Goal: Task Accomplishment & Management: Use online tool/utility

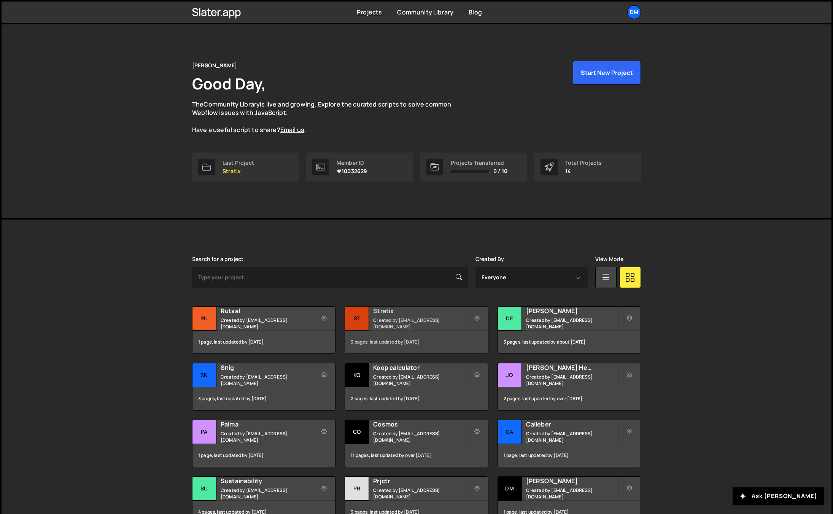
click at [404, 310] on h2 "Stratix" at bounding box center [419, 310] width 92 height 8
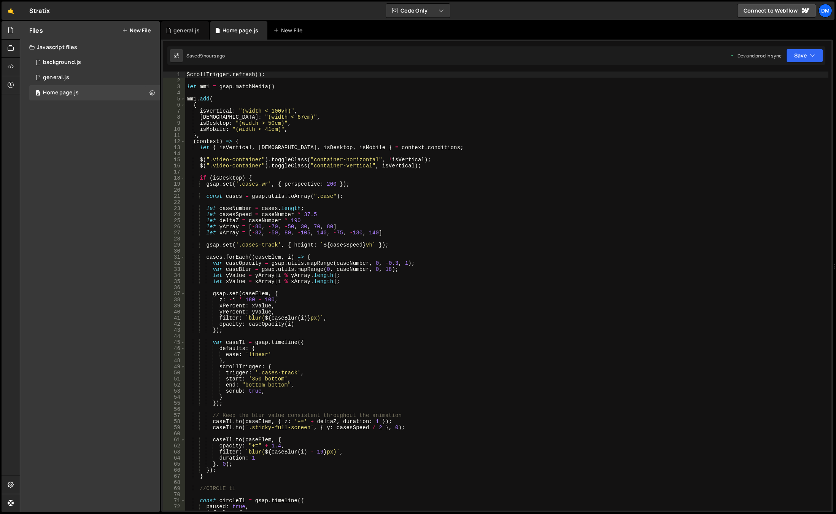
click at [465, 275] on div "ScrollTrigger . refresh ( ) ; let mm1 = gsap . matchMedia ( ) mm1 . add ( { isV…" at bounding box center [506, 296] width 643 height 451
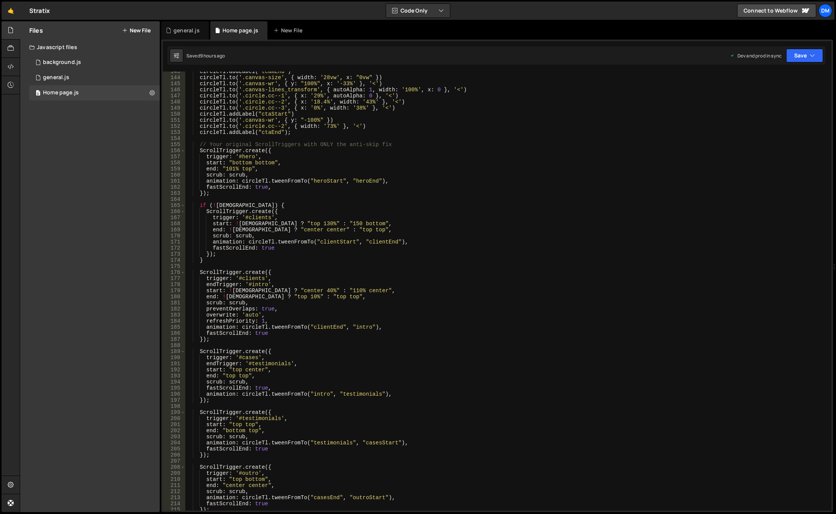
scroll to position [776, 0]
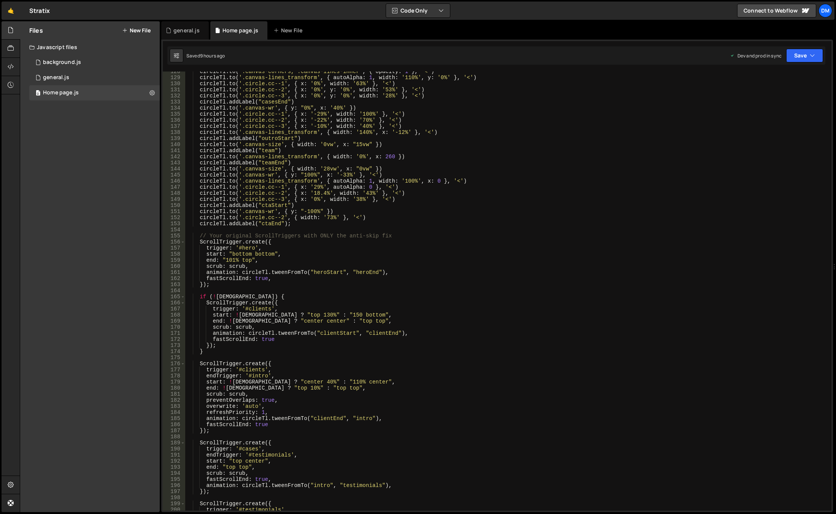
drag, startPoint x: 310, startPoint y: 210, endPoint x: 308, endPoint y: 229, distance: 18.7
click at [310, 210] on div "circleTl . to ( '.canvas-corners, .canvas-lines-inner' , { opacity : 1 } , '<' …" at bounding box center [506, 293] width 643 height 451
type textarea "[DOMAIN_NAME]('.canvas-wr', { y: "-110%" })"
click at [388, 291] on div "circleTl . to ( '.canvas-corners, .canvas-lines-inner' , { opacity : 1 } , '<' …" at bounding box center [506, 293] width 643 height 451
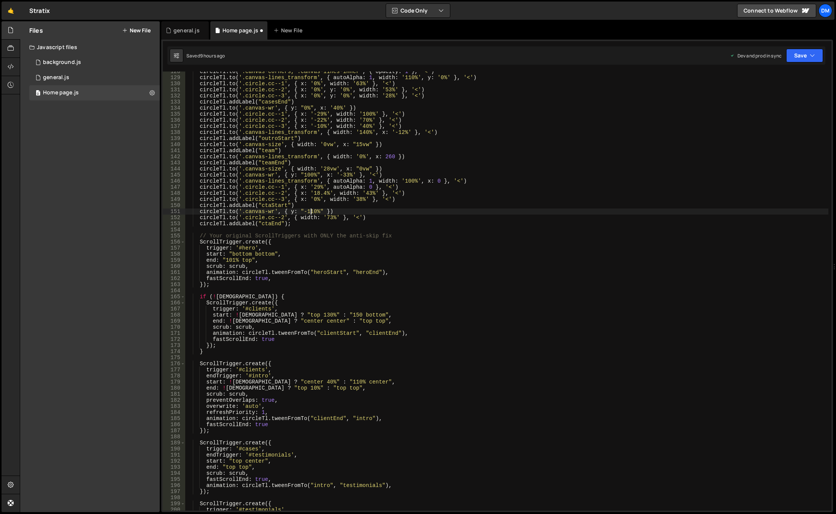
scroll to position [0, 0]
click at [813, 53] on icon "button" at bounding box center [812, 56] width 5 height 8
click at [786, 76] on div "Save to Staging S" at bounding box center [778, 74] width 79 height 8
click at [800, 58] on button "Save" at bounding box center [804, 56] width 37 height 14
click at [780, 92] on button "Save to Production S Saved 9 hours ago" at bounding box center [778, 103] width 91 height 25
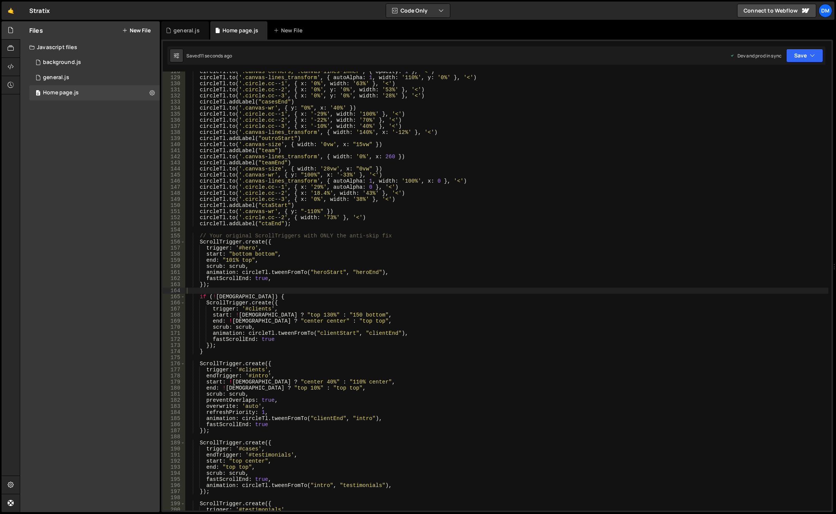
scroll to position [753, 0]
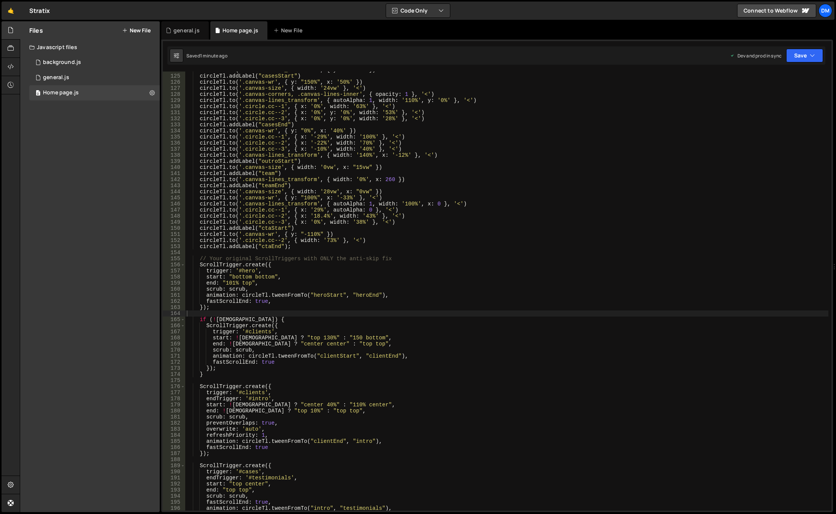
click at [738, 329] on div "circleTl . to ( '.canvas-lines_transform' , { y : "-100%" }) circleTl . addLabe…" at bounding box center [506, 292] width 643 height 451
click at [330, 241] on div "circleTl . to ( '.canvas-lines_transform' , { y : "-100%" }) circleTl . addLabe…" at bounding box center [506, 292] width 643 height 451
click at [311, 233] on div "circleTl . to ( '.canvas-lines_transform' , { y : "-100%" }) circleTl . addLabe…" at bounding box center [506, 292] width 643 height 451
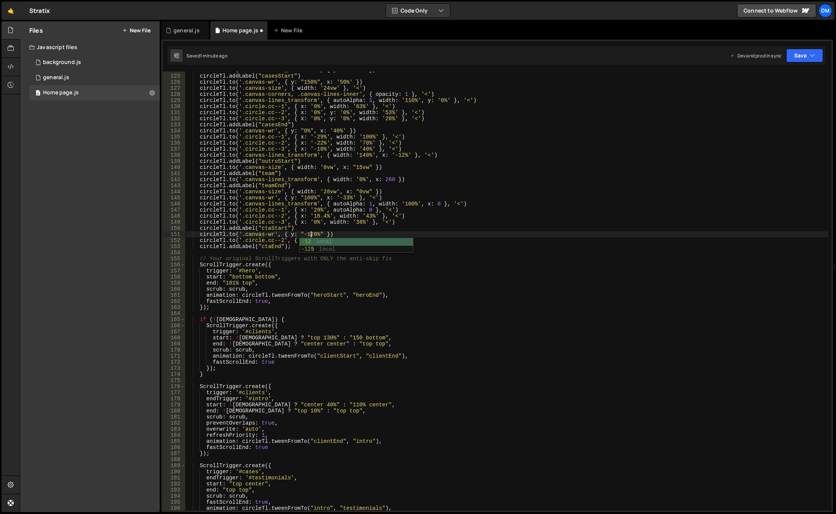
drag, startPoint x: 473, startPoint y: 195, endPoint x: 504, endPoint y: 181, distance: 34.0
click at [473, 195] on div "circleTl . to ( '.canvas-lines_transform' , { y : "-100%" }) circleTl . addLabe…" at bounding box center [506, 292] width 643 height 451
click at [804, 60] on button "Save" at bounding box center [804, 56] width 37 height 14
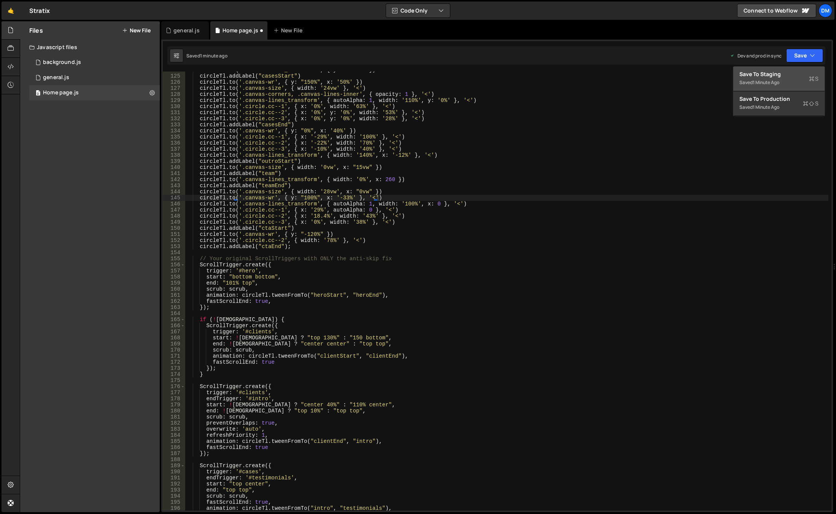
click at [779, 79] on div "Saved 1 minute ago" at bounding box center [778, 82] width 79 height 9
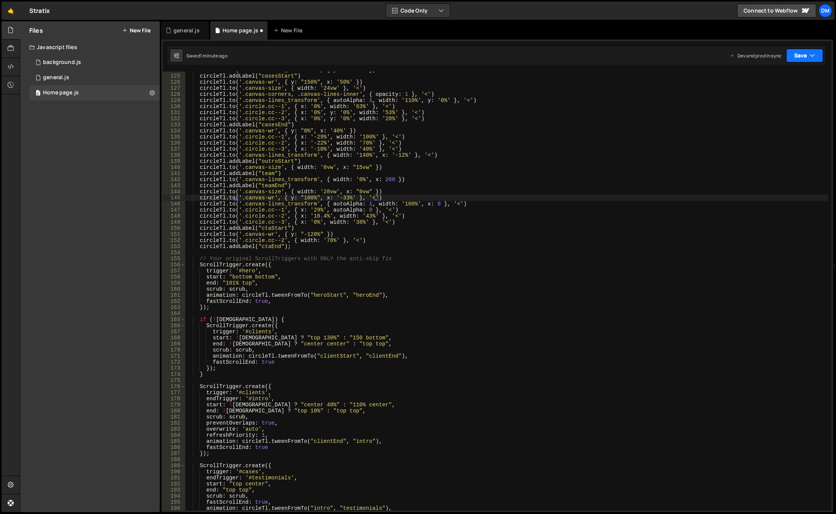
click at [798, 55] on button "Save" at bounding box center [804, 56] width 37 height 14
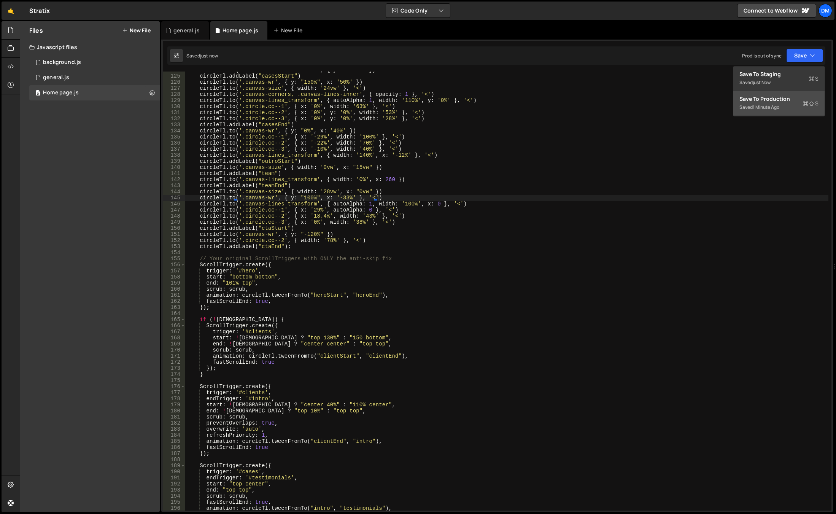
click at [767, 100] on div "Save to Production S" at bounding box center [778, 99] width 79 height 8
click at [346, 137] on div "circleTl . to ( '.canvas-lines_transform' , { y : "-100%" }) circleTl . addLabe…" at bounding box center [506, 292] width 643 height 451
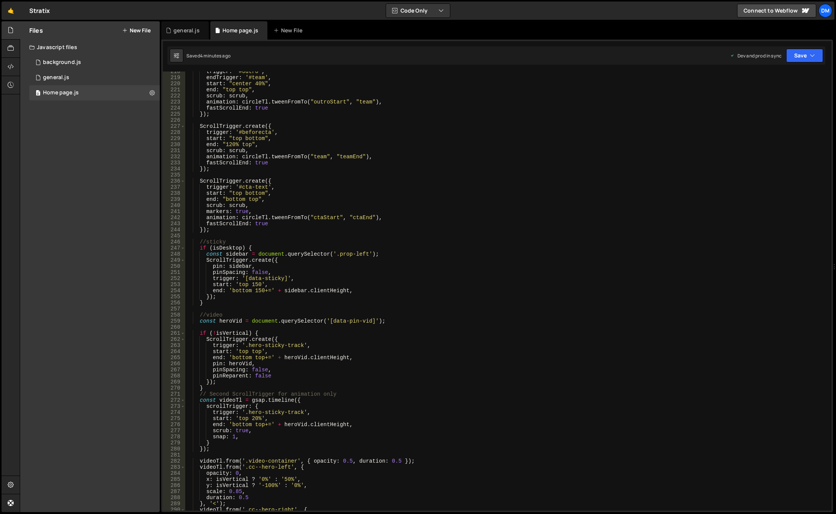
scroll to position [1278, 0]
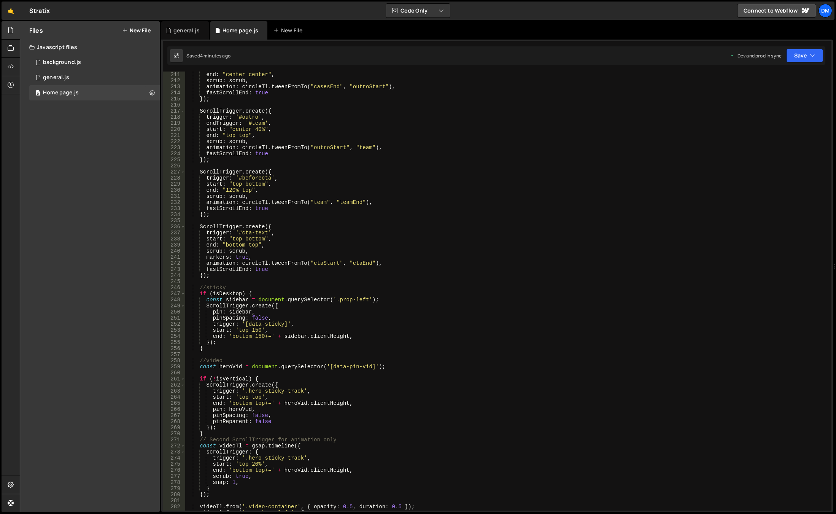
click at [227, 240] on div "end : "center center" , scrub : scrub , animation : circleTl . tweenFromTo ( "c…" at bounding box center [506, 296] width 643 height 451
drag, startPoint x: 807, startPoint y: 58, endPoint x: 804, endPoint y: 61, distance: 4.3
click at [807, 58] on button "Save" at bounding box center [804, 56] width 37 height 14
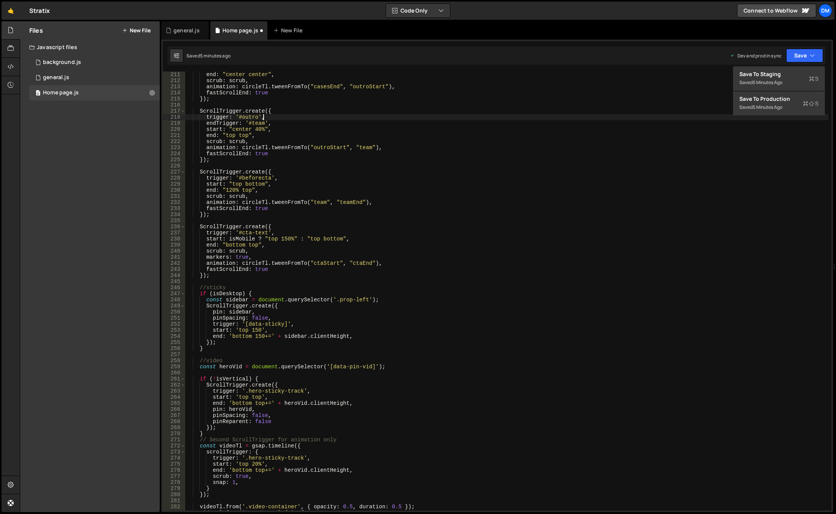
click at [771, 117] on div "end : "center center" , scrub : scrub , animation : circleTl . tweenFromTo ( "c…" at bounding box center [506, 296] width 643 height 451
click at [796, 56] on button "Save" at bounding box center [804, 56] width 37 height 14
click at [774, 100] on div "Save to Production S" at bounding box center [778, 99] width 79 height 8
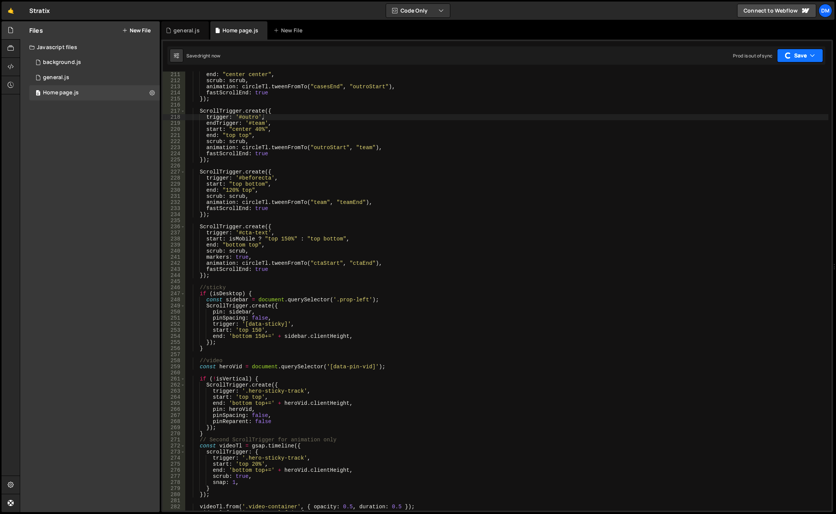
click at [802, 50] on button "Save" at bounding box center [800, 56] width 46 height 14
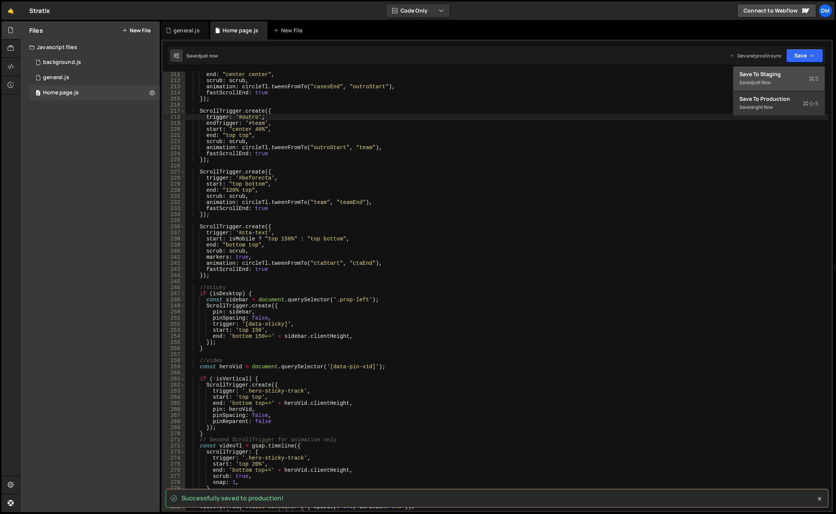
drag, startPoint x: 778, startPoint y: 79, endPoint x: 645, endPoint y: 166, distance: 158.8
click at [778, 79] on div "Saved just now" at bounding box center [778, 82] width 79 height 9
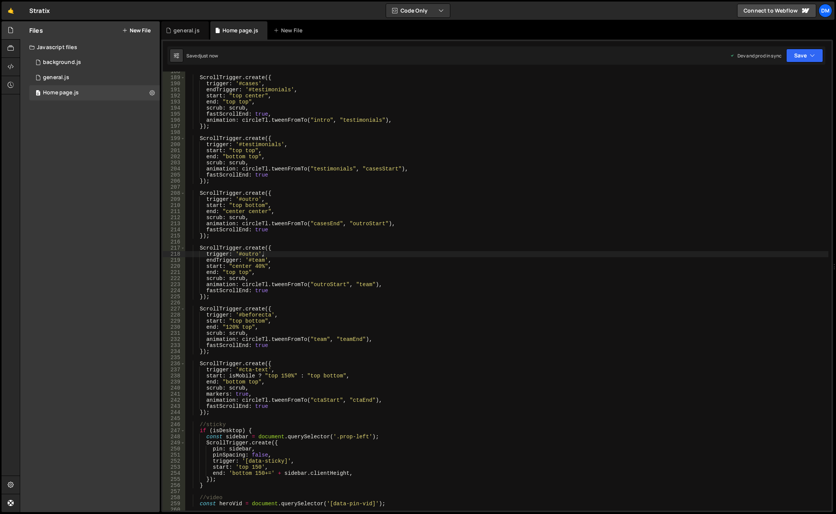
scroll to position [1232, 0]
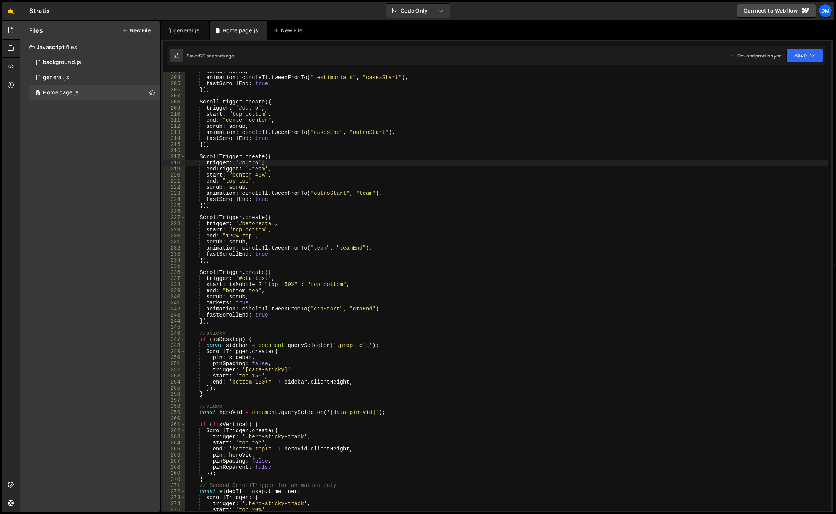
click at [353, 362] on div "scrub : scrub , animation : circleTl . tweenFromTo ( "testimonials" , "casesSta…" at bounding box center [506, 293] width 643 height 451
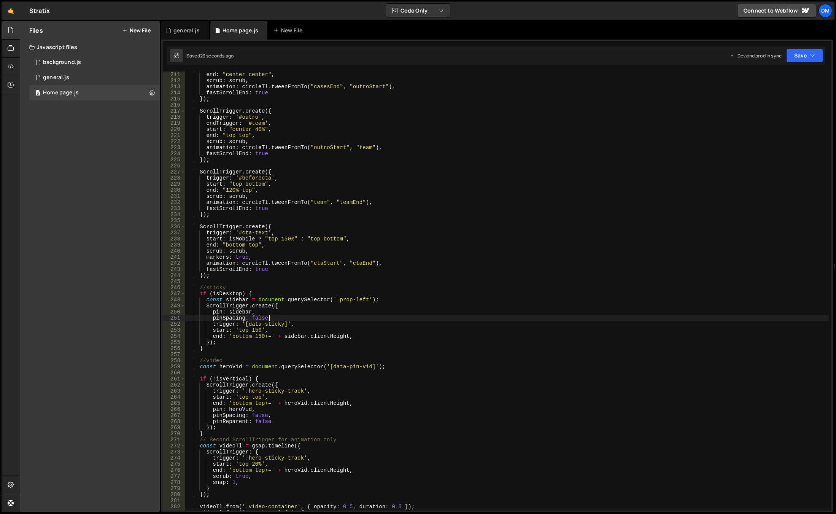
scroll to position [1278, 0]
click at [283, 239] on div "end : "center center" , scrub : scrub , animation : circleTl . tweenFromTo ( "c…" at bounding box center [506, 296] width 643 height 451
click at [468, 208] on div "end : "center center" , scrub : scrub , animation : circleTl . tweenFromTo ( "c…" at bounding box center [506, 296] width 643 height 451
click at [816, 54] on button "Save" at bounding box center [804, 56] width 37 height 14
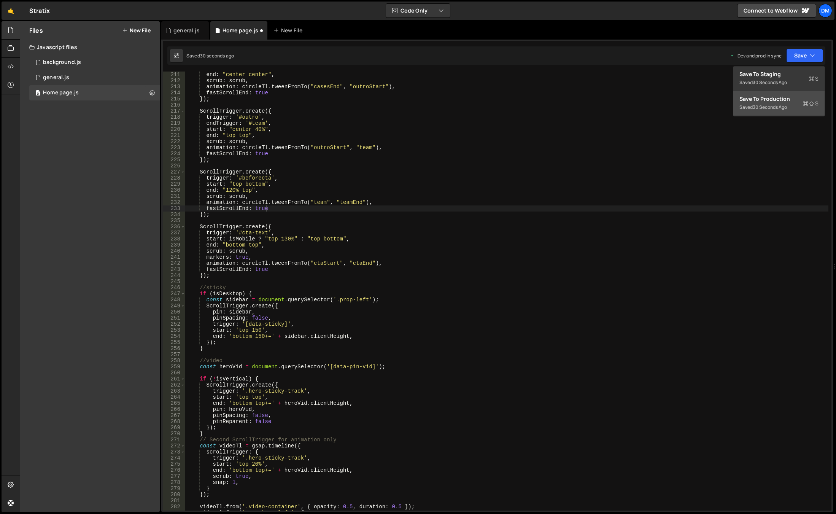
click at [780, 99] on div "Save to Production S" at bounding box center [778, 99] width 79 height 8
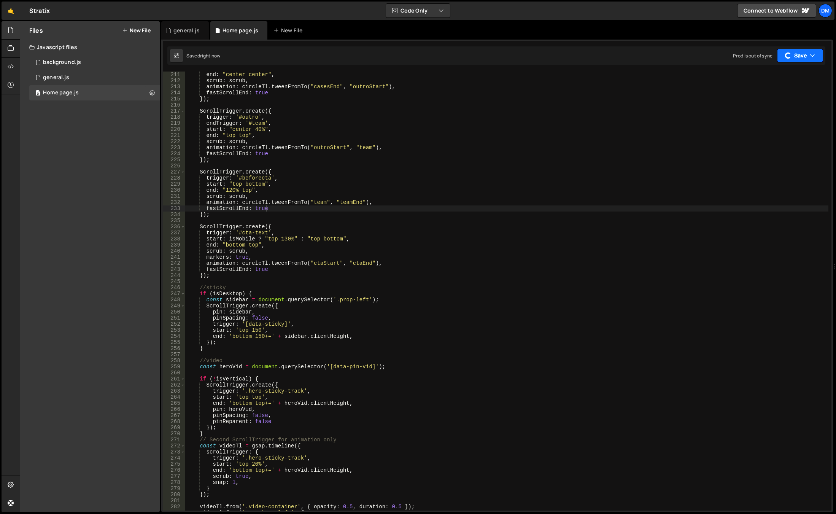
click at [804, 55] on button "Save" at bounding box center [800, 56] width 46 height 14
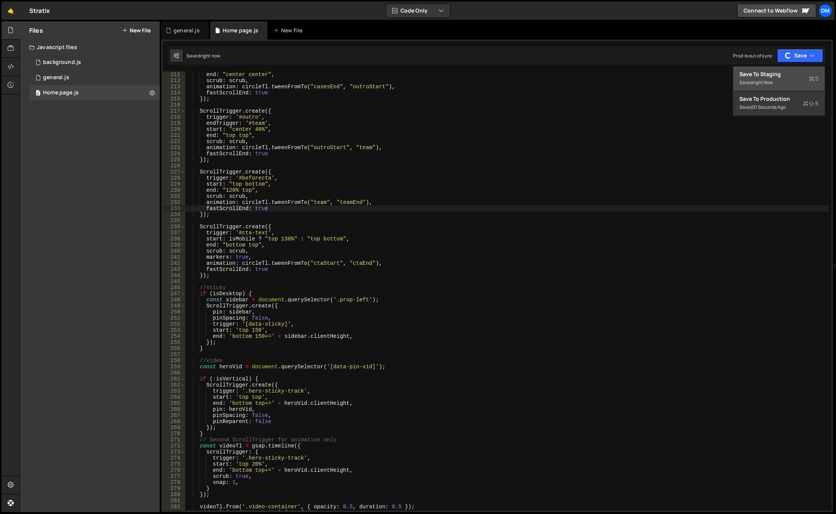
drag, startPoint x: 778, startPoint y: 76, endPoint x: 742, endPoint y: 101, distance: 43.8
click at [777, 77] on div "Save to Staging S" at bounding box center [778, 74] width 79 height 8
click at [373, 287] on div "end : "center center" , scrub : scrub , animation : circleTl . tweenFromTo ( "c…" at bounding box center [506, 296] width 643 height 451
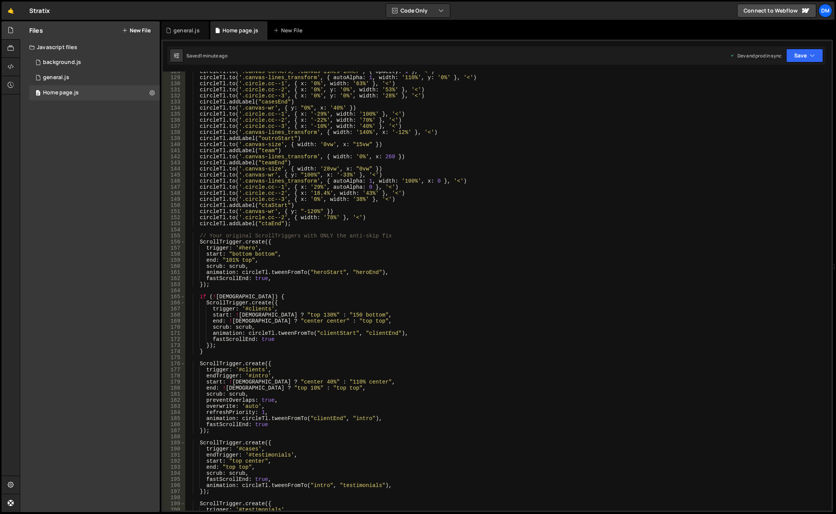
scroll to position [707, 0]
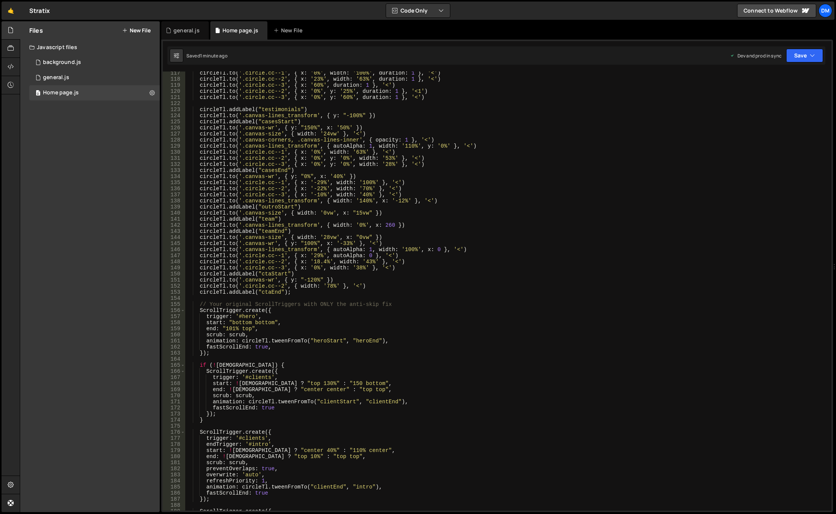
click at [297, 280] on div "circleTl . to ( '.circle.cc--1' , { x : '0%' , width : '100%' , duration : 1 } …" at bounding box center [506, 295] width 643 height 451
click at [333, 287] on div "circleTl . to ( '.circle.cc--1' , { x : '0%' , width : '100%' , duration : 1 } …" at bounding box center [506, 295] width 643 height 451
click at [280, 239] on div "circleTl . to ( '.circle.cc--1' , { x : '0%' , width : '100%' , duration : 1 } …" at bounding box center [506, 295] width 643 height 451
click at [321, 237] on div "circleTl . to ( '.circle.cc--1' , { x : '0%' , width : '100%' , duration : 1 } …" at bounding box center [506, 295] width 643 height 451
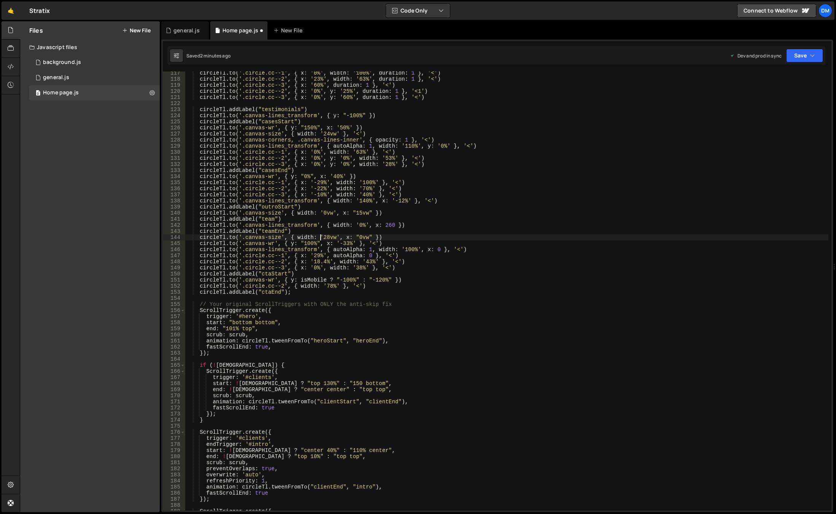
click at [316, 237] on div "circleTl . to ( '.circle.cc--1' , { x : '0%' , width : '100%' , duration : 1 } …" at bounding box center [506, 295] width 643 height 451
click at [637, 163] on div "circleTl . to ( '.circle.cc--1' , { x : '0%' , width : '100%' , duration : 1 } …" at bounding box center [506, 295] width 643 height 451
drag, startPoint x: 792, startPoint y: 52, endPoint x: 789, endPoint y: 64, distance: 11.8
click at [792, 52] on button "Save" at bounding box center [804, 56] width 37 height 14
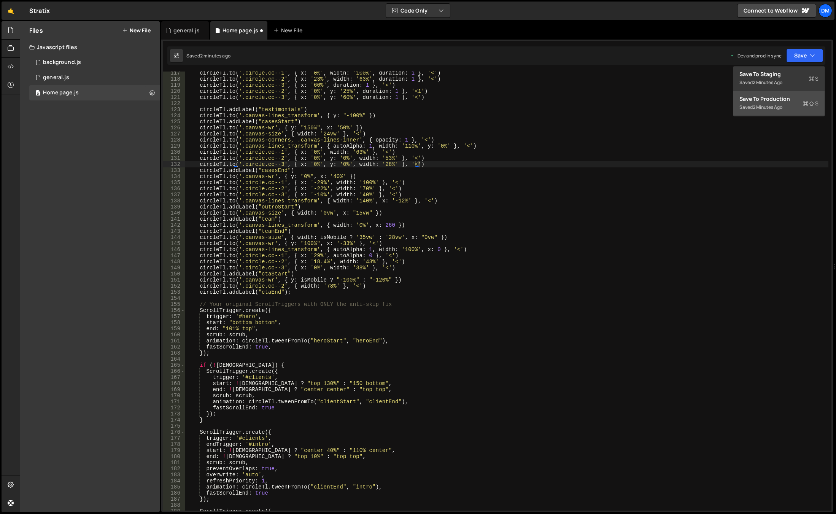
click at [775, 100] on div "Save to Production S" at bounding box center [778, 99] width 79 height 8
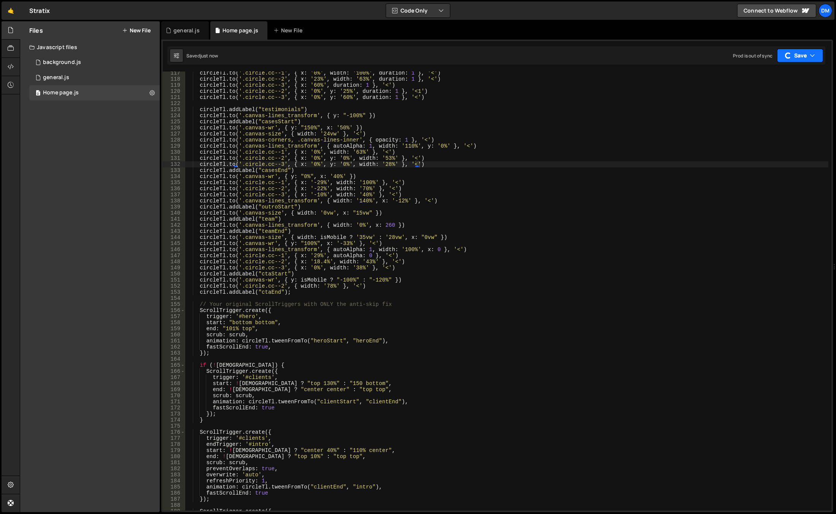
click at [797, 55] on button "Save" at bounding box center [800, 56] width 46 height 14
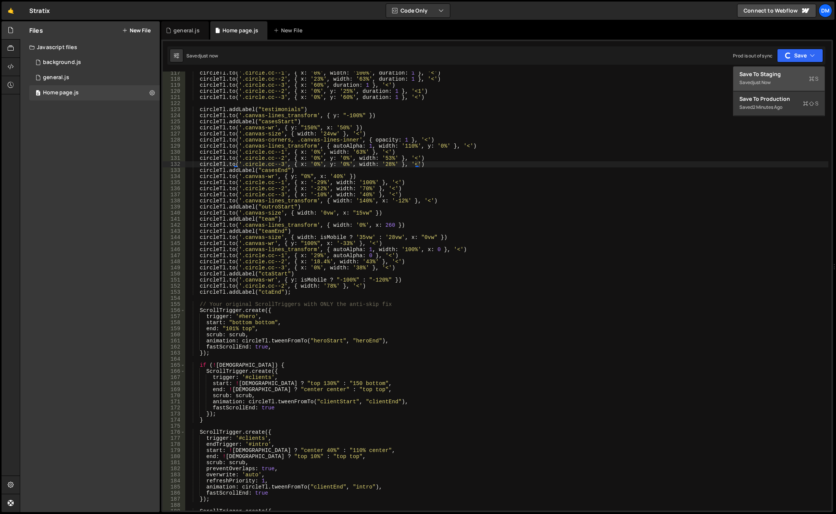
click at [771, 76] on div "Save to Staging S" at bounding box center [778, 74] width 79 height 8
click at [434, 289] on div "circleTl . to ( '.circle.cc--1' , { x : '0%' , width : '100%' , duration : 1 } …" at bounding box center [506, 295] width 643 height 451
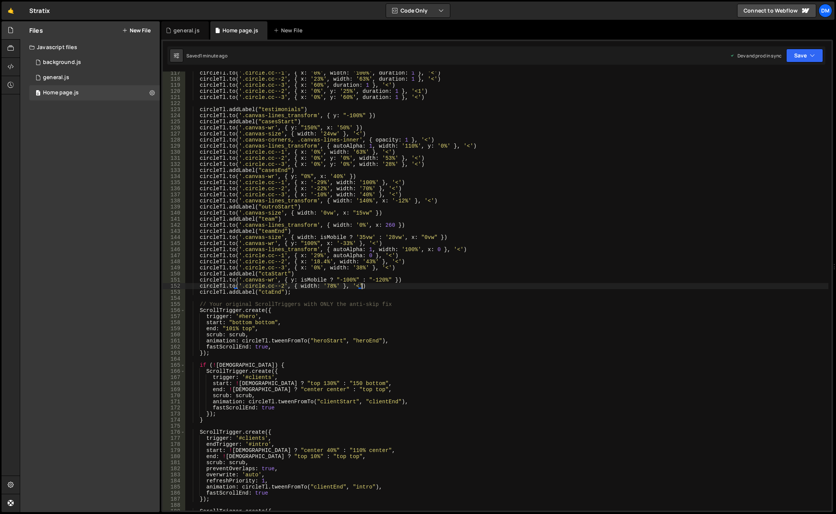
click at [353, 268] on div "circleTl . to ( '.circle.cc--1' , { x : '0%' , width : '100%' , duration : 1 } …" at bounding box center [506, 295] width 643 height 451
click at [356, 238] on div "circleTl . to ( '.circle.cc--1' , { x : '0%' , width : '100%' , duration : 1 } …" at bounding box center [506, 295] width 643 height 451
click at [505, 214] on div "circleTl . to ( '.circle.cc--1' , { x : '0%' , width : '100%' , duration : 1 } …" at bounding box center [506, 295] width 643 height 451
click at [804, 52] on button "Save" at bounding box center [804, 56] width 37 height 14
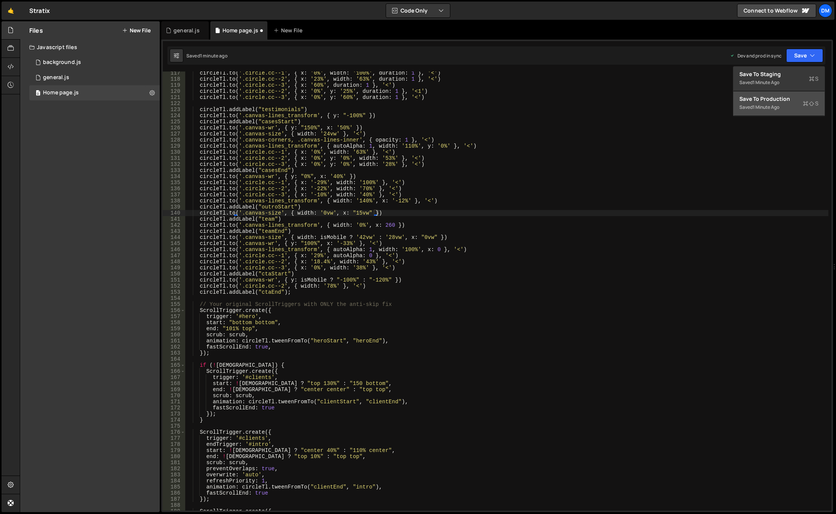
click at [776, 97] on div "Save to Production S" at bounding box center [778, 99] width 79 height 8
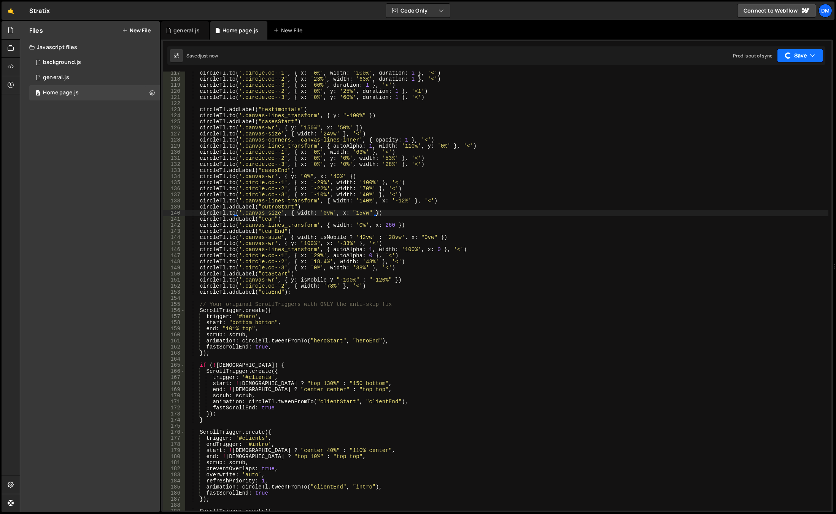
click at [798, 58] on button "Save" at bounding box center [800, 56] width 46 height 14
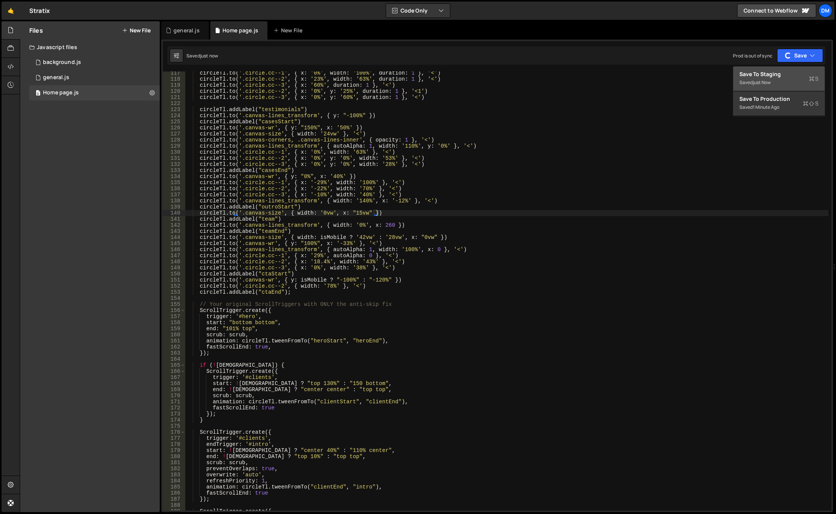
click at [776, 83] on div "Saved just now" at bounding box center [778, 82] width 79 height 9
click at [318, 231] on div "circleTl . to ( '.circle.cc--1' , { x : '0%' , width : '100%' , duration : 1 } …" at bounding box center [506, 295] width 643 height 451
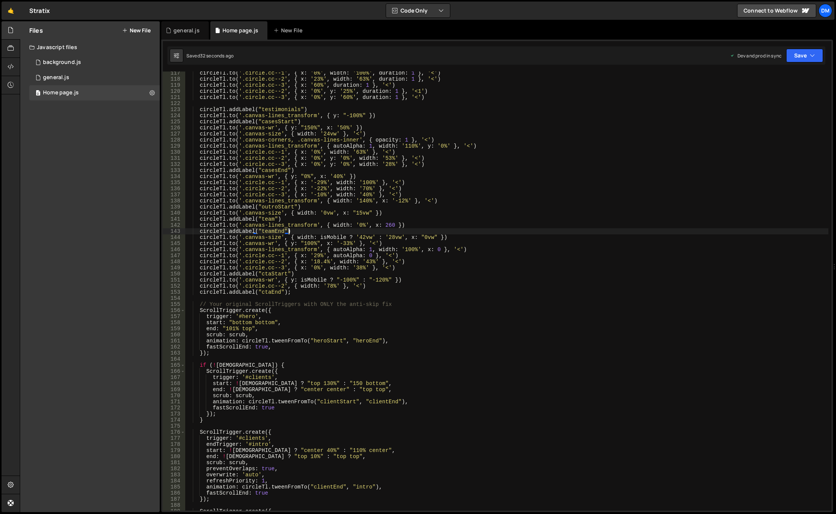
click at [360, 237] on div "circleTl . to ( '.circle.cc--1' , { x : '0%' , width : '100%' , duration : 1 } …" at bounding box center [506, 295] width 643 height 451
click at [412, 215] on div "circleTl . to ( '.circle.cc--1' , { x : '0%' , width : '100%' , duration : 1 } …" at bounding box center [506, 295] width 643 height 451
click at [318, 283] on div "circleTl . to ( '.circle.cc--1' , { x : '0%' , width : '100%' , duration : 1 } …" at bounding box center [506, 295] width 643 height 451
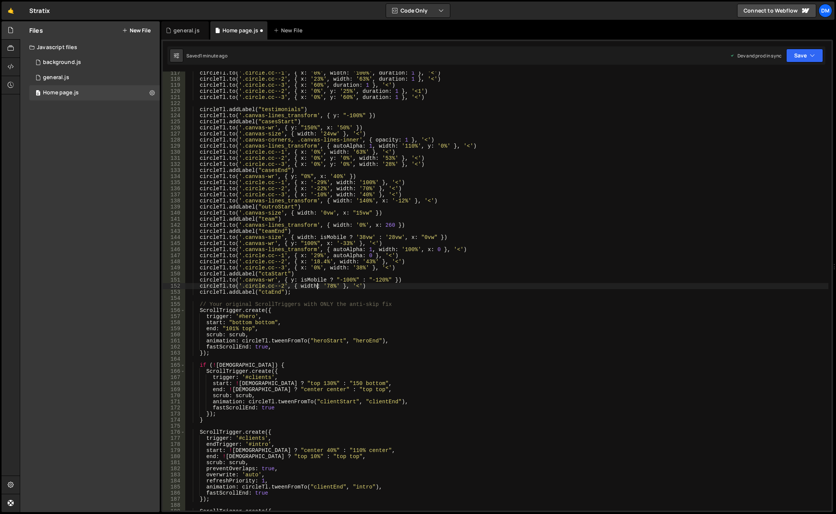
drag, startPoint x: 395, startPoint y: 248, endPoint x: 399, endPoint y: 275, distance: 28.0
click at [396, 248] on div "circleTl . to ( '.circle.cc--1' , { x : '0%' , width : '100%' , duration : 1 } …" at bounding box center [506, 295] width 643 height 451
click at [808, 54] on button "Save" at bounding box center [804, 56] width 37 height 14
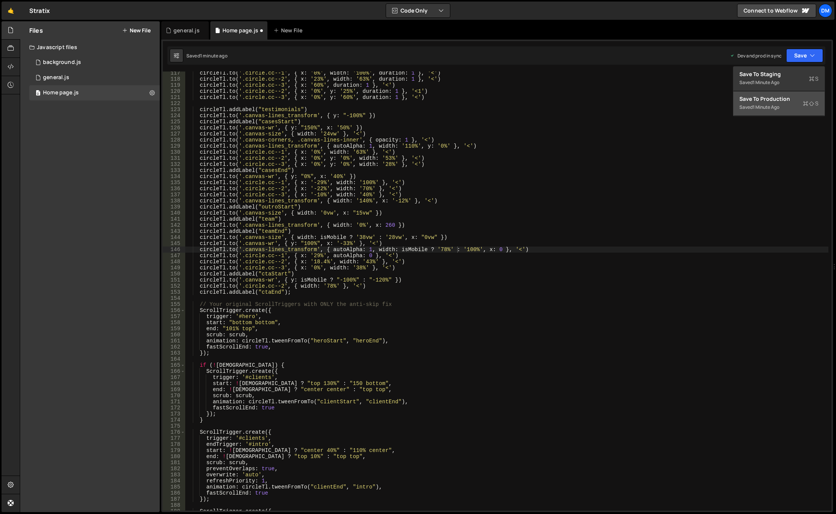
click at [765, 104] on div "Saved 1 minute ago" at bounding box center [778, 107] width 79 height 9
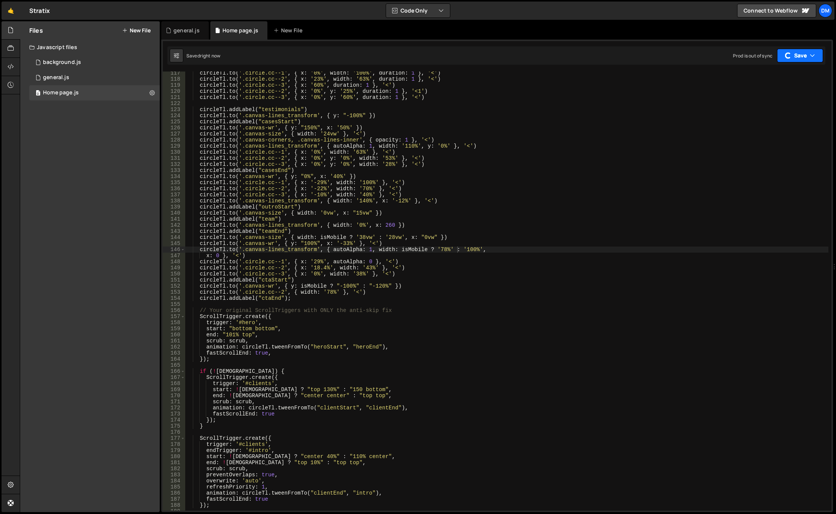
click at [798, 55] on button "Save" at bounding box center [800, 56] width 46 height 14
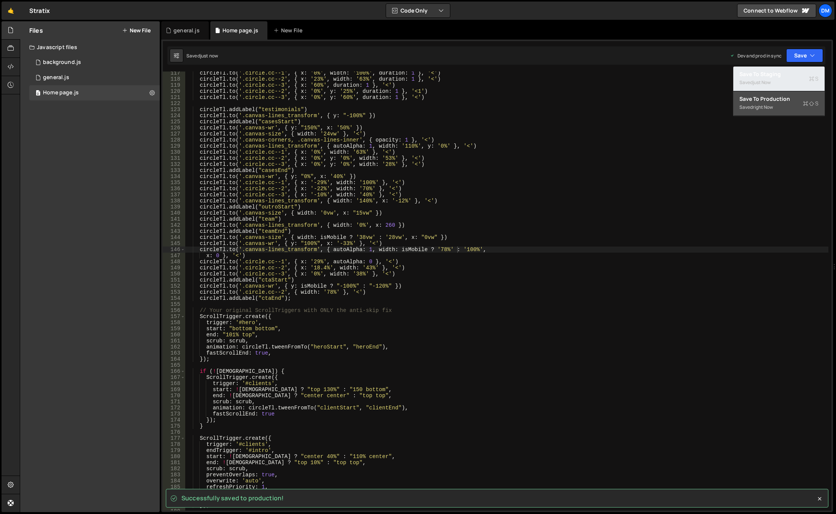
click at [774, 82] on div "Saved just now" at bounding box center [778, 82] width 79 height 9
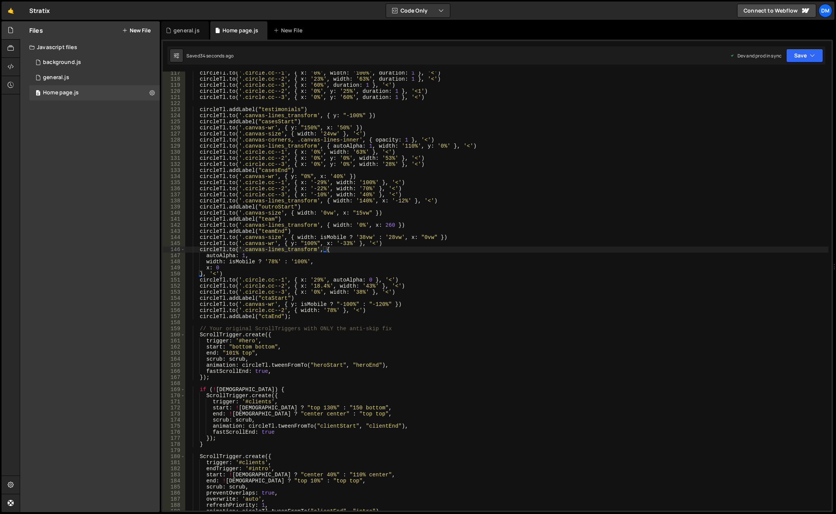
click at [386, 252] on div "circleTl . to ( '.circle.cc--1' , { x : '0%' , width : '100%' , duration : 1 } …" at bounding box center [506, 295] width 643 height 451
click at [272, 260] on div "circleTl . to ( '.circle.cc--1' , { x : '0%' , width : '100%' , duration : 1 } …" at bounding box center [506, 295] width 643 height 451
click at [336, 272] on div "circleTl . to ( '.circle.cc--1' , { x : '0%' , width : '100%' , duration : 1 } …" at bounding box center [506, 295] width 643 height 451
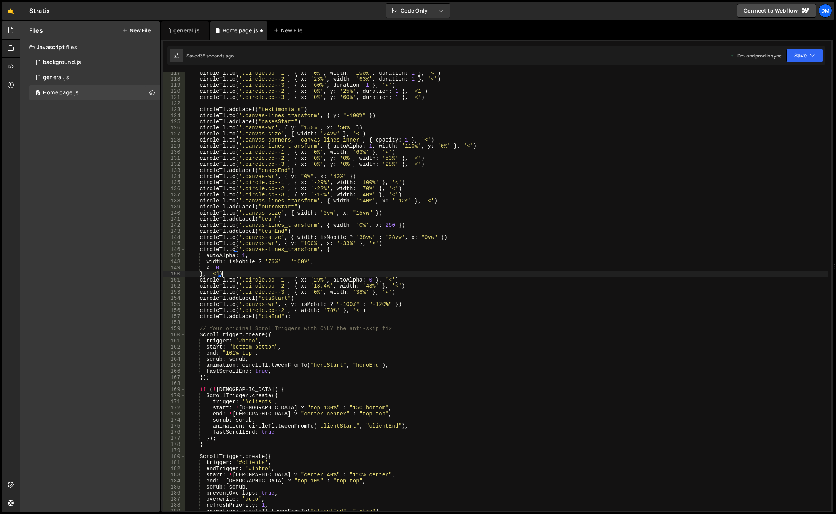
scroll to position [0, 2]
drag, startPoint x: 350, startPoint y: 303, endPoint x: 340, endPoint y: 303, distance: 10.6
click at [340, 303] on div "circleTl . to ( '.circle.cc--1' , { x : '0%' , width : '100%' , duration : 1 } …" at bounding box center [506, 295] width 643 height 451
click at [433, 262] on div "circleTl . to ( '.circle.cc--1' , { x : '0%' , width : '100%' , duration : 1 } …" at bounding box center [506, 295] width 643 height 451
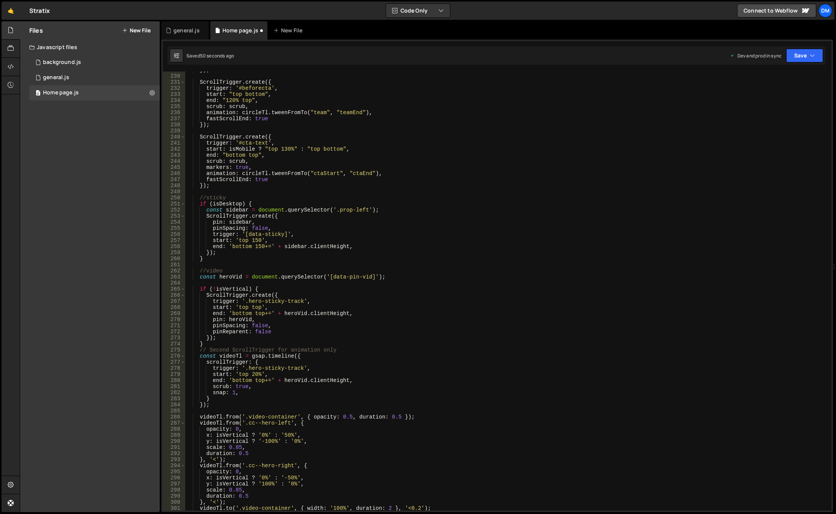
scroll to position [1369, 0]
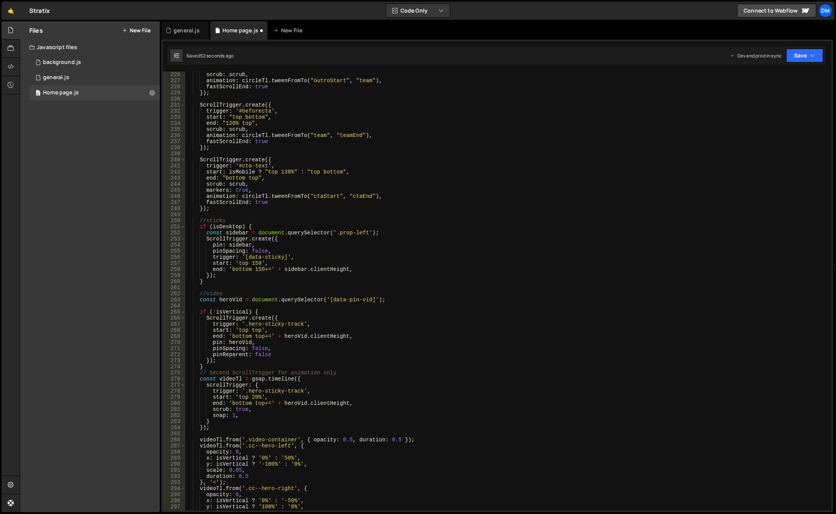
click at [284, 171] on div "scrub : scrub , animation : circleTl . tweenFromTo ( "outroStart" , "team" ) , …" at bounding box center [506, 296] width 643 height 451
drag, startPoint x: 820, startPoint y: 53, endPoint x: 802, endPoint y: 68, distance: 22.9
click at [818, 53] on button "Save" at bounding box center [804, 56] width 37 height 14
click at [783, 101] on div "Save to Production S" at bounding box center [778, 99] width 79 height 8
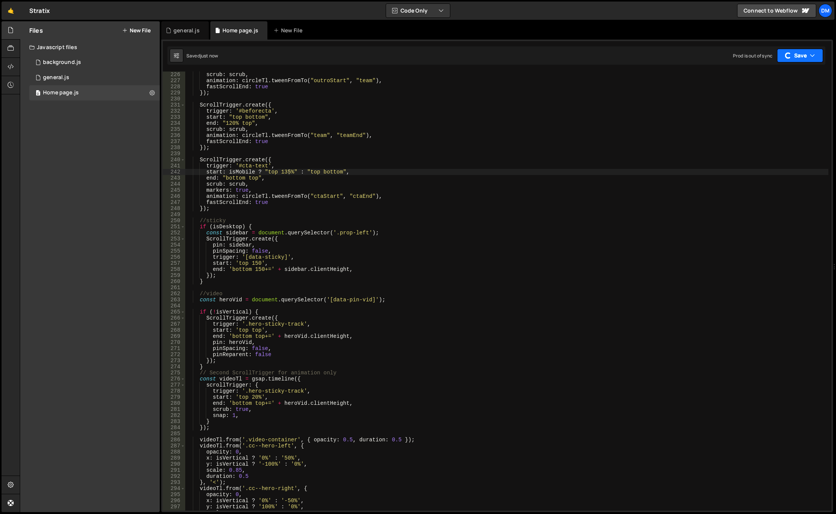
click at [800, 56] on button "Save" at bounding box center [800, 56] width 46 height 14
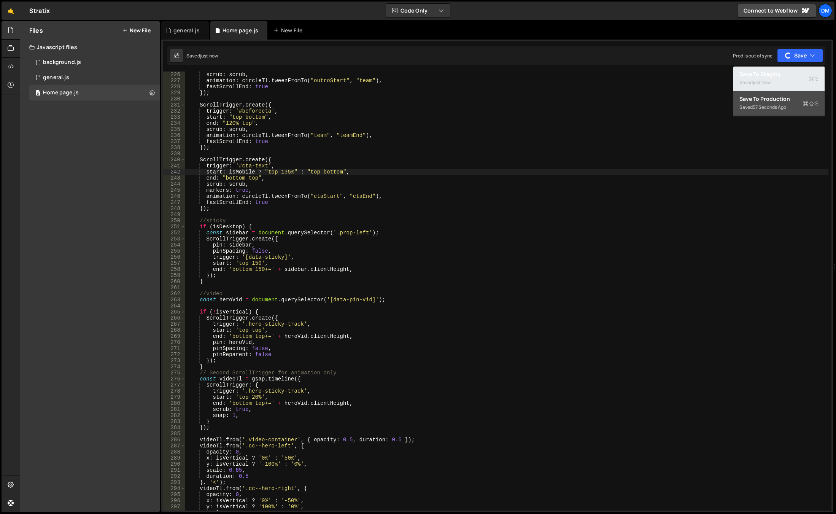
click at [778, 76] on div "Save to Staging S" at bounding box center [778, 74] width 79 height 8
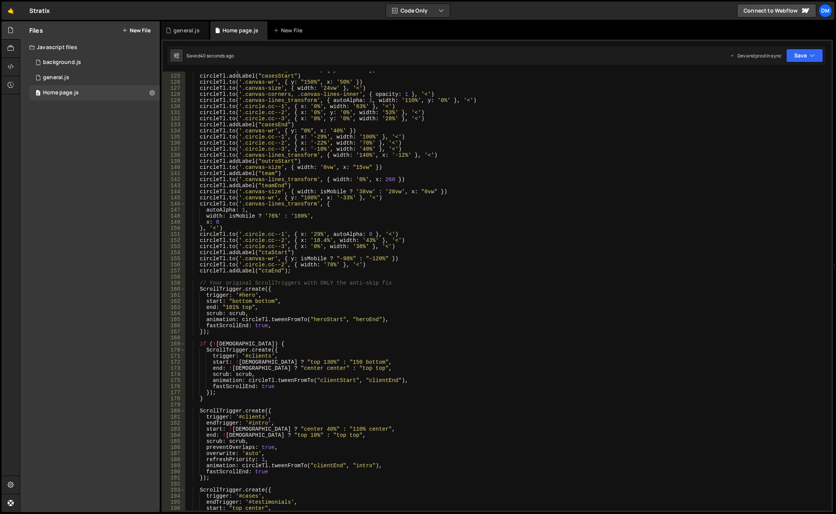
scroll to position [776, 0]
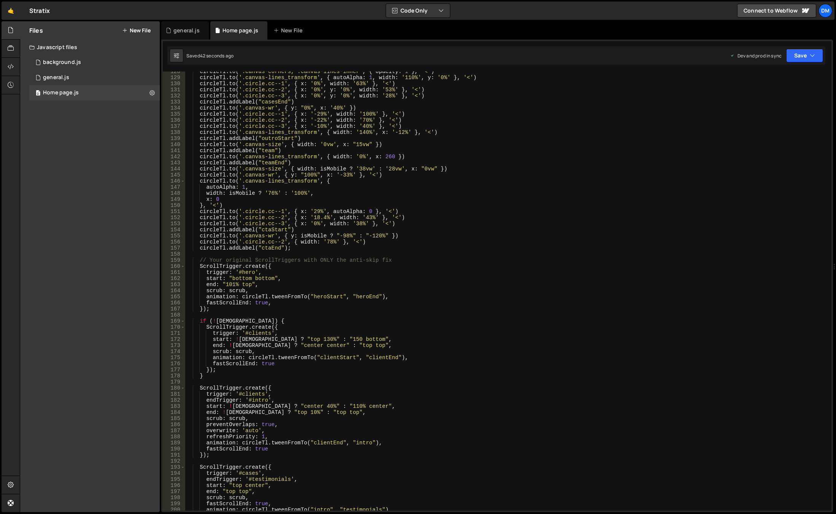
click at [271, 194] on div "circleTl . to ( '.canvas-corners, .canvas-lines-inner' , { opacity : 1 } , '<' …" at bounding box center [506, 293] width 643 height 451
click at [592, 118] on div "circleTl . to ( '.canvas-corners, .canvas-lines-inner' , { opacity : 1 } , '<' …" at bounding box center [506, 293] width 643 height 451
click at [805, 52] on button "Save" at bounding box center [804, 56] width 37 height 14
click at [772, 94] on button "Save to Production S Saved 44 seconds ago" at bounding box center [778, 103] width 91 height 25
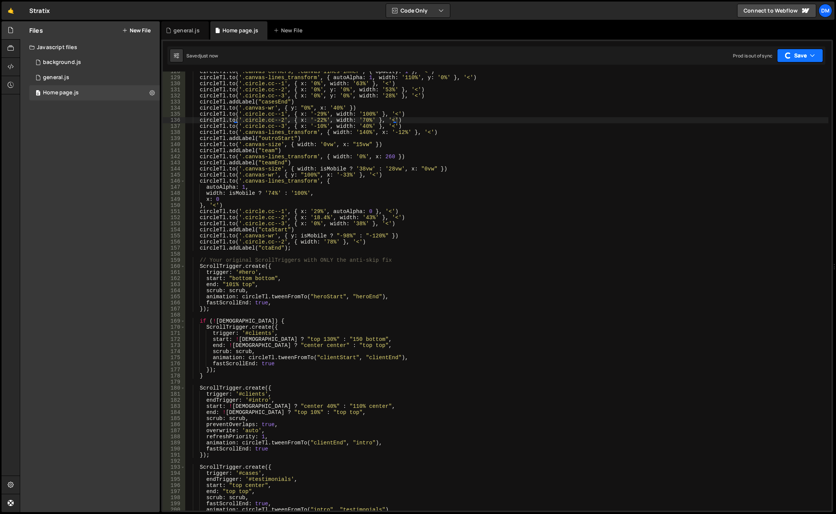
click at [801, 51] on button "Save" at bounding box center [800, 56] width 46 height 14
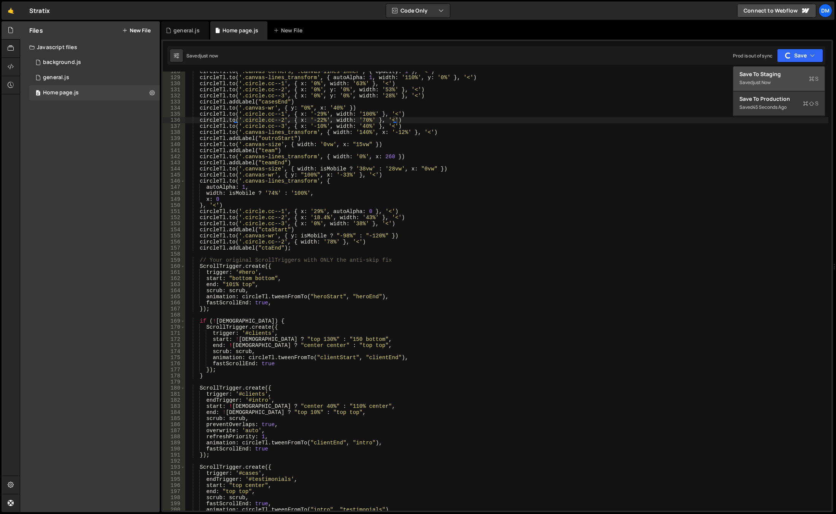
click at [782, 74] on div "Save to Staging S" at bounding box center [778, 74] width 79 height 8
click at [279, 279] on div "circleTl . to ( '.canvas-corners, .canvas-lines-inner' , { opacity : 1 } , '<' …" at bounding box center [506, 293] width 643 height 451
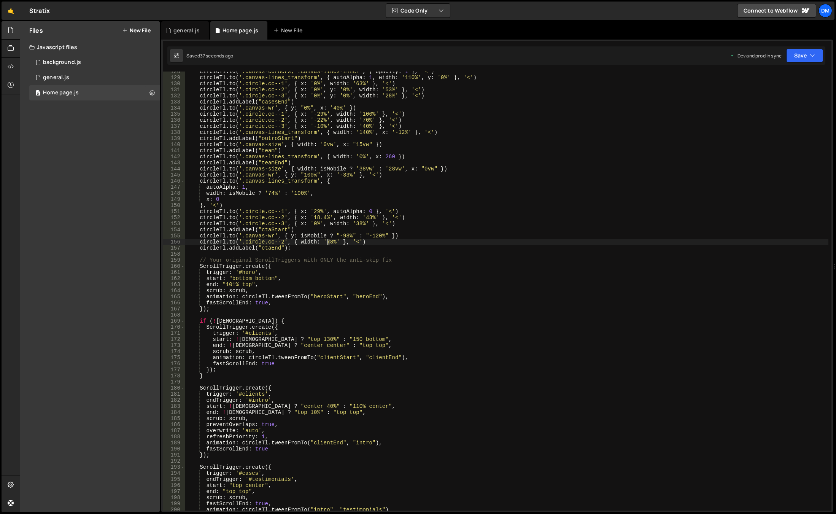
click at [328, 243] on div "circleTl . to ( '.canvas-corners, .canvas-lines-inner' , { opacity : 1 } , '<' …" at bounding box center [506, 293] width 643 height 451
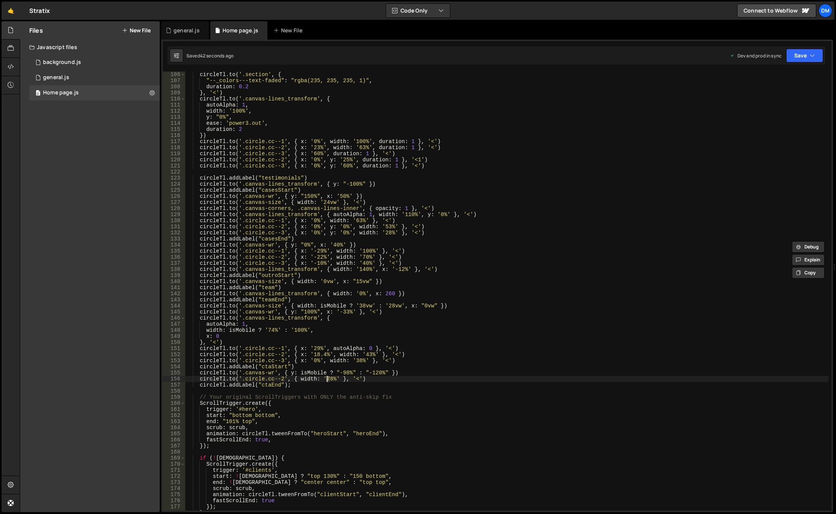
scroll to position [662, 0]
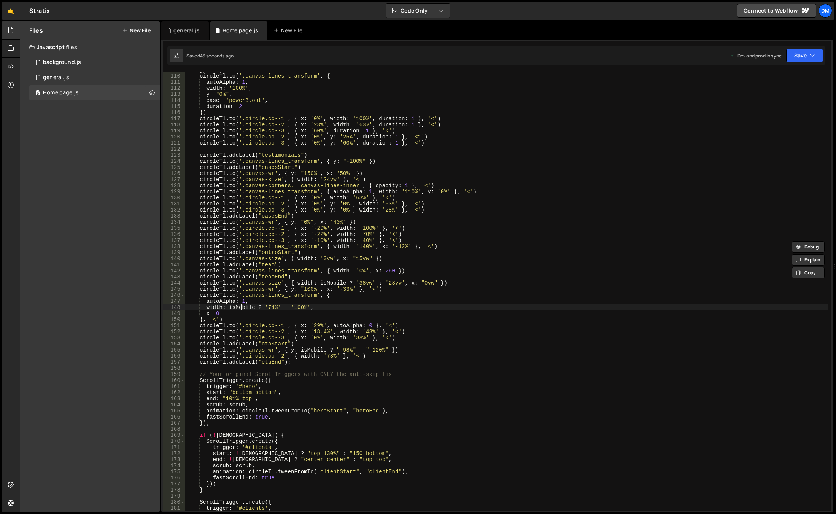
click at [241, 307] on div "} , '<' ) circleTl . to ( '.canvas-lines_transform' , { autoAlpha : 1 , width :…" at bounding box center [506, 292] width 643 height 451
click at [271, 308] on div "} , '<' ) circleTl . to ( '.canvas-lines_transform' , { autoAlpha : 1 , width :…" at bounding box center [506, 292] width 643 height 451
click at [435, 259] on div "} , '<' ) circleTl . to ( '.canvas-lines_transform' , { autoAlpha : 1 , width :…" at bounding box center [506, 292] width 643 height 451
drag, startPoint x: 804, startPoint y: 52, endPoint x: 790, endPoint y: 97, distance: 46.5
click at [804, 52] on button "Save" at bounding box center [804, 56] width 37 height 14
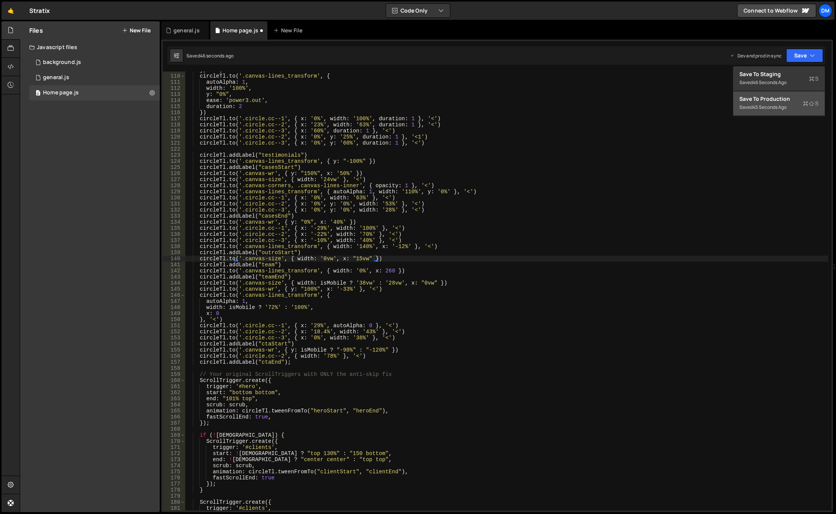
click at [789, 98] on div "Save to Production S" at bounding box center [778, 99] width 79 height 8
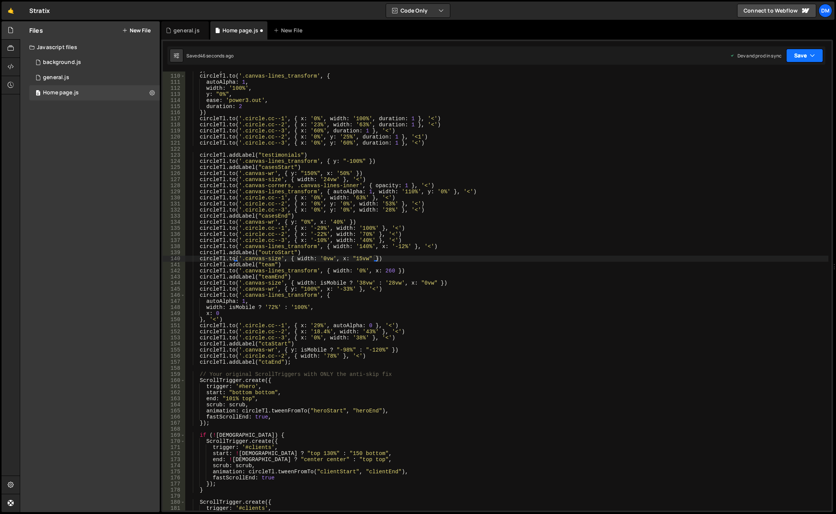
click at [799, 55] on button "Save" at bounding box center [804, 56] width 37 height 14
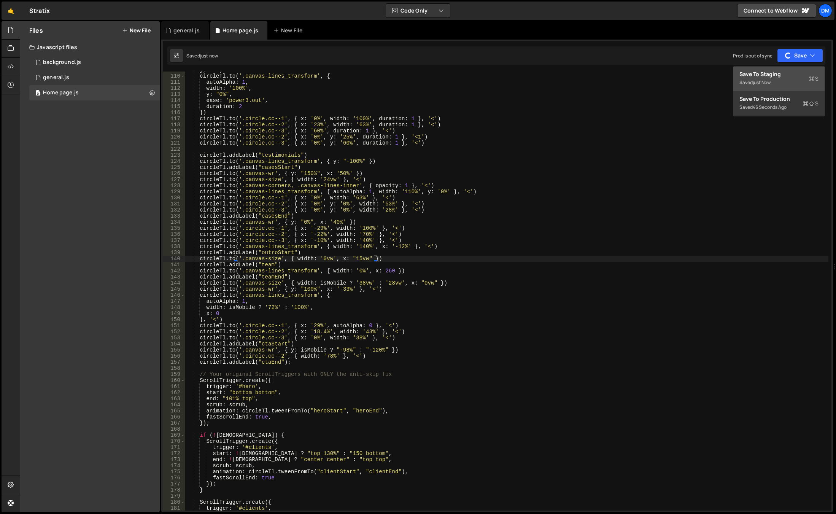
click at [788, 74] on div "Save to Staging S" at bounding box center [778, 74] width 79 height 8
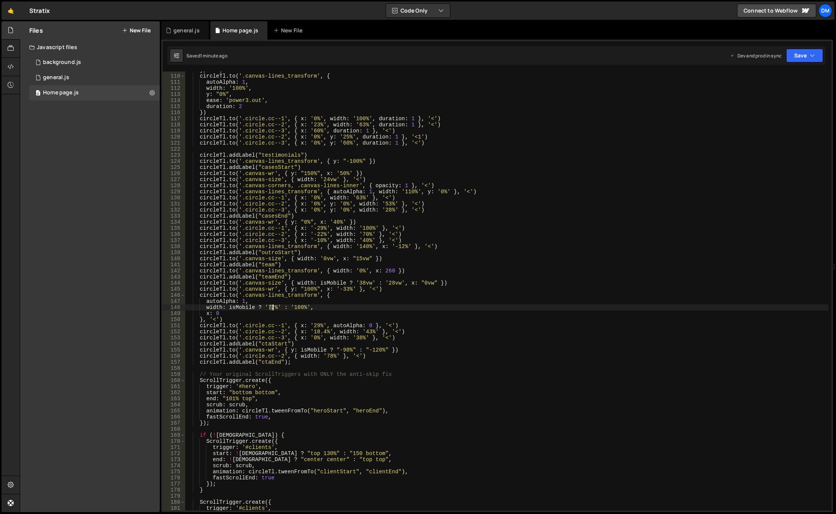
click at [272, 309] on div "} , '<' ) circleTl . to ( '.canvas-lines_transform' , { autoAlpha : 1 , width :…" at bounding box center [506, 292] width 643 height 451
drag, startPoint x: 456, startPoint y: 262, endPoint x: 605, endPoint y: 183, distance: 167.9
click at [456, 262] on div "} , '<' ) circleTl . to ( '.canvas-lines_transform' , { autoAlpha : 1 , width :…" at bounding box center [506, 292] width 643 height 451
drag, startPoint x: 795, startPoint y: 59, endPoint x: 778, endPoint y: 93, distance: 38.8
click at [795, 59] on button "Save" at bounding box center [804, 56] width 37 height 14
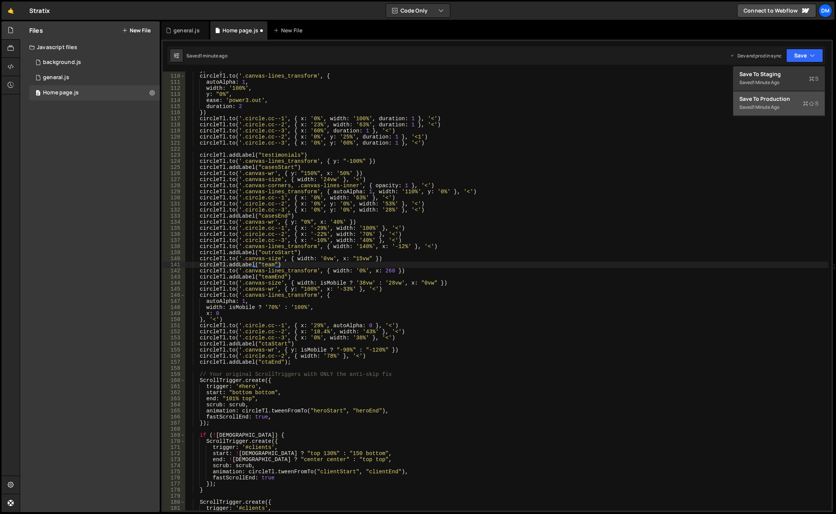
click at [769, 101] on div "Save to Production S" at bounding box center [778, 99] width 79 height 8
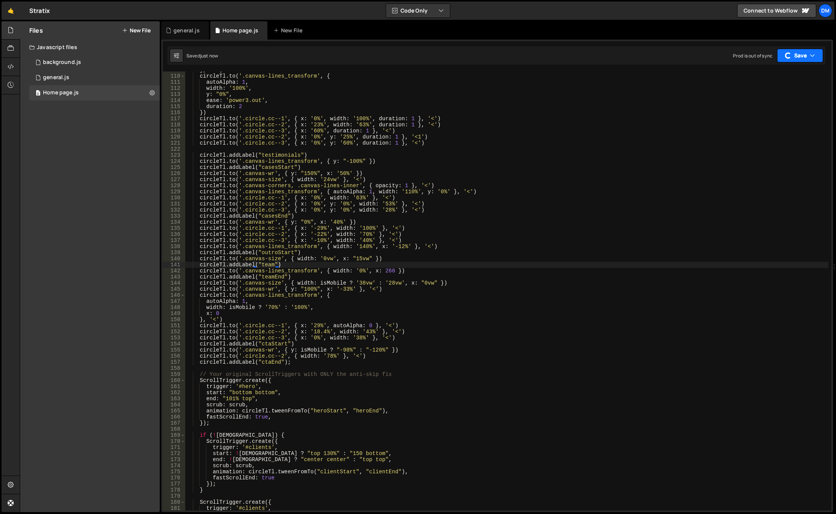
click at [794, 56] on button "Save" at bounding box center [800, 56] width 46 height 14
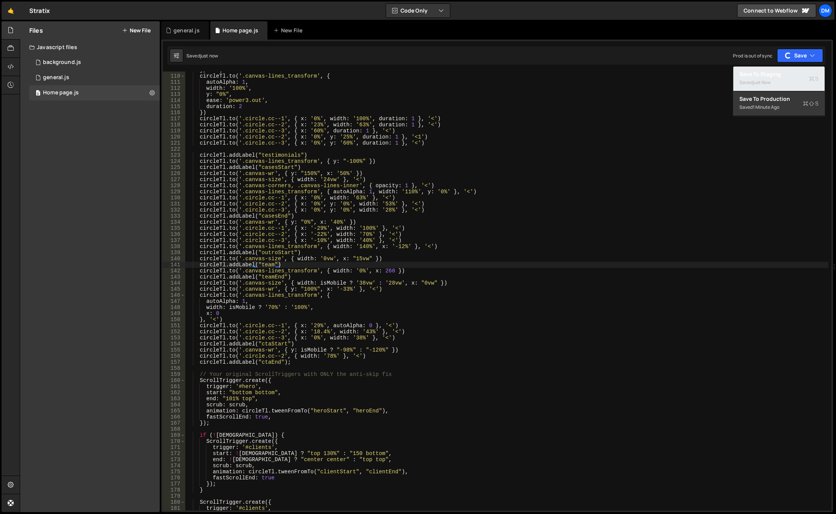
click at [770, 82] on div "just now" at bounding box center [762, 82] width 18 height 6
click at [275, 217] on div "} , '<' ) circleTl . to ( '.canvas-lines_transform' , { autoAlpha : 1 , width :…" at bounding box center [506, 292] width 643 height 451
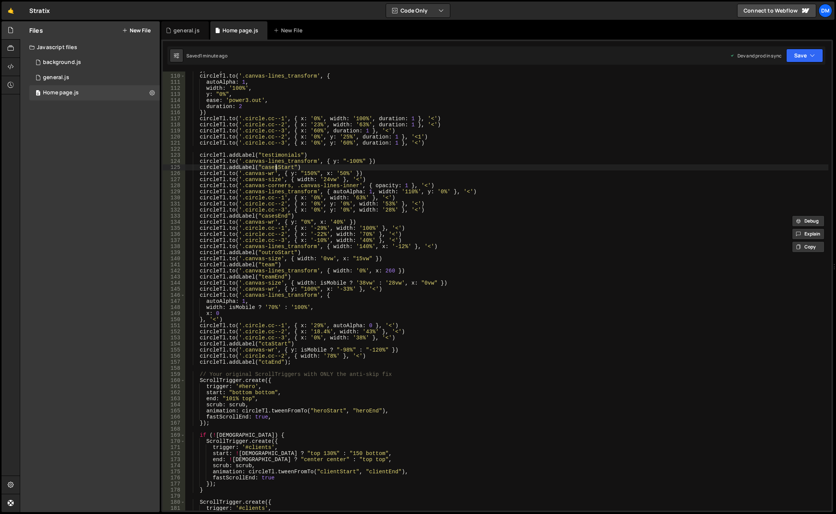
click at [277, 166] on div "} , '<' ) circleTl . to ( '.canvas-lines_transform' , { autoAlpha : 1 , width :…" at bounding box center [506, 292] width 643 height 451
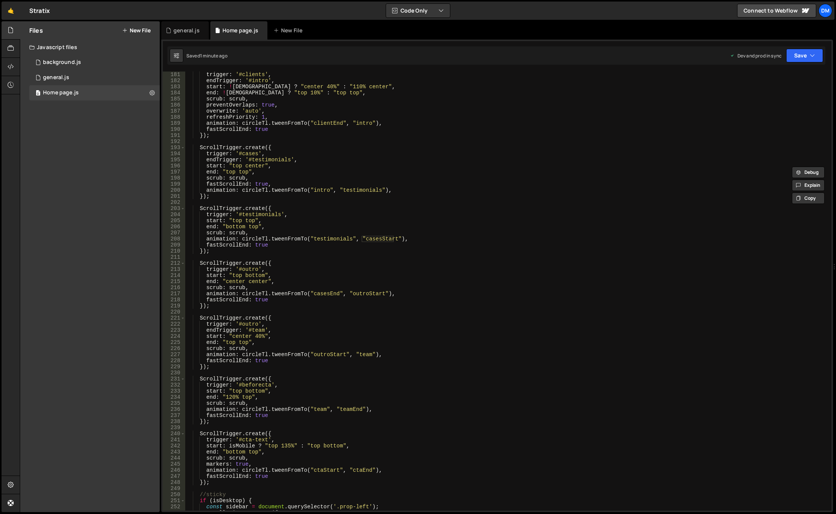
scroll to position [1072, 0]
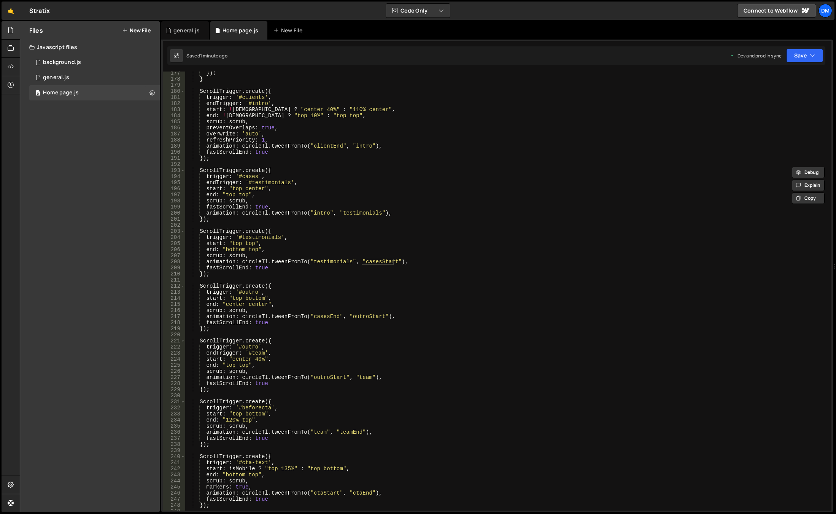
click at [270, 238] on div "}) ; } ScrollTrigger . create ({ trigger : '#clients' , endTrigger : '#intro' ,…" at bounding box center [506, 295] width 643 height 451
click at [260, 259] on div "}) ; } ScrollTrigger . create ({ trigger : '#clients' , endTrigger : '#intro' ,…" at bounding box center [506, 295] width 643 height 451
click at [261, 255] on div "}) ; } ScrollTrigger . create ({ trigger : '#clients' , endTrigger : '#intro' ,…" at bounding box center [506, 295] width 643 height 451
click at [324, 259] on div "}) ; } ScrollTrigger . create ({ trigger : '#clients' , endTrigger : '#intro' ,…" at bounding box center [506, 295] width 643 height 451
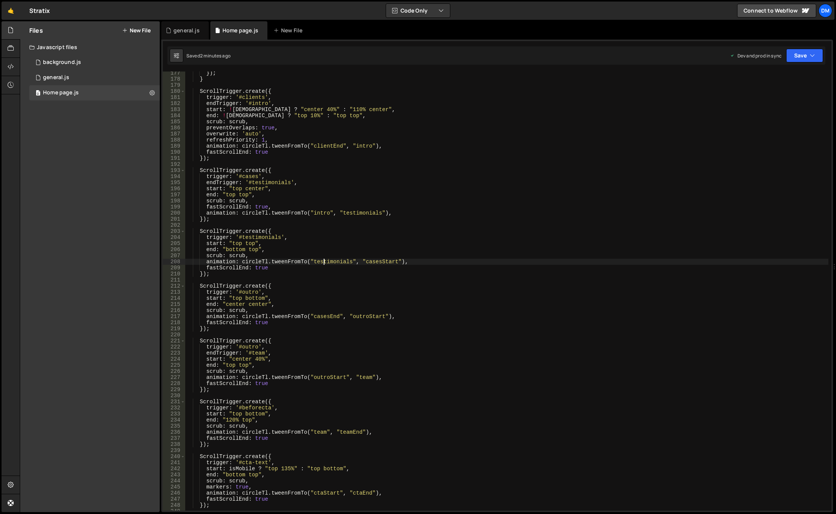
click at [324, 259] on div "}) ; } ScrollTrigger . create ({ trigger : '#clients' , endTrigger : '#intro' ,…" at bounding box center [506, 295] width 643 height 451
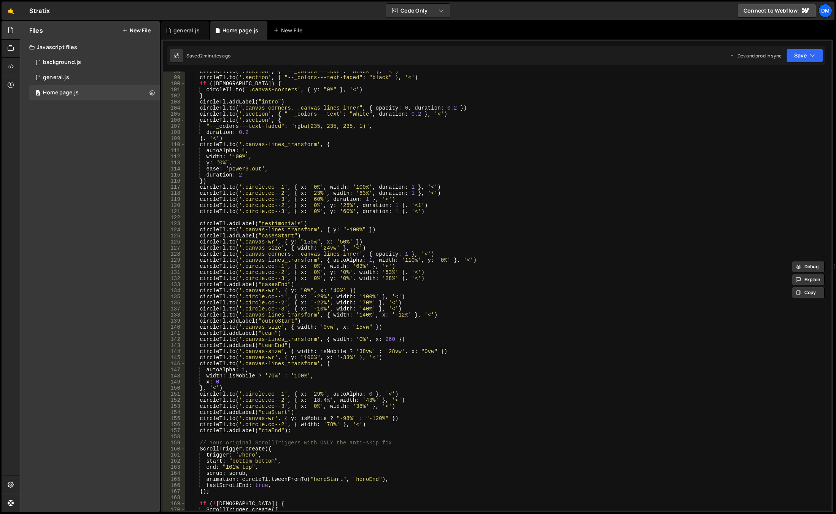
scroll to position [593, 0]
click at [351, 229] on div "circleTl . to ( '.section' , { "--_colors---text" : "black" } , '<' ) circleTl …" at bounding box center [506, 293] width 643 height 451
click at [473, 183] on div "circleTl . to ( '.section' , { "--_colors---text" : "black" } , '<' ) circleTl …" at bounding box center [506, 293] width 643 height 451
drag, startPoint x: 792, startPoint y: 53, endPoint x: 785, endPoint y: 83, distance: 30.4
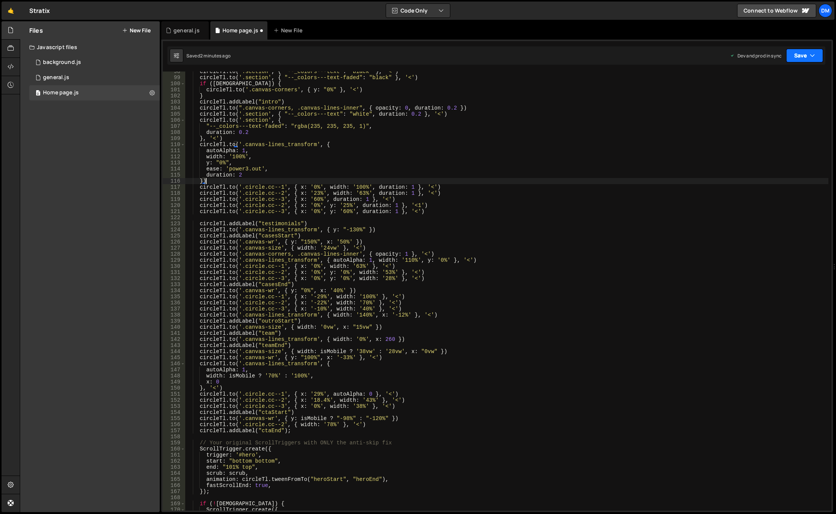
click at [792, 53] on button "Save" at bounding box center [804, 56] width 37 height 14
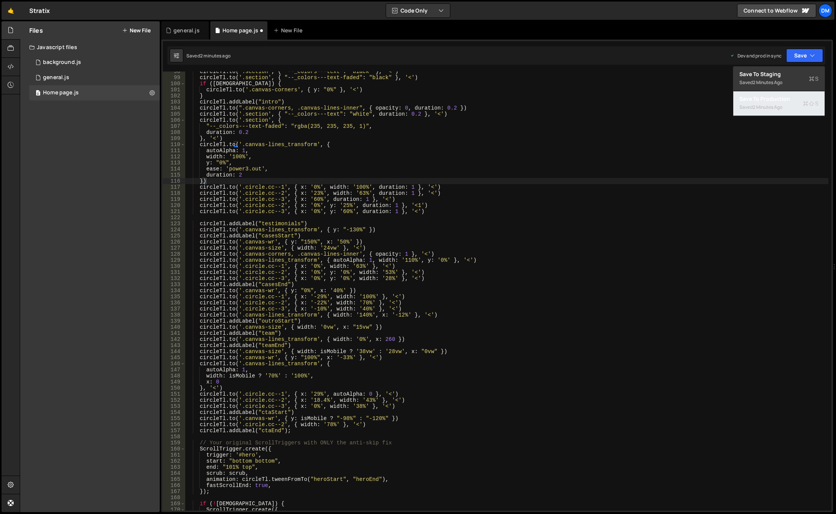
click at [764, 108] on div "2 minutes ago" at bounding box center [768, 107] width 30 height 6
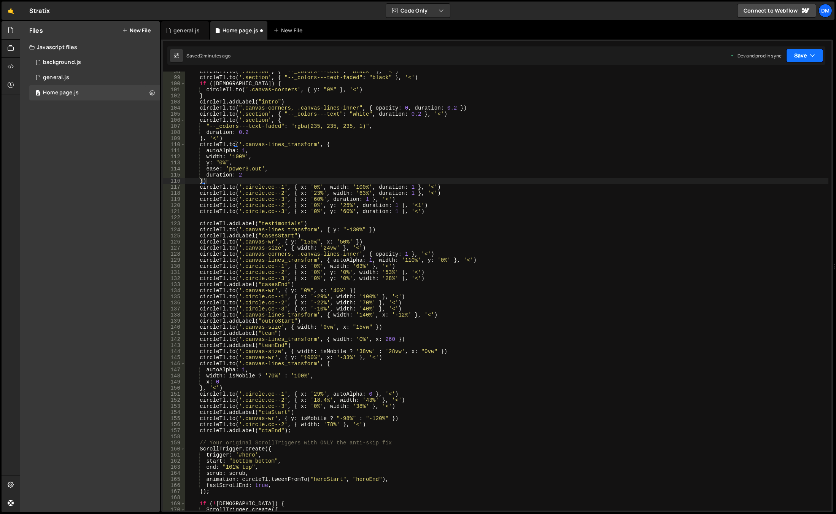
click at [796, 58] on button "Save" at bounding box center [804, 56] width 37 height 14
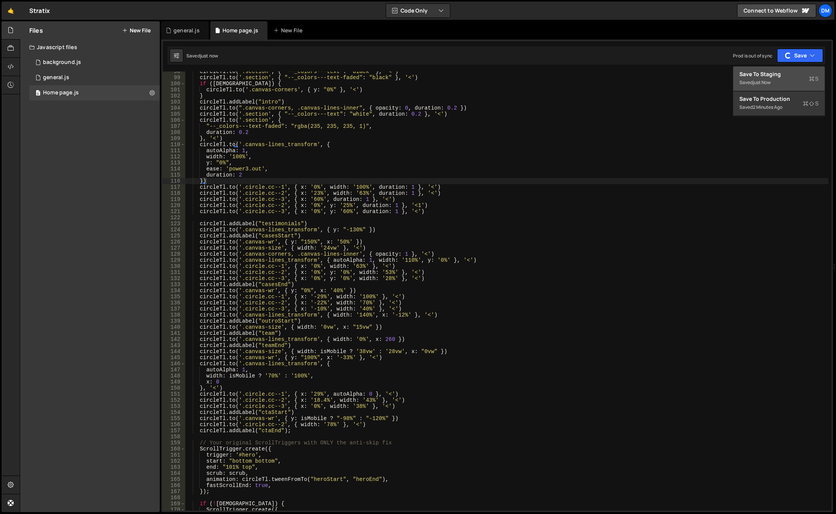
click at [780, 77] on div "Save to Staging S" at bounding box center [778, 74] width 79 height 8
type textarea "[DOMAIN_NAME]('.canvas-size', { width: '0vw', x: "15vw" })"
click at [381, 325] on div "circleTl . to ( '.section' , { "--_colors---text" : "black" } , '<' ) circleTl …" at bounding box center [506, 293] width 643 height 451
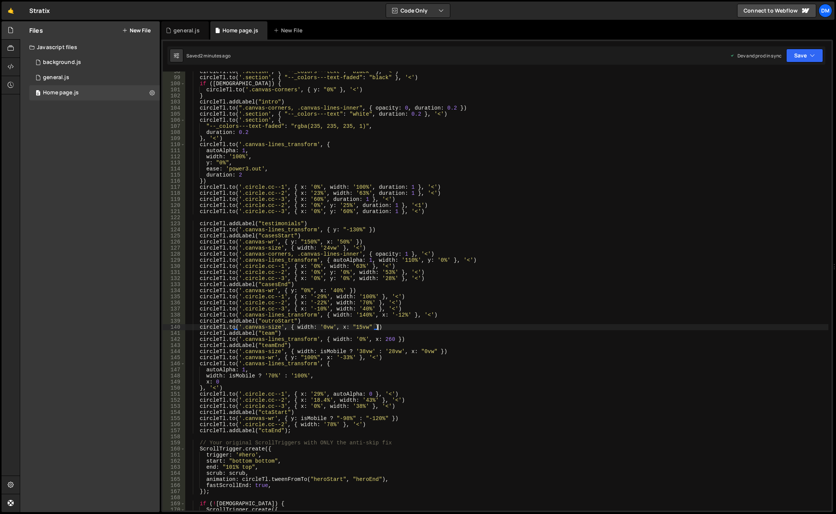
click at [389, 326] on div "circleTl . to ( '.section' , { "--_colors---text" : "black" } , '<' ) circleTl …" at bounding box center [506, 293] width 643 height 451
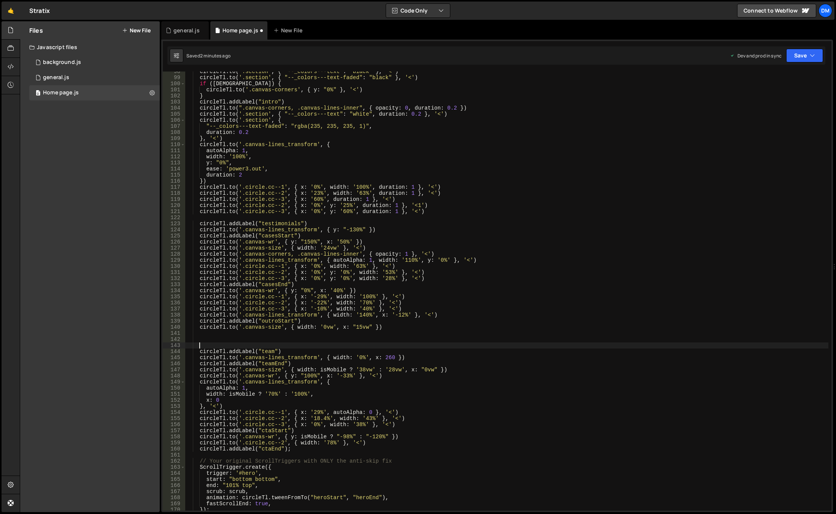
paste textarea "circle-line"
drag, startPoint x: 385, startPoint y: 329, endPoint x: 200, endPoint y: 324, distance: 184.9
click at [200, 324] on div "circleTl . to ( '.section' , { "--_colors---text" : "black" } , '<' ) circleTl …" at bounding box center [506, 293] width 643 height 451
type textarea "[DOMAIN_NAME]('.canvas-size', { width: '0vw', x: "15vw" })"
click at [211, 336] on div "circleTl . to ( '.section' , { "--_colors---text" : "black" } , '<' ) circleTl …" at bounding box center [506, 293] width 643 height 451
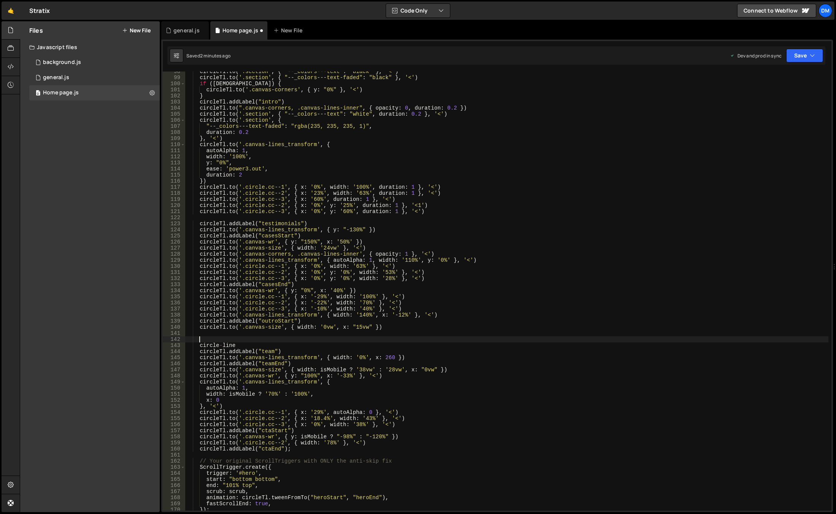
click at [211, 332] on div "circleTl . to ( '.section' , { "--_colors---text" : "black" } , '<' ) circleTl …" at bounding box center [506, 293] width 643 height 451
paste textarea "[DOMAIN_NAME]('.canvas-size', { width: '0vw', x: "15vw" })"
drag, startPoint x: 240, startPoint y: 346, endPoint x: 200, endPoint y: 346, distance: 40.3
click at [200, 346] on div "circleTl . to ( '.section' , { "--_colors---text" : "black" } , '<' ) circleTl …" at bounding box center [506, 293] width 643 height 451
type textarea "circle-line"
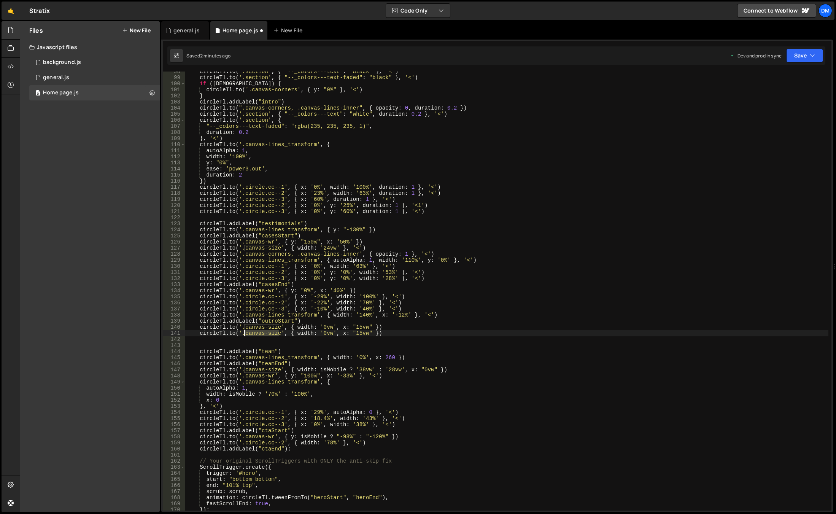
drag, startPoint x: 278, startPoint y: 333, endPoint x: 245, endPoint y: 335, distance: 33.5
click at [245, 335] on div "circleTl . to ( '.section' , { "--_colors---text" : "black" } , '<' ) circleTl …" at bounding box center [506, 293] width 643 height 451
paste textarea "[PERSON_NAME]"
click at [303, 333] on div "circleTl . to ( '.section' , { "--_colors---text" : "black" } , '<' ) circleTl …" at bounding box center [506, 293] width 643 height 451
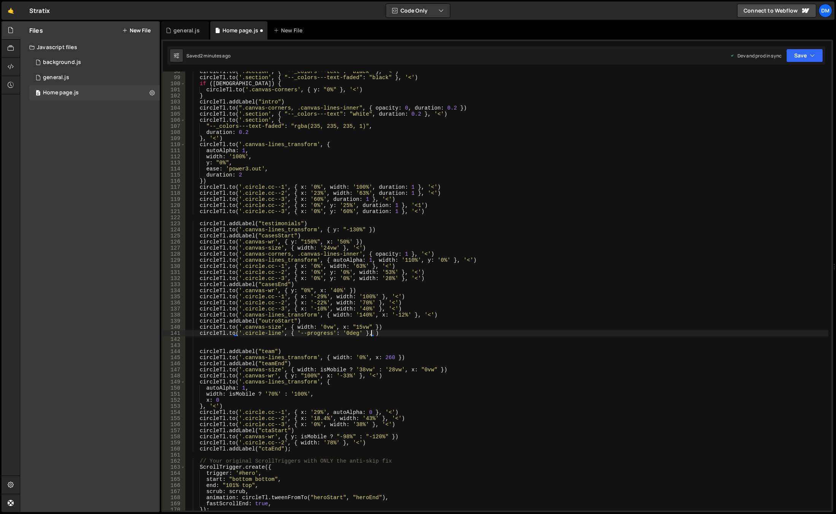
scroll to position [0, 13]
click at [420, 325] on div "circleTl . to ( '.section' , { "--_colors---text" : "black" } , '<' ) circleTl …" at bounding box center [506, 293] width 643 height 451
click at [796, 58] on button "Save" at bounding box center [804, 56] width 37 height 14
click at [769, 99] on div "Save to Production S" at bounding box center [778, 99] width 79 height 8
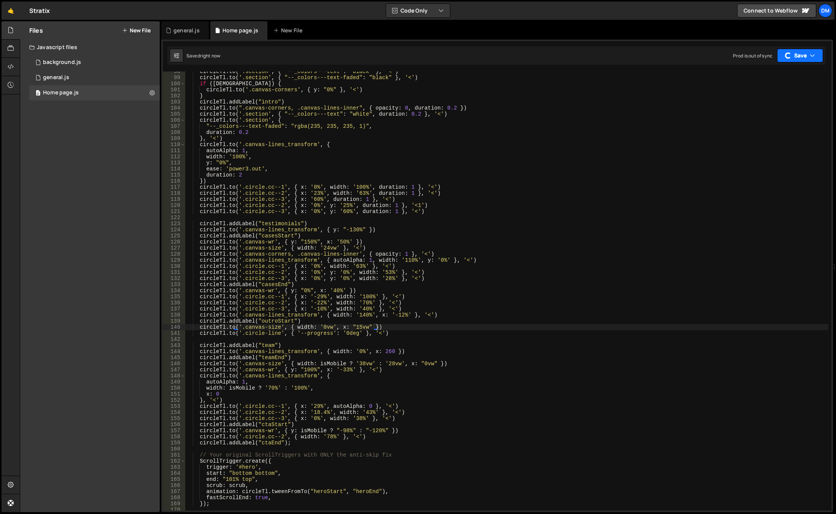
click at [795, 57] on button "Save" at bounding box center [800, 56] width 46 height 14
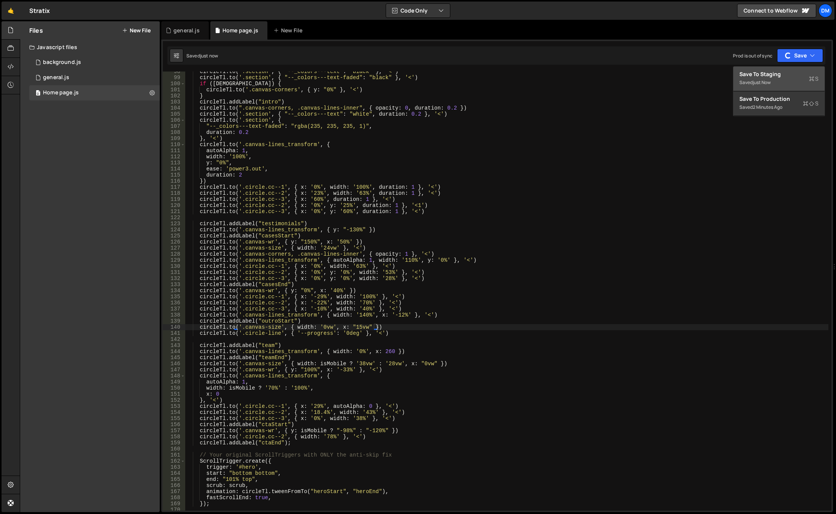
click at [775, 77] on div "Save to Staging S" at bounding box center [778, 74] width 79 height 8
click at [582, 267] on div "circleTl . to ( '.section' , { "--_colors---text" : "black" } , '<' ) circleTl …" at bounding box center [506, 293] width 643 height 451
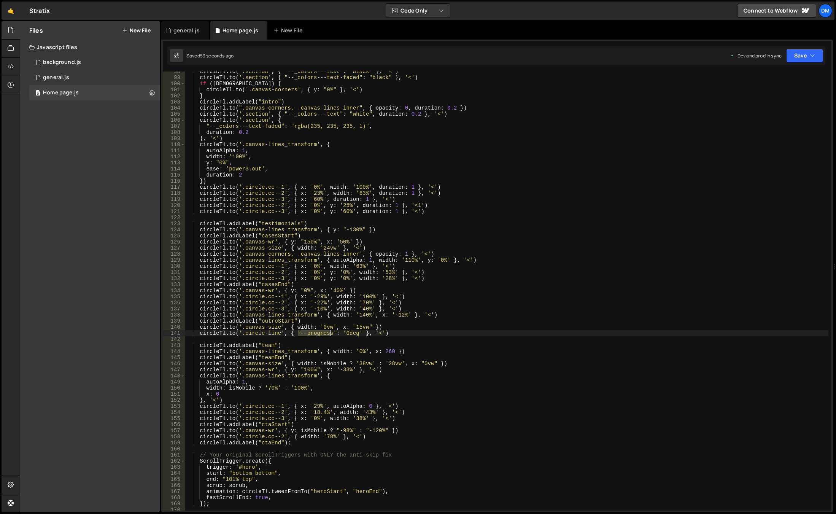
drag, startPoint x: 299, startPoint y: 335, endPoint x: 329, endPoint y: 335, distance: 30.4
click at [329, 335] on div "circleTl . to ( '.section' , { "--_colors---text" : "black" } , '<' ) circleTl …" at bounding box center [506, 293] width 643 height 451
drag, startPoint x: 390, startPoint y: 333, endPoint x: 184, endPoint y: 333, distance: 206.5
click at [184, 333] on div "[DOMAIN_NAME]('.circle-line', { '--progress': '0deg' }, '<') 98 99 100 101 102 …" at bounding box center [497, 290] width 669 height 439
click at [411, 329] on div "circleTl . to ( '.section' , { "--_colors---text" : "black" } , '<' ) circleTl …" at bounding box center [506, 293] width 643 height 451
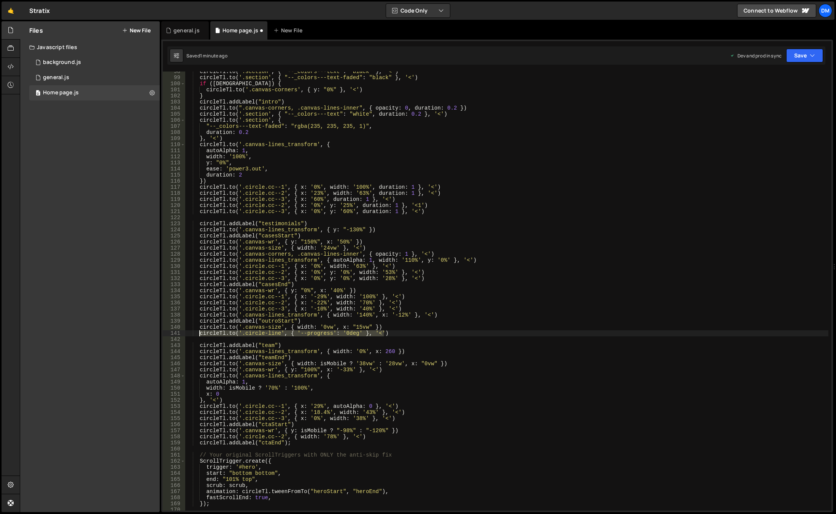
drag, startPoint x: 395, startPoint y: 331, endPoint x: 200, endPoint y: 332, distance: 194.3
click at [200, 332] on div "circleTl . to ( '.section' , { "--_colors---text" : "black" } , '<' ) circleTl …" at bounding box center [506, 293] width 643 height 451
paste textarea "}, '<');"
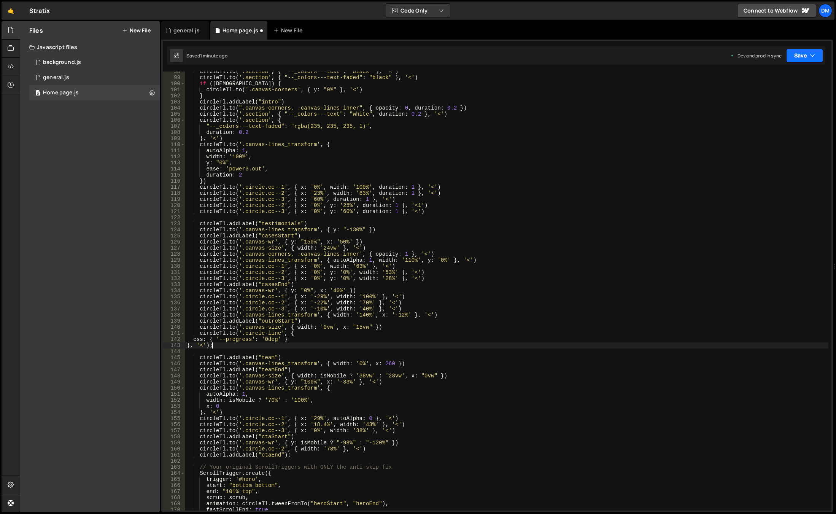
click at [805, 56] on button "Save" at bounding box center [804, 56] width 37 height 14
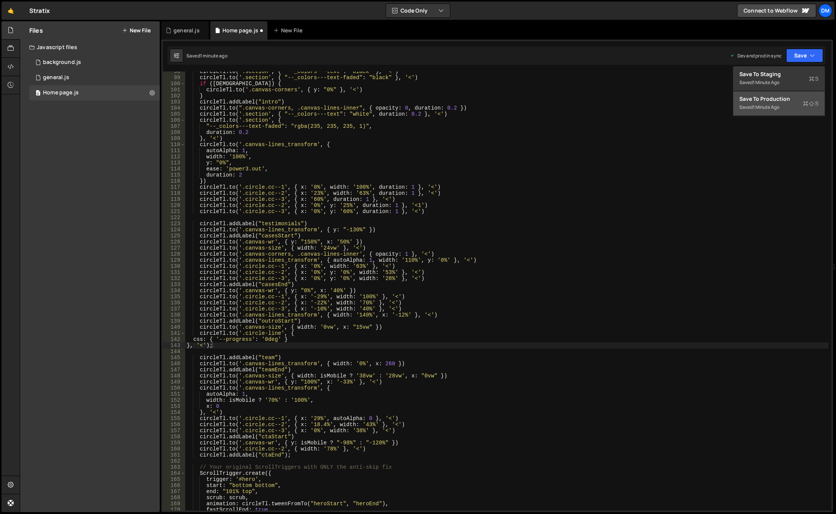
click at [778, 102] on div "Save to Production S" at bounding box center [778, 99] width 79 height 8
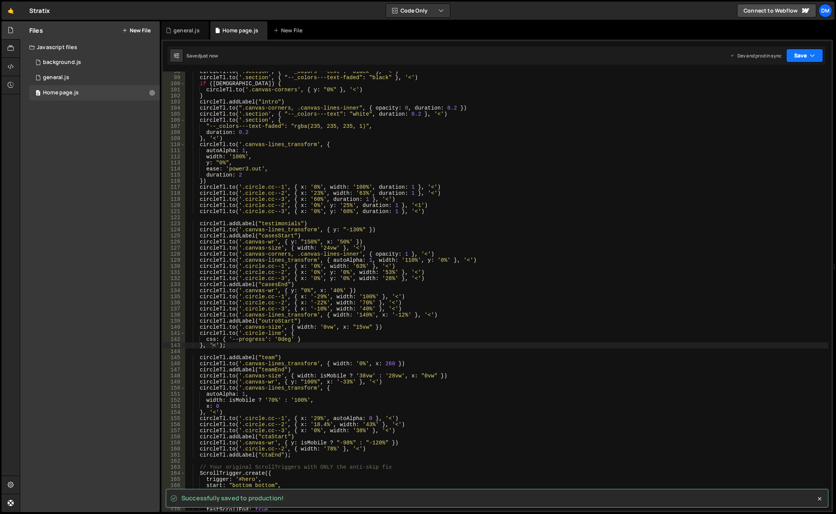
click at [797, 59] on button "Save" at bounding box center [804, 56] width 37 height 14
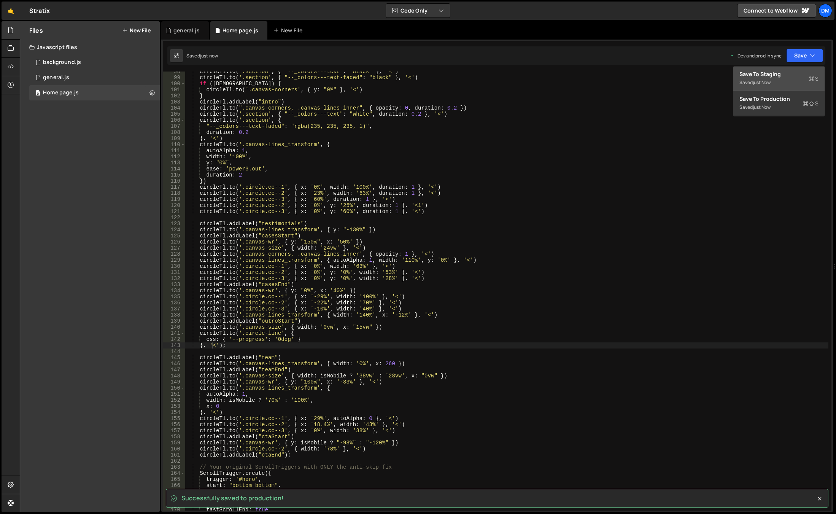
click at [786, 78] on div "Saved just now" at bounding box center [778, 82] width 79 height 9
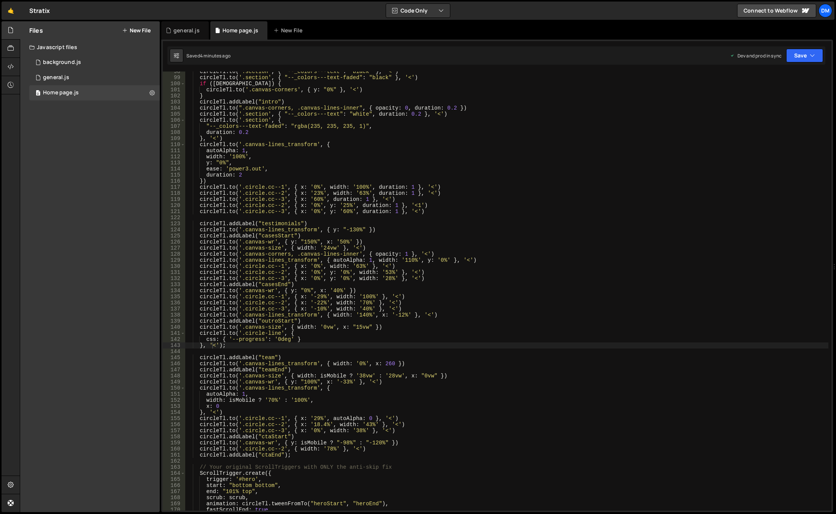
click at [280, 338] on div "circleTl . to ( '.section' , { "--_colors---text" : "black" } , '<' ) circleTl …" at bounding box center [506, 293] width 643 height 451
drag, startPoint x: 292, startPoint y: 338, endPoint x: 273, endPoint y: 340, distance: 19.1
click at [273, 340] on div "circleTl . to ( '.section' , { "--_colors---text" : "black" } , '<' ) circleTl …" at bounding box center [506, 293] width 643 height 451
click at [453, 285] on div "circleTl . to ( '.section' , { "--_colors---text" : "black" } , '<' ) circleTl …" at bounding box center [506, 293] width 643 height 451
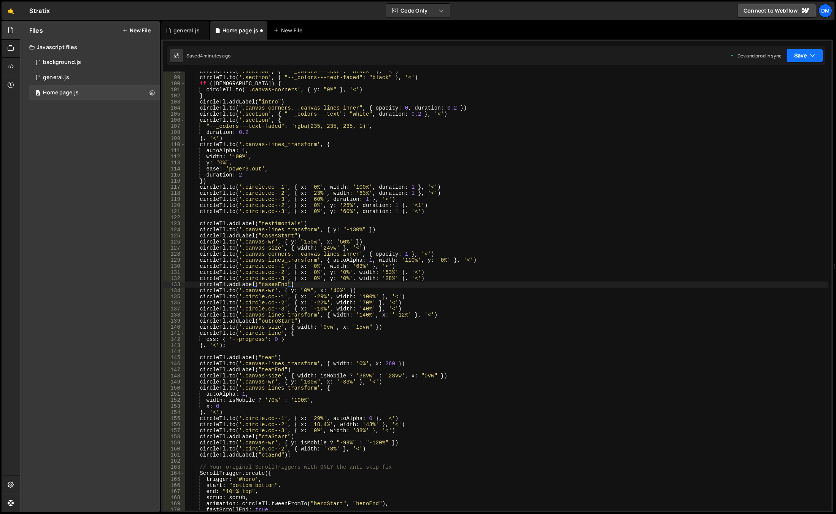
click at [802, 57] on button "Save" at bounding box center [804, 56] width 37 height 14
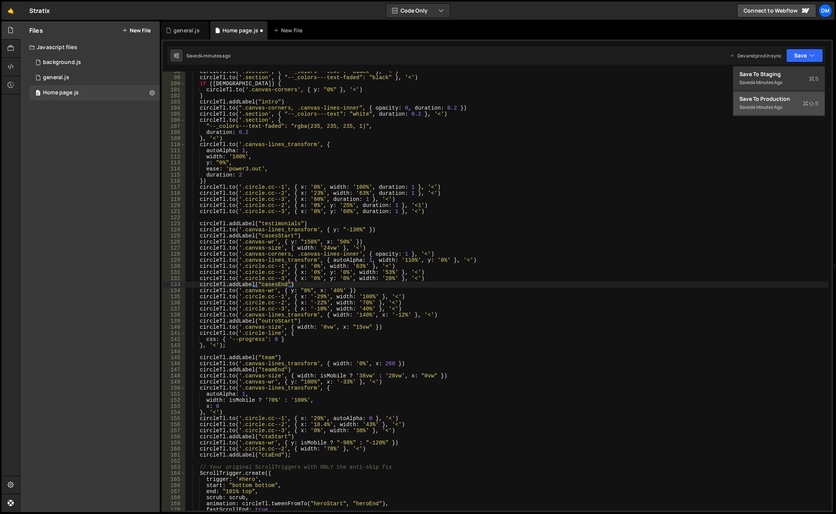
click at [776, 104] on div "4 minutes ago" at bounding box center [768, 107] width 30 height 6
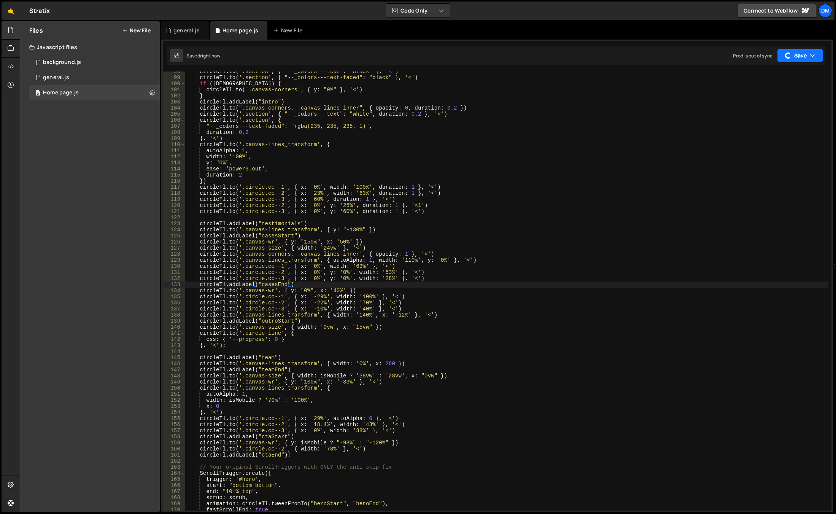
click at [791, 60] on button "Save" at bounding box center [800, 56] width 46 height 14
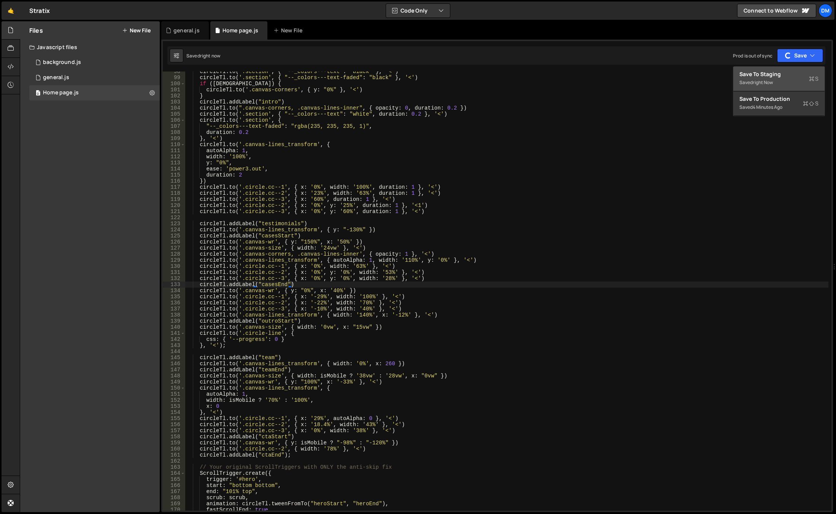
click at [766, 81] on div "right now" at bounding box center [763, 82] width 20 height 6
click at [302, 344] on div "circleTl . to ( '.section' , { "--_colors---text" : "black" } , '<' ) circleTl …" at bounding box center [506, 293] width 643 height 451
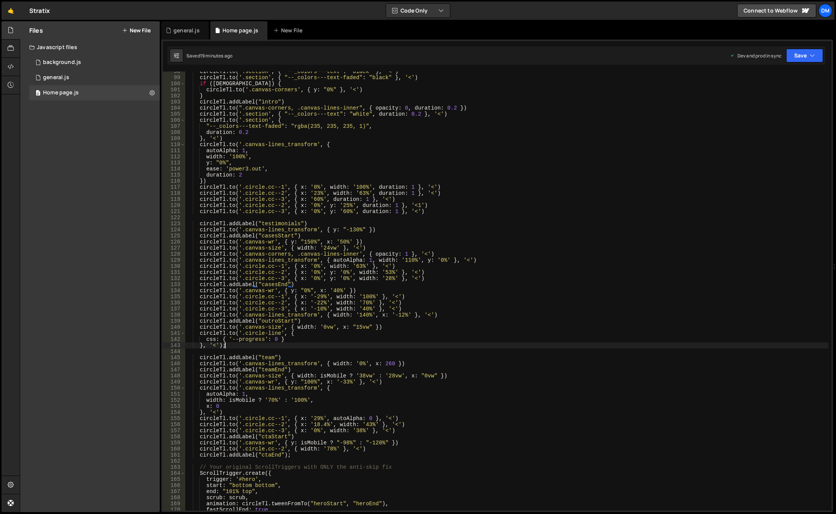
scroll to position [0, 2]
drag, startPoint x: 291, startPoint y: 339, endPoint x: 206, endPoint y: 339, distance: 84.4
click at [206, 339] on div "circleTl . to ( '.section' , { "--_colors---text" : "black" } , '<' ) circleTl …" at bounding box center [506, 293] width 643 height 451
paste textarea ""--progress": 36"
click at [314, 340] on div "circleTl . to ( '.section' , { "--_colors---text" : "black" } , '<' ) circleTl …" at bounding box center [506, 293] width 643 height 451
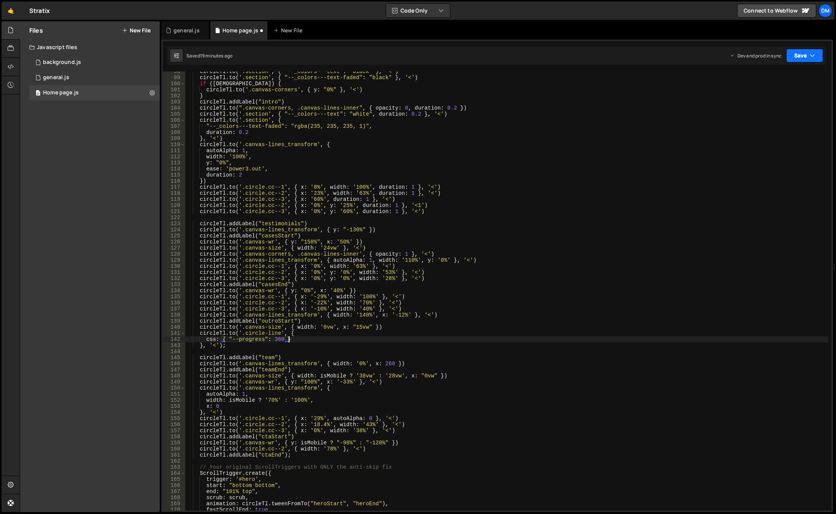
click at [797, 59] on button "Save" at bounding box center [804, 56] width 37 height 14
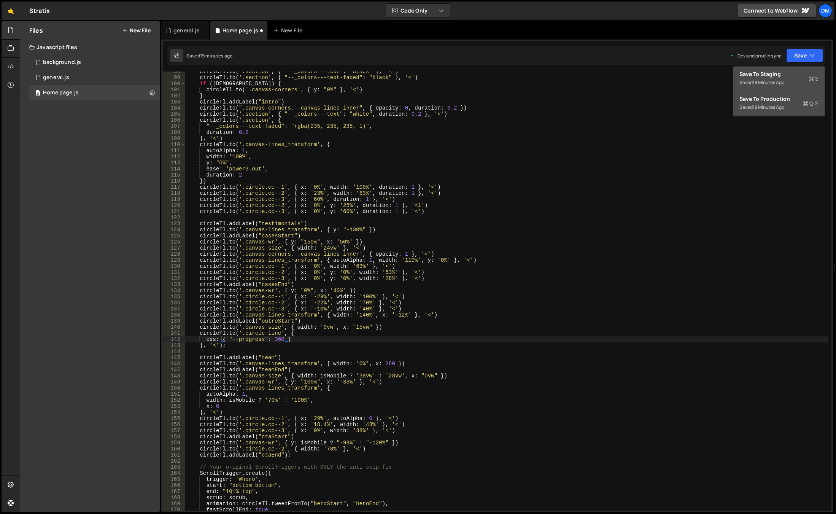
click at [763, 110] on div "Saved 19 minutes ago" at bounding box center [778, 107] width 79 height 9
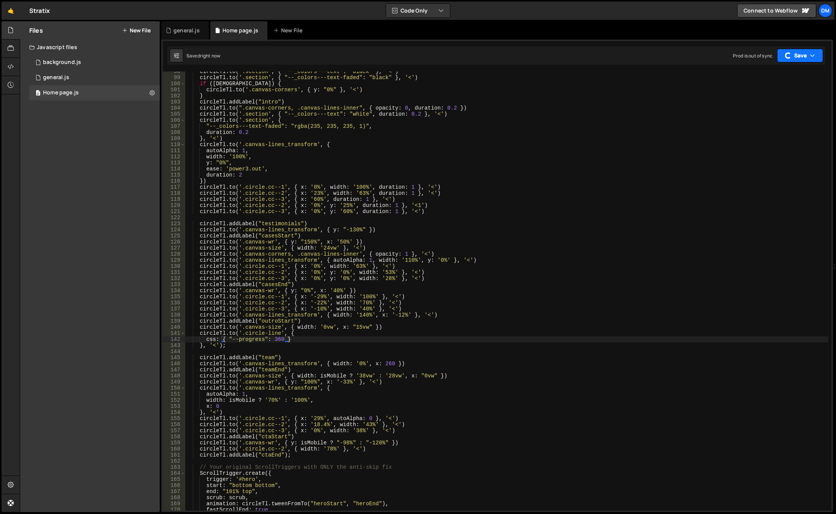
click at [796, 56] on button "Save" at bounding box center [800, 56] width 46 height 14
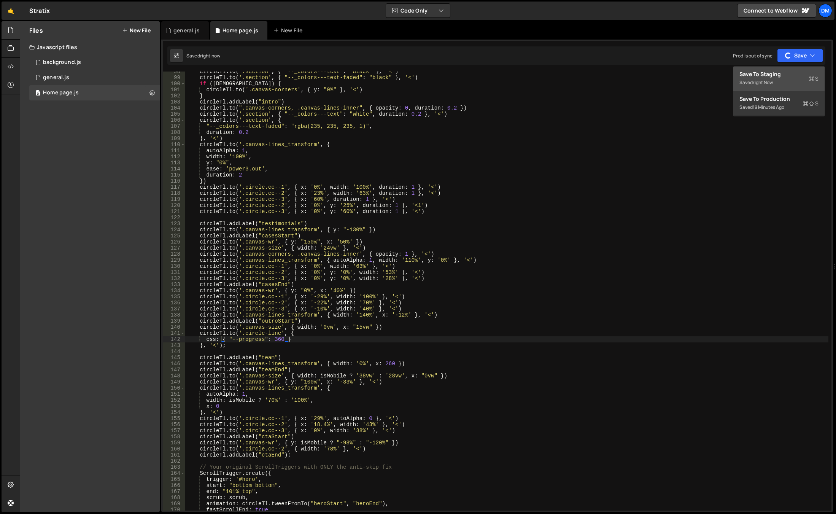
click at [766, 78] on div "Saved right now" at bounding box center [778, 82] width 79 height 9
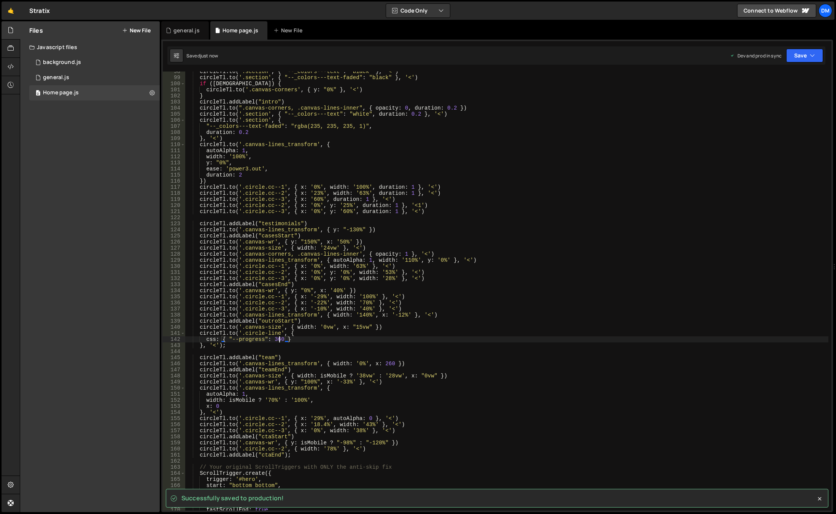
click at [278, 338] on div "circleTl . to ( '.section' , { "--_colors---text" : "black" } , '<' ) circleTl …" at bounding box center [506, 293] width 643 height 451
click at [581, 259] on div "circleTl . to ( '.section' , { "--_colors---text" : "black" } , '<' ) circleTl …" at bounding box center [506, 293] width 643 height 451
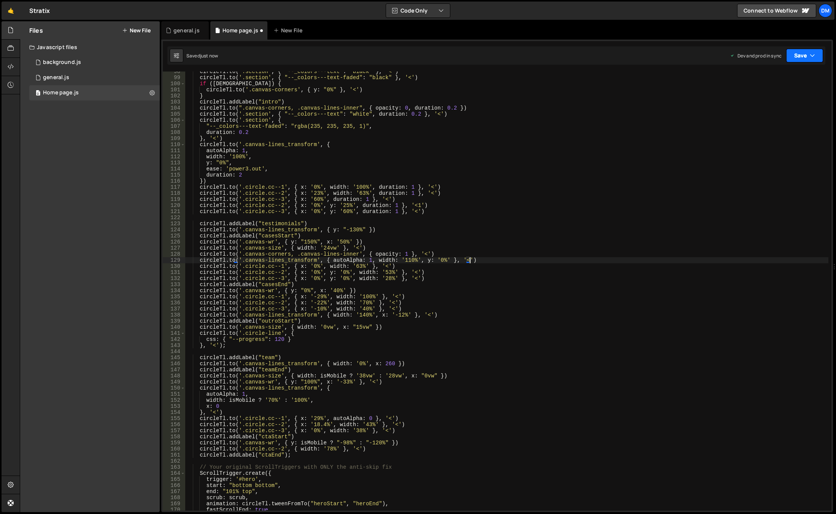
click at [810, 56] on icon "button" at bounding box center [812, 56] width 5 height 8
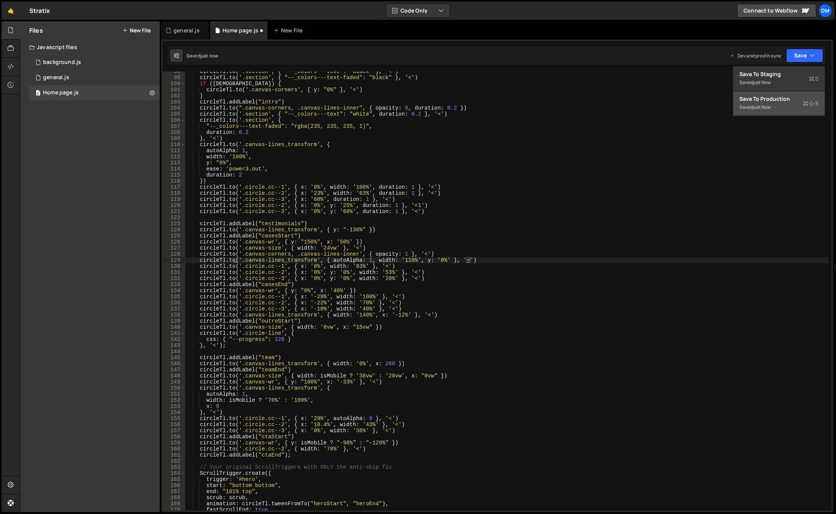
click at [777, 99] on div "Save to Production S" at bounding box center [778, 99] width 79 height 8
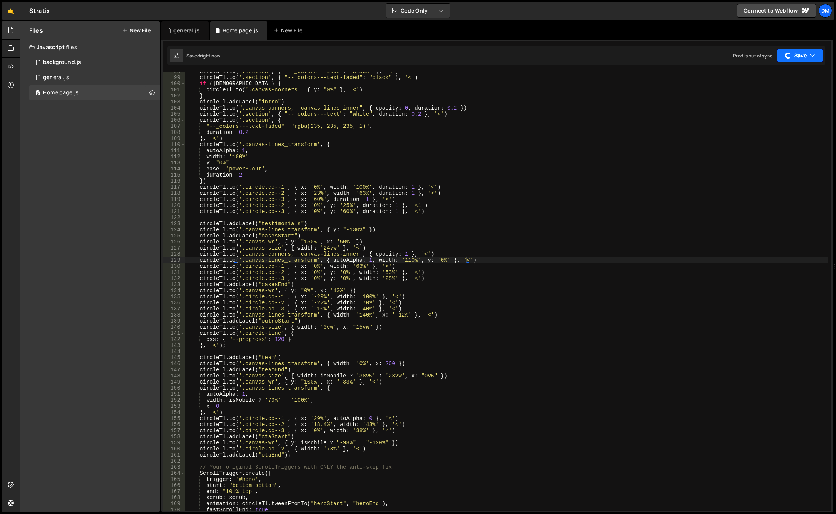
click at [792, 58] on button "Save" at bounding box center [800, 56] width 46 height 14
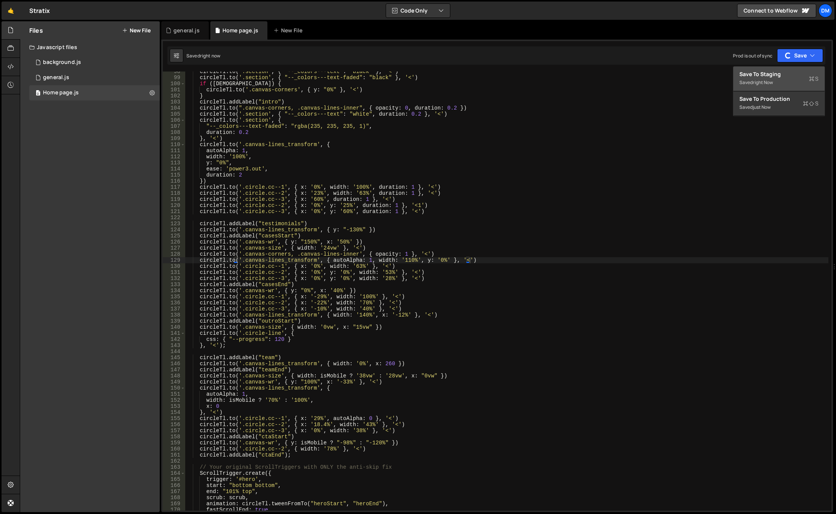
click at [784, 72] on div "Save to Staging S" at bounding box center [778, 74] width 79 height 8
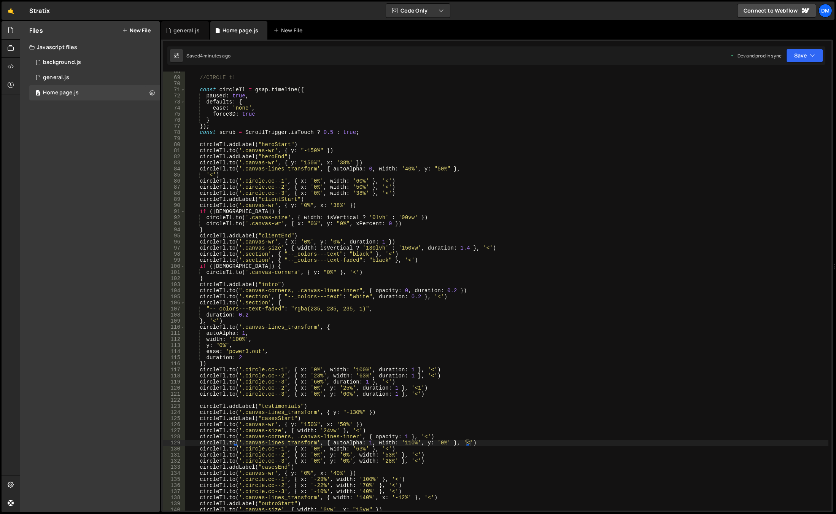
scroll to position [342, 0]
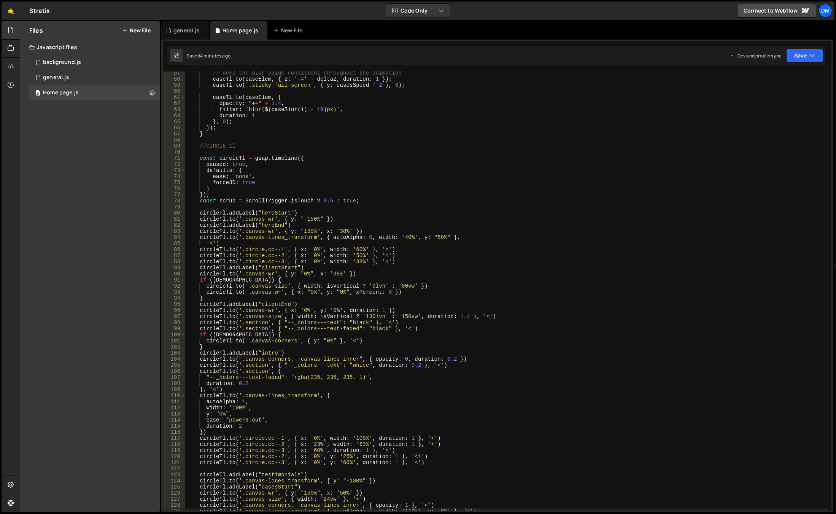
click at [358, 202] on div "// Keep the blur value consistent throughout the animation caseTl . to ( caseEl…" at bounding box center [506, 295] width 643 height 451
click at [314, 148] on div "// Keep the blur value consistent throughout the animation caseTl . to ( caseEl…" at bounding box center [506, 295] width 643 height 451
type textarea "//CIRCLE tl"
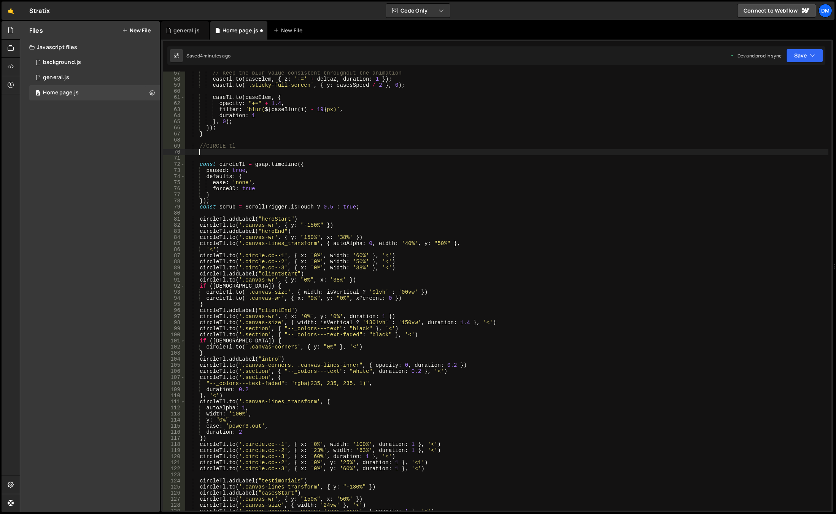
scroll to position [0, 0]
paste textarea "const circles = document.querySelectorAll(".circle-line");"
type textarea "//CIRCLE tl"
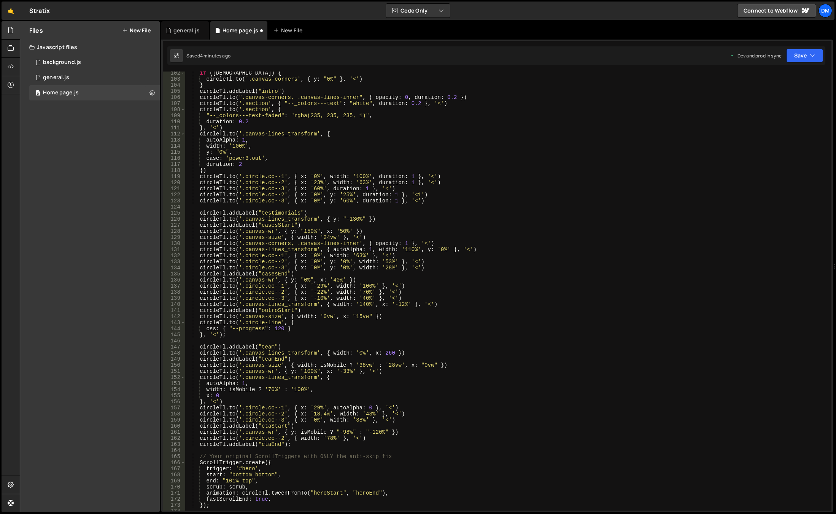
scroll to position [616, 0]
click at [310, 332] on div "if ( isWide ) { circleTl . to ( '.canvas-corners' , { y : "0%" } , '<' ) } circ…" at bounding box center [506, 295] width 643 height 451
click at [382, 317] on div "if ( isWide ) { circleTl . to ( '.canvas-corners' , { y : "0%" } , '<' ) } circ…" at bounding box center [506, 295] width 643 height 451
type textarea "[DOMAIN_NAME]('.canvas-size', { width: '0vw', x: "15vw" })"
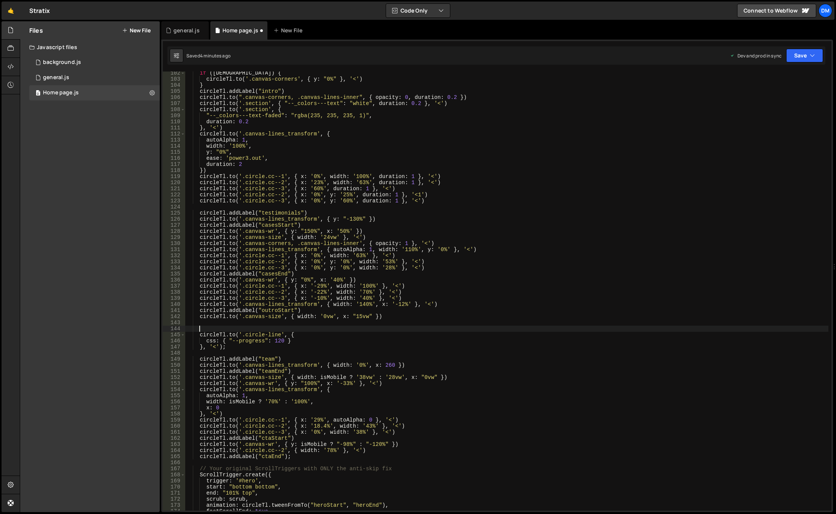
click at [279, 321] on div "if ( isWide ) { circleTl . to ( '.canvas-corners' , { y : "0%" } , '<' ) } circ…" at bounding box center [506, 295] width 643 height 451
paste textarea "});"
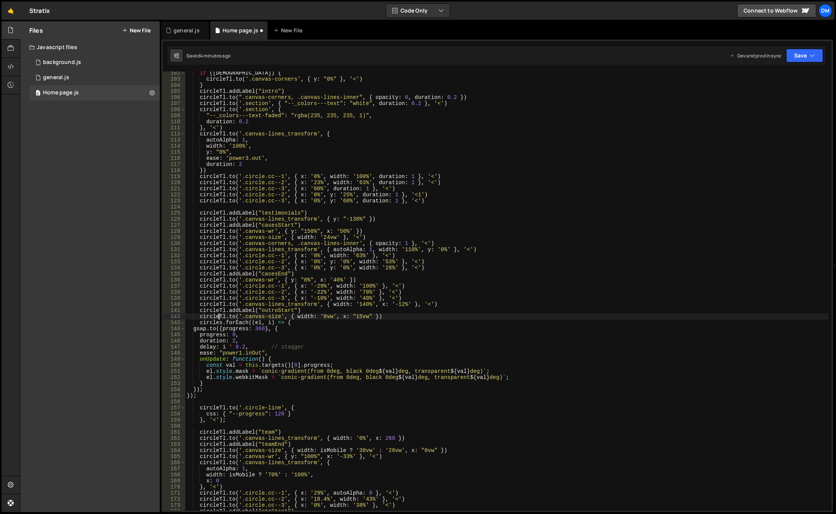
click at [218, 316] on div "if ( isWide ) { circleTl . to ( '.canvas-corners' , { y : "0%" } , '<' ) } circ…" at bounding box center [506, 295] width 643 height 451
click at [200, 327] on div "if ( isWide ) { circleTl . to ( '.canvas-corners' , { y : "0%" } , '<' ) } circ…" at bounding box center [506, 295] width 643 height 451
paste textarea "circleTl"
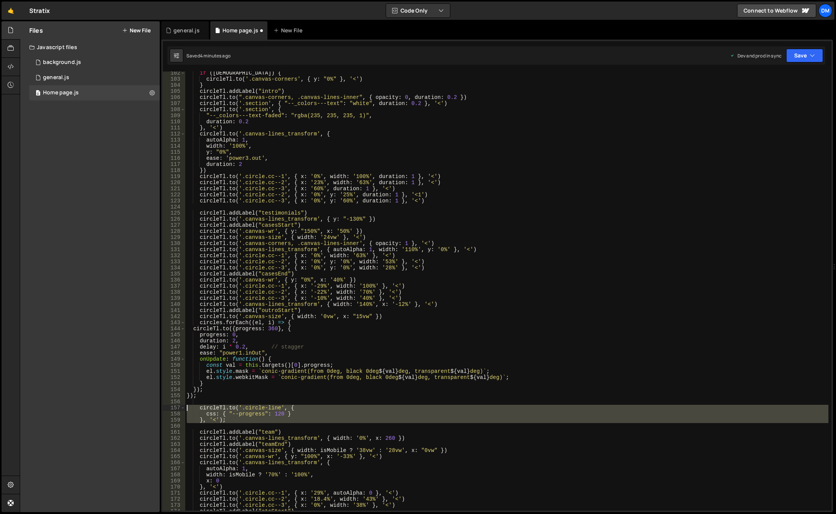
drag, startPoint x: 237, startPoint y: 424, endPoint x: 158, endPoint y: 407, distance: 80.6
click at [158, 407] on div "Files New File Javascript files 0 background.js 0 0 general.js 0 0 Home page.js…" at bounding box center [428, 266] width 816 height 491
type textarea "[DOMAIN_NAME]('.circle-line', { css: { "--progress": 120 }"
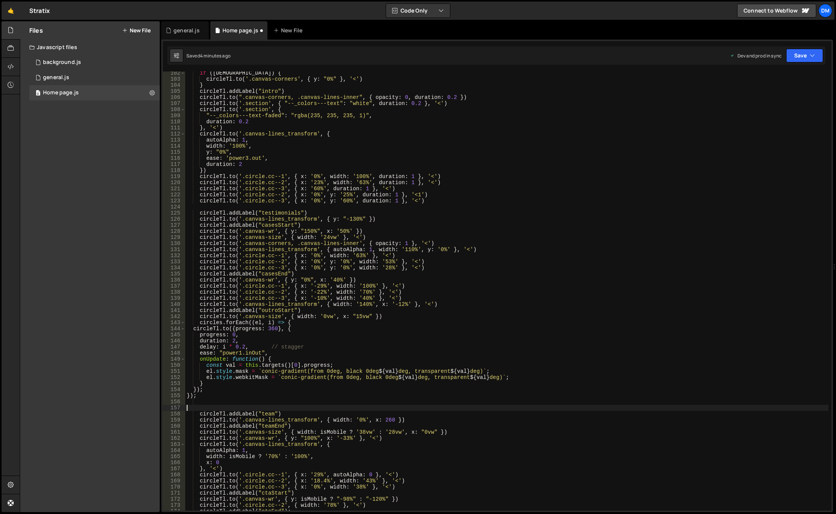
click at [206, 334] on div "if ( isWide ) { circleTl . to ( '.canvas-corners' , { y : "0%" } , '<' ) } circ…" at bounding box center [506, 295] width 643 height 451
click at [210, 330] on div "if ( isWide ) { circleTl . to ( '.canvas-corners' , { y : "0%" } , '<' ) } circ…" at bounding box center [506, 295] width 643 height 451
click at [286, 329] on div "if ( isWide ) { circleTl . to ( '.canvas-corners' , { y : "0%" } , '<' ) } circ…" at bounding box center [506, 295] width 643 height 451
click at [288, 321] on div "if ( isWide ) { circleTl . to ( '.canvas-corners' , { y : "0%" } , '<' ) } circ…" at bounding box center [506, 295] width 643 height 451
click at [198, 389] on div "if ( isWide ) { circleTl . to ( '.canvas-corners' , { y : "0%" } , '<' ) } circ…" at bounding box center [506, 295] width 643 height 451
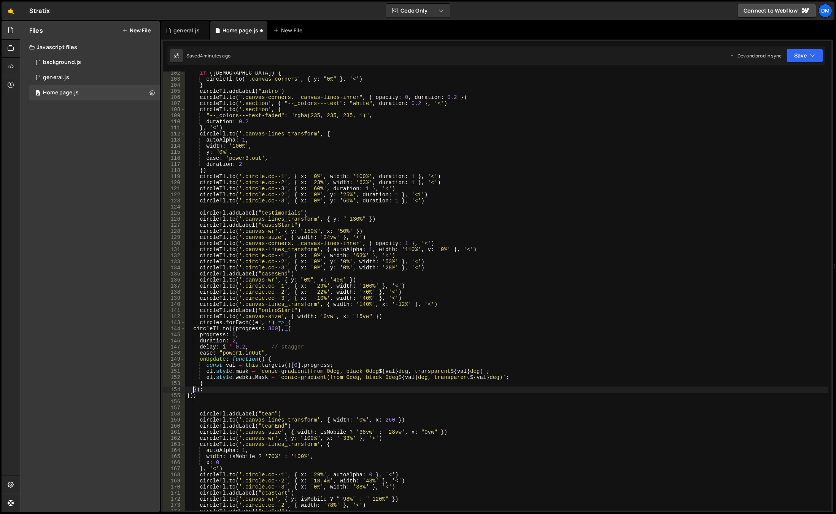
click at [193, 389] on div "if ( isWide ) { circleTl . to ( '.canvas-corners' , { y : "0%" } , '<' ) } circ…" at bounding box center [506, 295] width 643 height 451
click at [200, 389] on div "if ( isWide ) { circleTl . to ( '.canvas-corners' , { y : "0%" } , '<' ) } circ…" at bounding box center [506, 295] width 643 height 451
click at [199, 389] on div "if ( isWide ) { circleTl . to ( '.canvas-corners' , { y : "0%" } , '<' ) } circ…" at bounding box center [506, 295] width 643 height 451
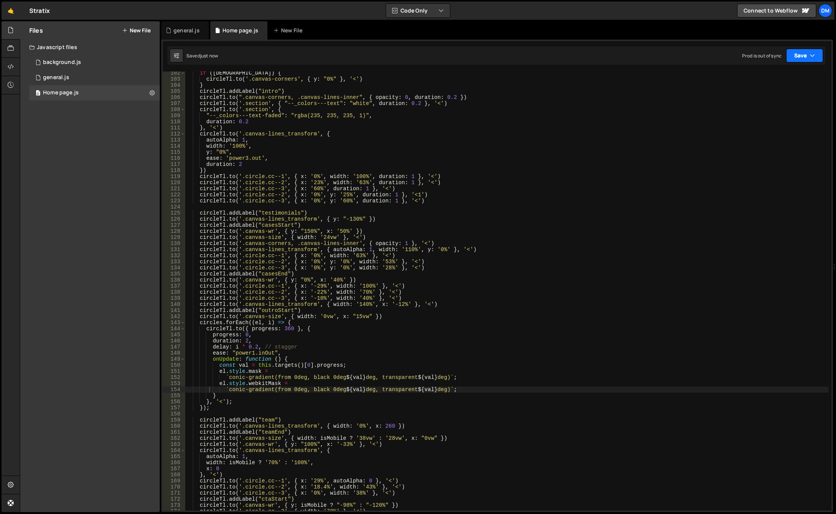
click at [804, 57] on button "Save" at bounding box center [804, 56] width 37 height 14
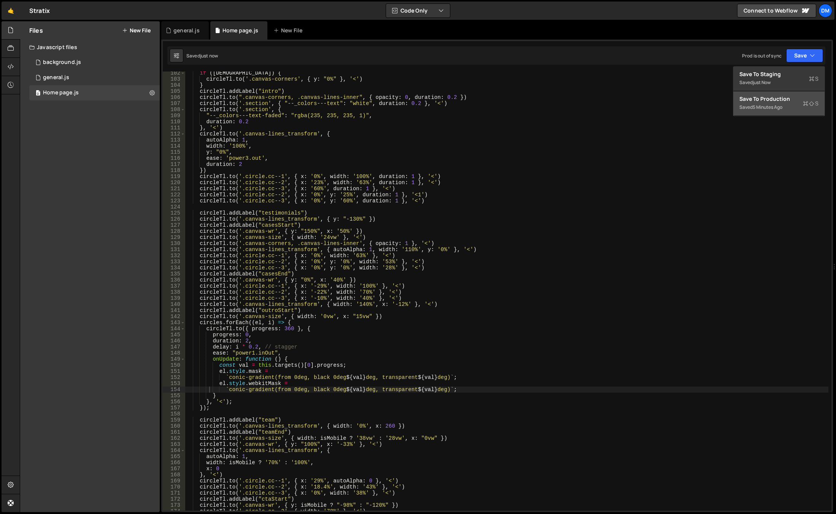
click at [766, 107] on div "5 minutes ago" at bounding box center [768, 107] width 30 height 6
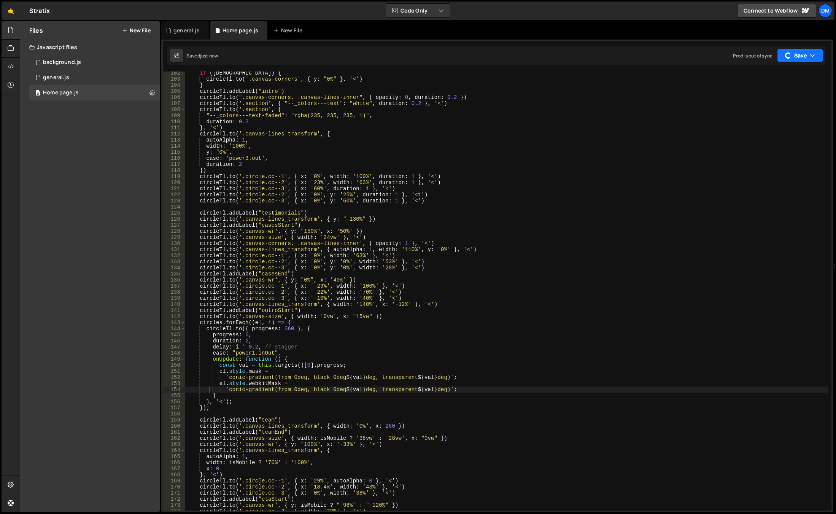
click at [792, 59] on button "Save" at bounding box center [800, 56] width 46 height 14
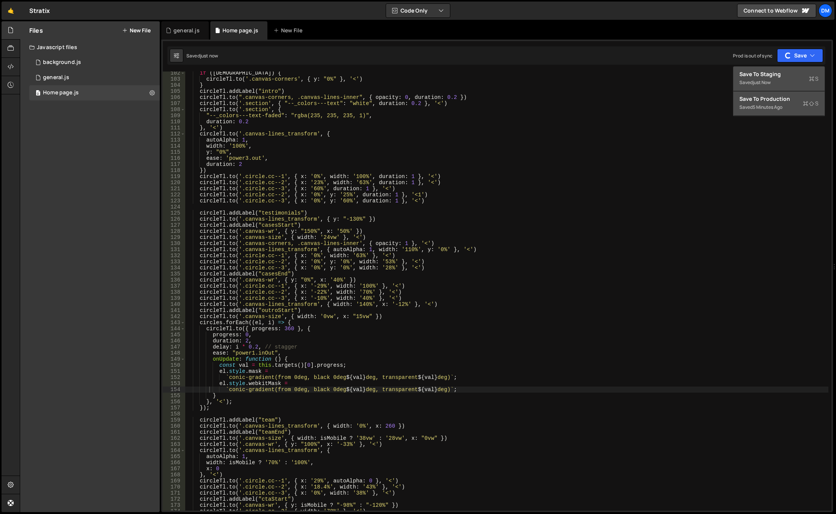
click at [774, 78] on div "Saved just now" at bounding box center [778, 82] width 79 height 9
click at [291, 343] on div "if ( isWide ) { circleTl . to ( '.canvas-corners' , { y : "0%" } , '<' ) } circ…" at bounding box center [506, 295] width 643 height 451
click at [280, 324] on div "if ( isWide ) { circleTl . to ( '.canvas-corners' , { y : "0%" } , '<' ) } circ…" at bounding box center [506, 295] width 643 height 451
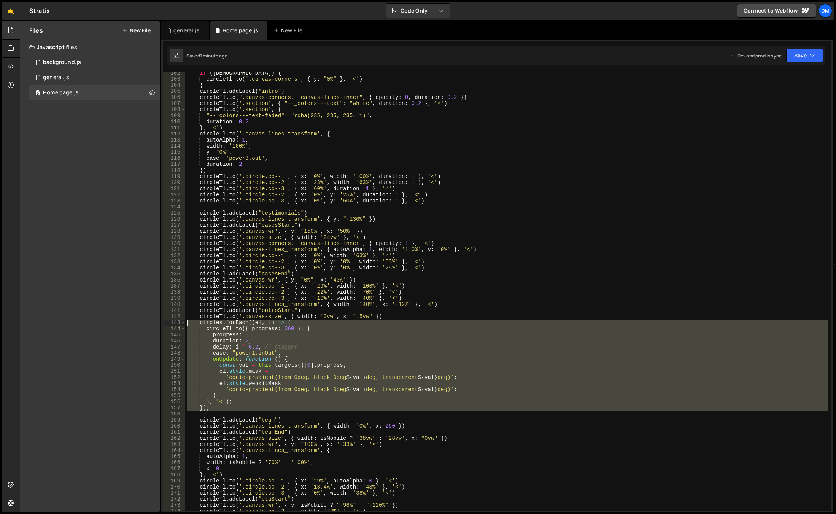
drag, startPoint x: 214, startPoint y: 411, endPoint x: 162, endPoint y: 322, distance: 102.8
click at [162, 322] on div "circles.forEach((el, i) => { 102 103 104 105 106 107 108 109 110 111 112 113 11…" at bounding box center [497, 276] width 672 height 472
type textarea "circles.forEach((el, i) => { [DOMAIN_NAME]({ progress: 360 }, {"
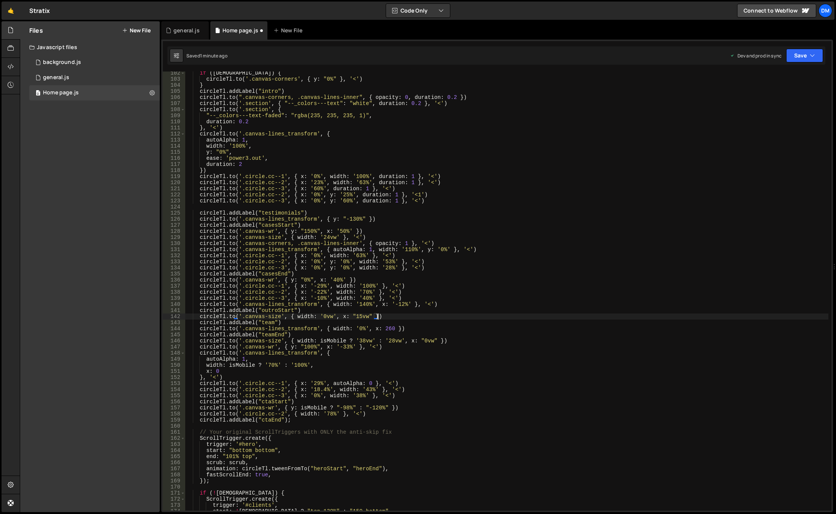
click at [407, 328] on div "if ( isWide ) { circleTl . to ( '.canvas-corners' , { y : "0%" } , '<' ) } circ…" at bounding box center [506, 295] width 643 height 451
type textarea "[DOMAIN_NAME]('.canvas-lines_transform', { width: '0%', x: 260 })"
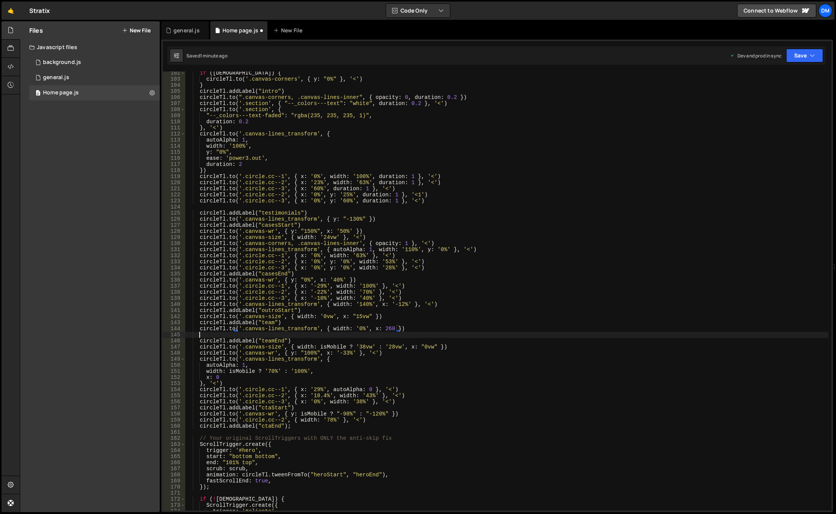
scroll to position [0, 0]
paste textarea
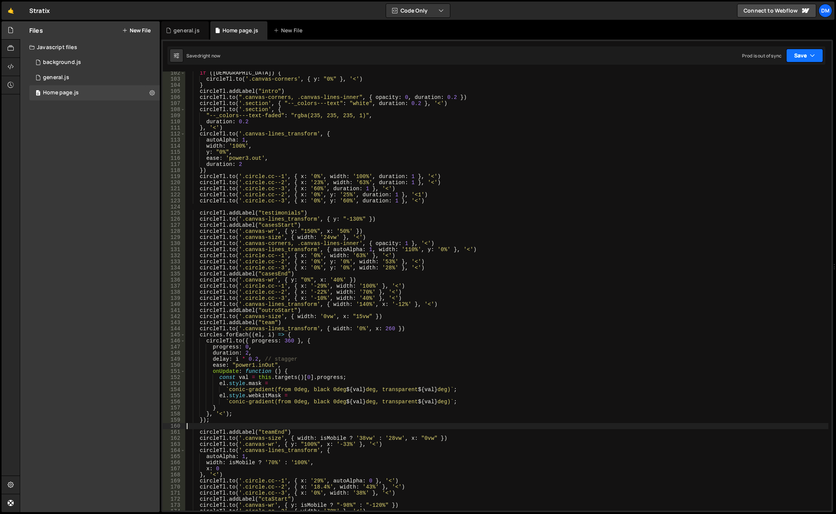
drag, startPoint x: 793, startPoint y: 57, endPoint x: 780, endPoint y: 85, distance: 30.6
click at [793, 57] on button "Save" at bounding box center [804, 56] width 37 height 14
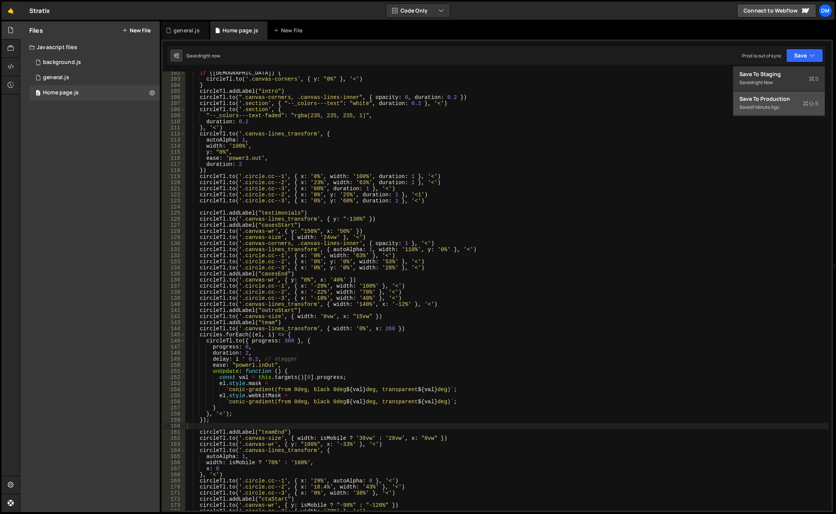
click at [770, 97] on div "Save to Production S" at bounding box center [778, 99] width 79 height 8
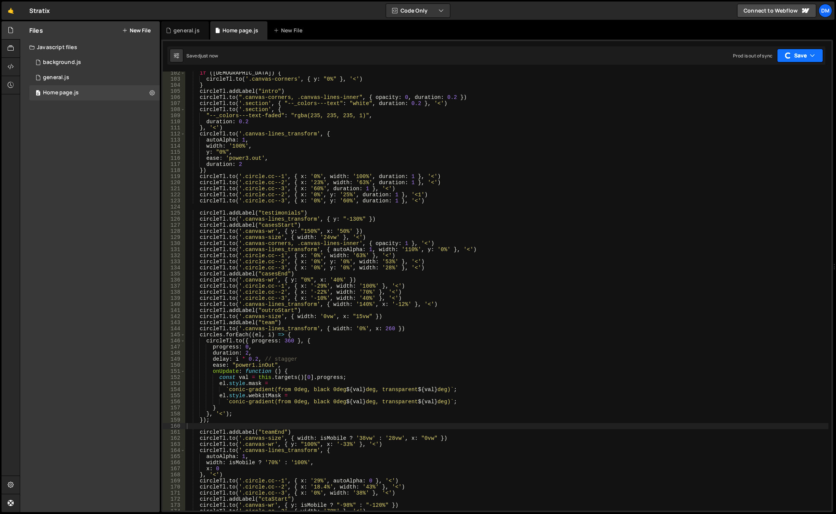
click at [794, 57] on button "Save" at bounding box center [800, 56] width 46 height 14
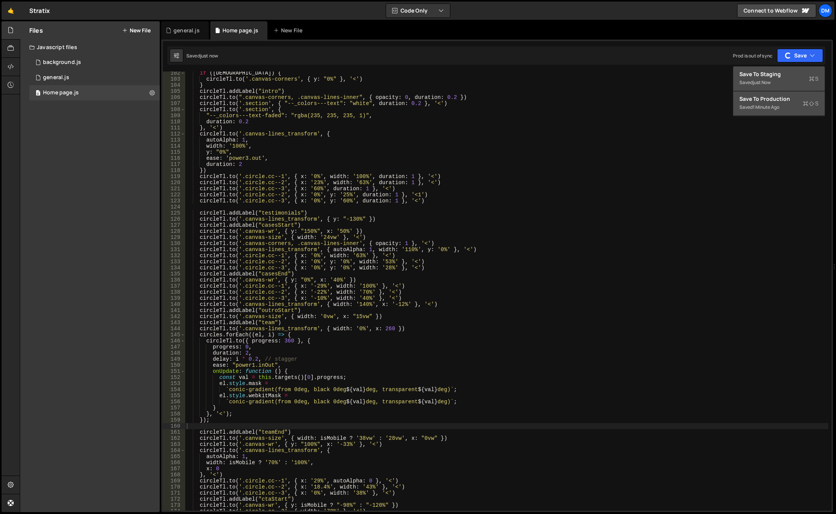
click at [778, 75] on div "Save to Staging S" at bounding box center [778, 74] width 79 height 8
click at [247, 405] on div "if ( isWide ) { circleTl . to ( '.canvas-corners' , { y : "0%" } , '<' ) } circ…" at bounding box center [506, 295] width 643 height 451
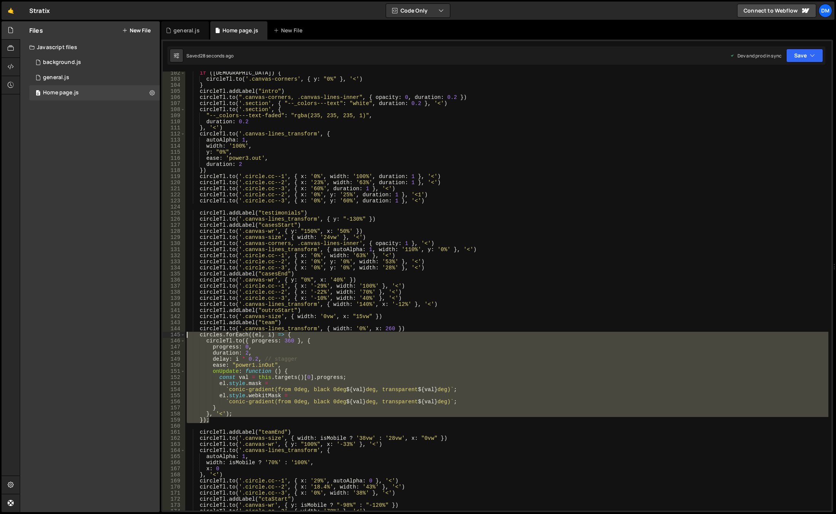
drag, startPoint x: 218, startPoint y: 420, endPoint x: 129, endPoint y: 336, distance: 122.9
click at [129, 336] on div "Files New File Javascript files 0 background.js 0 0 general.js 0 0 Home page.js…" at bounding box center [428, 266] width 816 height 491
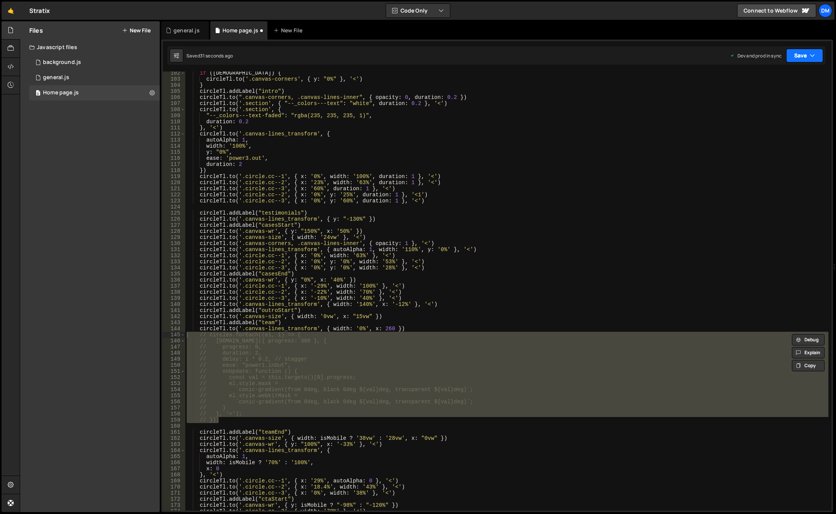
click at [813, 53] on icon "button" at bounding box center [812, 56] width 5 height 8
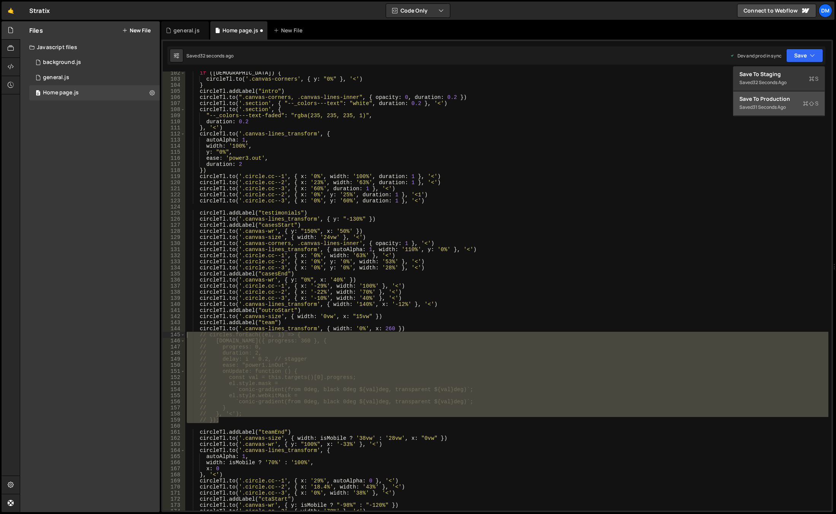
drag, startPoint x: 759, startPoint y: 104, endPoint x: 783, endPoint y: 78, distance: 35.3
click at [759, 104] on div "31 seconds ago" at bounding box center [769, 107] width 33 height 6
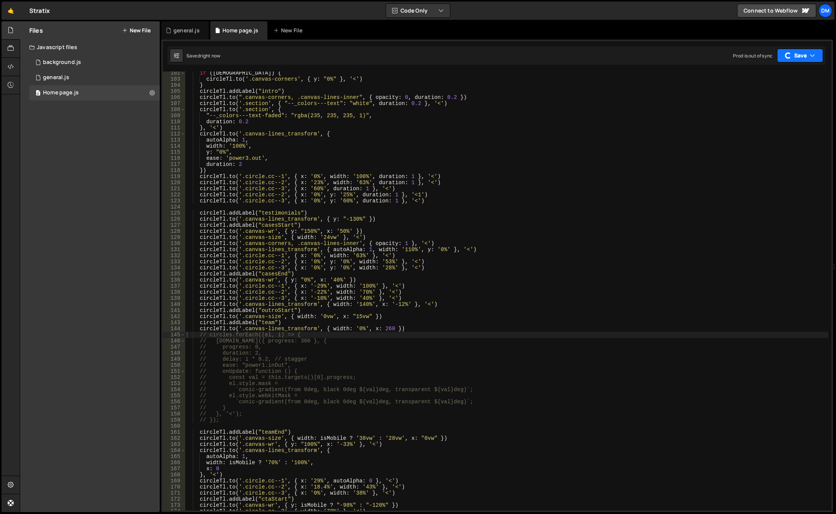
drag, startPoint x: 794, startPoint y: 58, endPoint x: 793, endPoint y: 64, distance: 6.3
click at [794, 58] on button "Save" at bounding box center [800, 56] width 46 height 14
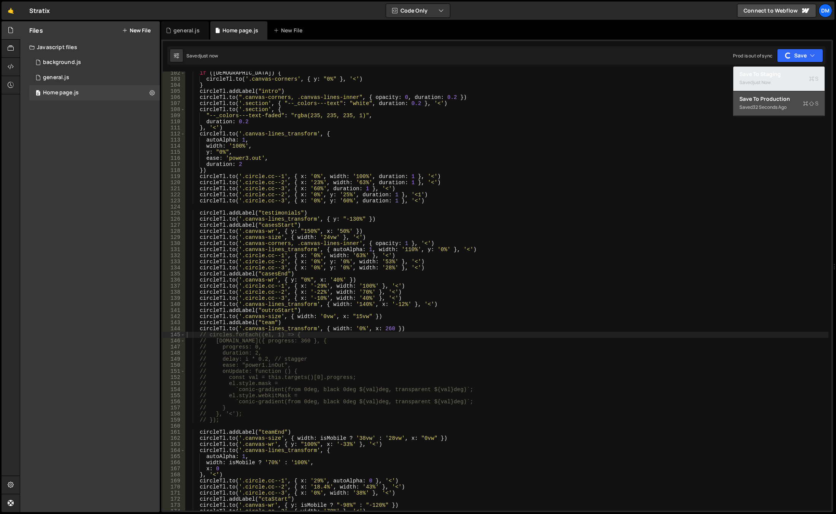
click at [784, 76] on div "Save to Staging S" at bounding box center [778, 74] width 79 height 8
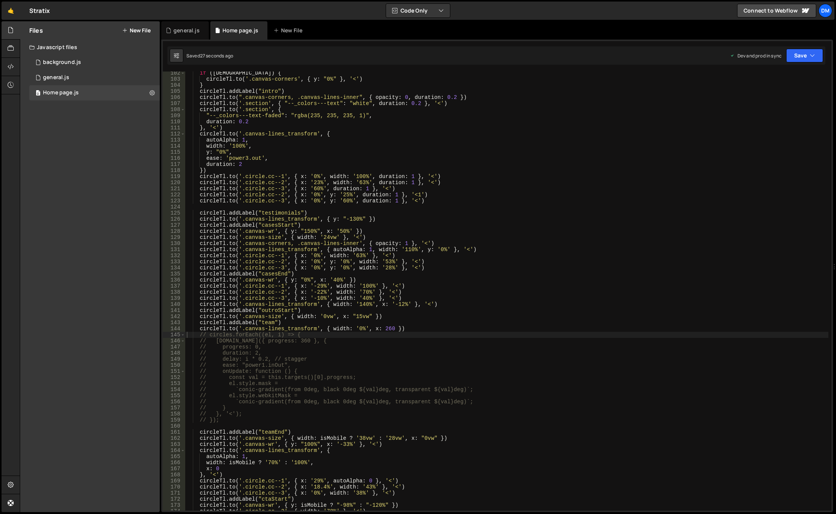
click at [435, 325] on div "if ( isWide ) { circleTl . to ( '.canvas-corners' , { y : "0%" } , '<' ) } circ…" at bounding box center [506, 295] width 643 height 451
click at [434, 330] on div "if ( isWide ) { circleTl . to ( '.canvas-corners' , { y : "0%" } , '<' ) } circ…" at bounding box center [506, 295] width 643 height 451
type textarea "[DOMAIN_NAME]('.canvas-lines_transform', { width: '0%', x: 260 })"
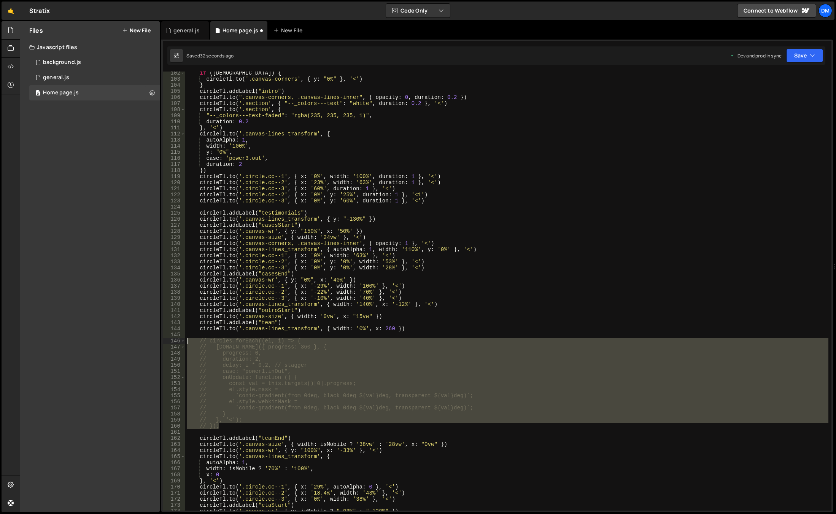
drag, startPoint x: 232, startPoint y: 427, endPoint x: 139, endPoint y: 343, distance: 126.0
click at [139, 343] on div "Files New File Javascript files 0 background.js 0 0 general.js 0 0 Home page.js…" at bounding box center [428, 266] width 816 height 491
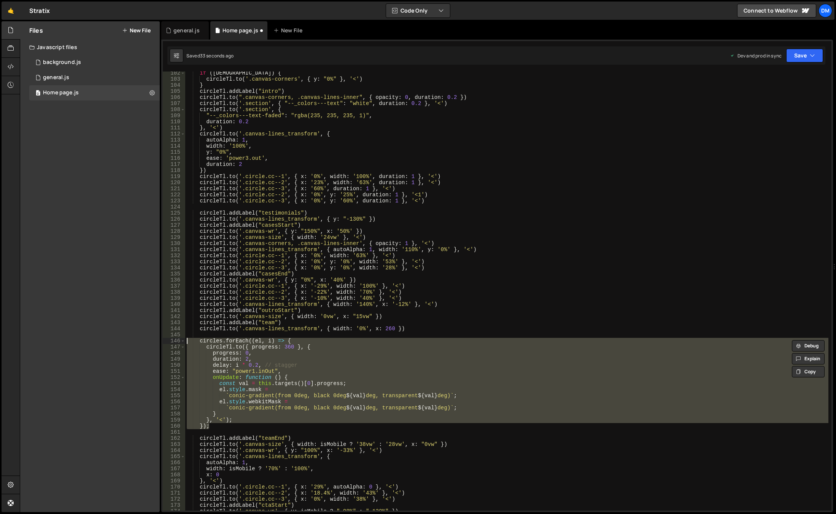
click at [243, 344] on div "if ( isWide ) { circleTl . to ( '.canvas-corners' , { y : "0%" } , '<' ) } circ…" at bounding box center [506, 290] width 643 height 439
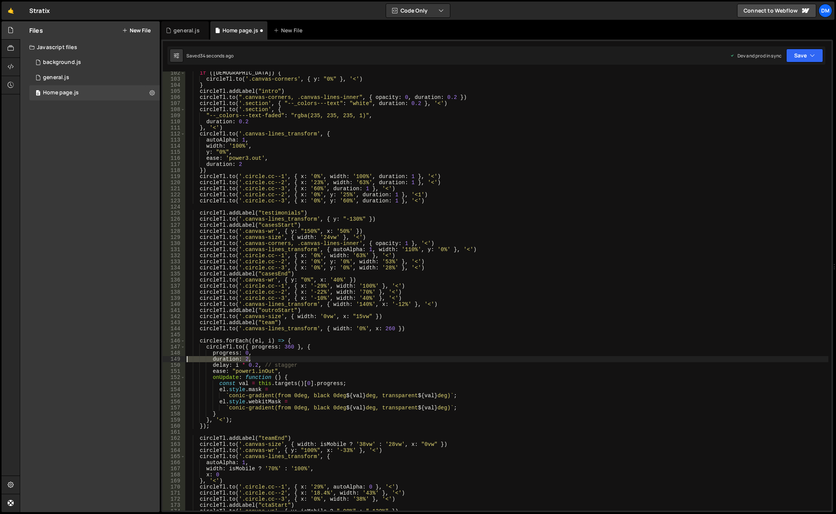
drag, startPoint x: 262, startPoint y: 357, endPoint x: 165, endPoint y: 360, distance: 97.8
click at [165, 360] on div "[DOMAIN_NAME]({ progress: 360 }, { 102 103 104 105 106 107 108 109 110 111 112 …" at bounding box center [497, 290] width 669 height 439
type textarea "duration: 2,"
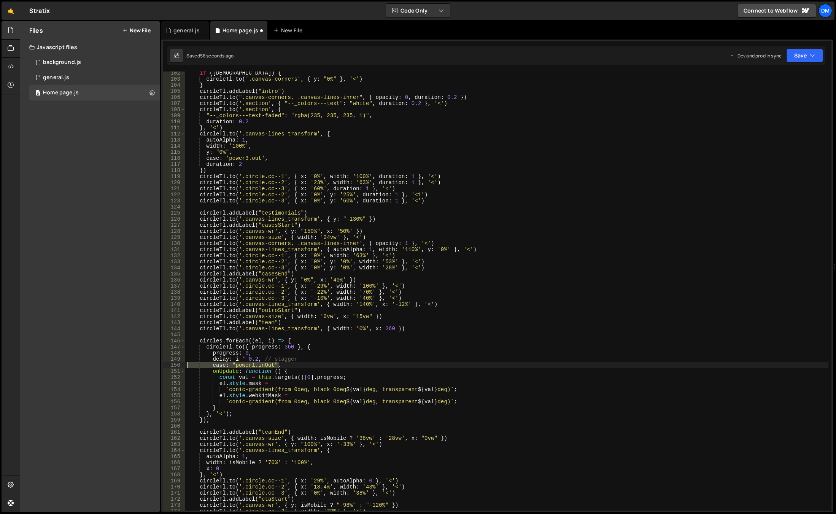
drag, startPoint x: 281, startPoint y: 364, endPoint x: 162, endPoint y: 365, distance: 119.4
click at [162, 365] on div "progress: 0, 102 103 104 105 106 107 108 109 110 111 112 113 114 115 116 117 11…" at bounding box center [497, 276] width 672 height 472
type textarea "ease: "power1.inOut","
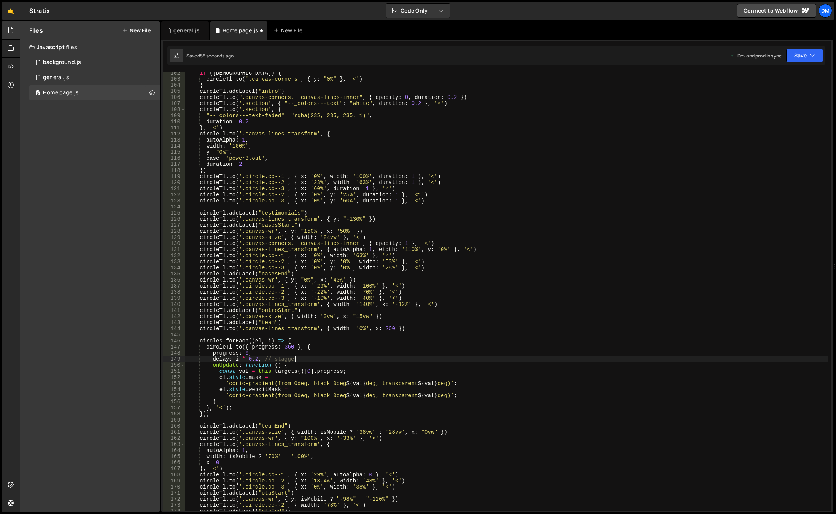
click at [400, 329] on div "if ( isWide ) { circleTl . to ( '.canvas-corners' , { y : "0%" } , '<' ) } circ…" at bounding box center [506, 295] width 643 height 451
click at [256, 359] on div "if ( isWide ) { circleTl . to ( '.canvas-corners' , { y : "0%" } , '<' ) } circ…" at bounding box center [506, 295] width 643 height 451
click at [449, 318] on div "if ( isWide ) { circleTl . to ( '.canvas-corners' , { y : "0%" } , '<' ) } circ…" at bounding box center [506, 295] width 643 height 451
click at [803, 54] on button "Save" at bounding box center [804, 56] width 37 height 14
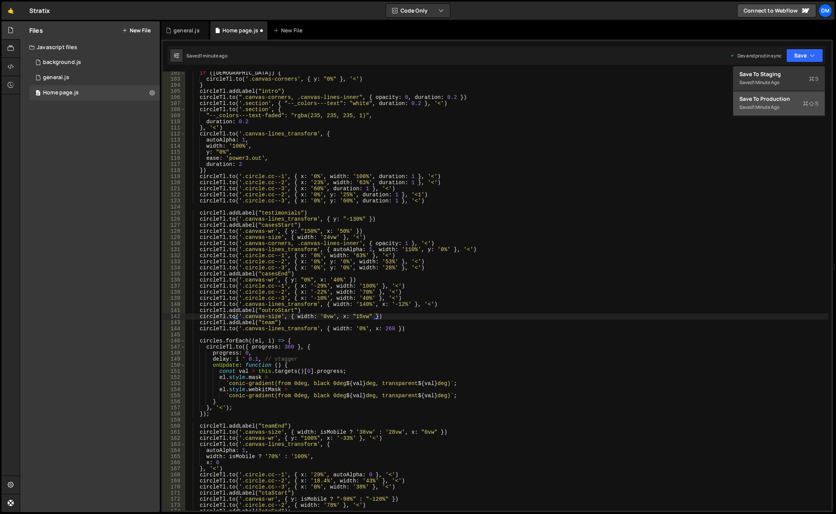
click at [783, 100] on div "Save to Production S" at bounding box center [778, 99] width 79 height 8
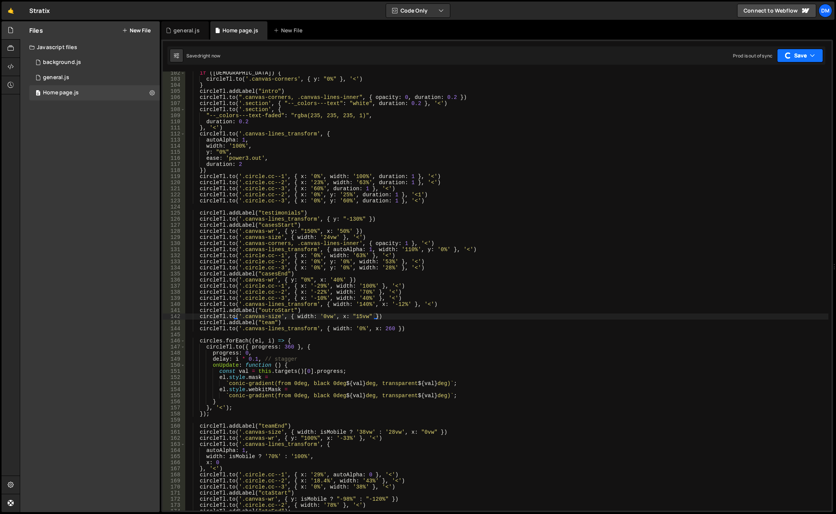
click at [795, 60] on button "Save" at bounding box center [800, 56] width 46 height 14
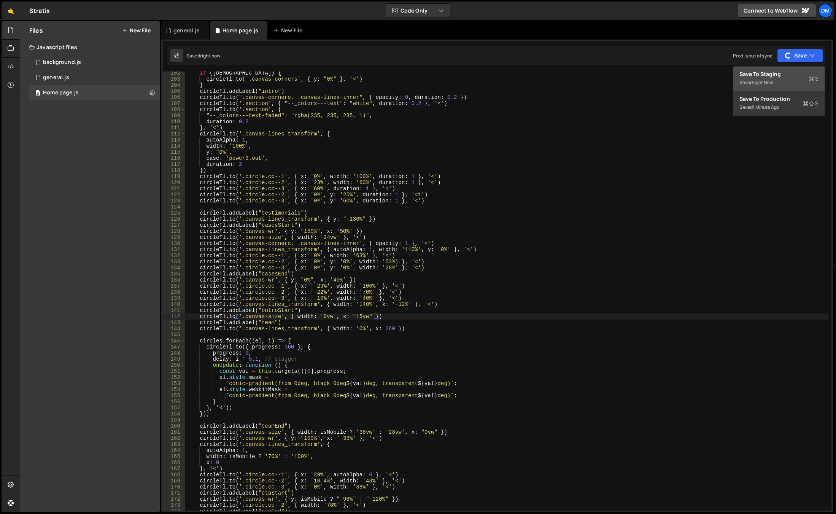
drag, startPoint x: 777, startPoint y: 82, endPoint x: 766, endPoint y: 93, distance: 14.8
click at [777, 82] on div "Saved right now" at bounding box center [778, 82] width 79 height 9
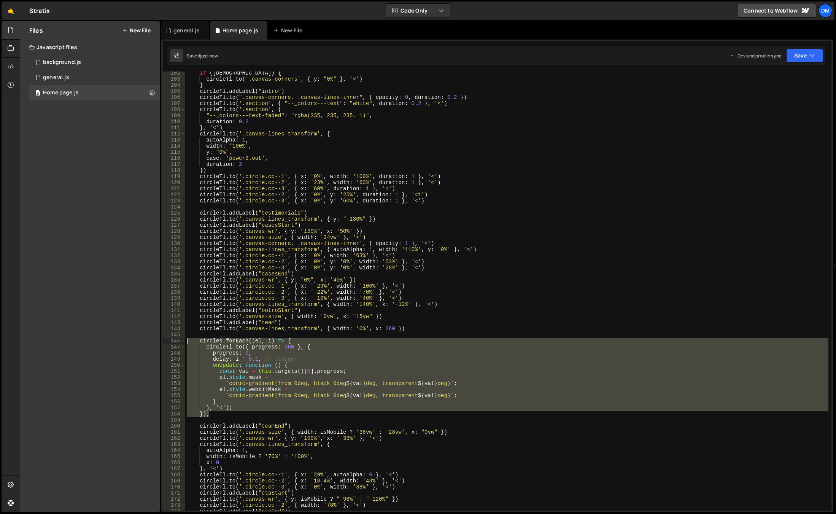
drag, startPoint x: 229, startPoint y: 413, endPoint x: 135, endPoint y: 339, distance: 120.2
click at [135, 339] on div "Files New File Javascript files 0 background.js 0 0 general.js 0 0 Home page.js…" at bounding box center [428, 266] width 816 height 491
type textarea "circles.forEach((el, i) => { [DOMAIN_NAME]({ progress: 360 }, {"
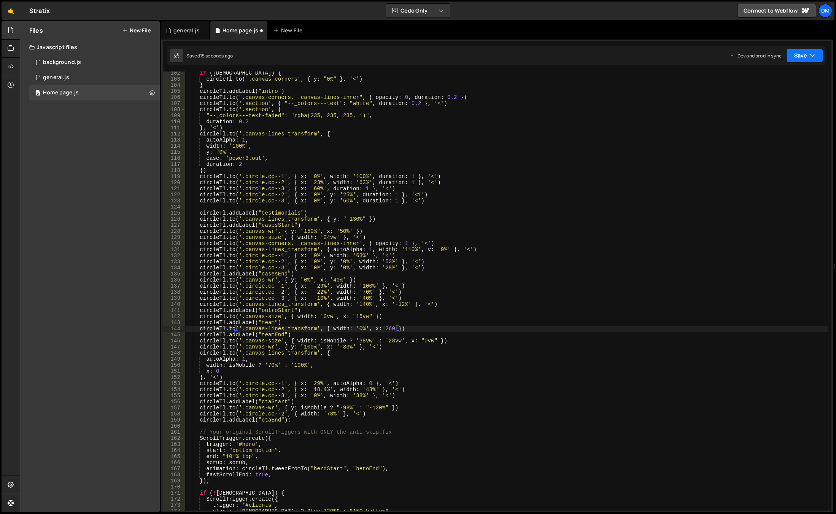
drag, startPoint x: 802, startPoint y: 58, endPoint x: 797, endPoint y: 70, distance: 13.1
click at [802, 58] on button "Save" at bounding box center [804, 56] width 37 height 14
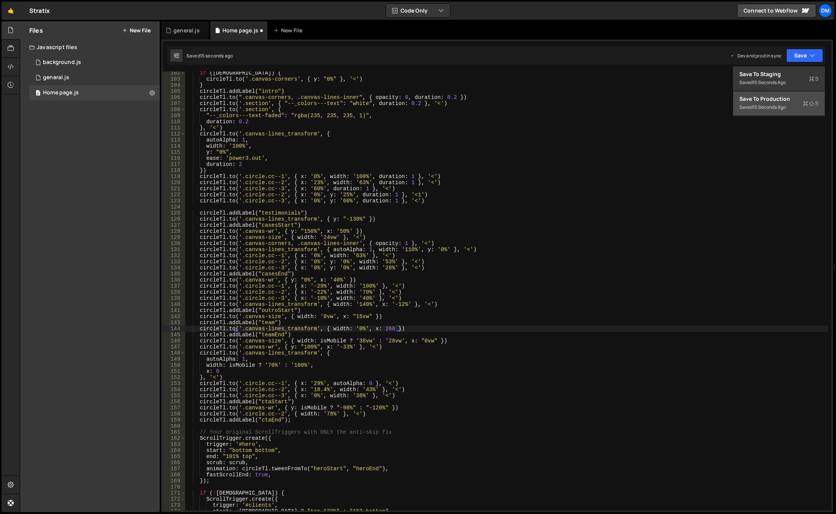
click at [782, 97] on div "Save to Production S" at bounding box center [778, 99] width 79 height 8
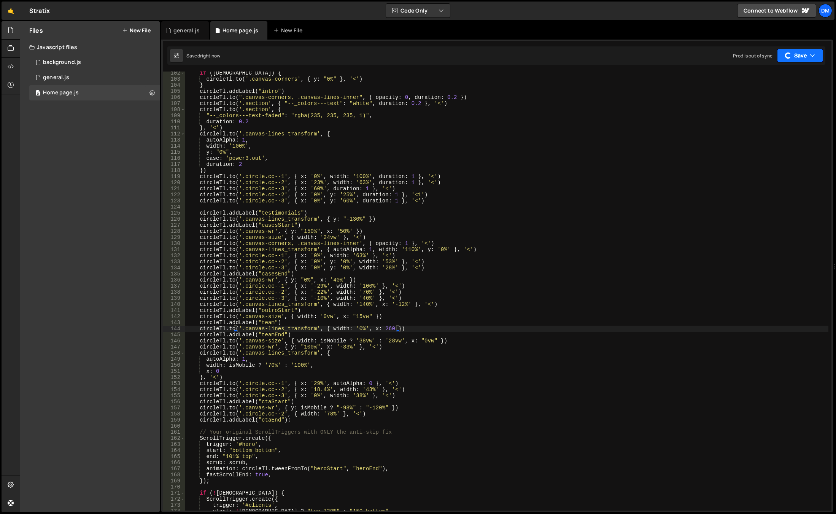
click at [796, 58] on button "Save" at bounding box center [800, 56] width 46 height 14
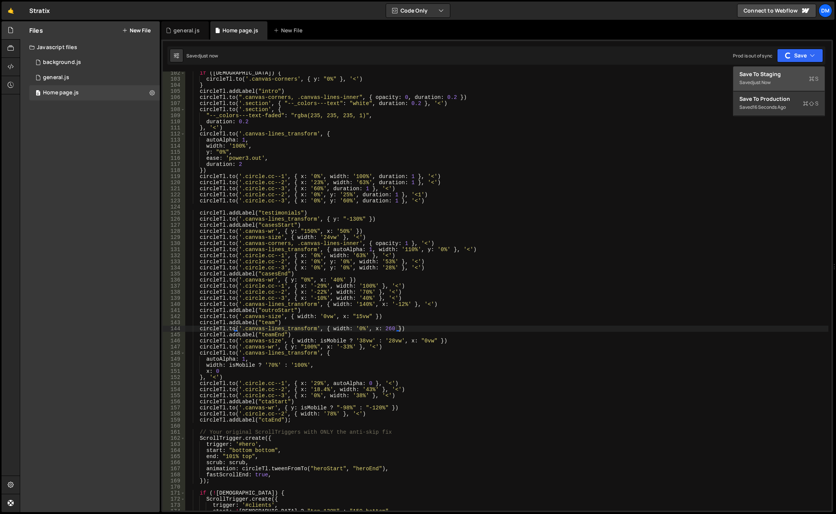
click at [786, 76] on div "Save to Staging S" at bounding box center [778, 74] width 79 height 8
drag, startPoint x: 394, startPoint y: 327, endPoint x: 393, endPoint y: 332, distance: 4.3
click at [394, 327] on div "if ( isWide ) { circleTl . to ( '.canvas-corners' , { y : "0%" } , '<' ) } circ…" at bounding box center [506, 295] width 643 height 451
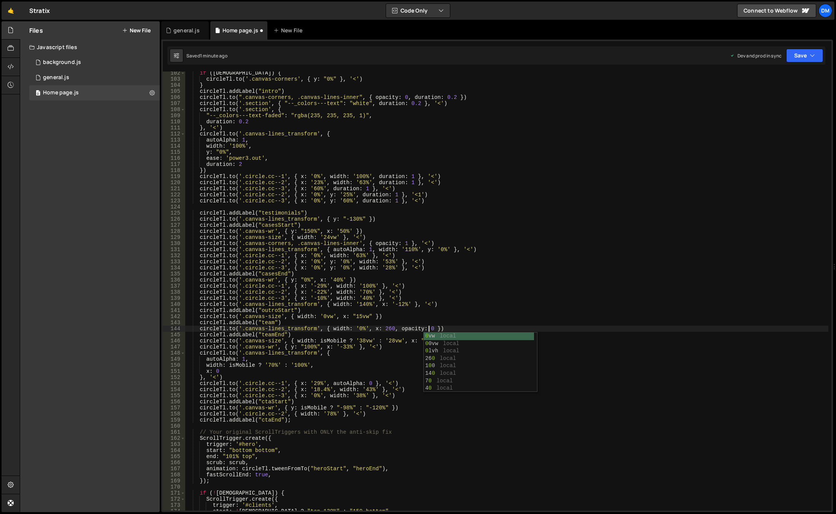
scroll to position [0, 17]
drag, startPoint x: 309, startPoint y: 354, endPoint x: 353, endPoint y: 332, distance: 49.1
click at [309, 354] on div "if ( isWide ) { circleTl . to ( '.canvas-corners' , { y : "0%" } , '<' ) } circ…" at bounding box center [506, 295] width 643 height 451
click at [575, 252] on div "if ( isWide ) { circleTl . to ( '.canvas-corners' , { y : "0%" } , '<' ) } circ…" at bounding box center [506, 295] width 643 height 451
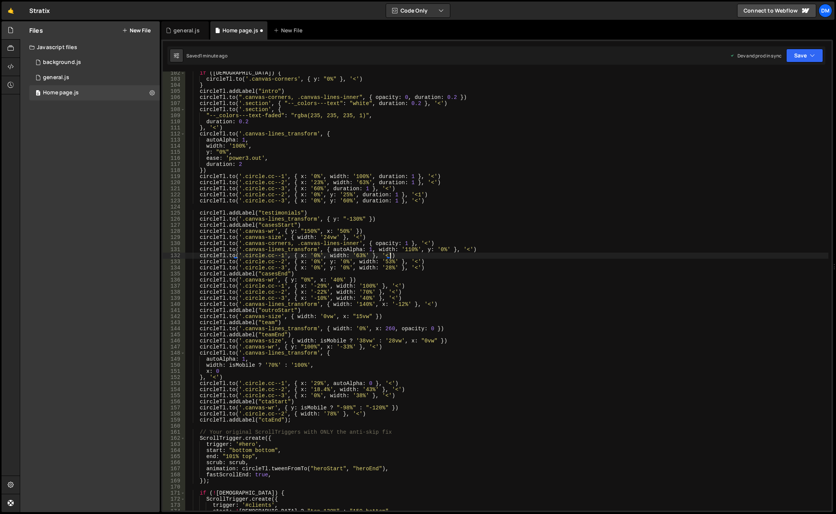
click at [410, 326] on div "if ( isWide ) { circleTl . to ( '.canvas-corners' , { y : "0%" } , '<' ) } circ…" at bounding box center [506, 295] width 643 height 451
click at [645, 222] on div "if ( isWide ) { circleTl . to ( '.canvas-corners' , { y : "0%" } , '<' ) } circ…" at bounding box center [506, 295] width 643 height 451
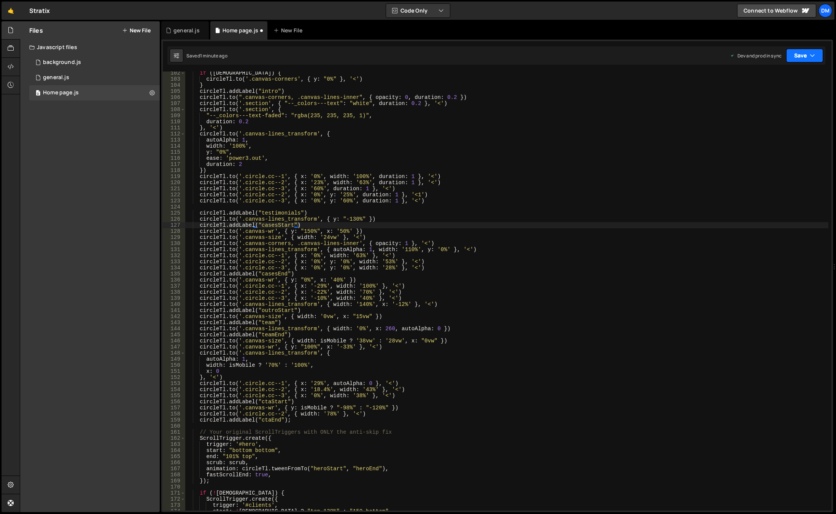
drag, startPoint x: 812, startPoint y: 51, endPoint x: 810, endPoint y: 57, distance: 6.6
click at [811, 52] on button "Save" at bounding box center [804, 56] width 37 height 14
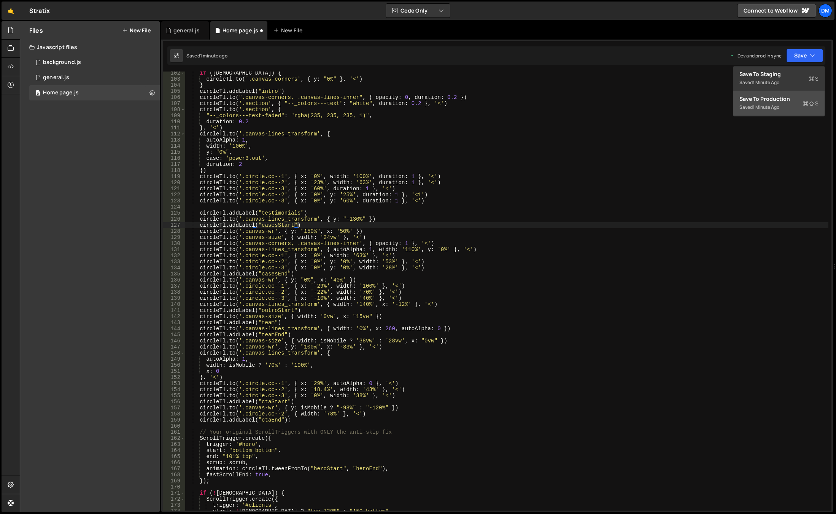
click at [777, 101] on div "Save to Production S" at bounding box center [778, 99] width 79 height 8
click at [796, 62] on div "Saved 1 minute ago Dev and prod in sync Upgrade to Edit Save Save to Staging S …" at bounding box center [496, 55] width 658 height 18
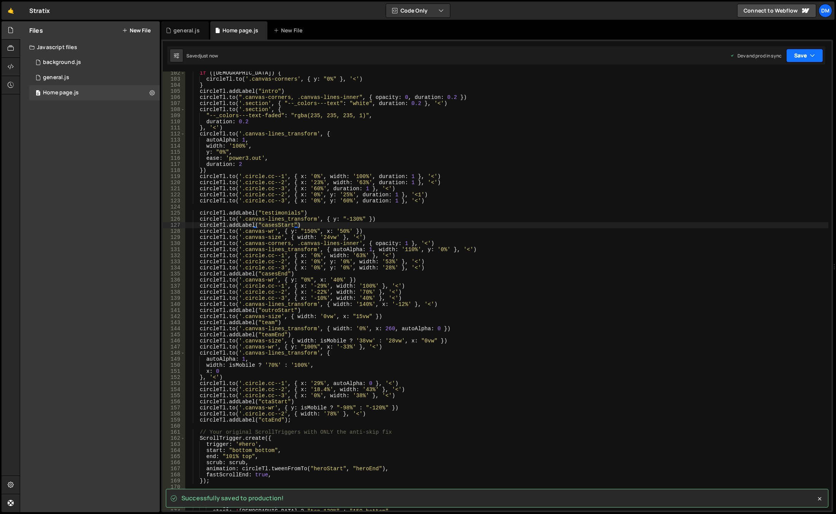
click at [794, 54] on button "Save" at bounding box center [804, 56] width 37 height 14
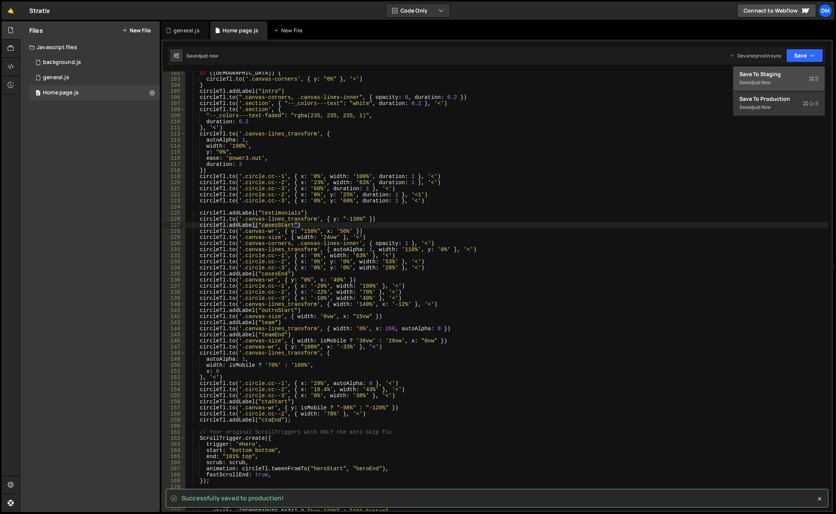
click at [770, 80] on div "just now" at bounding box center [762, 82] width 18 height 6
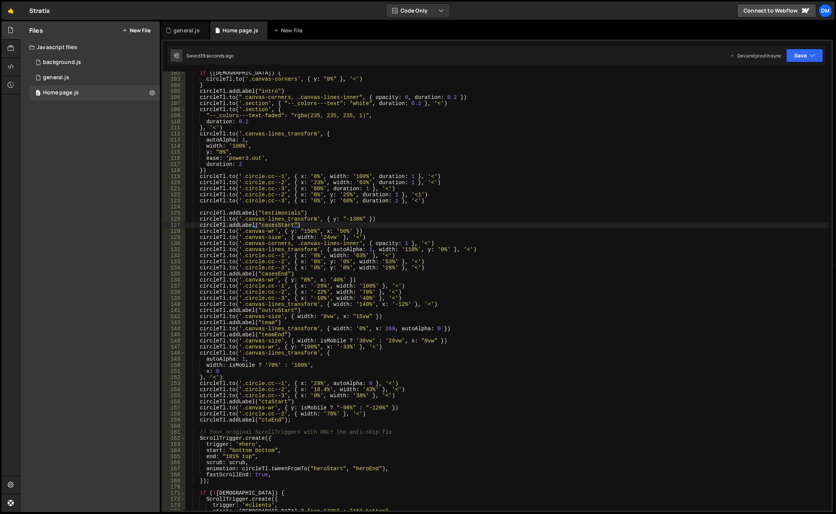
click at [567, 200] on div "if ( isWide ) { circleTl . to ( '.canvas-corners' , { y : "0%" } , '<' ) } circ…" at bounding box center [506, 295] width 643 height 451
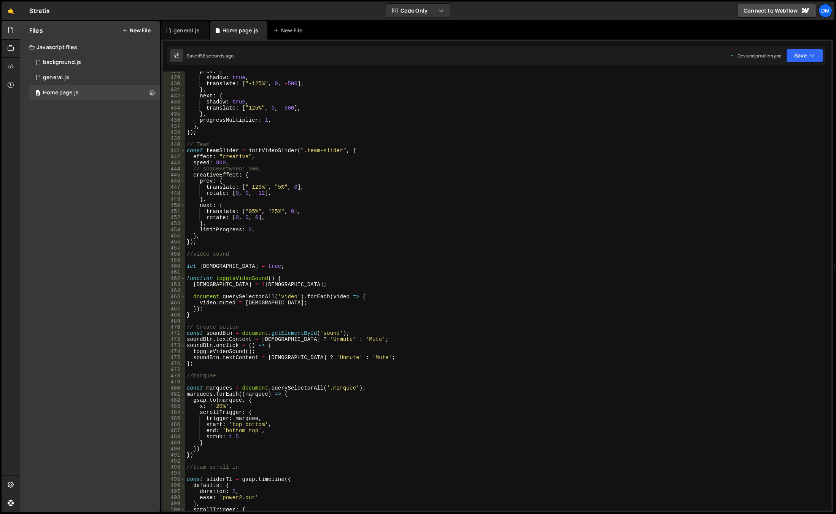
scroll to position [2692, 0]
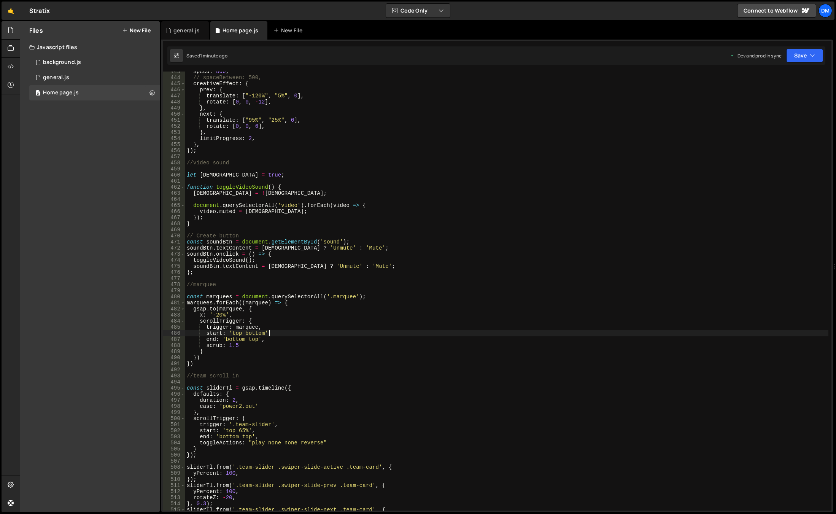
click at [284, 330] on div "speed : 800 , // spaceBetween: 500, creativeEffect : { prev : { translate : [ "…" at bounding box center [506, 293] width 643 height 451
type textarea "start: 'top bottom',"
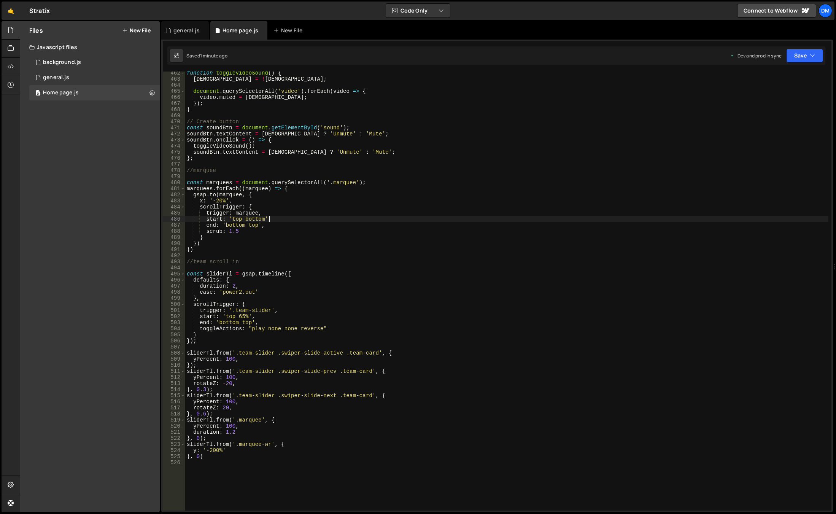
scroll to position [2829, 0]
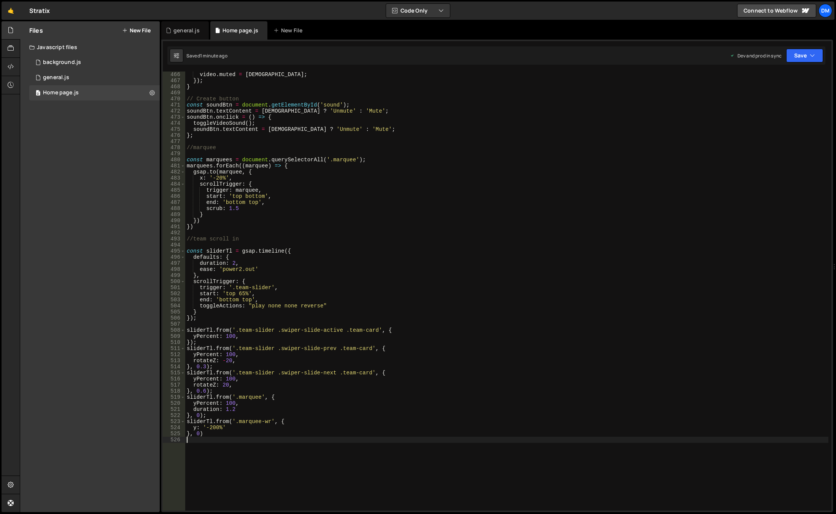
click at [217, 437] on div "video . muted = isMuted ; }) ; } // Create button const soundBtn = document . g…" at bounding box center [506, 296] width 643 height 451
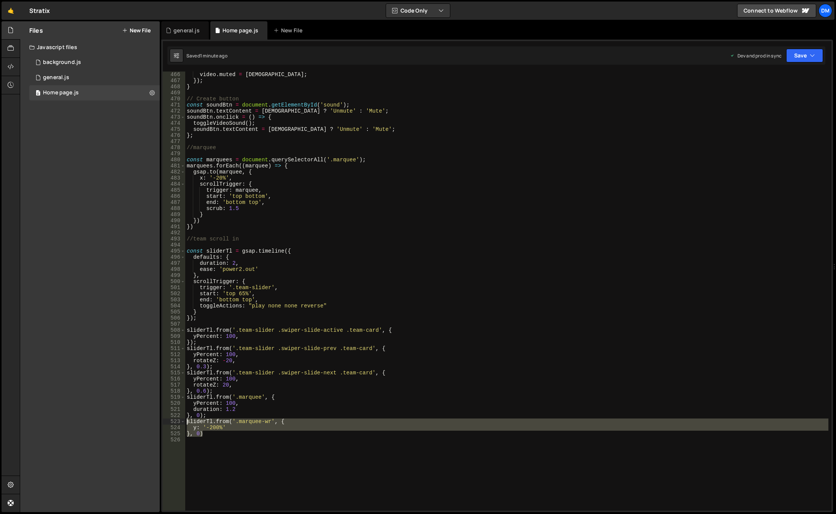
drag, startPoint x: 208, startPoint y: 435, endPoint x: 180, endPoint y: 421, distance: 31.0
click at [180, 421] on div "466 467 468 469 470 471 472 473 474 475 476 477 478 479 480 481 482 483 484 485…" at bounding box center [497, 290] width 669 height 439
click at [210, 435] on div "video . muted = isMuted ; }) ; } // Create button const soundBtn = document . g…" at bounding box center [506, 290] width 643 height 439
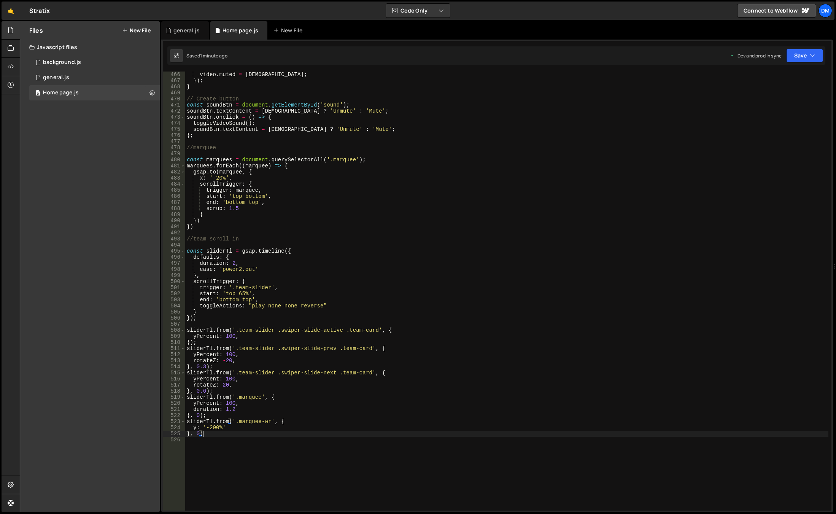
type textarea "}, 0);"
paste textarea "}, 0)"
click at [222, 438] on div "video . muted = isMuted ; }) ; } // Create button const soundBtn = document . g…" at bounding box center [506, 296] width 643 height 451
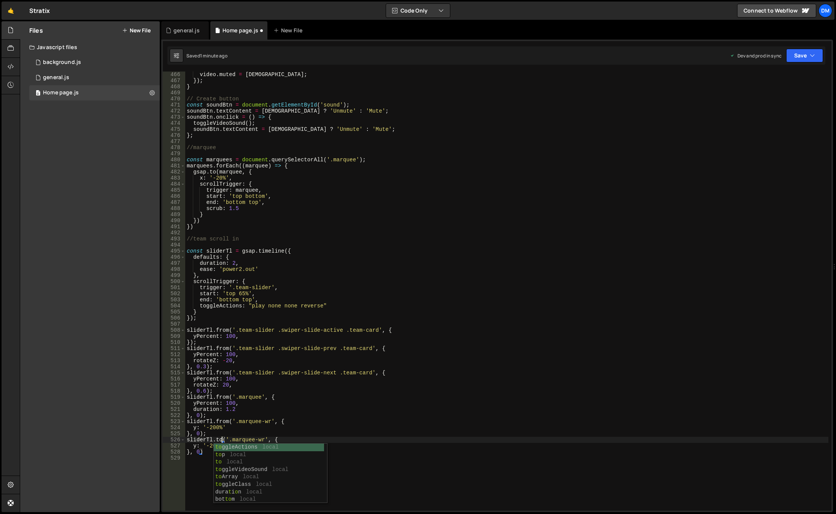
click at [252, 405] on div "video . muted = isMuted ; }) ; } // Create button const soundBtn = document . g…" at bounding box center [506, 296] width 643 height 451
click at [193, 446] on div "video . muted = isMuted ; }) ; } // Create button const soundBtn = document . g…" at bounding box center [506, 296] width 643 height 451
click at [195, 446] on div "video . muted = isMuted ; }) ; } // Create button const soundBtn = document . g…" at bounding box center [506, 296] width 643 height 451
type textarea "opacity: '-200%'"
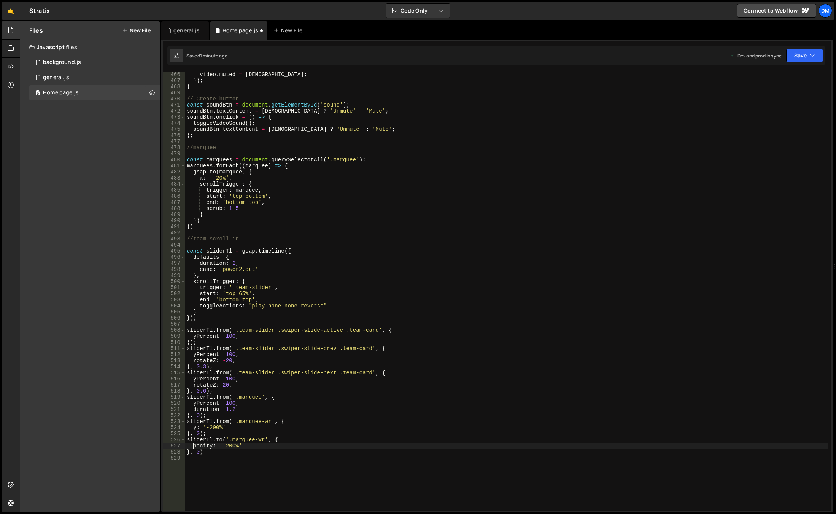
scroll to position [0, 1]
click at [234, 462] on div "video . muted = isMuted ; }) ; } // Create button const soundBtn = document . g…" at bounding box center [506, 296] width 643 height 451
click at [219, 445] on div "video . muted = isMuted ; }) ; } // Create button const soundBtn = document . g…" at bounding box center [506, 296] width 643 height 451
click at [222, 446] on div "video . muted = isMuted ; }) ; } // Create button const soundBtn = document . g…" at bounding box center [506, 296] width 643 height 451
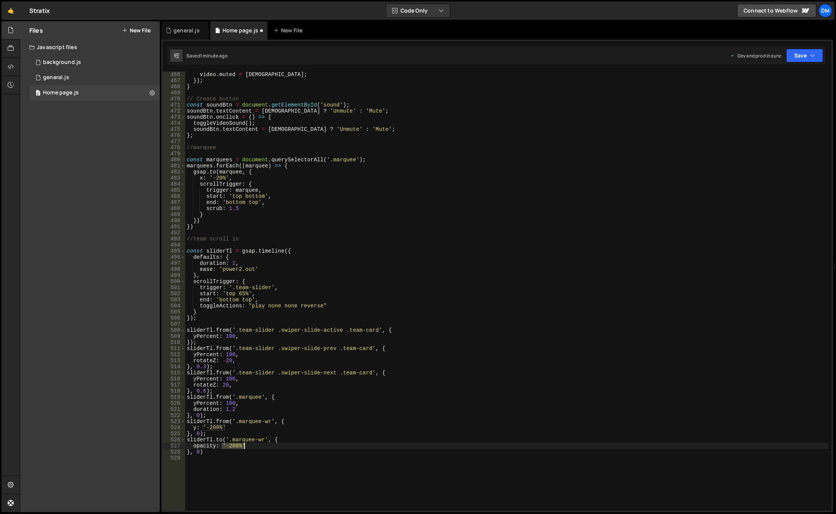
drag, startPoint x: 226, startPoint y: 445, endPoint x: 243, endPoint y: 448, distance: 17.3
click at [243, 448] on div "video . muted = isMuted ; }) ; } // Create button const soundBtn = document . g…" at bounding box center [506, 296] width 643 height 451
type textarea "opacity: 0.5,"
type textarea "duration: 0.2"
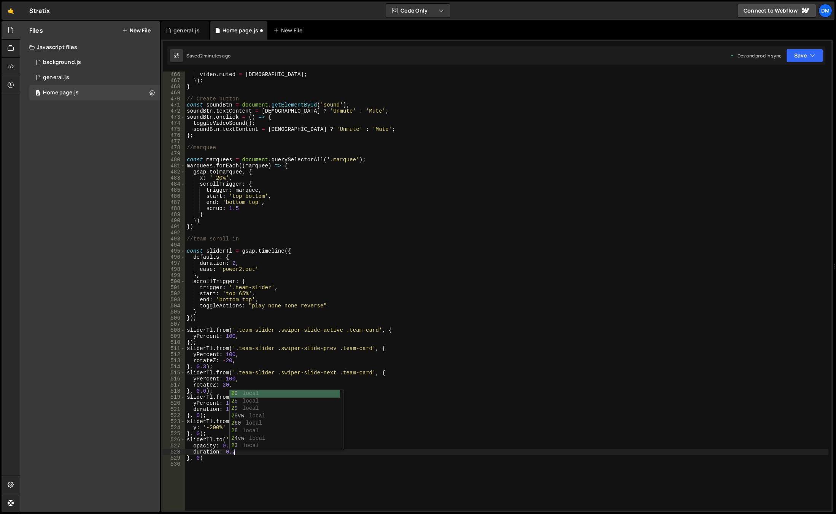
click at [243, 461] on div "video . muted = isMuted ; }) ; } // Create button const soundBtn = document . g…" at bounding box center [506, 296] width 643 height 451
drag, startPoint x: 200, startPoint y: 459, endPoint x: 196, endPoint y: 508, distance: 49.6
click at [200, 459] on div "video . muted = isMuted ; }) ; } // Create button const soundBtn = document . g…" at bounding box center [506, 296] width 643 height 451
drag, startPoint x: 461, startPoint y: 413, endPoint x: 470, endPoint y: 396, distance: 19.2
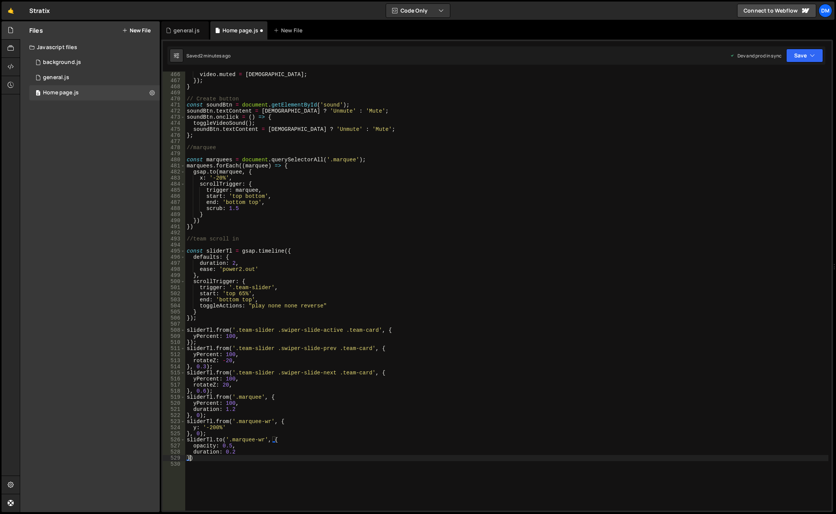
click at [461, 413] on div "video . muted = isMuted ; }) ; } // Create button const soundBtn = document . g…" at bounding box center [506, 296] width 643 height 451
click at [805, 54] on button "Save" at bounding box center [804, 56] width 37 height 14
click at [768, 101] on div "Save to Production S" at bounding box center [778, 99] width 79 height 8
drag, startPoint x: 794, startPoint y: 55, endPoint x: 787, endPoint y: 62, distance: 10.2
click at [794, 54] on button "Save" at bounding box center [800, 56] width 46 height 14
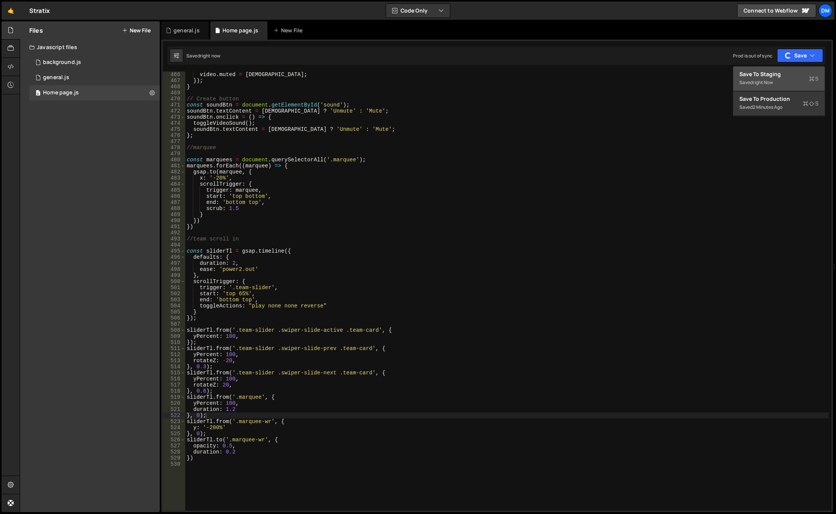
click at [772, 76] on div "Save to Staging S" at bounding box center [778, 74] width 79 height 8
click at [232, 451] on div "video . muted = isMuted ; }) ; } // Create button const soundBtn = document . g…" at bounding box center [506, 296] width 643 height 451
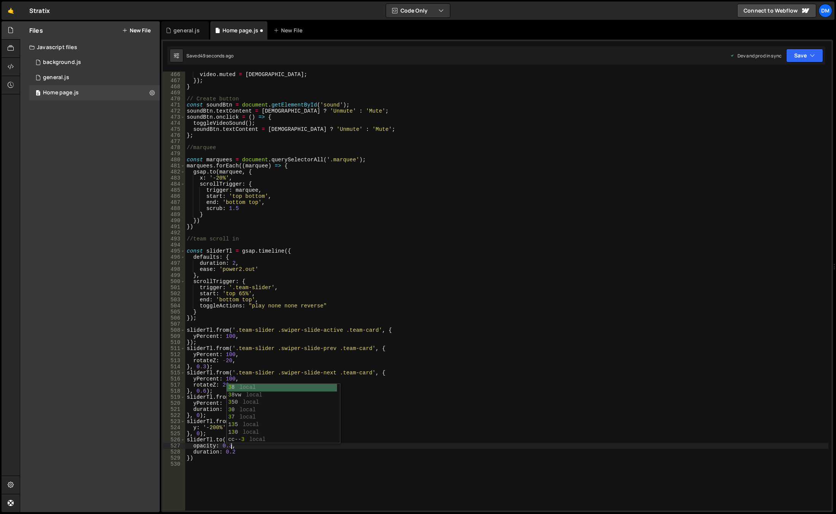
scroll to position [0, 3]
click at [571, 293] on div "video . muted = isMuted ; }) ; } // Create button const soundBtn = document . g…" at bounding box center [506, 296] width 643 height 451
type textarea "start: 'top 65%',"
click at [193, 461] on div "video . muted = isMuted ; }) ; } // Create button const soundBtn = document . g…" at bounding box center [506, 296] width 643 height 451
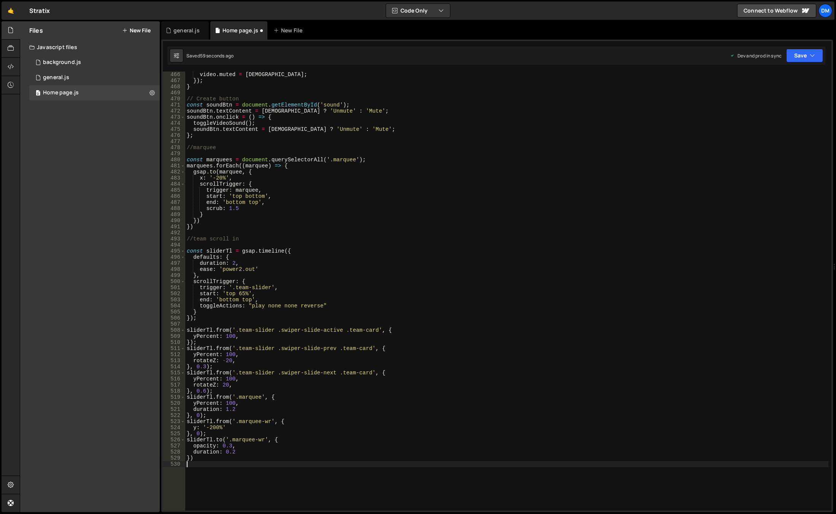
click at [191, 458] on div "video . muted = isMuted ; }) ; } // Create button const soundBtn = document . g…" at bounding box center [506, 296] width 643 height 451
click at [792, 56] on button "Save" at bounding box center [804, 56] width 37 height 14
click at [770, 96] on div "Save to Production S" at bounding box center [778, 99] width 79 height 8
click at [795, 56] on button "Save" at bounding box center [800, 56] width 46 height 14
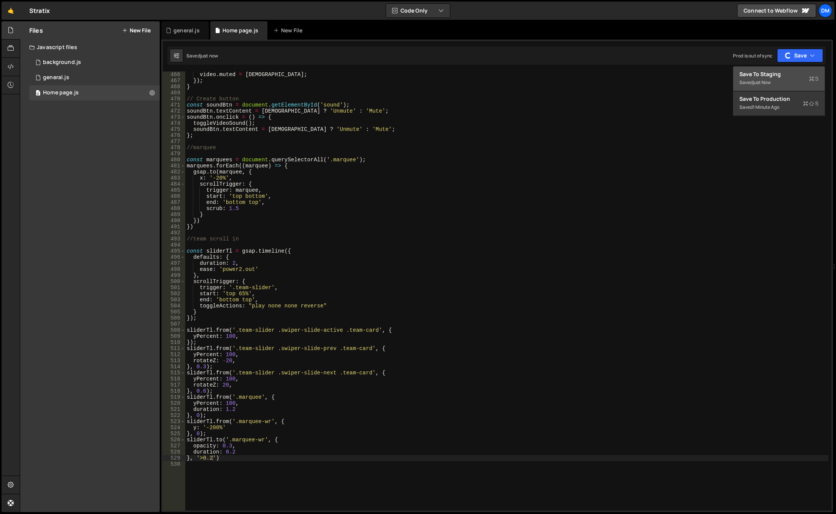
click at [784, 73] on div "Save to Staging S" at bounding box center [778, 74] width 79 height 8
click at [201, 457] on div "video . muted = isMuted ; }) ; } // Create button const soundBtn = document . g…" at bounding box center [506, 296] width 643 height 451
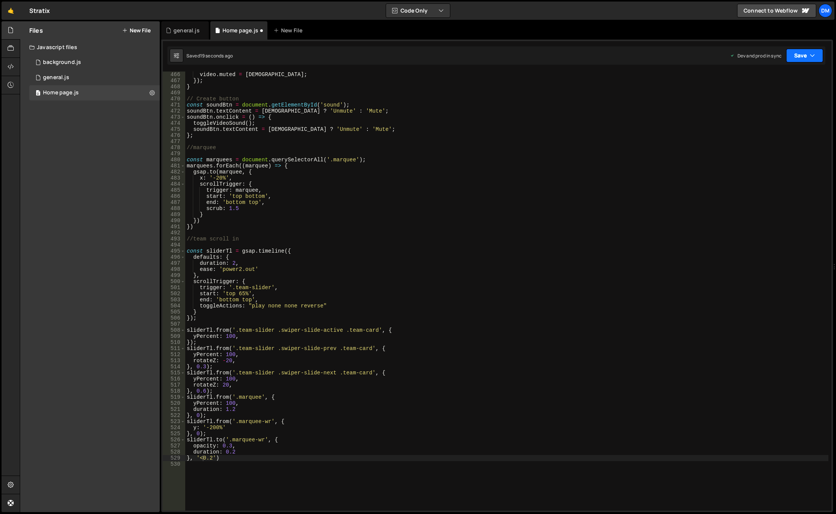
click at [800, 57] on button "Save" at bounding box center [804, 56] width 37 height 14
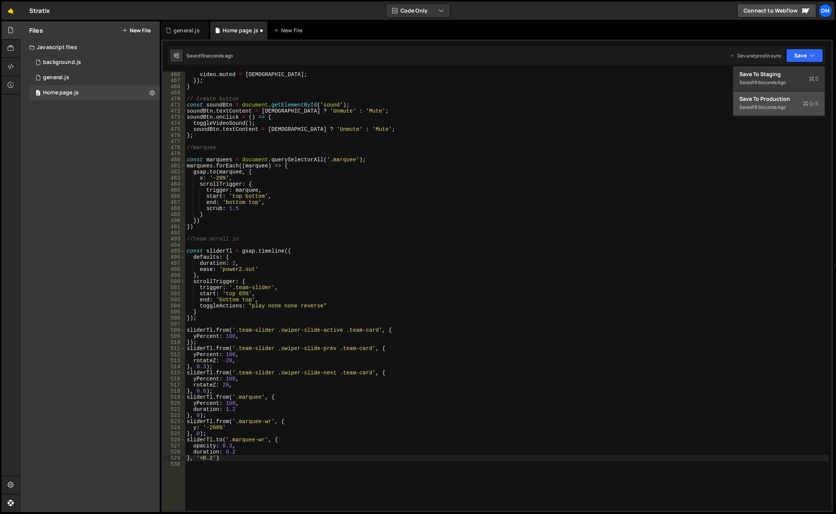
click at [775, 98] on div "Save to Production S" at bounding box center [778, 99] width 79 height 8
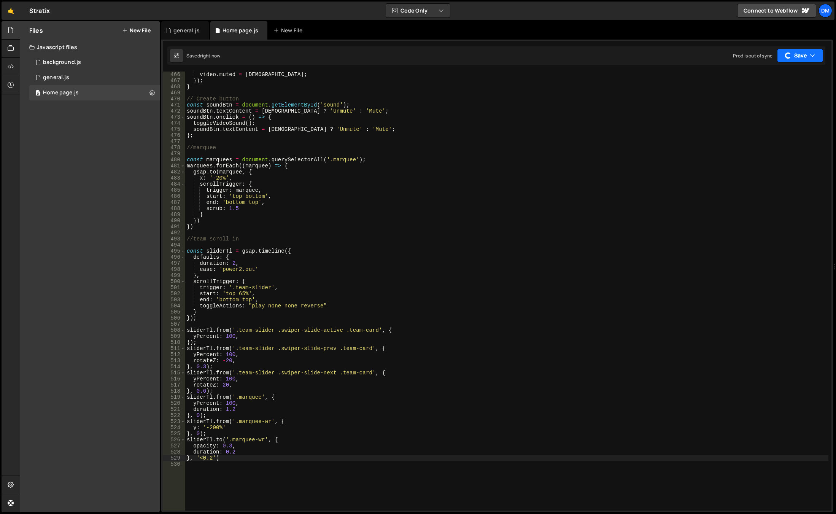
click at [793, 52] on button "Save" at bounding box center [800, 56] width 46 height 14
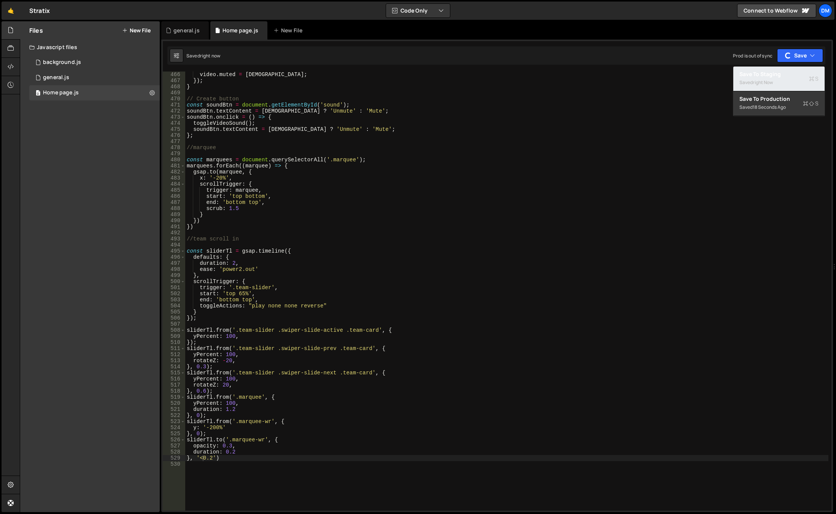
drag, startPoint x: 779, startPoint y: 70, endPoint x: 734, endPoint y: 89, distance: 49.6
click at [779, 70] on button "Save to Staging S Saved right now" at bounding box center [778, 79] width 91 height 25
click at [211, 461] on div "video . muted = isMuted ; }) ; } // Create button const soundBtn = document . g…" at bounding box center [506, 296] width 643 height 451
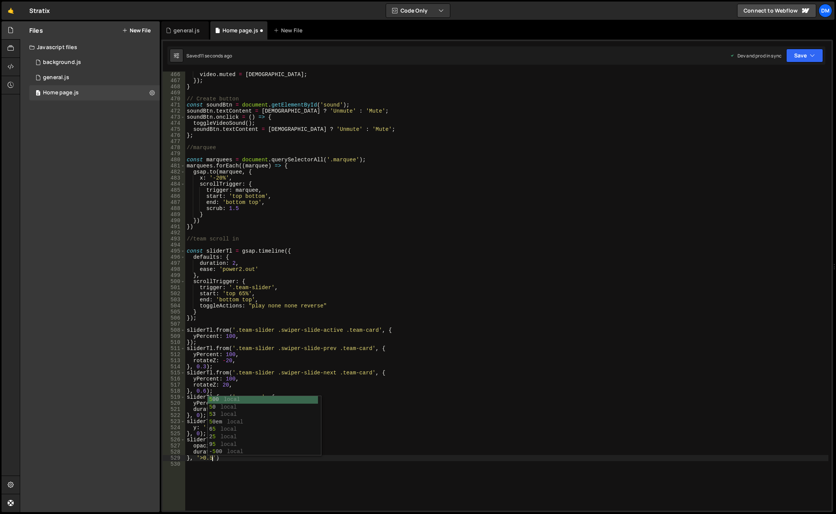
scroll to position [0, 2]
click at [812, 57] on icon "button" at bounding box center [812, 56] width 5 height 8
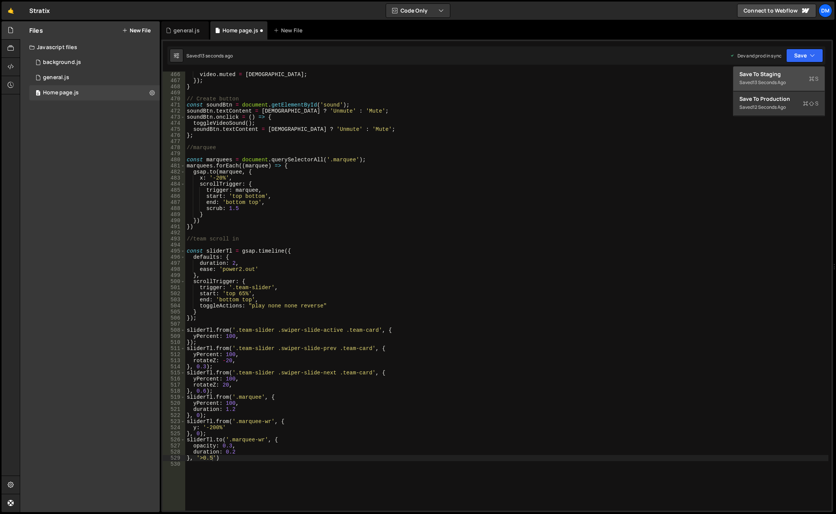
click at [784, 76] on div "Save to Staging S" at bounding box center [778, 74] width 79 height 8
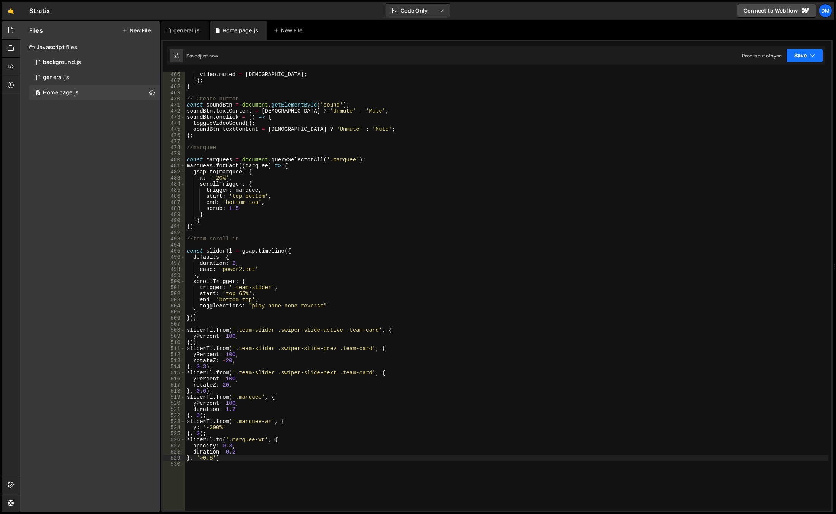
click at [792, 56] on button "Save" at bounding box center [804, 56] width 37 height 14
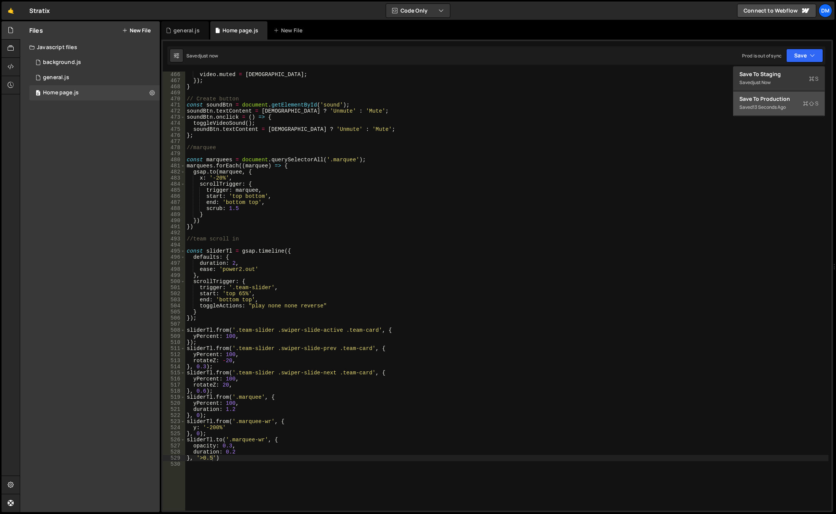
click at [772, 95] on button "Save to Production S Saved 13 seconds ago" at bounding box center [778, 103] width 91 height 25
drag, startPoint x: 202, startPoint y: 459, endPoint x: 202, endPoint y: 475, distance: 16.0
click at [202, 459] on div "video . muted = isMuted ; }) ; } // Create button const soundBtn = document . g…" at bounding box center [506, 296] width 643 height 451
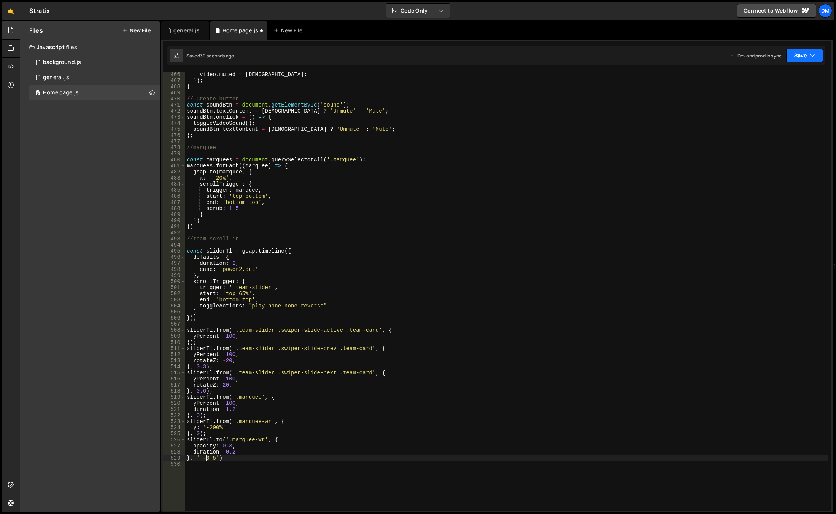
click at [798, 56] on button "Save" at bounding box center [804, 56] width 37 height 14
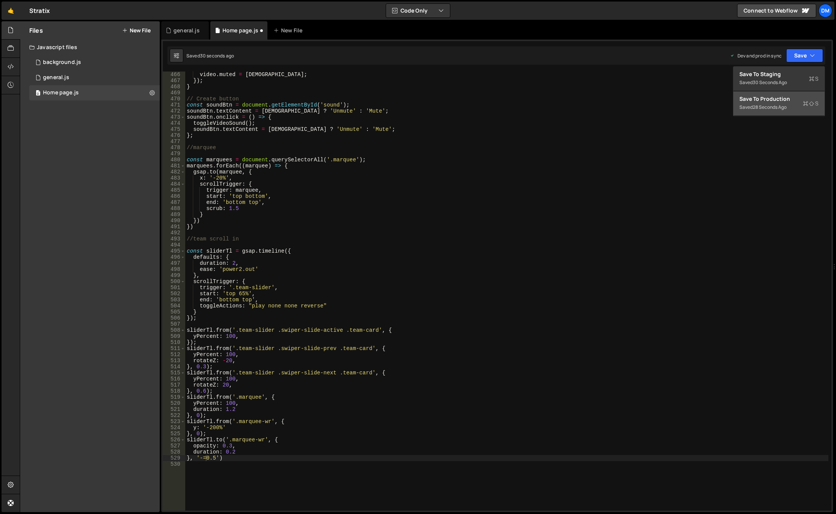
click at [763, 95] on div "Save to Production S" at bounding box center [778, 99] width 79 height 8
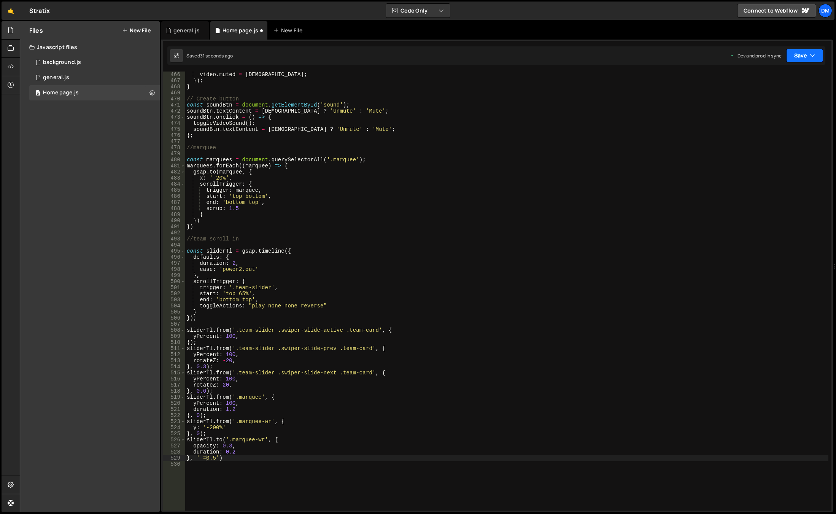
click at [789, 59] on button "Save" at bounding box center [804, 56] width 37 height 14
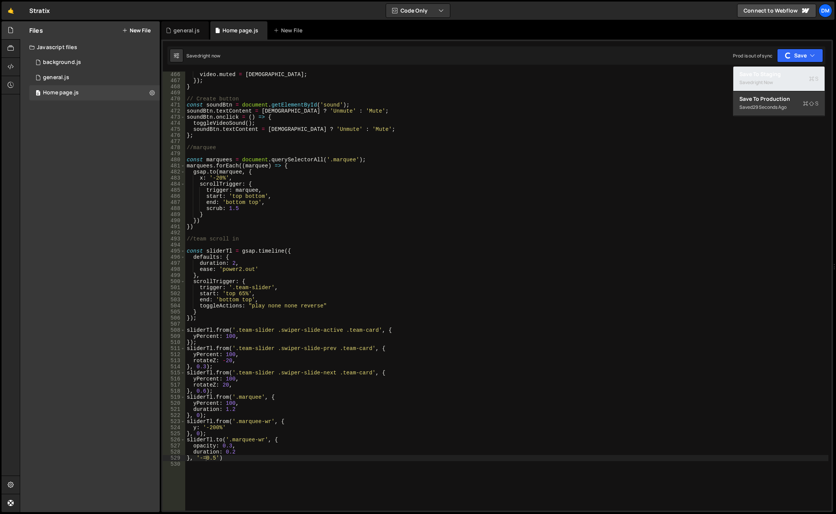
click at [770, 81] on div "right now" at bounding box center [763, 82] width 20 height 6
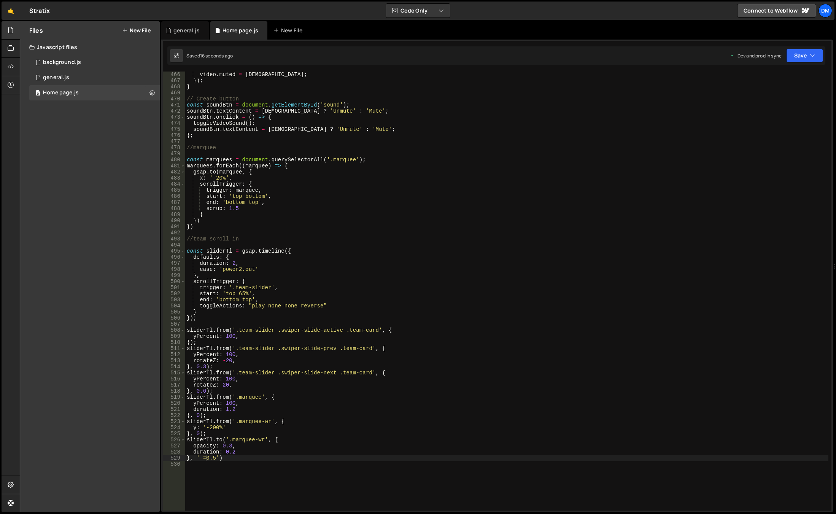
click at [206, 457] on div "video . muted = isMuted ; }) ; } // Create button const soundBtn = document . g…" at bounding box center [506, 296] width 643 height 451
click at [786, 57] on button "Save" at bounding box center [804, 56] width 37 height 14
drag, startPoint x: 772, startPoint y: 100, endPoint x: 775, endPoint y: 89, distance: 11.7
click at [772, 100] on div "Save to Production S" at bounding box center [778, 99] width 79 height 8
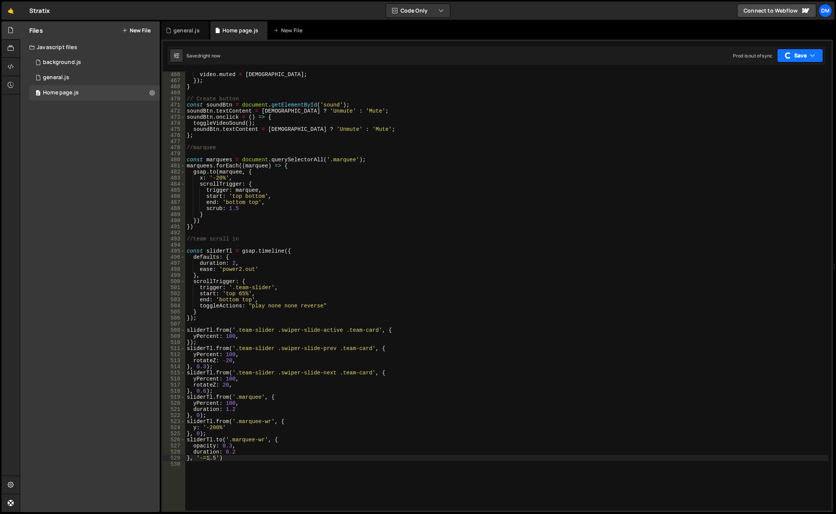
click at [795, 53] on button "Save" at bounding box center [800, 56] width 46 height 14
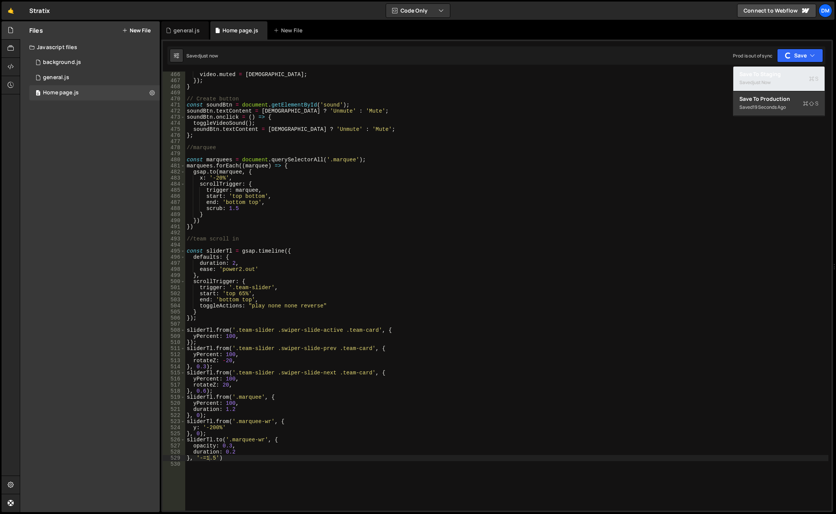
click at [770, 78] on div "Saved just now" at bounding box center [778, 82] width 79 height 9
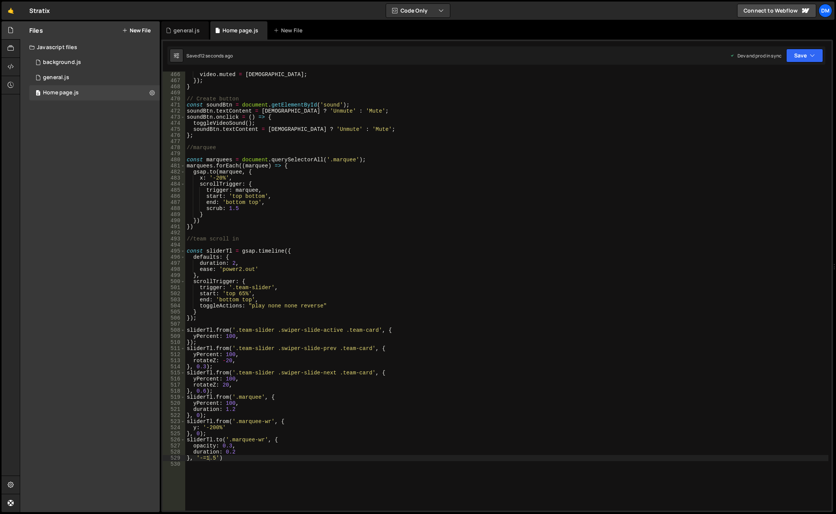
click at [213, 457] on div "video . muted = isMuted ; }) ; } // Create button const soundBtn = document . g…" at bounding box center [506, 296] width 643 height 451
drag, startPoint x: 810, startPoint y: 51, endPoint x: 800, endPoint y: 76, distance: 26.4
click at [808, 53] on button "Save" at bounding box center [804, 56] width 37 height 14
click at [786, 102] on div "Save to Production S" at bounding box center [778, 99] width 79 height 8
click at [798, 53] on button "Save" at bounding box center [800, 56] width 46 height 14
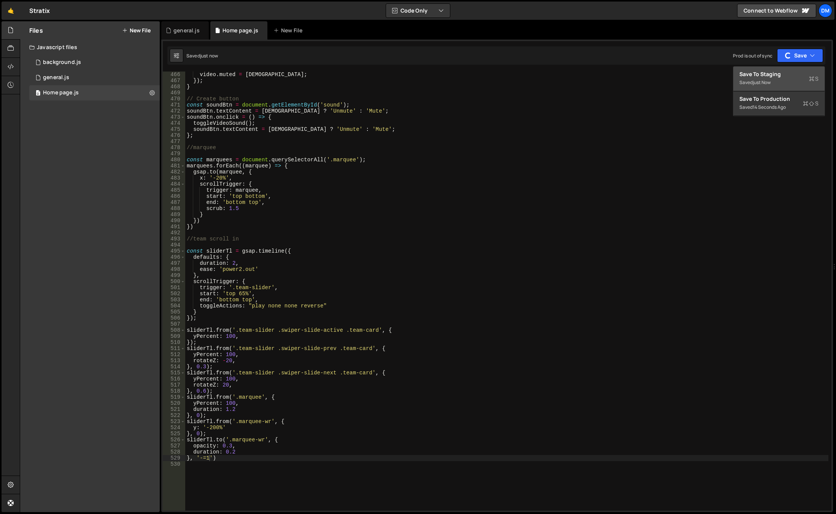
click at [779, 82] on div "Saved just now" at bounding box center [778, 82] width 79 height 9
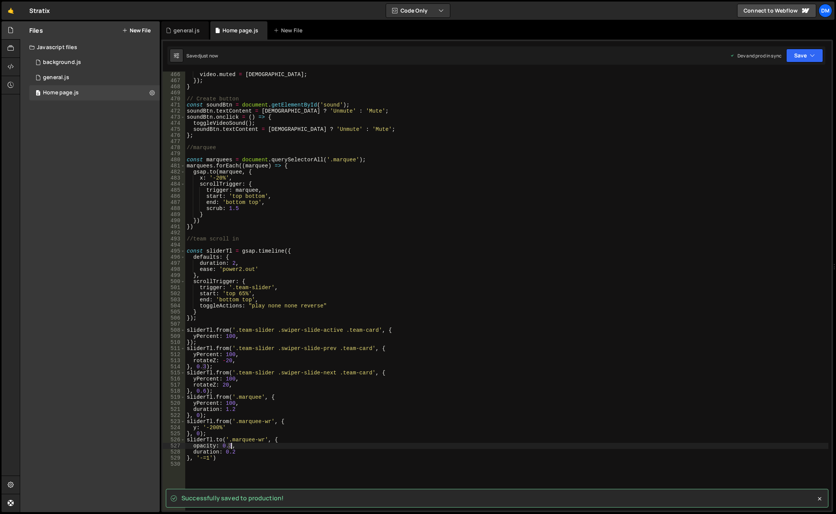
click at [230, 445] on div "video . muted = isMuted ; }) ; } // Create button const soundBtn = document . g…" at bounding box center [506, 296] width 643 height 451
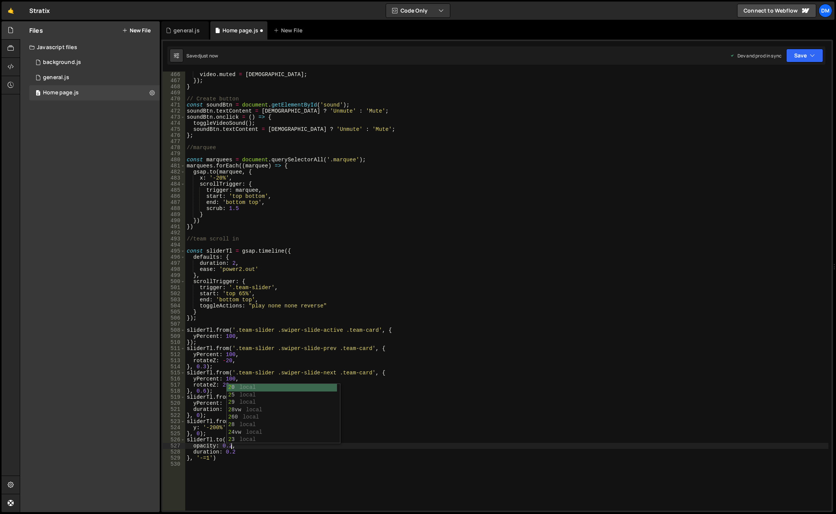
click at [582, 191] on div "video . muted = isMuted ; }) ; } // Create button const soundBtn = document . g…" at bounding box center [506, 296] width 643 height 451
click at [800, 55] on button "Save" at bounding box center [804, 56] width 37 height 14
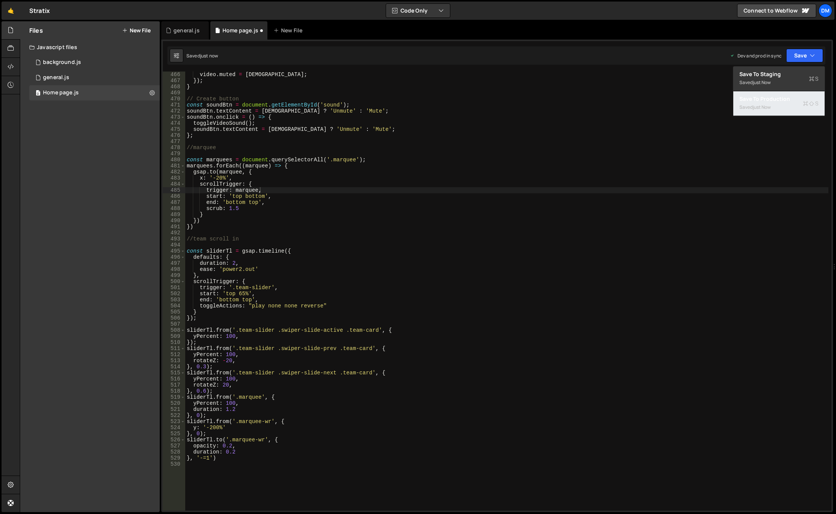
click at [770, 108] on div "just now" at bounding box center [762, 107] width 18 height 6
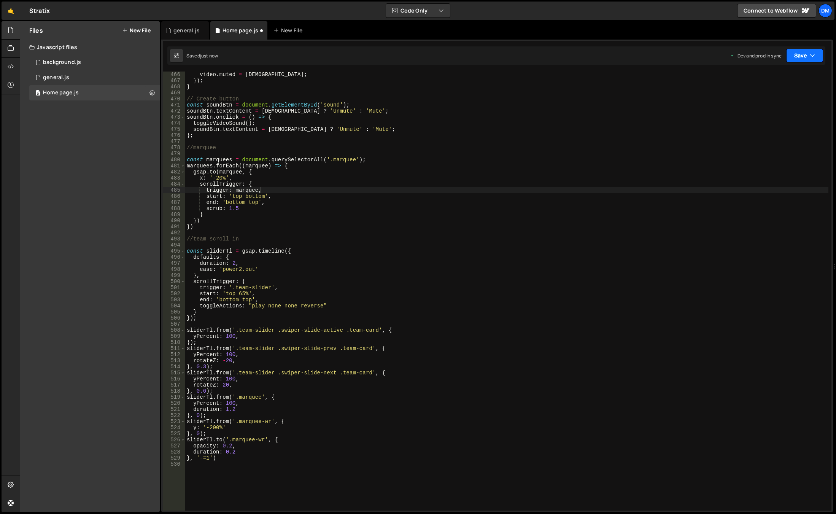
click at [795, 49] on div "Saved just now Dev and prod in sync Upgrade to Edit Save Save to Staging S Save…" at bounding box center [496, 55] width 658 height 18
click at [783, 69] on div "trigger: marquee, 466 467 468 469 470 471 472 473 474 475 476 477 478 479 480 4…" at bounding box center [497, 276] width 672 height 472
click at [789, 54] on div "button" at bounding box center [787, 55] width 7 height 7
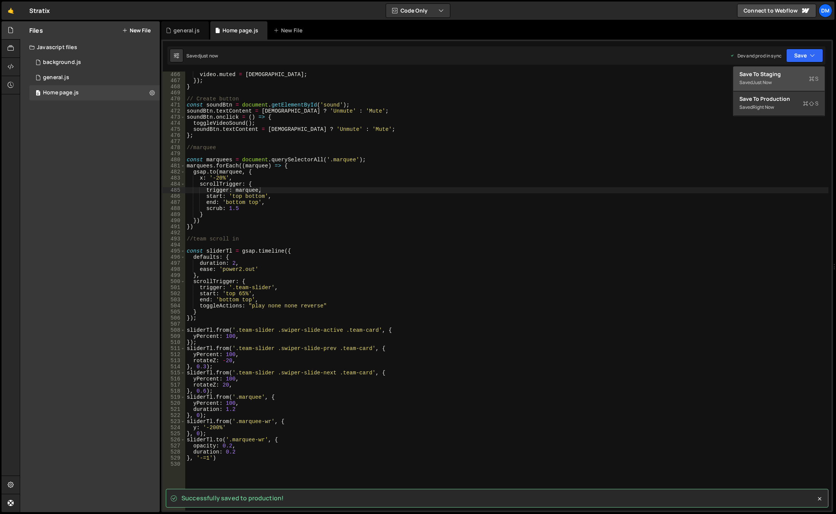
click at [772, 80] on div "just now" at bounding box center [762, 82] width 19 height 6
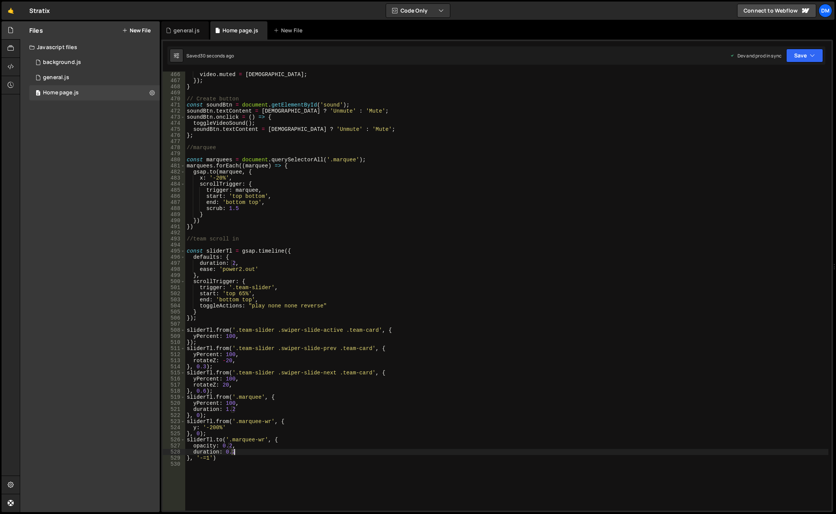
click at [233, 451] on div "video . muted = isMuted ; }) ; } // Create button const soundBtn = document . g…" at bounding box center [506, 296] width 643 height 451
click at [492, 348] on div "video . muted = isMuted ; }) ; } // Create button const soundBtn = document . g…" at bounding box center [506, 296] width 643 height 451
click at [796, 58] on button "Save" at bounding box center [804, 56] width 37 height 14
click at [772, 103] on div "Saved 31 seconds ago" at bounding box center [778, 107] width 79 height 9
click at [794, 55] on button "Save" at bounding box center [800, 56] width 46 height 14
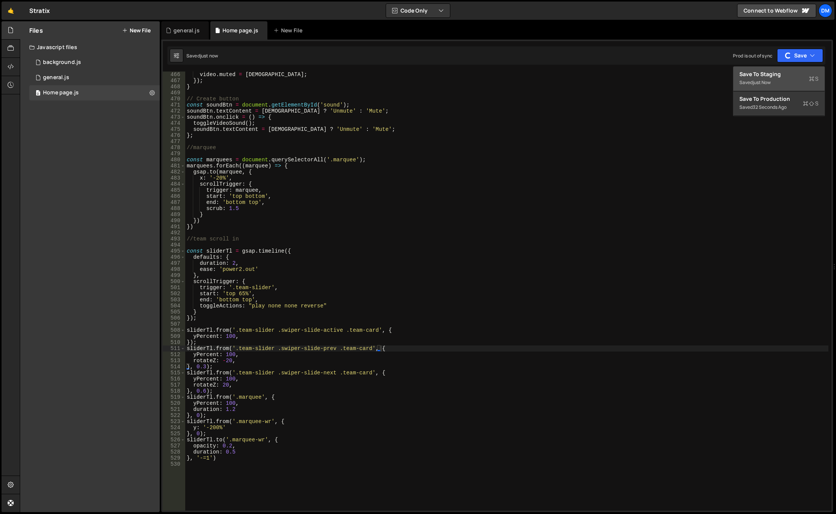
click at [775, 80] on div "Saved just now" at bounding box center [778, 82] width 79 height 9
type textarea "defaults: {"
click at [421, 259] on div "video . muted = isMuted ; }) ; } // Create button const soundBtn = document . g…" at bounding box center [506, 296] width 643 height 451
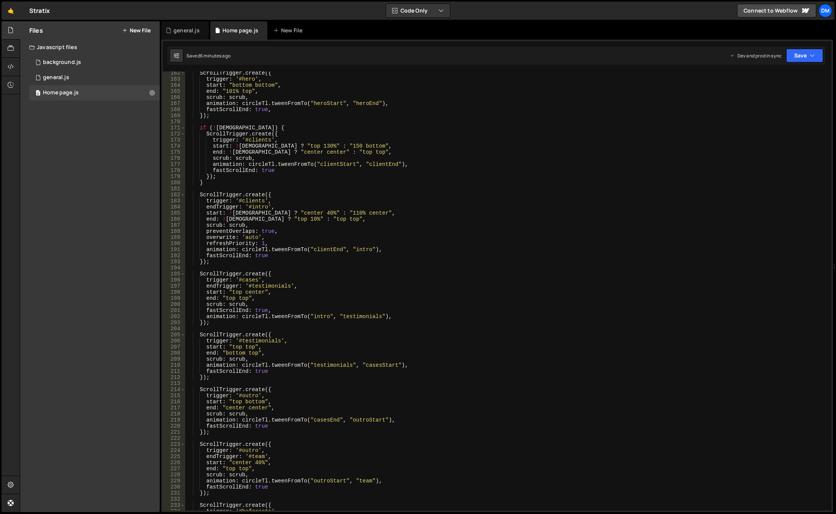
scroll to position [890, 0]
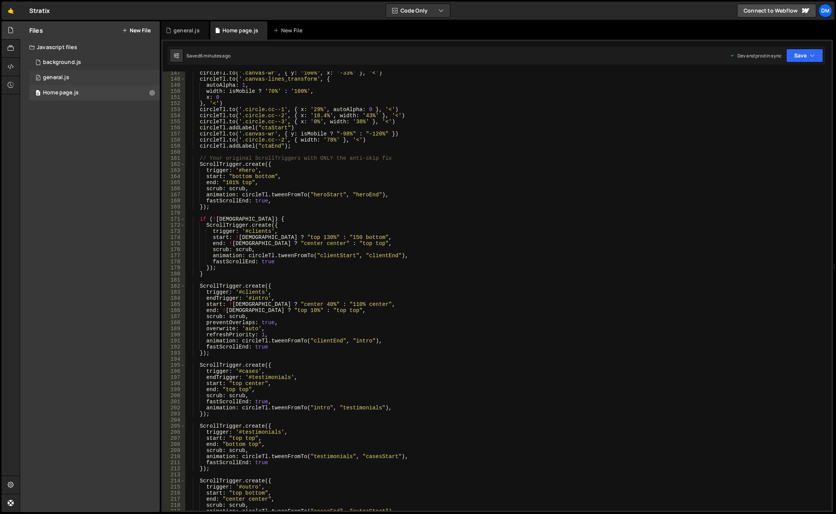
click at [83, 75] on div "0 general.js 0" at bounding box center [94, 77] width 130 height 15
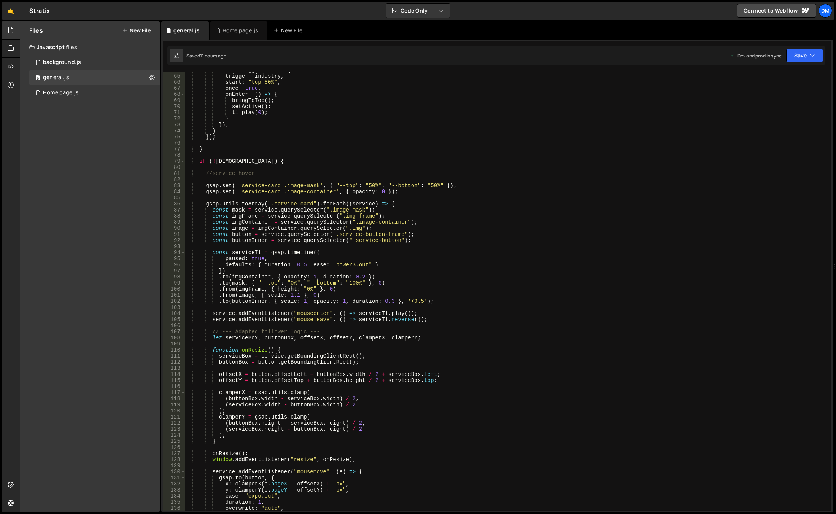
scroll to position [548, 0]
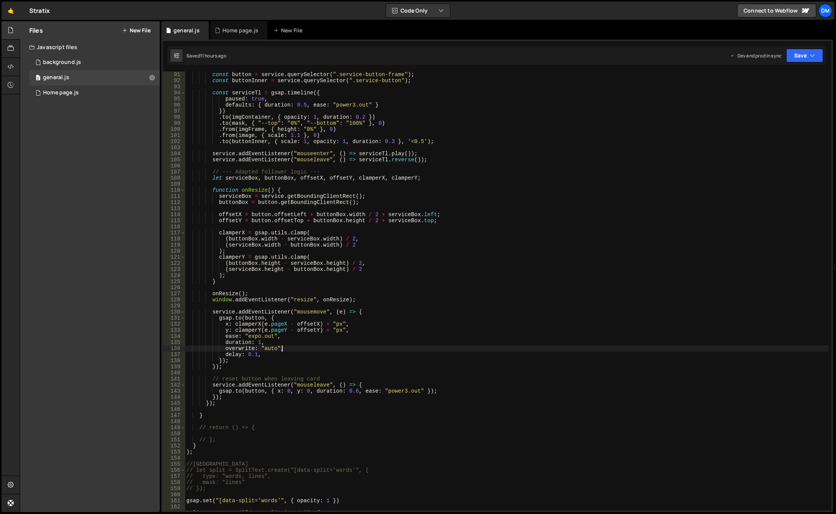
click at [304, 349] on div "const button = service . querySelector ( ".service-button-frame" ) ; const butt…" at bounding box center [506, 296] width 643 height 451
click at [245, 323] on div "const button = service . querySelector ( ".service-button-frame" ) ; const butt…" at bounding box center [506, 296] width 643 height 451
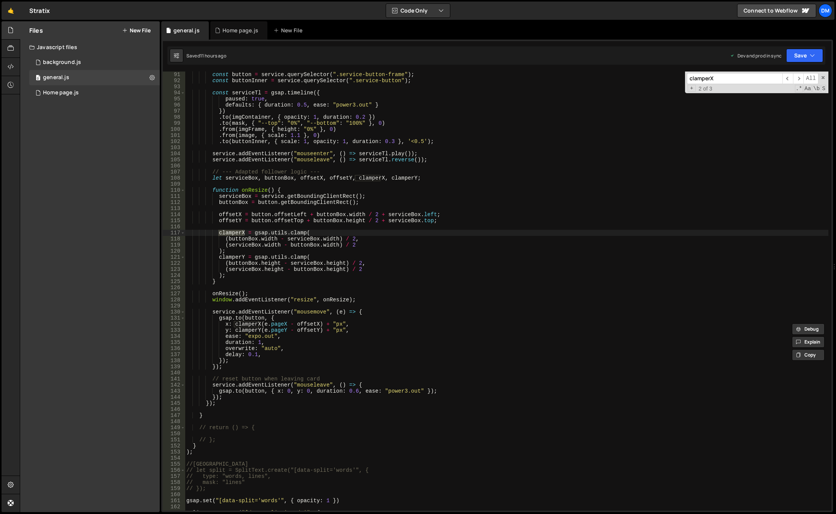
type textarea "clamperX = gsap.utils.clamp("
click at [296, 233] on div "const button = service . querySelector ( ".service-button-frame" ) ; const butt…" at bounding box center [506, 296] width 643 height 451
drag, startPoint x: 253, startPoint y: 234, endPoint x: 304, endPoint y: 233, distance: 51.3
click at [304, 233] on div "const button = service . querySelector ( ".service-button-frame" ) ; const butt…" at bounding box center [506, 296] width 643 height 451
click at [79, 88] on div "0 Home page.js 0" at bounding box center [94, 92] width 130 height 15
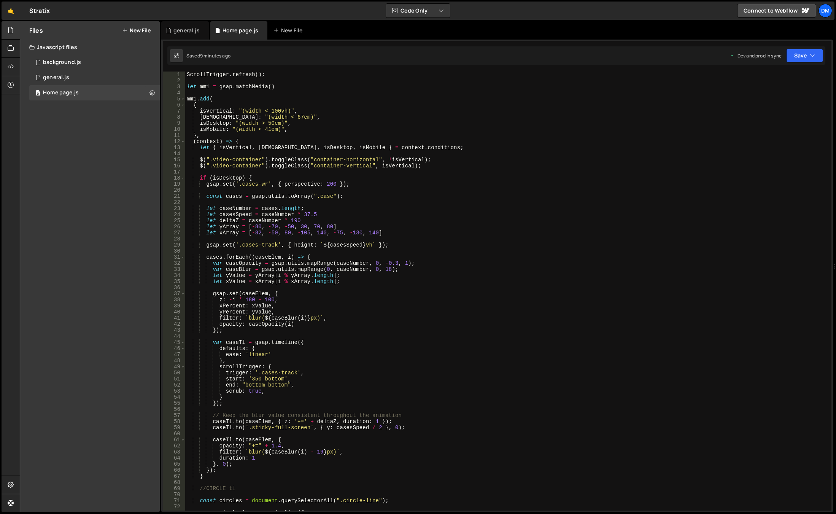
scroll to position [0, 0]
click at [249, 179] on div "ScrollTrigger . refresh ( ) ; let mm1 = gsap . matchMedia ( ) mm1 . add ( { isV…" at bounding box center [506, 296] width 643 height 451
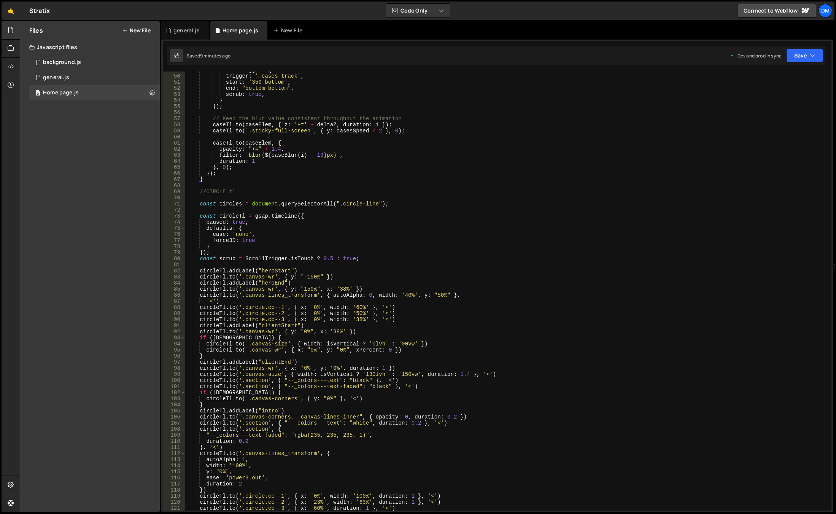
scroll to position [297, 0]
click at [307, 181] on div "scrollTrigger : { trigger : '.cases-track' , start : '350 bottom' , end : "bott…" at bounding box center [506, 292] width 643 height 451
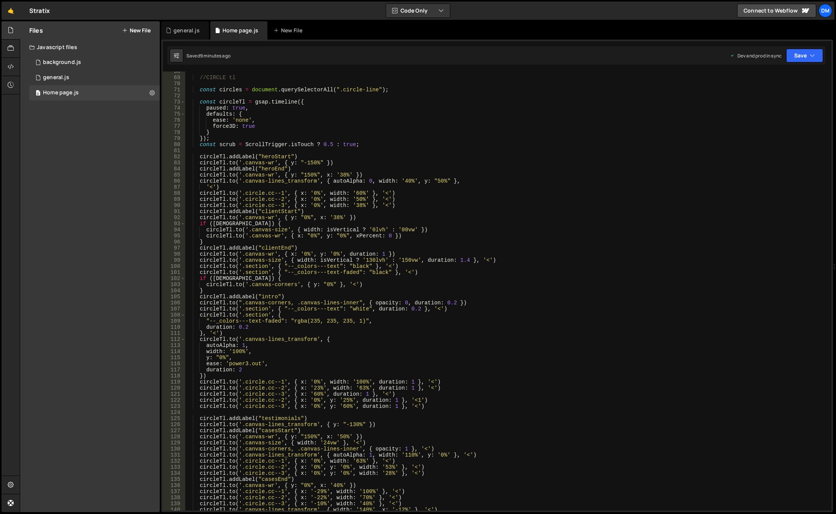
scroll to position [274, 0]
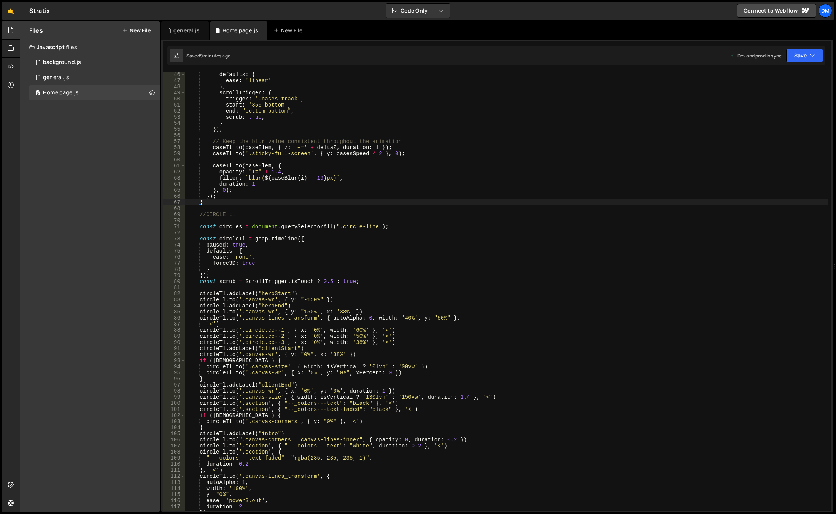
click at [266, 282] on div "defaults : { ease : 'linear' } , scrollTrigger : { trigger : '.cases-track' , s…" at bounding box center [506, 296] width 643 height 451
click at [303, 283] on div "defaults : { ease : 'linear' } , scrollTrigger : { trigger : '.cases-track' , s…" at bounding box center [506, 296] width 643 height 451
click at [264, 283] on div "defaults : { ease : 'linear' } , scrollTrigger : { trigger : '.cases-track' , s…" at bounding box center [506, 296] width 643 height 451
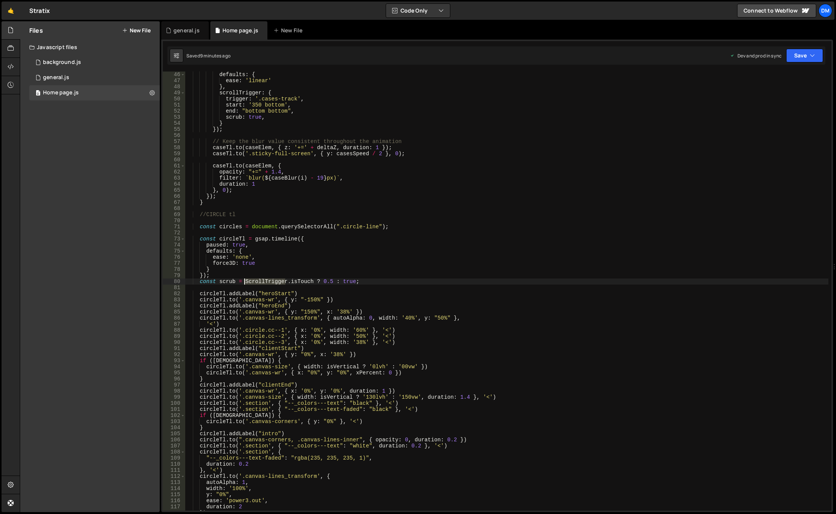
click at [264, 283] on div "defaults : { ease : 'linear' } , scrollTrigger : { trigger : '.cases-track' , s…" at bounding box center [506, 296] width 643 height 451
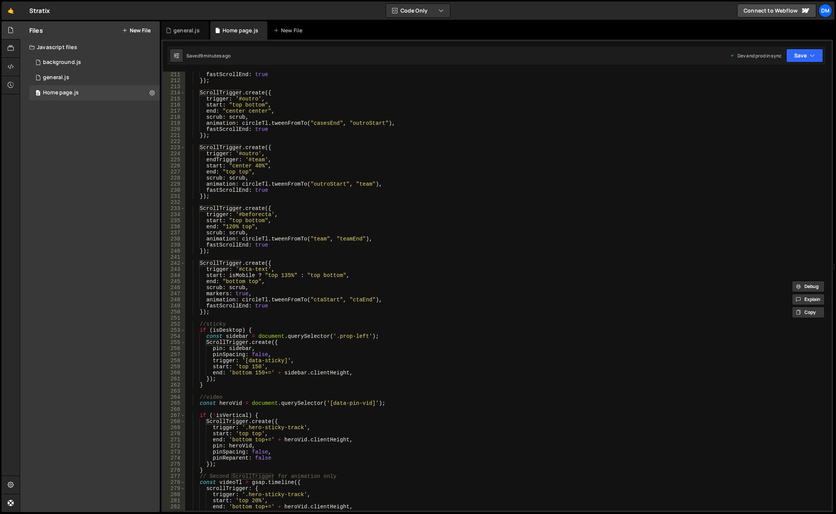
scroll to position [1301, 0]
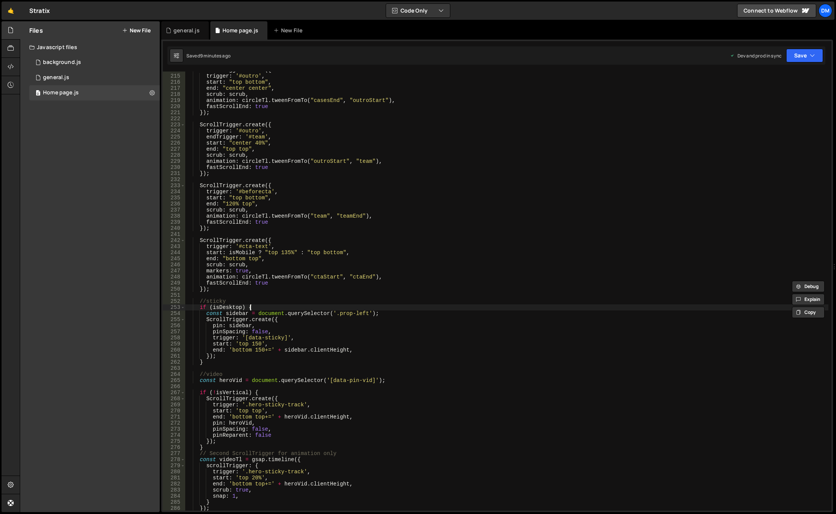
click at [252, 305] on div "ScrollTrigger . create ({ trigger : '#outro' , start : "top bottom" , end : "ce…" at bounding box center [506, 292] width 643 height 451
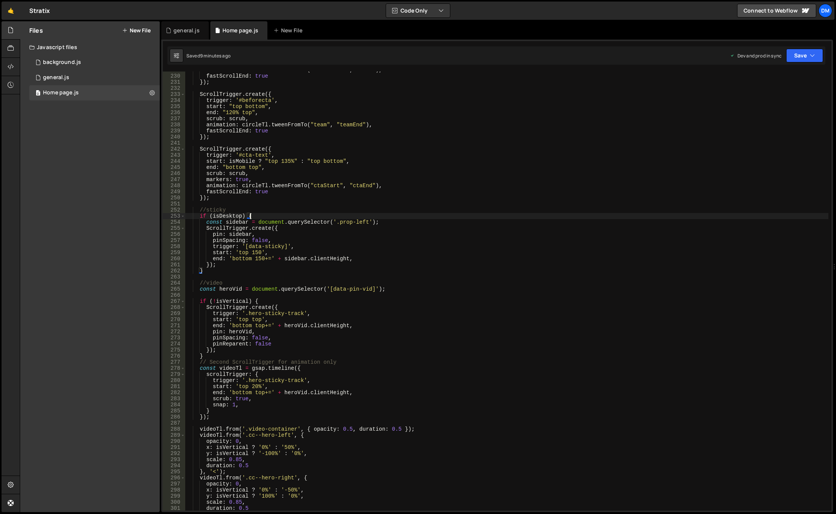
scroll to position [1392, 0]
click at [241, 272] on div "animation : circleTl . tweenFromTo ( "outroStart" , "team" ) , fastScrollEnd : …" at bounding box center [506, 292] width 643 height 451
type textarea "}"
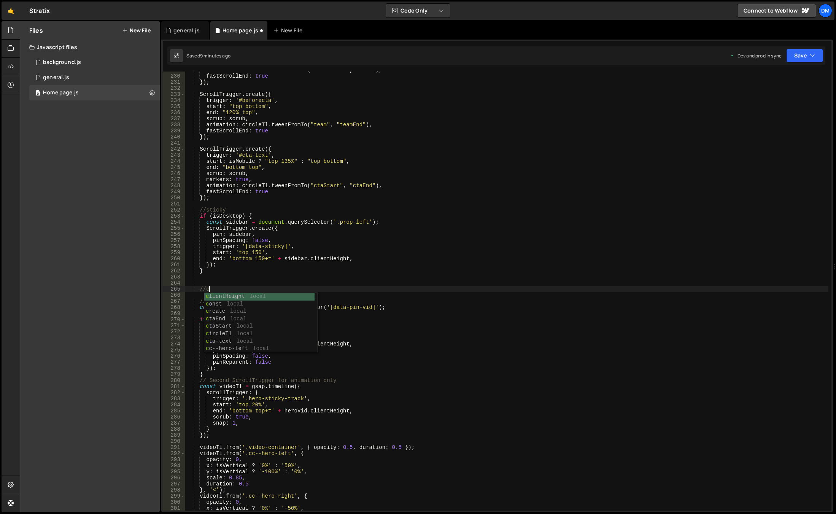
scroll to position [0, 1]
type textarea "//circles"
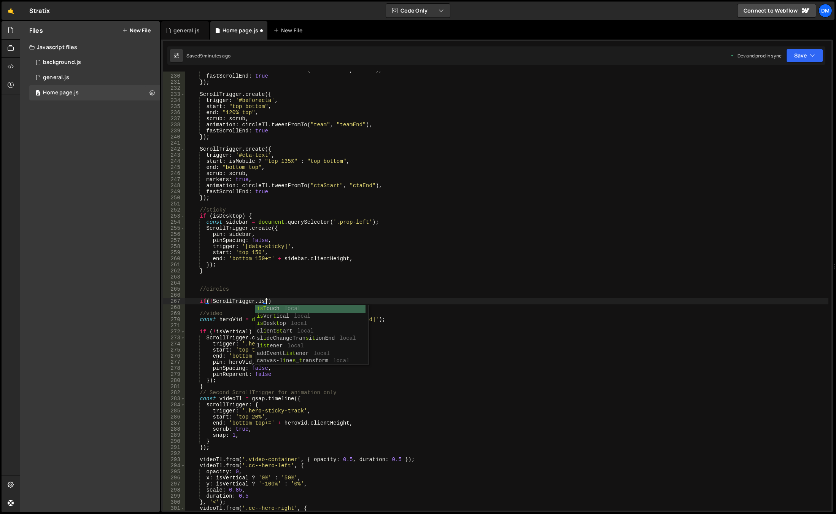
scroll to position [0, 5]
type textarea "if(!ScrollTrigger.isTouch) {}"
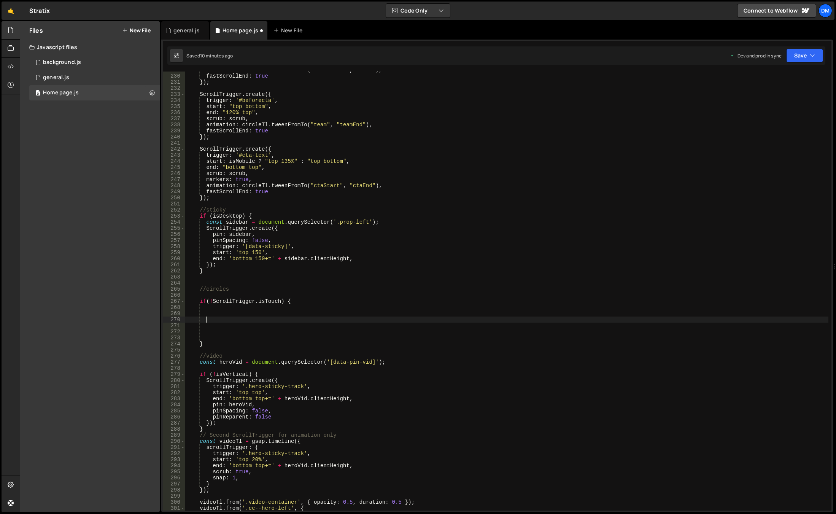
paste textarea "animateElements();"
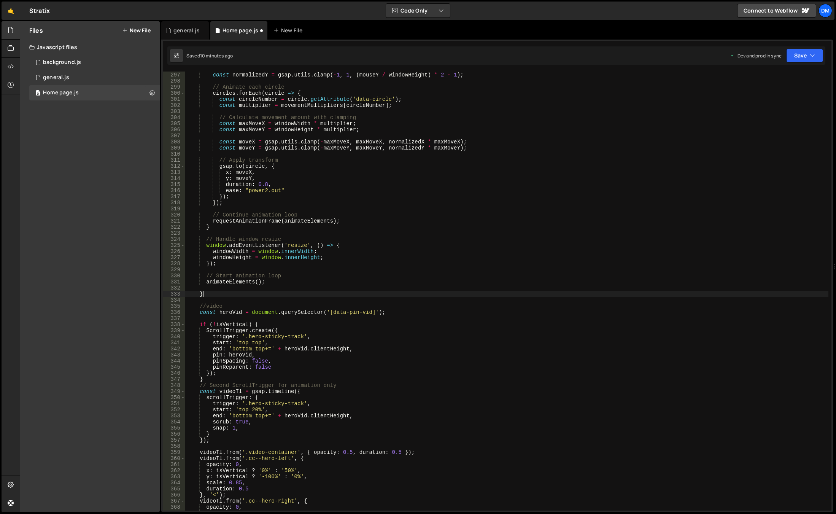
type textarea "}"
click at [807, 55] on button "Save" at bounding box center [804, 56] width 37 height 14
click at [770, 100] on div "Save to Production S" at bounding box center [778, 99] width 79 height 8
click at [793, 59] on button "Save" at bounding box center [800, 56] width 46 height 14
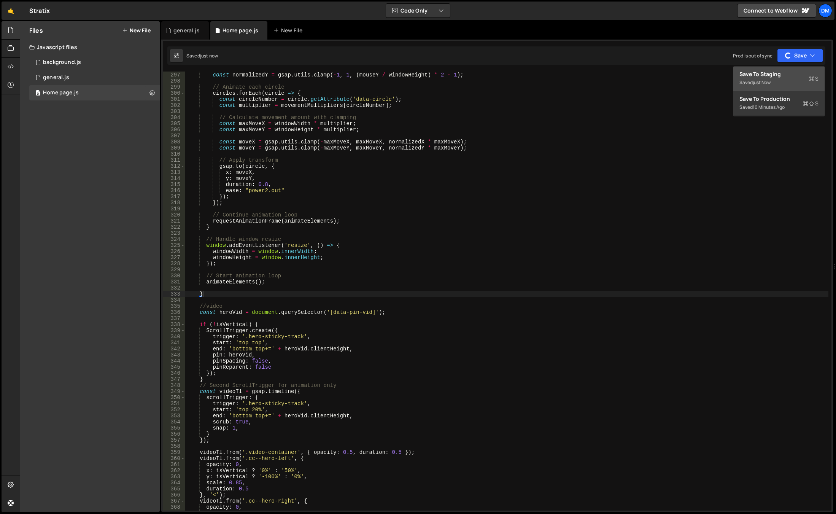
click at [770, 84] on div "just now" at bounding box center [762, 82] width 18 height 6
click at [240, 292] on div "const normalizedX = gsap . utils . clamp ( - 1 , 1 , ( mouseX / windowWidth ) *…" at bounding box center [506, 291] width 643 height 451
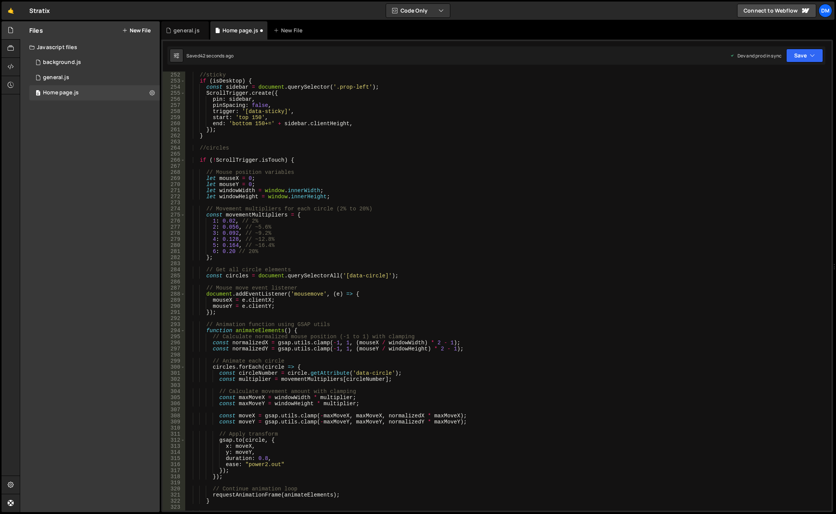
scroll to position [1458, 0]
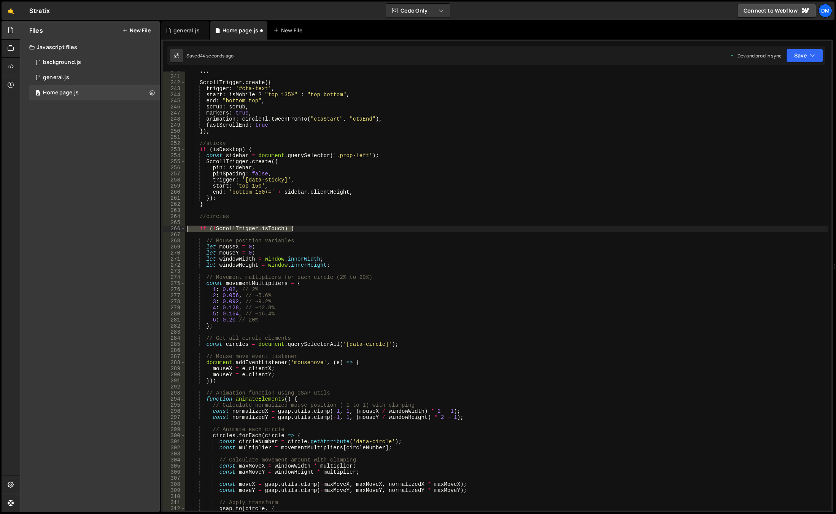
drag, startPoint x: 300, startPoint y: 228, endPoint x: 187, endPoint y: 226, distance: 113.7
click at [187, 226] on div "}) ; ScrollTrigger . create ({ trigger : '#cta-text' , start : isMobile ? "top …" at bounding box center [506, 292] width 643 height 451
type textarea "if (!ScrollTrigger.isTouch) {"
click at [794, 56] on button "Save" at bounding box center [804, 56] width 37 height 14
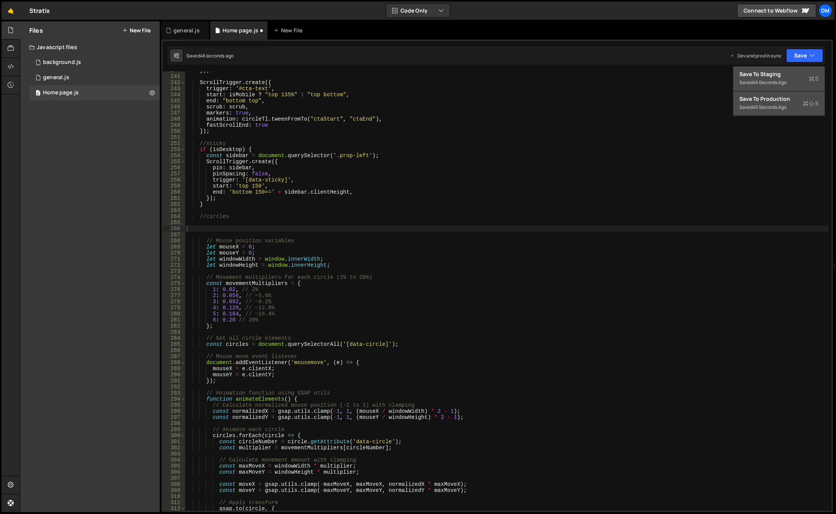
click at [764, 108] on div "45 seconds ago" at bounding box center [770, 107] width 34 height 6
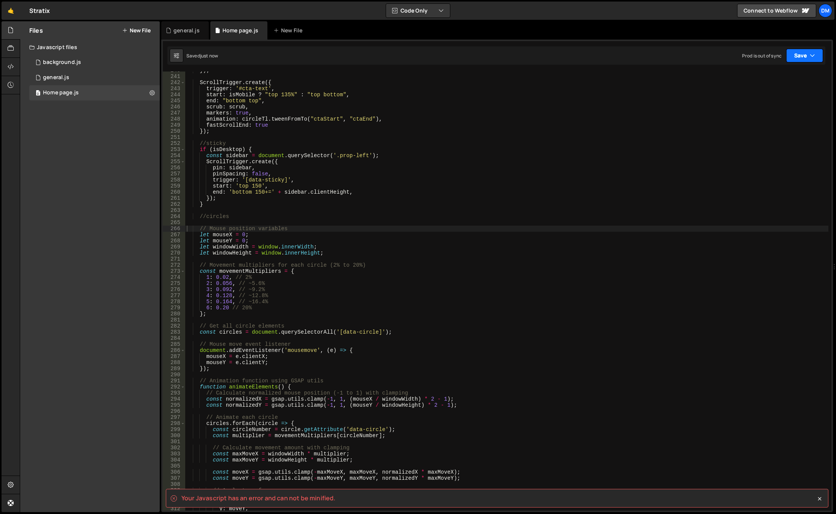
click at [796, 57] on button "Save" at bounding box center [804, 56] width 37 height 14
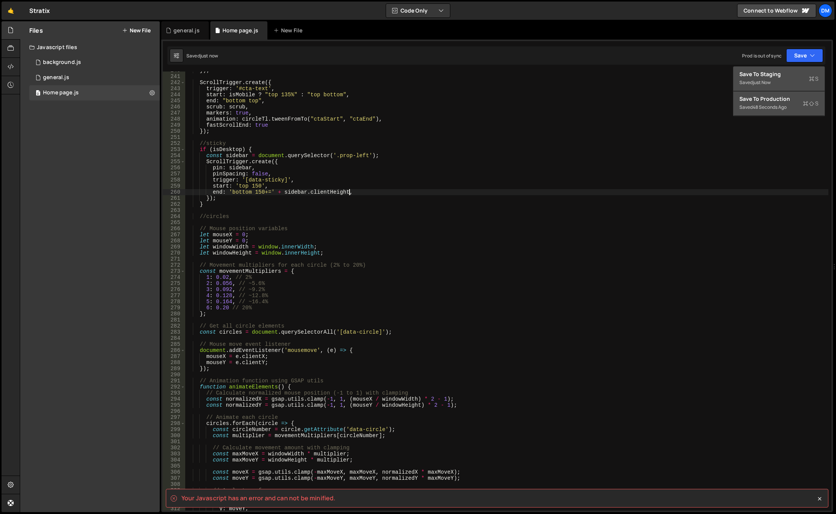
click at [535, 190] on div "}) ; ScrollTrigger . create ({ trigger : '#cta-text' , start : isMobile ? "top …" at bounding box center [506, 292] width 643 height 451
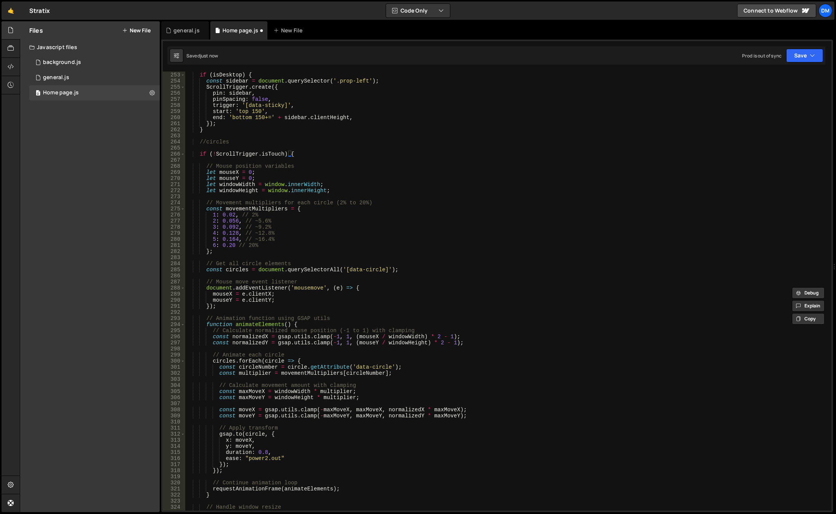
scroll to position [1464, 0]
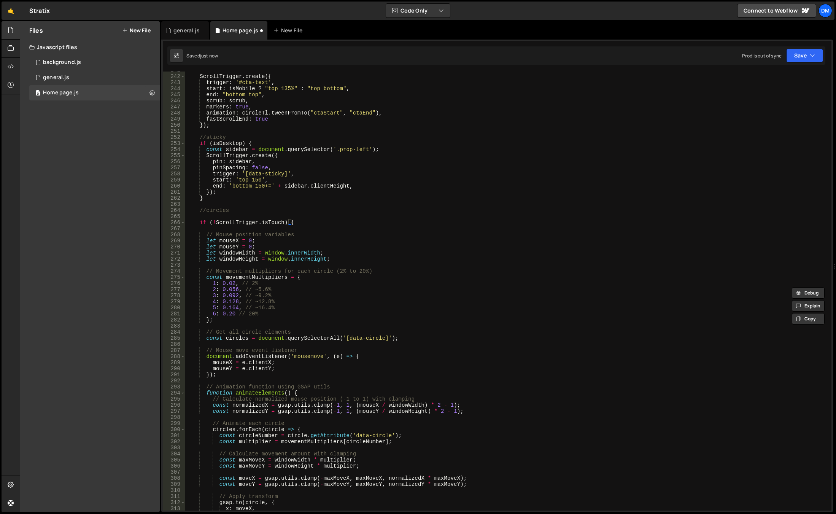
click at [198, 225] on div "ScrollTrigger . create ({ trigger : '#cta-text' , start : isMobile ? "top 135%"…" at bounding box center [506, 292] width 643 height 451
click at [181, 223] on span at bounding box center [183, 222] width 4 height 6
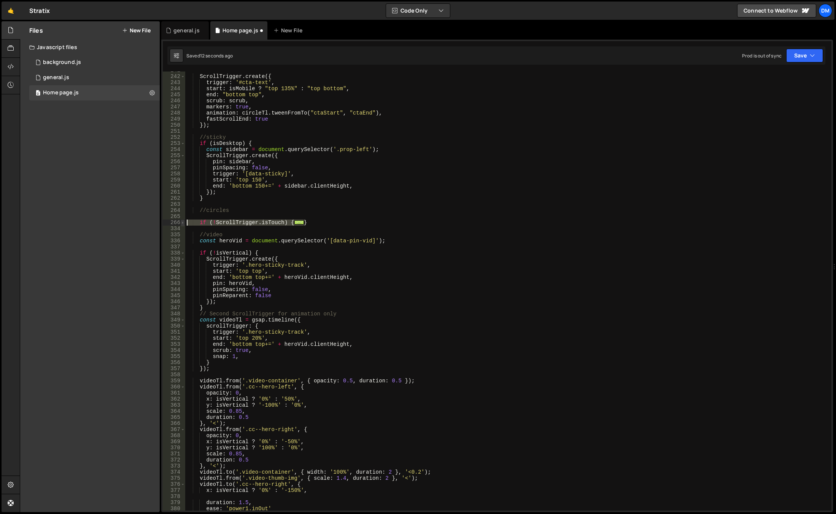
drag, startPoint x: 312, startPoint y: 221, endPoint x: 181, endPoint y: 223, distance: 130.8
click at [181, 223] on div "if (!ScrollTrigger.isTouch) { 241 242 243 244 245 246 247 248 249 250 251 252 2…" at bounding box center [497, 290] width 669 height 439
type textarea "if (!ScrollTrigger.isTouch) {"
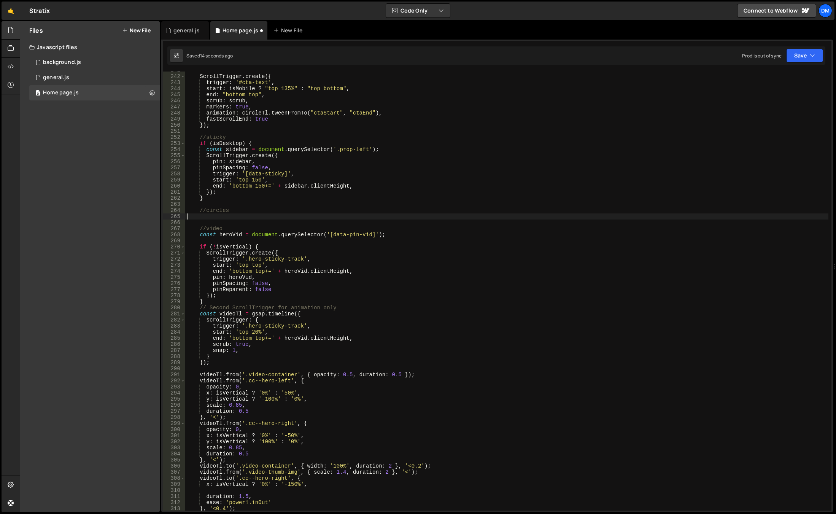
type textarea "//circles"
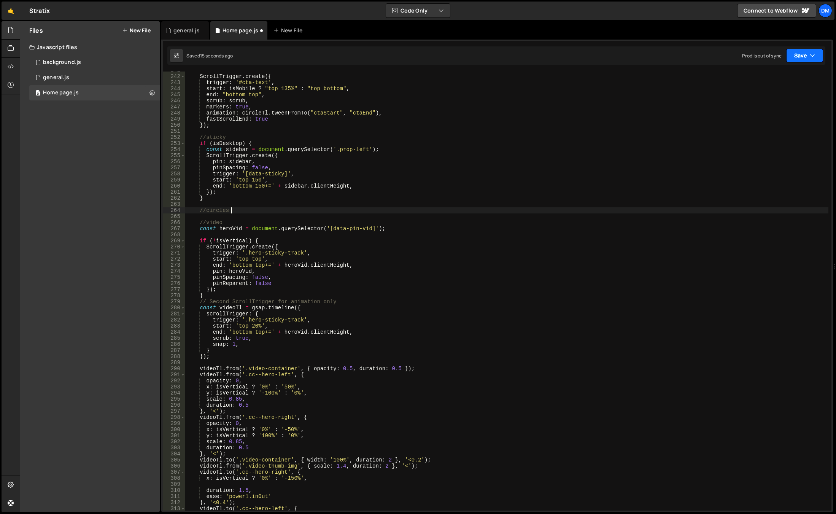
drag, startPoint x: 798, startPoint y: 55, endPoint x: 788, endPoint y: 75, distance: 21.8
click at [798, 55] on button "Save" at bounding box center [804, 56] width 37 height 14
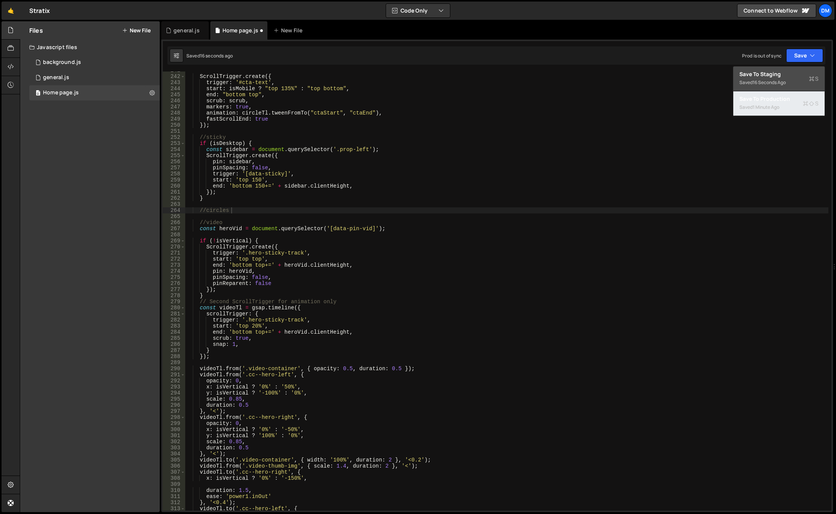
drag, startPoint x: 769, startPoint y: 107, endPoint x: 797, endPoint y: 71, distance: 46.0
click at [769, 107] on div "1 minute ago" at bounding box center [766, 107] width 27 height 6
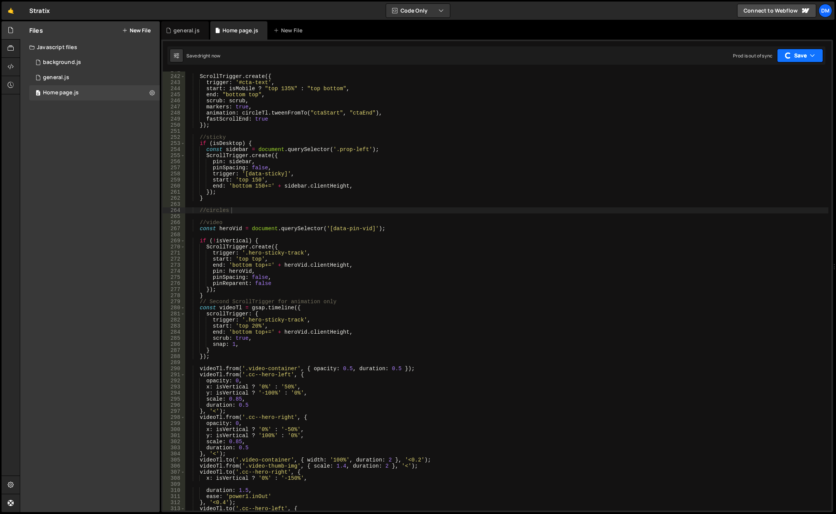
click at [802, 56] on button "Save" at bounding box center [800, 56] width 46 height 14
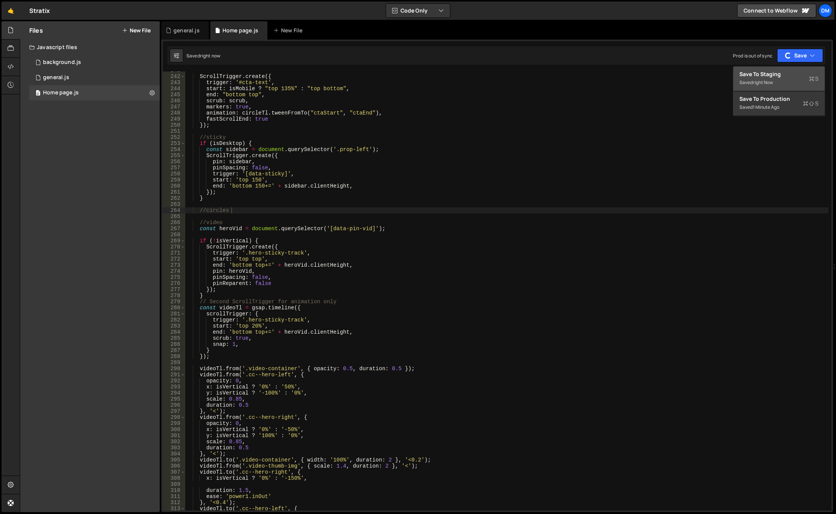
click at [784, 74] on div "Save to Staging S" at bounding box center [778, 74] width 79 height 8
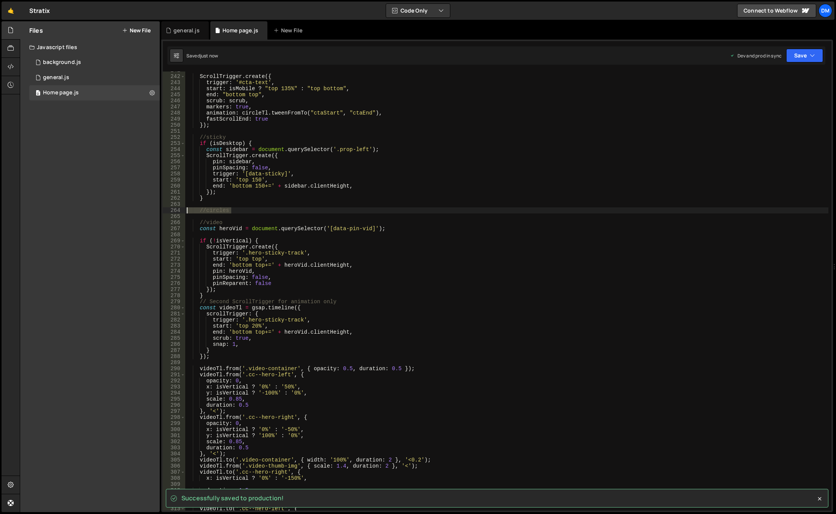
drag, startPoint x: 249, startPoint y: 210, endPoint x: 172, endPoint y: 209, distance: 76.8
click at [172, 209] on div "//circles 241 242 243 244 245 246 247 248 249 250 251 252 253 254 255 256 257 2…" at bounding box center [497, 290] width 669 height 439
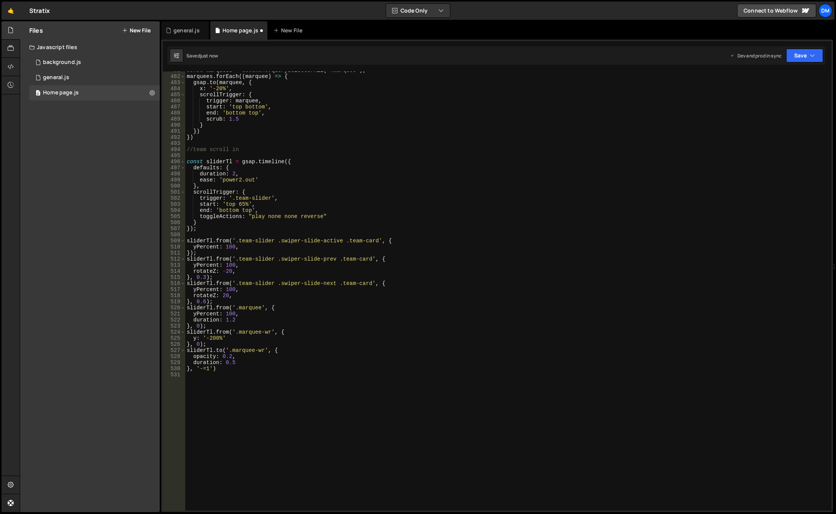
scroll to position [3008, 0]
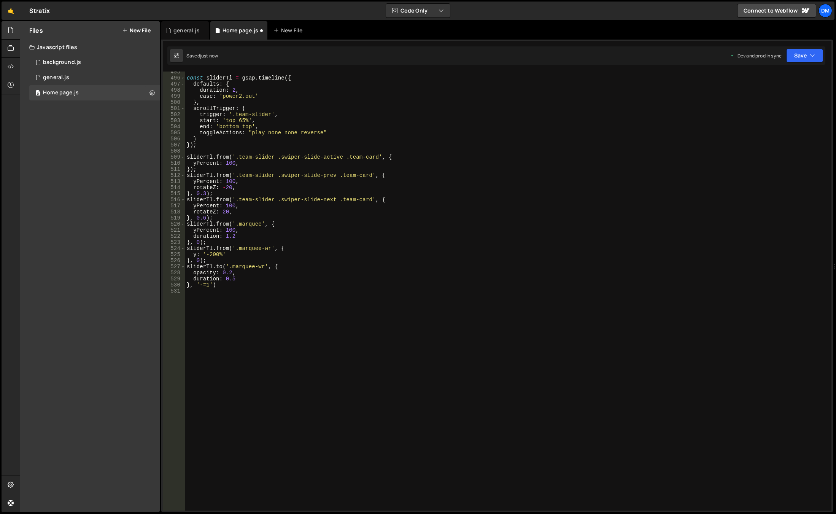
click at [357, 331] on div "const sliderTl = gsap . timeline ({ defaults : { duration : 2 , ease : 'power2.…" at bounding box center [506, 294] width 643 height 451
paste textarea "}"
type textarea "}"
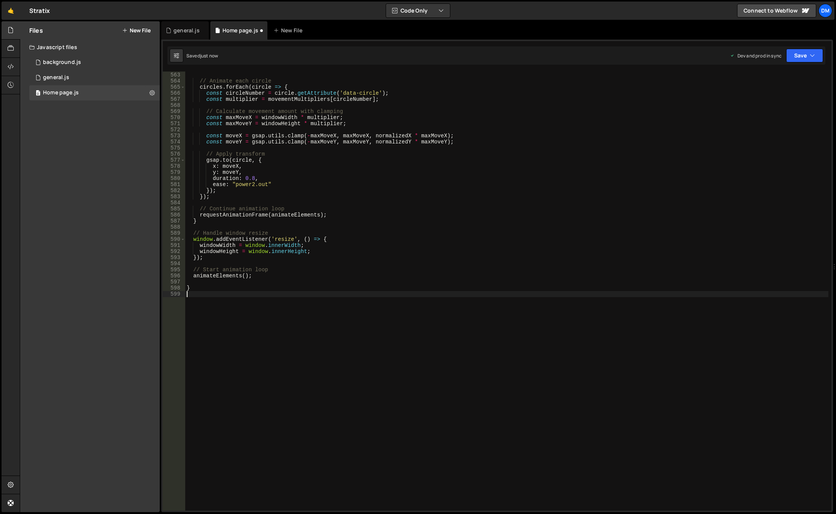
scroll to position [3419, 0]
drag, startPoint x: 802, startPoint y: 59, endPoint x: 780, endPoint y: 86, distance: 35.2
click at [802, 59] on button "Save" at bounding box center [804, 56] width 37 height 14
click at [772, 98] on div "Save to Production S" at bounding box center [778, 99] width 79 height 8
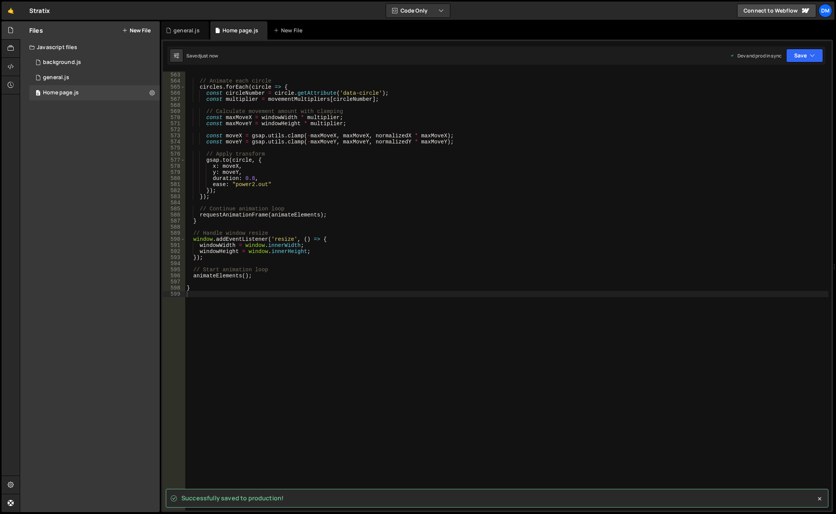
click at [275, 294] on div "const normalizedY = gsap . utils . clamp ( - 1 , 1 , ( mouseY / windowHeight ) …" at bounding box center [506, 291] width 643 height 451
click at [275, 292] on div "const normalizedY = gsap . utils . clamp ( - 1 , 1 , ( mouseY / windowHeight ) …" at bounding box center [506, 291] width 643 height 451
click at [275, 290] on div "const normalizedY = gsap . utils . clamp ( - 1 , 1 , ( mouseY / windowHeight ) …" at bounding box center [506, 291] width 643 height 451
type textarea "}"
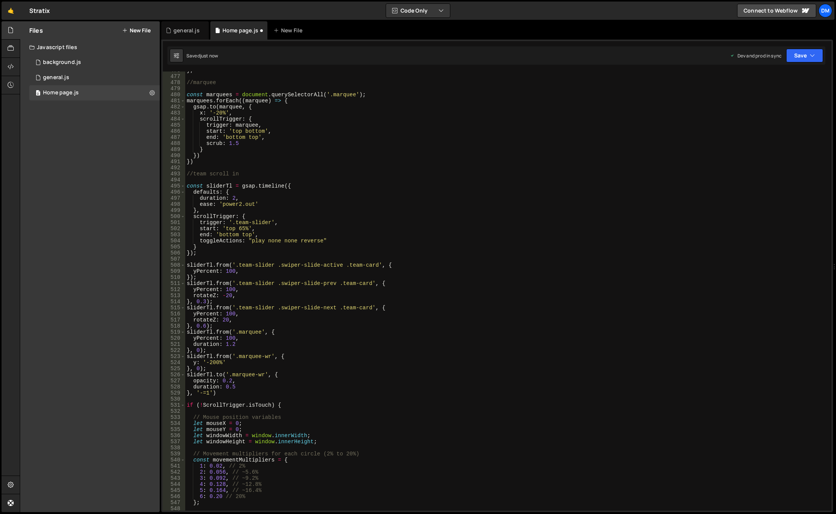
scroll to position [2940, 0]
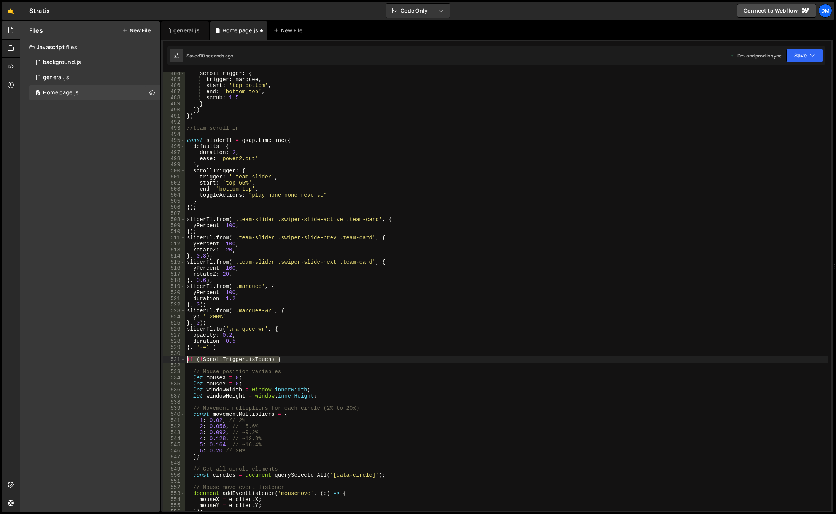
drag, startPoint x: 287, startPoint y: 360, endPoint x: 168, endPoint y: 356, distance: 119.1
click at [168, 356] on div "484 485 486 487 488 489 490 491 492 493 494 495 496 497 498 499 500 501 502 503…" at bounding box center [497, 290] width 669 height 439
type textarea "if (!ScrollTrigger.isTouch) {"
drag, startPoint x: 815, startPoint y: 52, endPoint x: 808, endPoint y: 60, distance: 10.9
click at [815, 52] on button "Save" at bounding box center [804, 56] width 37 height 14
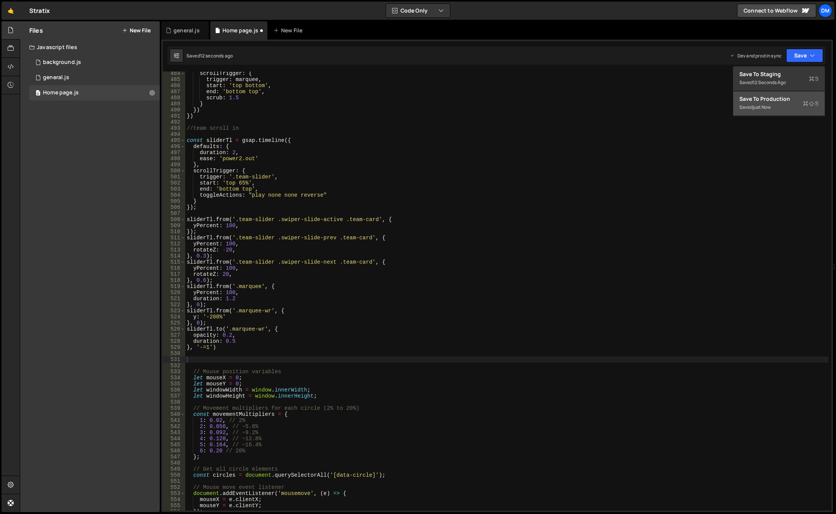
click at [770, 107] on div "just now" at bounding box center [762, 107] width 18 height 6
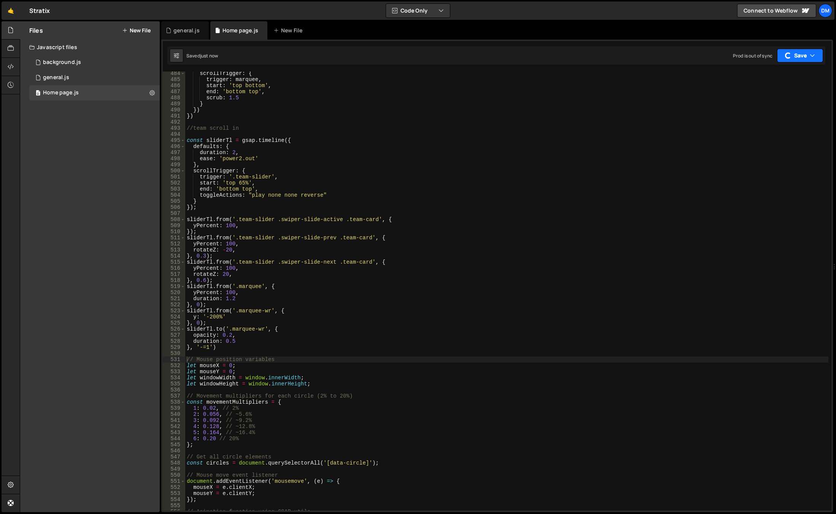
click at [793, 56] on button "Save" at bounding box center [800, 56] width 46 height 14
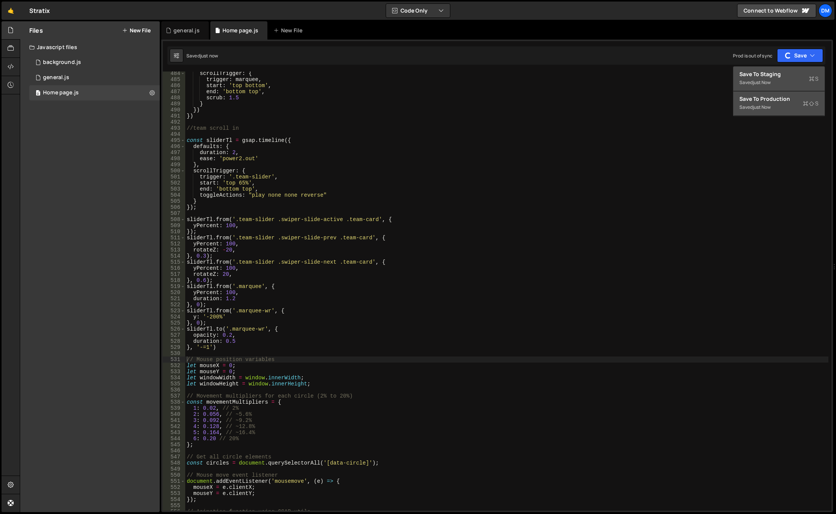
click at [777, 76] on div "Save to Staging S" at bounding box center [778, 74] width 79 height 8
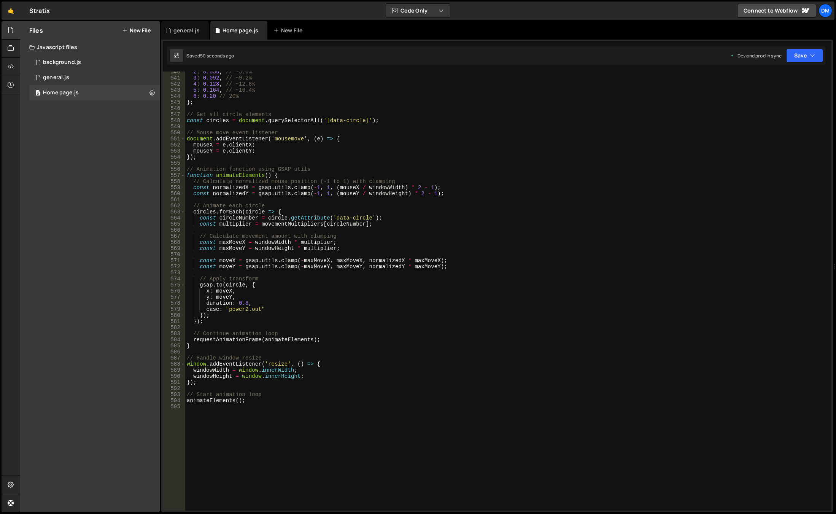
scroll to position [3236, 0]
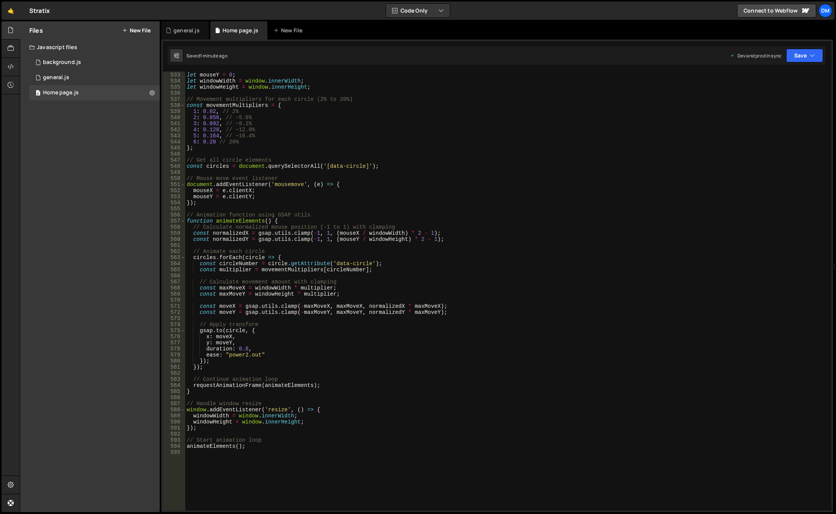
click at [224, 337] on div "let mouseX = 0 ; let mouseY = 0 ; let windowWidth = window . innerWidth ; let w…" at bounding box center [506, 291] width 643 height 451
click at [210, 335] on div "let mouseX = 0 ; let mouseY = 0 ; let windowWidth = window . innerWidth ; let w…" at bounding box center [506, 291] width 643 height 451
drag, startPoint x: 227, startPoint y: 342, endPoint x: 222, endPoint y: 344, distance: 5.7
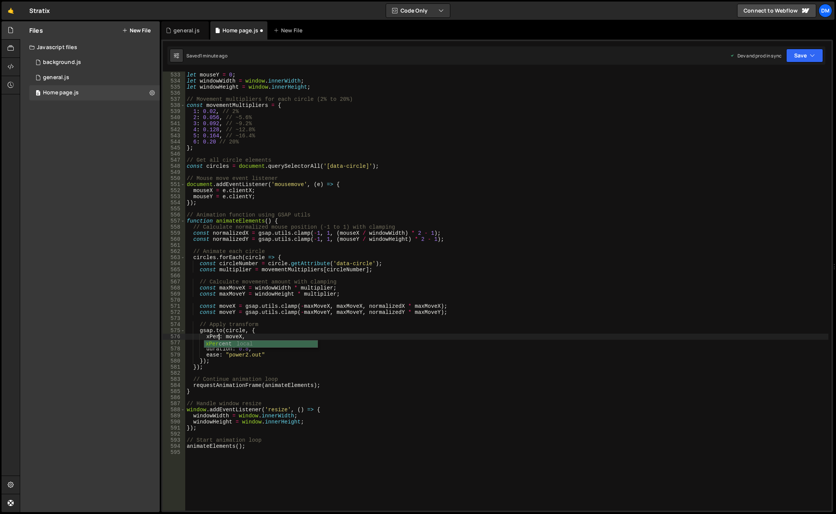
click at [227, 342] on div "xPer cent local" at bounding box center [260, 351] width 113 height 22
click at [211, 342] on div "let mouseX = 0 ; let mouseY = 0 ; let windowWidth = window . innerWidth ; let w…" at bounding box center [506, 291] width 643 height 451
click at [254, 348] on div "yPe rcent local T ype Error keyword t ype of keyword protot ype keyword" at bounding box center [260, 368] width 113 height 45
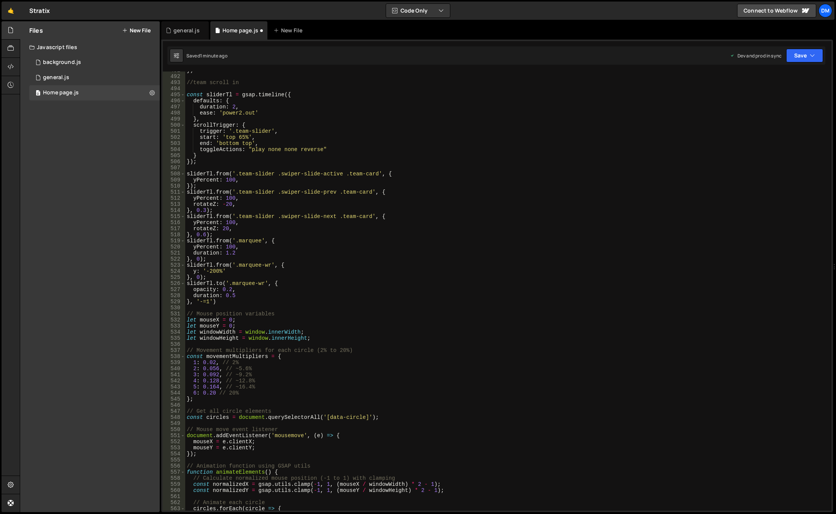
scroll to position [3122, 0]
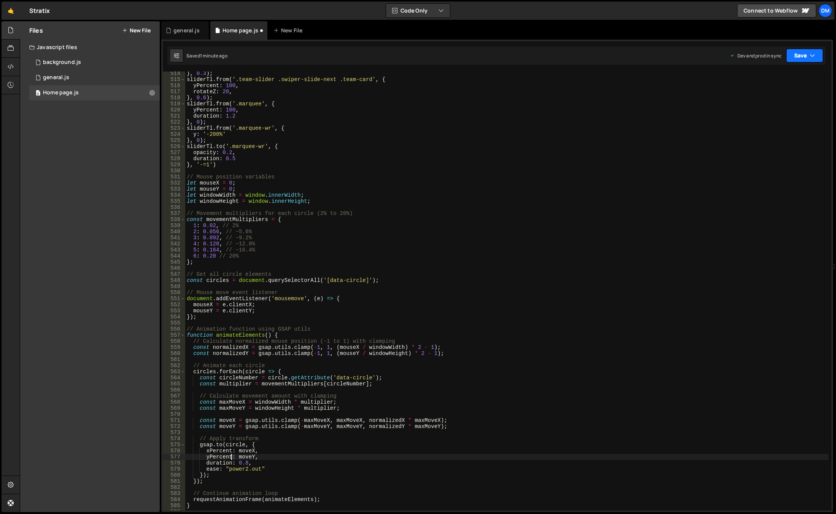
drag, startPoint x: 802, startPoint y: 53, endPoint x: 800, endPoint y: 57, distance: 4.6
click at [802, 53] on button "Save" at bounding box center [804, 56] width 37 height 14
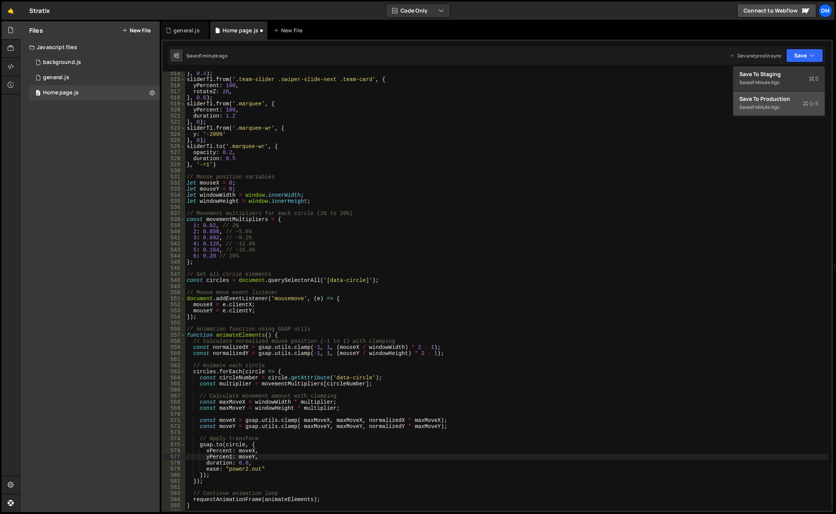
click at [774, 100] on div "Save to Production S" at bounding box center [778, 99] width 79 height 8
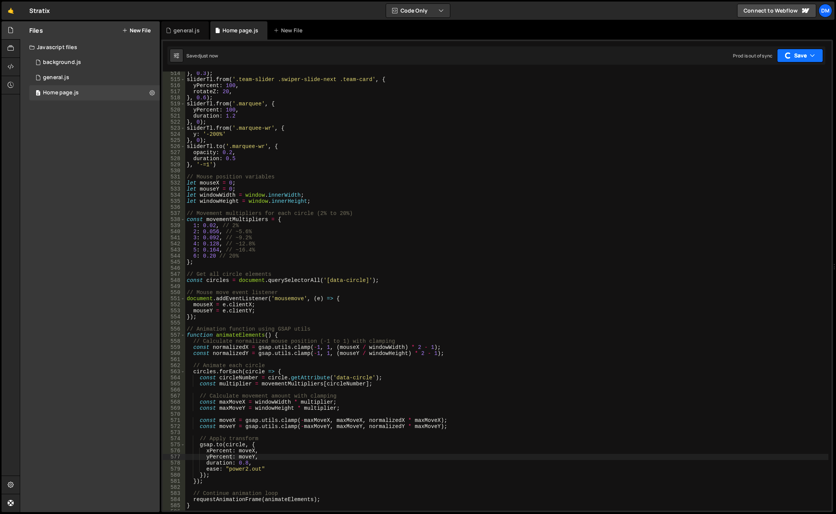
drag, startPoint x: 792, startPoint y: 56, endPoint x: 785, endPoint y: 65, distance: 11.2
click at [792, 56] on button "Save" at bounding box center [800, 56] width 46 height 14
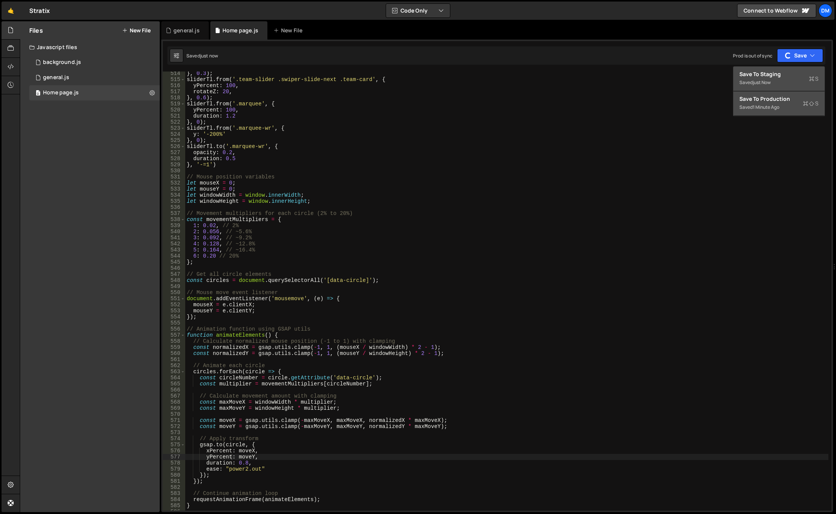
click at [770, 80] on div "just now" at bounding box center [762, 82] width 18 height 6
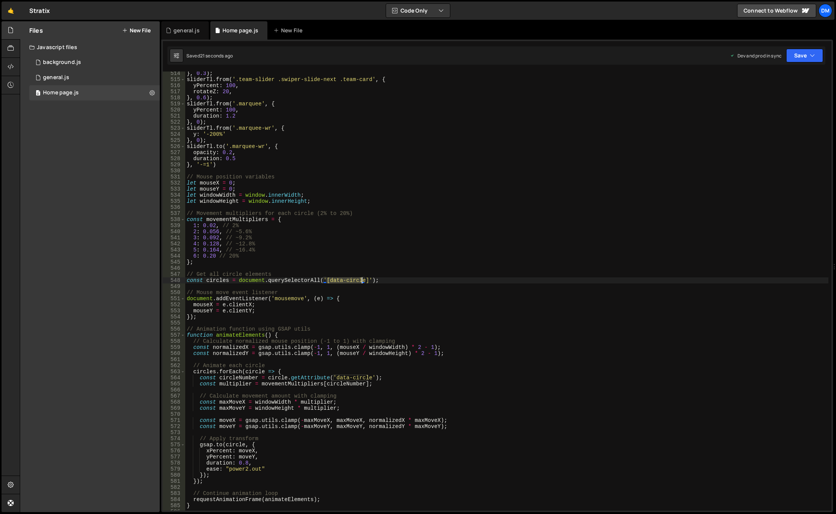
drag, startPoint x: 328, startPoint y: 281, endPoint x: 362, endPoint y: 281, distance: 34.2
click at [362, 281] on div "} , 0.3 ) ; sliderTl . from ( '.team-slider .swiper-slide-next .team-card' , { …" at bounding box center [506, 295] width 643 height 451
paste textarea "// Get all circle elements"
click at [505, 272] on div "} , 0.3 ) ; sliderTl . from ( '.team-slider .swiper-slide-next .team-card' , { …" at bounding box center [506, 295] width 643 height 451
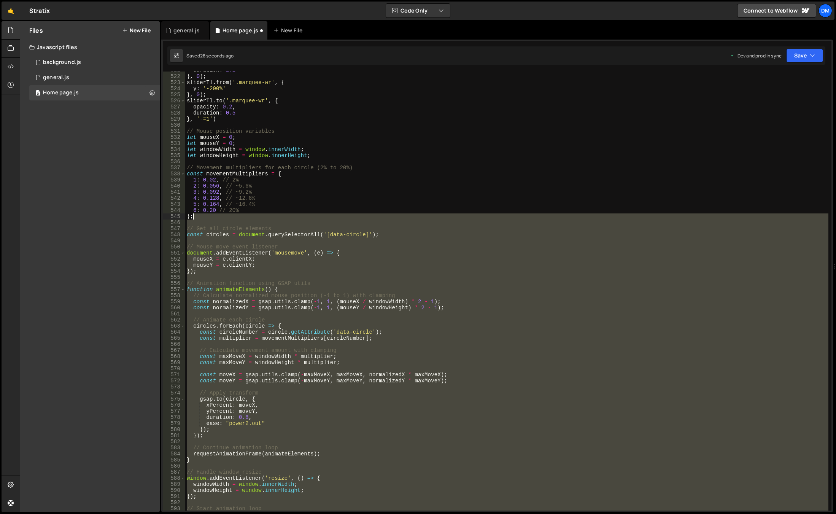
scroll to position [3145, 0]
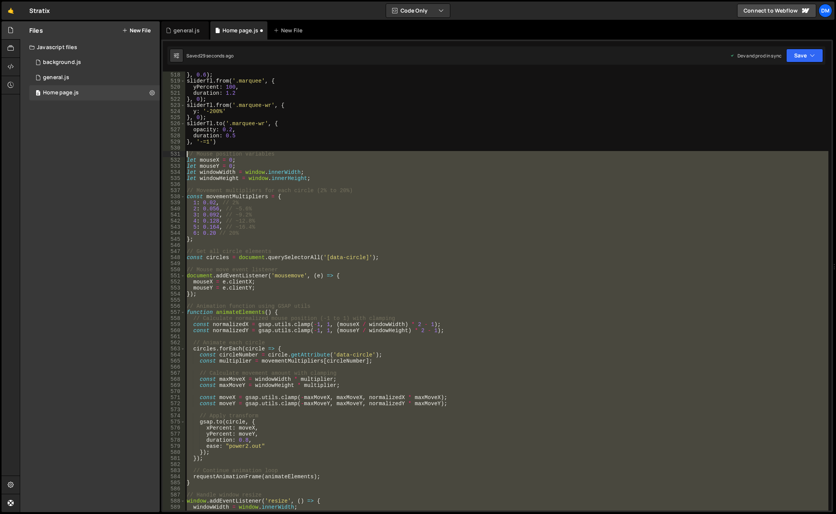
drag, startPoint x: 268, startPoint y: 405, endPoint x: 178, endPoint y: 155, distance: 265.2
click at [178, 155] on div "// Get all circle elements 517 518 519 520 521 522 523 524 525 526 527 528 529 …" at bounding box center [497, 290] width 669 height 439
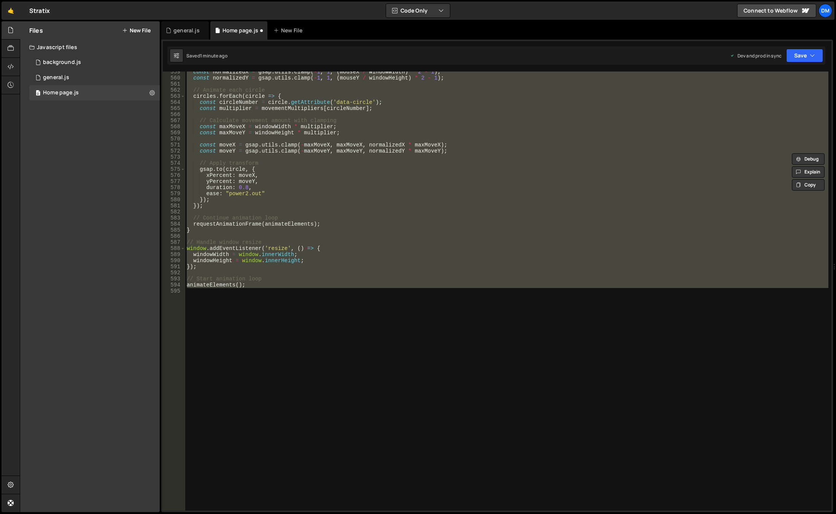
scroll to position [3306, 0]
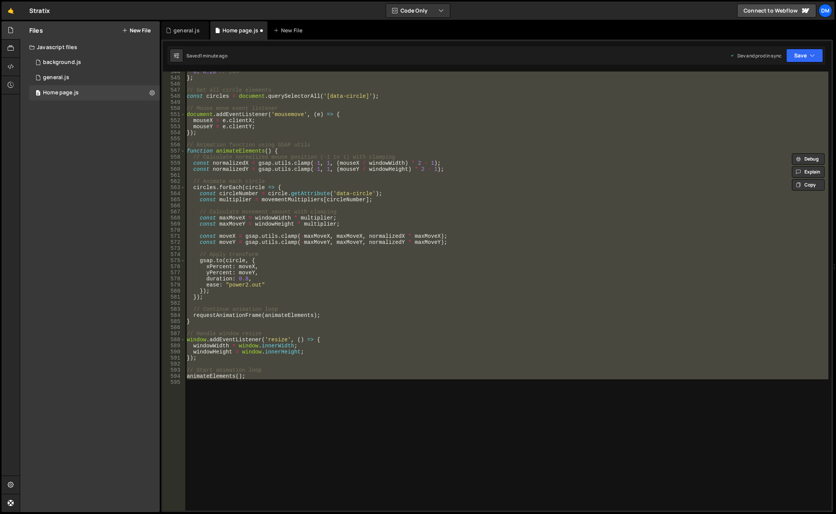
paste textarea "animateElements()"
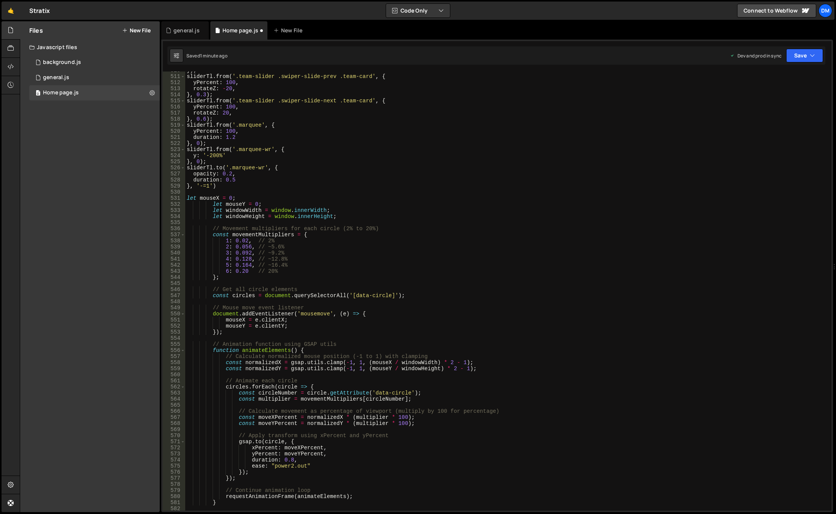
scroll to position [3010, 0]
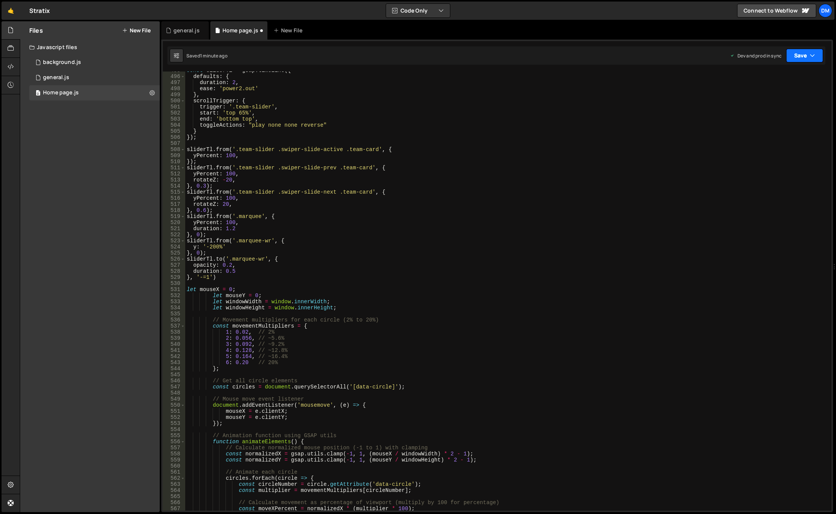
click at [796, 57] on button "Save" at bounding box center [804, 56] width 37 height 14
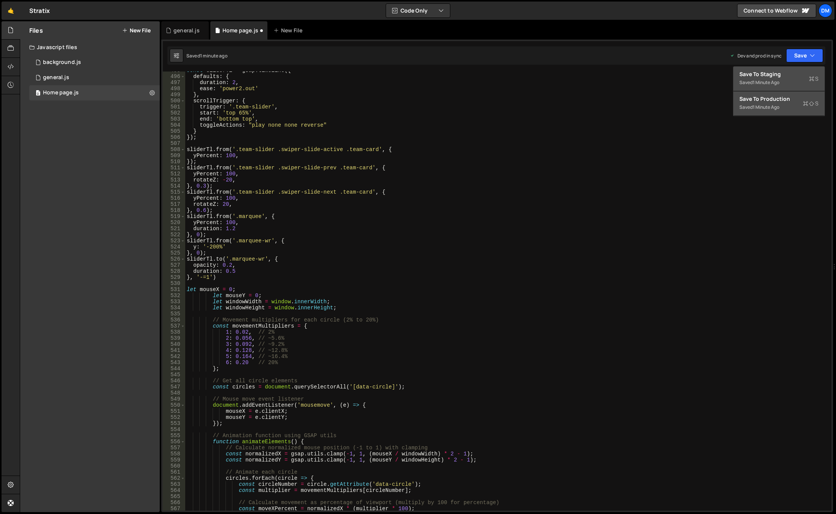
click at [774, 101] on div "Save to Production S" at bounding box center [778, 99] width 79 height 8
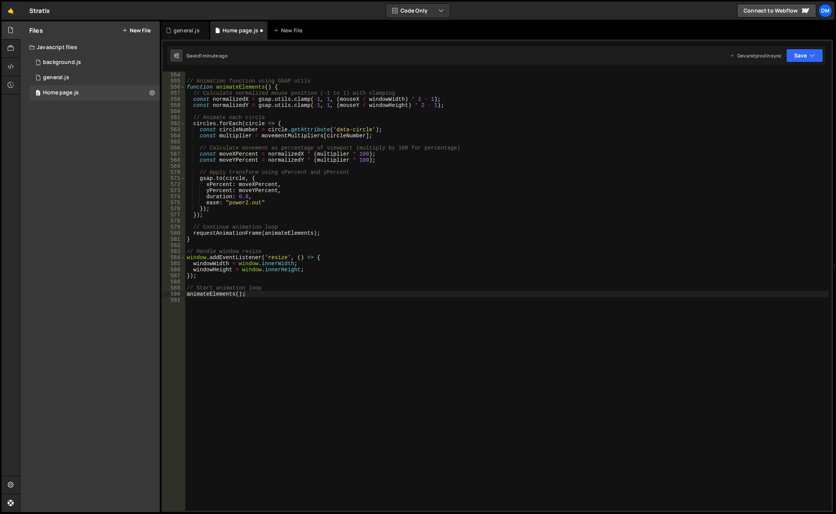
scroll to position [3364, 0]
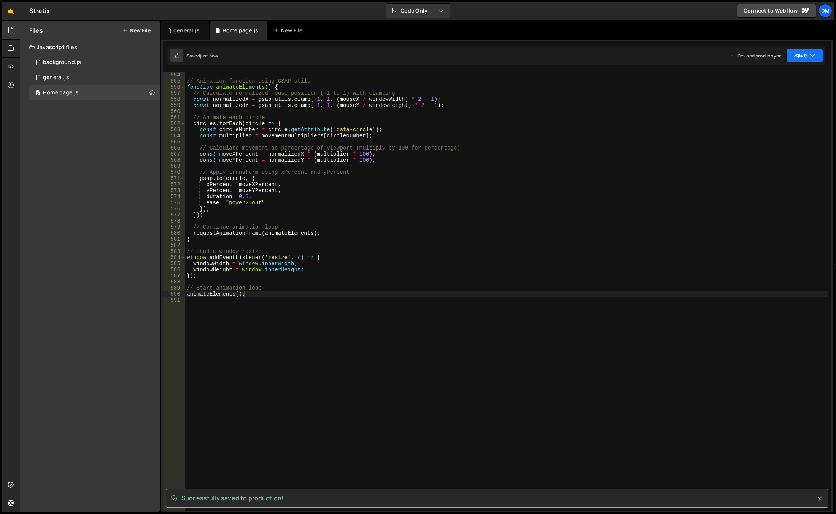
click at [797, 55] on button "Save" at bounding box center [804, 56] width 37 height 14
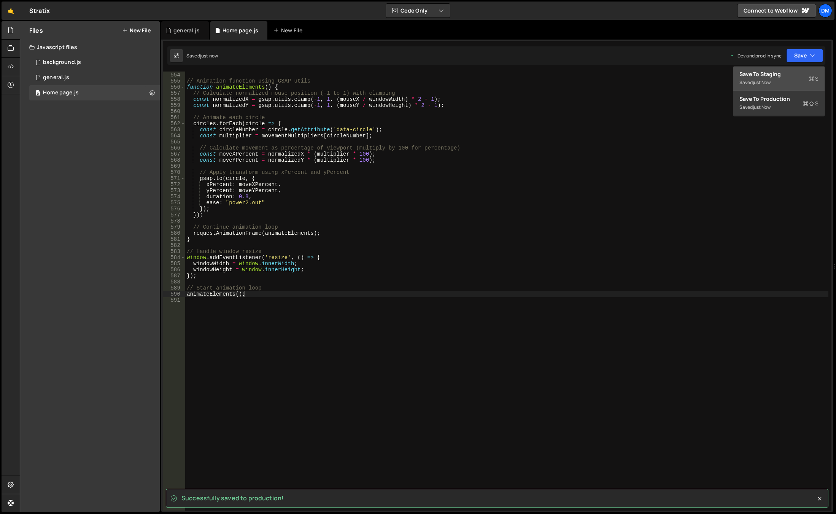
click at [770, 80] on div "just now" at bounding box center [762, 82] width 18 height 6
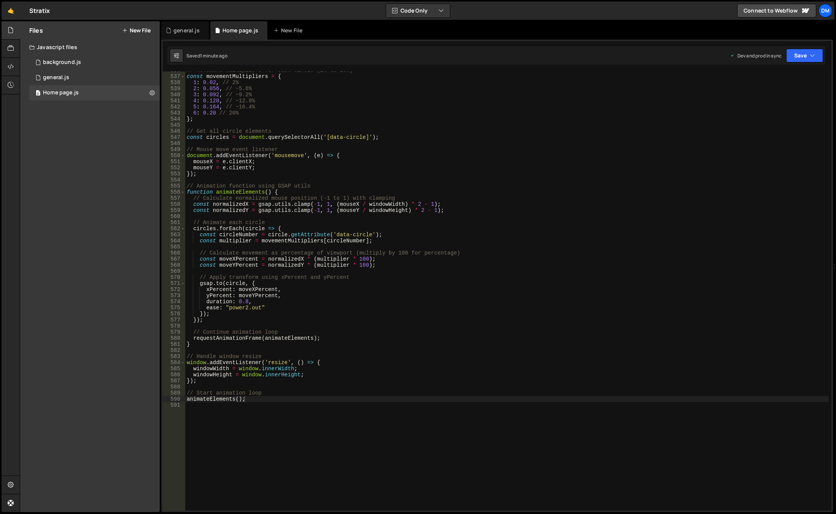
scroll to position [3259, 0]
click at [273, 309] on div "// Movement multipliers for each circle (2% to 20%) const movementMultipliers =…" at bounding box center [506, 292] width 643 height 451
type textarea "ease: "power2.out","
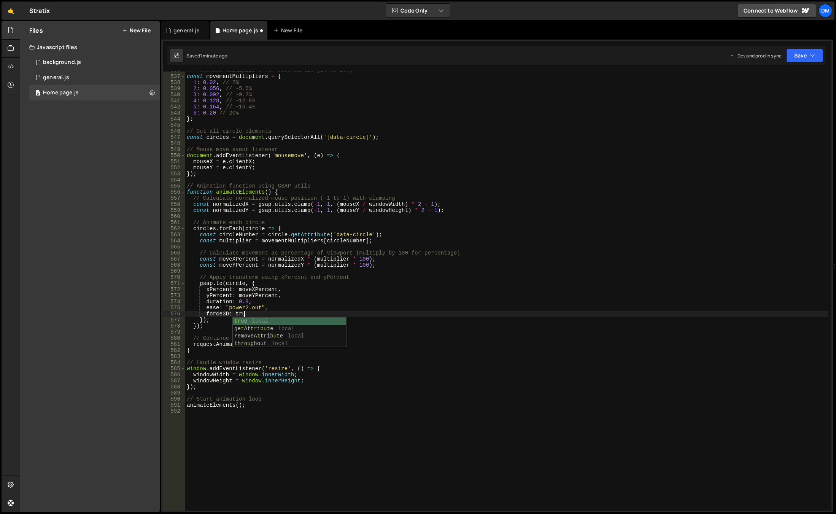
scroll to position [0, 4]
drag, startPoint x: 786, startPoint y: 54, endPoint x: 784, endPoint y: 61, distance: 7.4
click at [786, 54] on button "Save" at bounding box center [804, 56] width 37 height 14
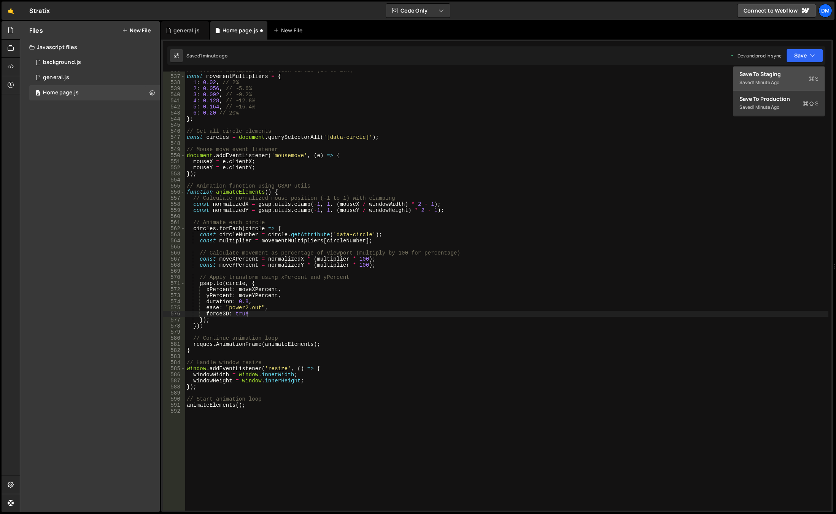
click at [777, 81] on div "1 minute ago" at bounding box center [766, 82] width 27 height 6
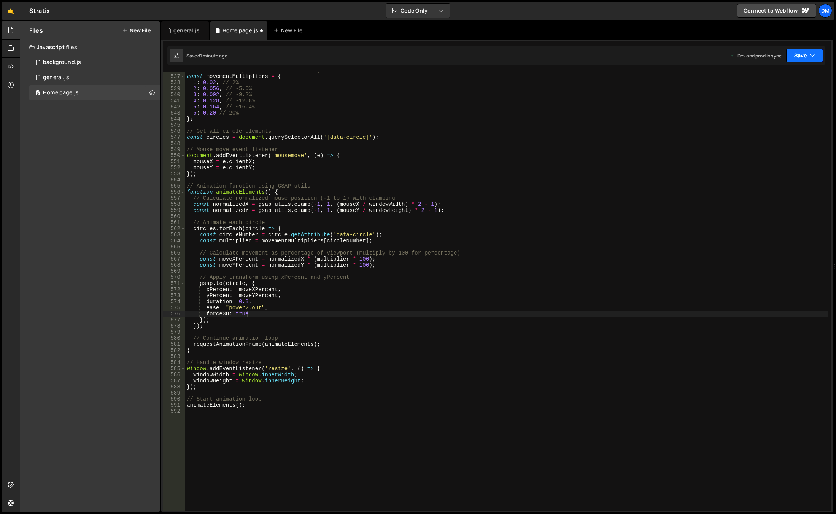
drag, startPoint x: 794, startPoint y: 56, endPoint x: 788, endPoint y: 68, distance: 13.1
click at [795, 56] on button "Save" at bounding box center [804, 56] width 37 height 14
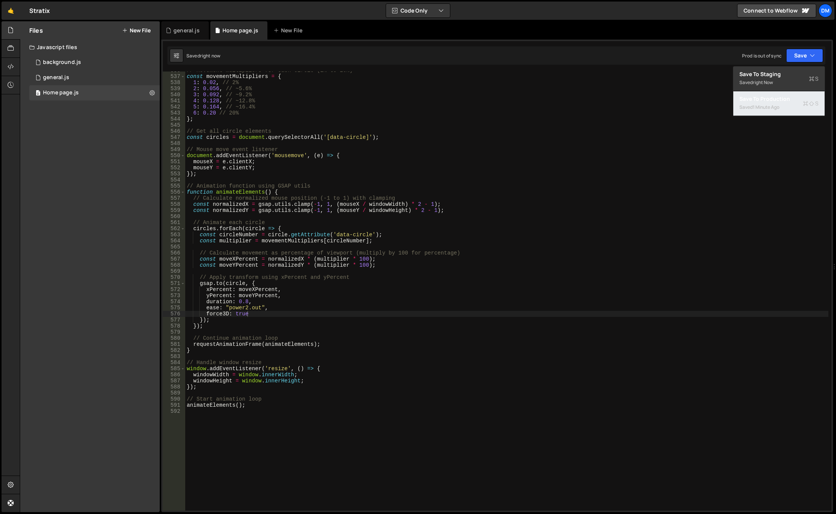
click at [750, 105] on div "Saved 1 minute ago" at bounding box center [778, 107] width 79 height 9
click at [204, 383] on div "// Movement multipliers for each circle (2% to 20%) const movementMultipliers =…" at bounding box center [506, 292] width 643 height 451
click at [204, 387] on div "// Movement multipliers for each circle (2% to 20%) const movementMultipliers =…" at bounding box center [506, 292] width 643 height 451
type textarea "});"
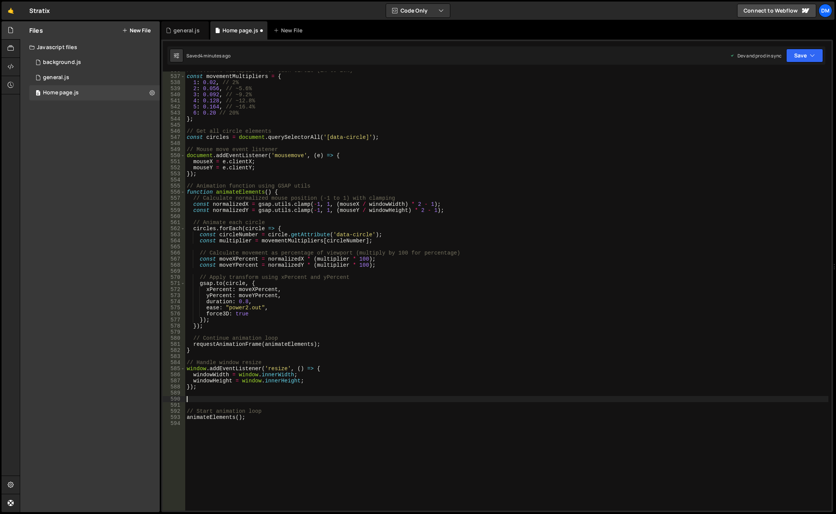
paste textarea "});"
drag, startPoint x: 335, startPoint y: 405, endPoint x: 163, endPoint y: 403, distance: 171.9
click at [163, 403] on div "}); 536 537 538 539 540 541 542 543 544 545 546 547 548 549 550 551 552 553 554…" at bounding box center [497, 290] width 669 height 439
type textarea "transformOrigin: "center center","
drag, startPoint x: 422, startPoint y: 406, endPoint x: 269, endPoint y: 405, distance: 152.5
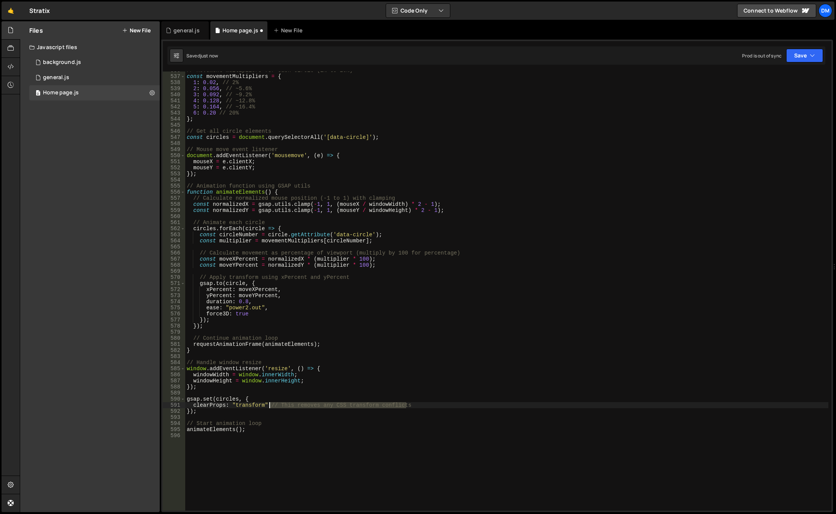
click at [269, 405] on div "// Movement multipliers for each circle (2% to 20%) const movementMultipliers =…" at bounding box center [506, 292] width 643 height 451
click at [372, 386] on div "// Movement multipliers for each circle (2% to 20%) const movementMultipliers =…" at bounding box center [506, 292] width 643 height 451
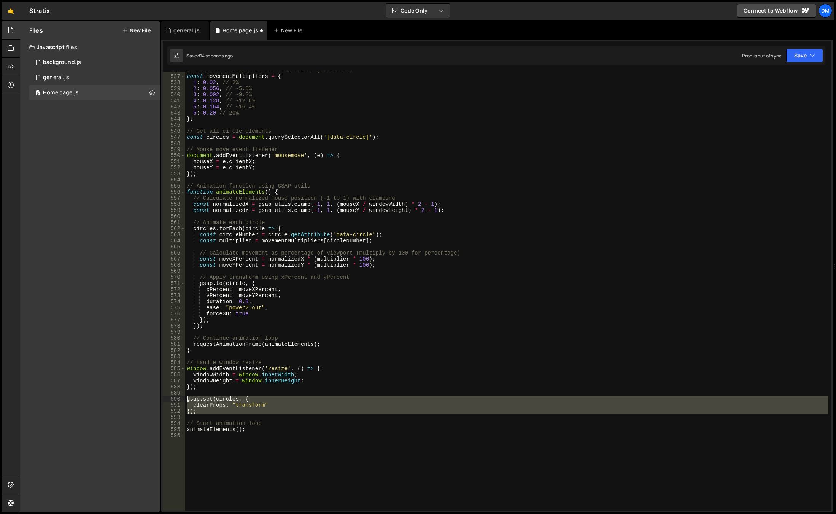
drag, startPoint x: 208, startPoint y: 416, endPoint x: 176, endPoint y: 397, distance: 37.0
click at [176, 397] on div "}); 536 537 538 539 540 541 542 543 544 545 546 547 548 549 550 551 552 553 554…" at bounding box center [497, 290] width 669 height 439
type textarea "gsap.set(circles, { clearProps: "transform""
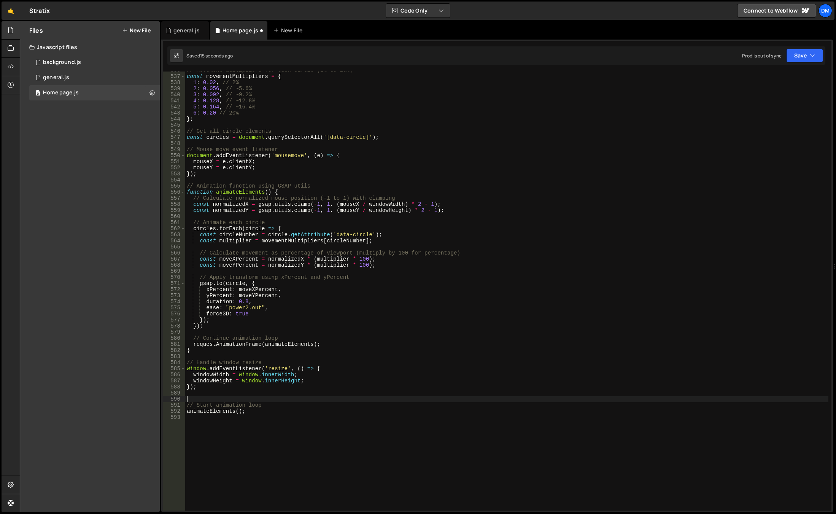
click at [256, 415] on div "// Movement multipliers for each circle (2% to 20%) const movementMultipliers =…" at bounding box center [506, 292] width 643 height 451
paste textarea "});"
click at [295, 388] on div "// Movement multipliers for each circle (2% to 20%) const movementMultipliers =…" at bounding box center [506, 292] width 643 height 451
type textarea "});"
drag, startPoint x: 805, startPoint y: 53, endPoint x: 796, endPoint y: 78, distance: 27.3
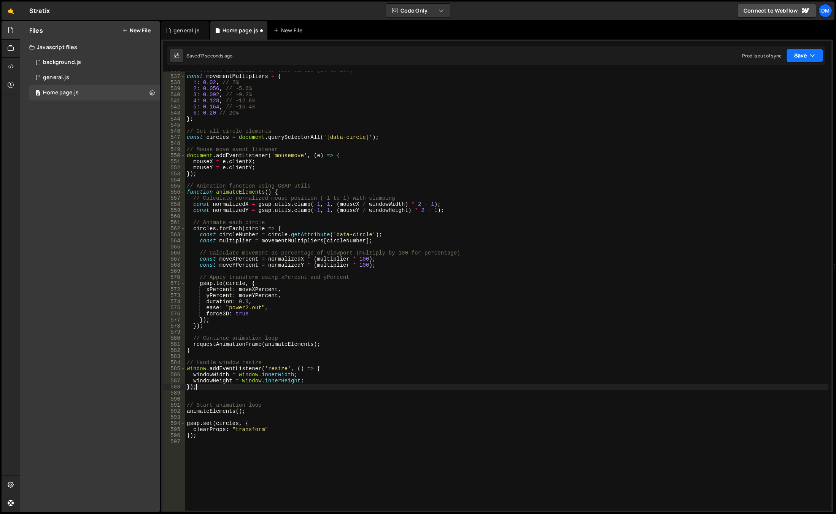
click at [806, 53] on button "Save" at bounding box center [804, 56] width 37 height 14
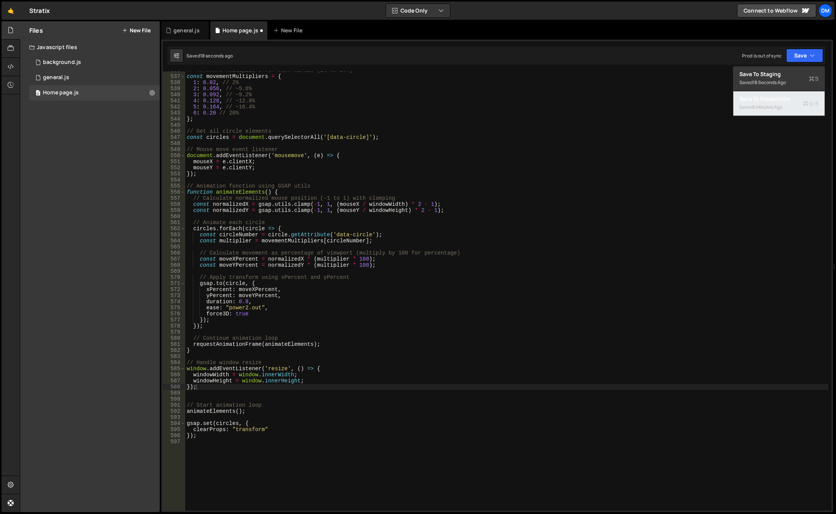
click at [780, 99] on div "Save to Production S" at bounding box center [778, 99] width 79 height 8
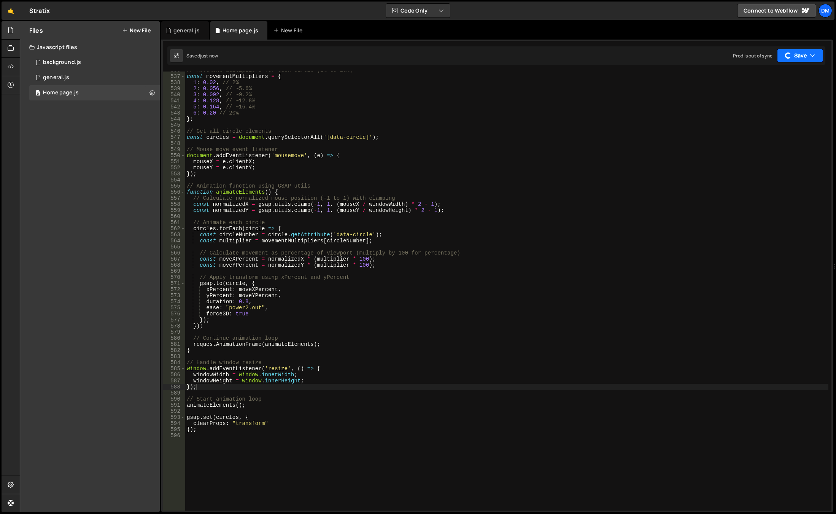
drag, startPoint x: 796, startPoint y: 54, endPoint x: 793, endPoint y: 59, distance: 6.1
click at [796, 53] on button "Save" at bounding box center [800, 56] width 46 height 14
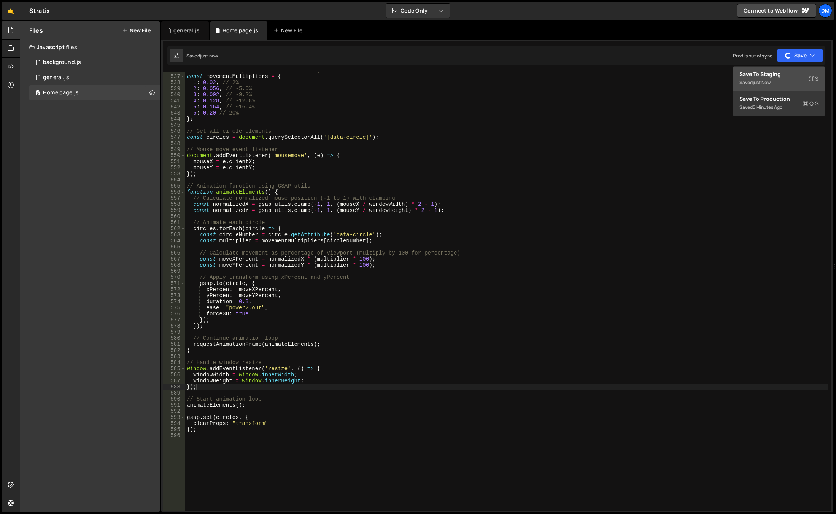
click at [779, 71] on div "Save to Staging S" at bounding box center [778, 74] width 79 height 8
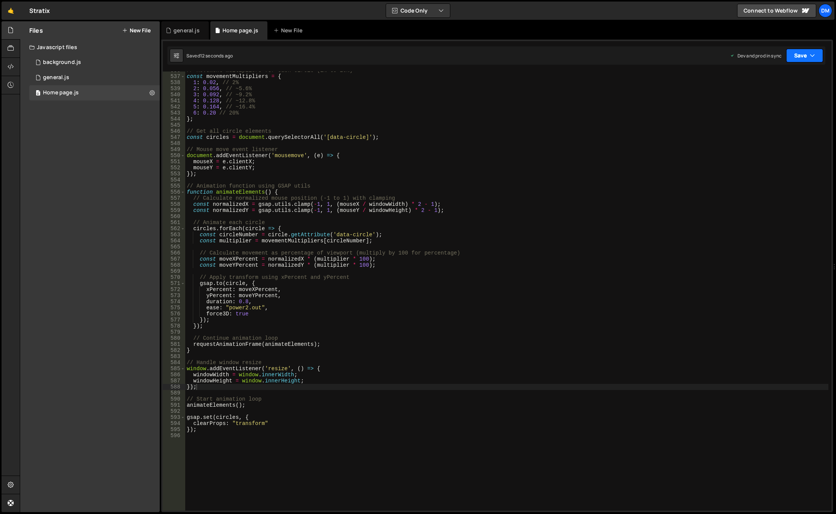
drag, startPoint x: 809, startPoint y: 60, endPoint x: 784, endPoint y: 92, distance: 40.4
click at [808, 60] on button "Save" at bounding box center [804, 56] width 37 height 14
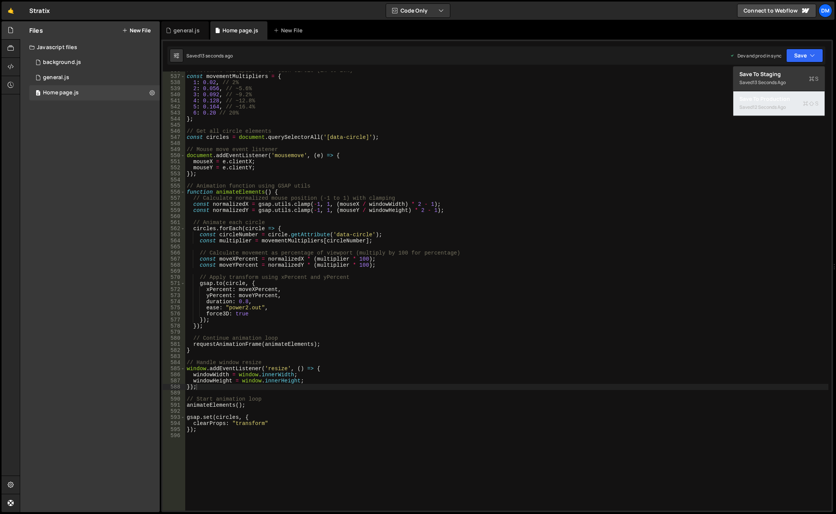
click at [771, 106] on div "12 seconds ago" at bounding box center [769, 107] width 33 height 6
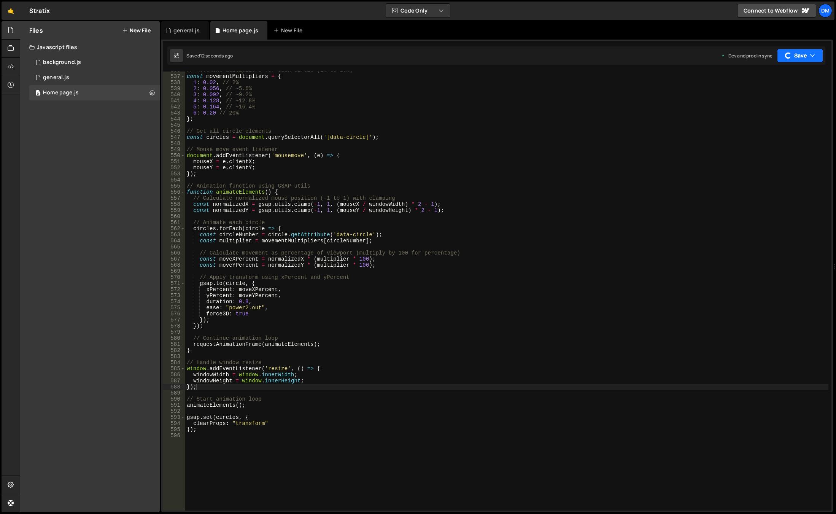
drag, startPoint x: 798, startPoint y: 56, endPoint x: 789, endPoint y: 65, distance: 12.1
click at [798, 56] on button "Save" at bounding box center [800, 56] width 46 height 14
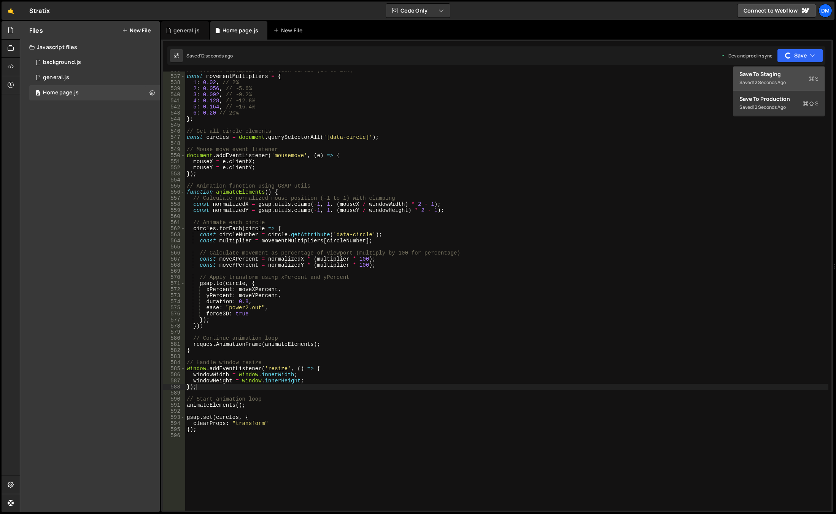
click at [775, 75] on div "Save to Staging S" at bounding box center [778, 74] width 79 height 8
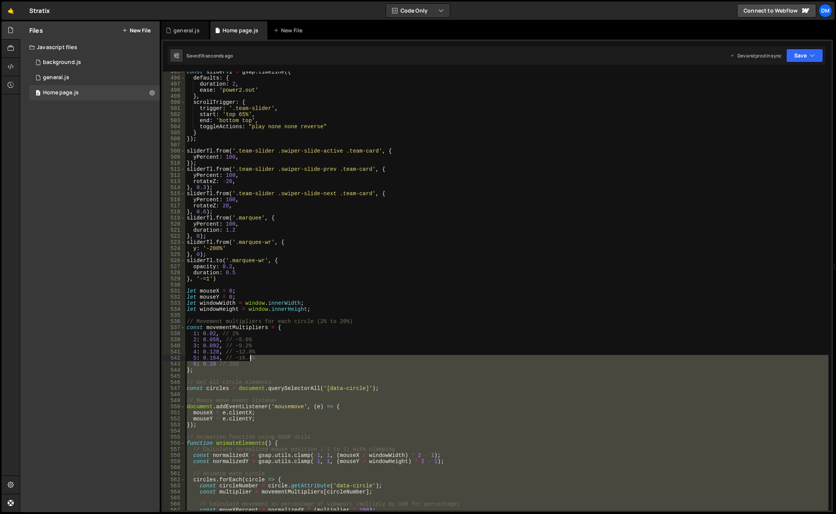
scroll to position [3008, 0]
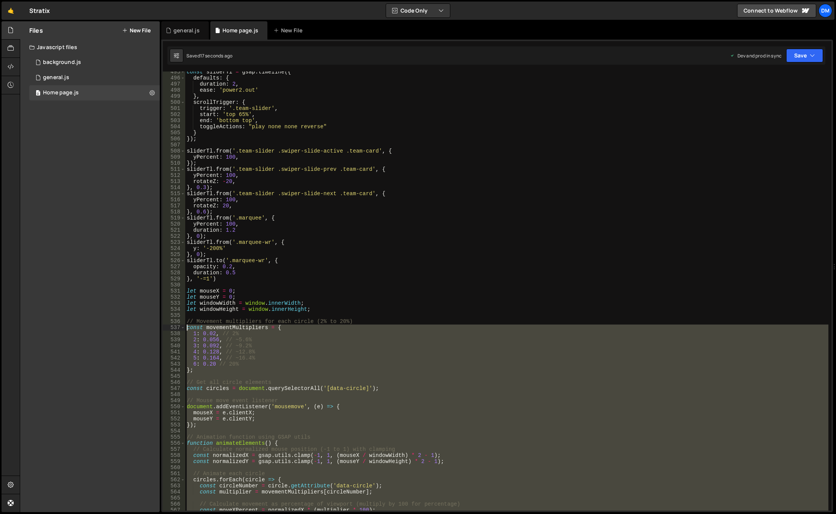
drag, startPoint x: 207, startPoint y: 433, endPoint x: 171, endPoint y: 324, distance: 114.1
click at [171, 324] on div "495 496 497 498 499 500 501 502 503 504 505 506 507 508 509 510 511 512 513 514…" at bounding box center [497, 290] width 669 height 439
click at [233, 296] on div "const sliderTl = gsap . timeline ({ defaults : { duration : 2 , ease : 'power2.…" at bounding box center [506, 294] width 643 height 451
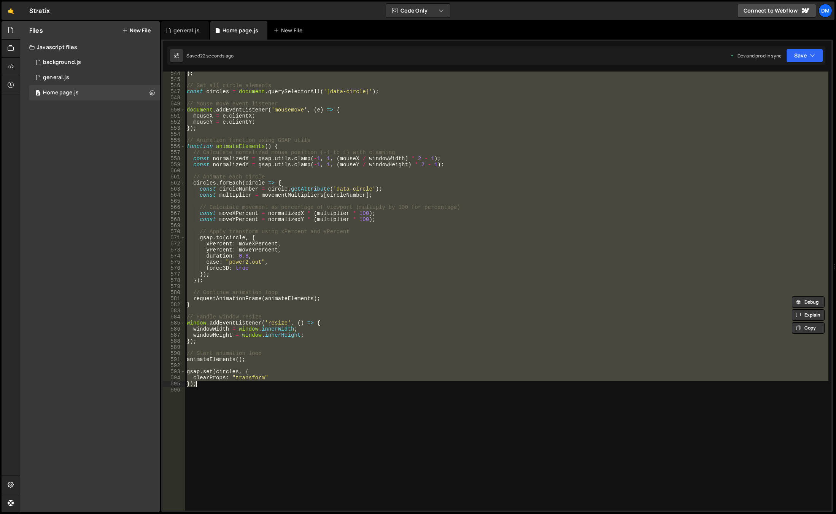
drag, startPoint x: 187, startPoint y: 290, endPoint x: 295, endPoint y: 384, distance: 143.7
click at [295, 384] on div "} ; // Get all circle elements const circles = document . querySelectorAll ( '[…" at bounding box center [506, 295] width 643 height 451
type textarea "clearProps: "transform" });"
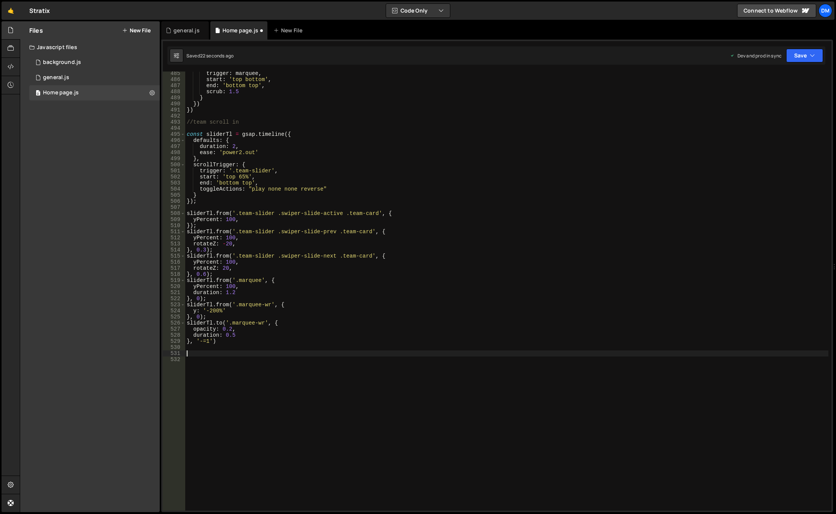
scroll to position [2946, 0]
click at [215, 350] on div "trigger : marquee , start : 'top bottom' , end : 'bottom top' , scrub : 1.5 } }…" at bounding box center [506, 295] width 643 height 451
click at [220, 362] on div "trigger : marquee , start : 'top bottom' , end : 'bottom top' , scrub : 1.5 } }…" at bounding box center [506, 295] width 643 height 451
paste textarea "}, 3000); // Replace 3000 with your CSS animation duration in milliseconds"
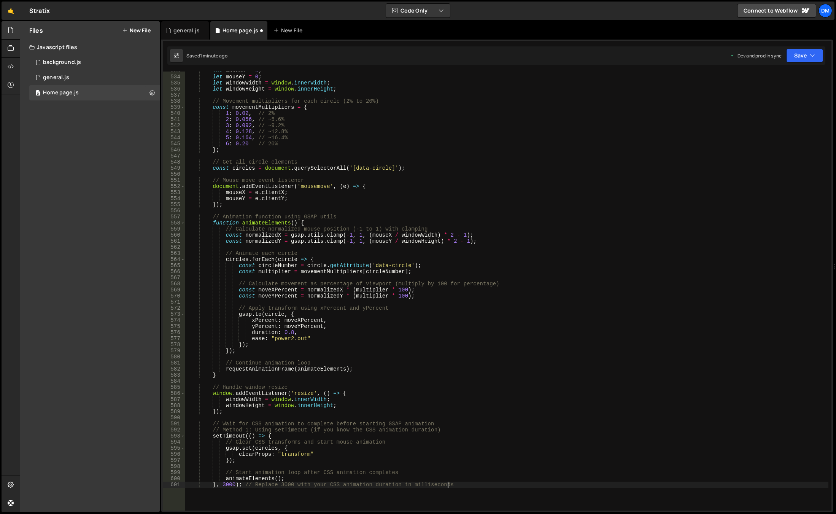
scroll to position [3332, 0]
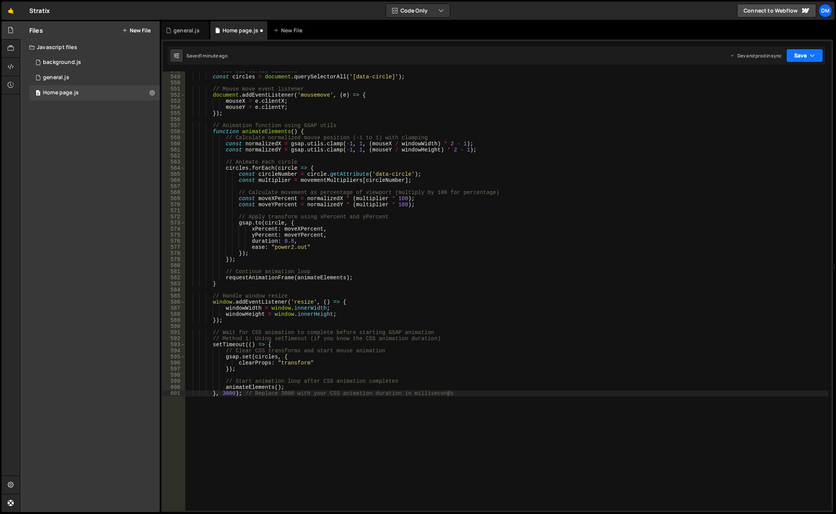
click at [798, 52] on button "Save" at bounding box center [804, 56] width 37 height 14
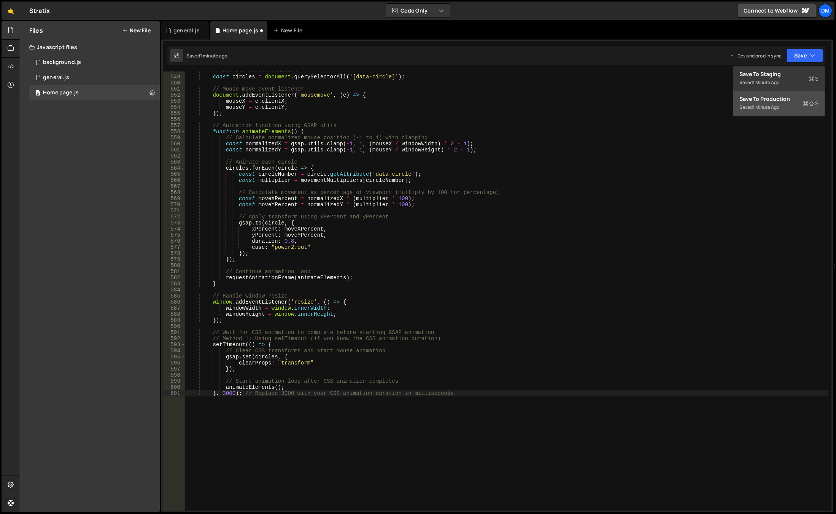
click at [772, 98] on div "Save to Production S" at bounding box center [778, 99] width 79 height 8
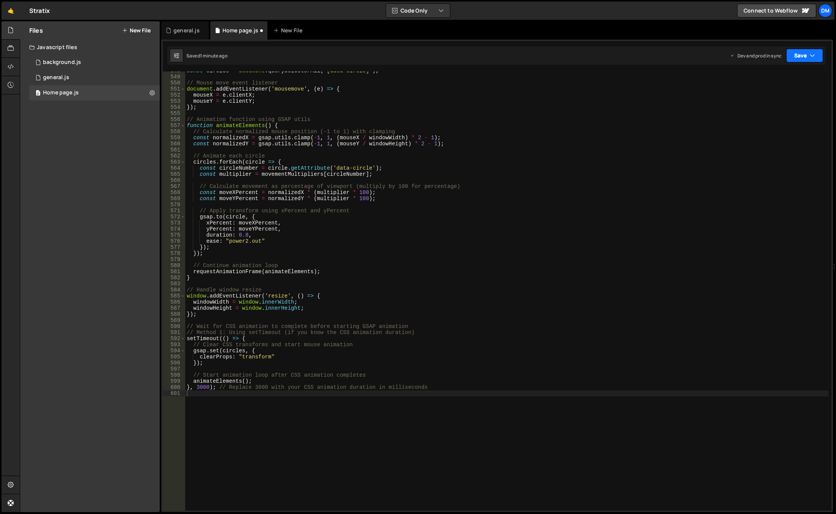
click at [0, 0] on div "button" at bounding box center [0, 0] width 0 height 0
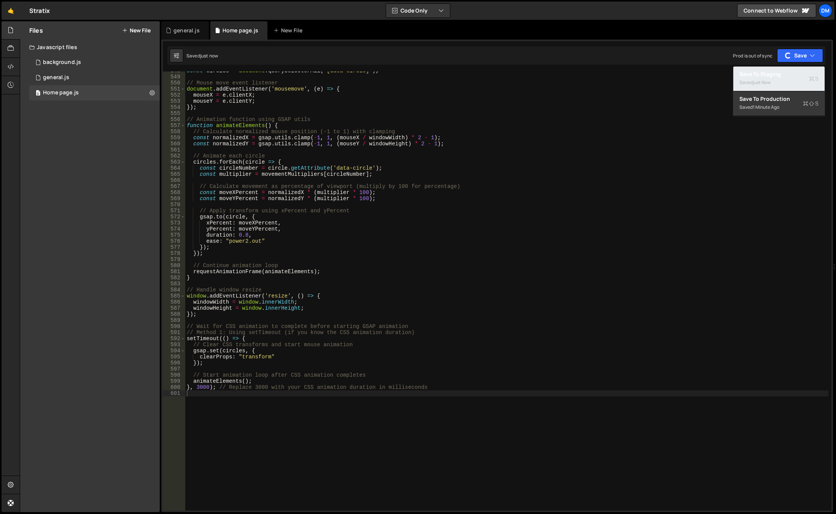
click at [784, 71] on div "Save to Staging S" at bounding box center [778, 74] width 79 height 8
click at [454, 295] on div "const circles = document . querySelectorAll ( '[data-circle]' ) ; // Mouse move…" at bounding box center [506, 293] width 643 height 451
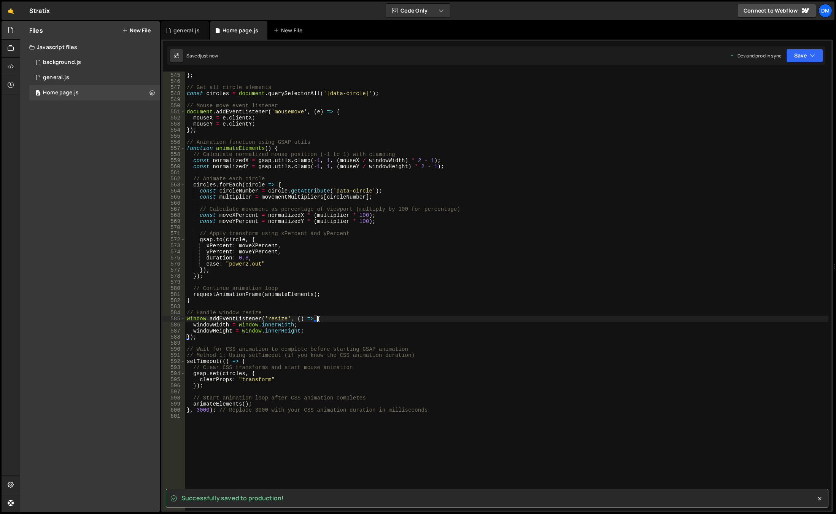
scroll to position [3309, 0]
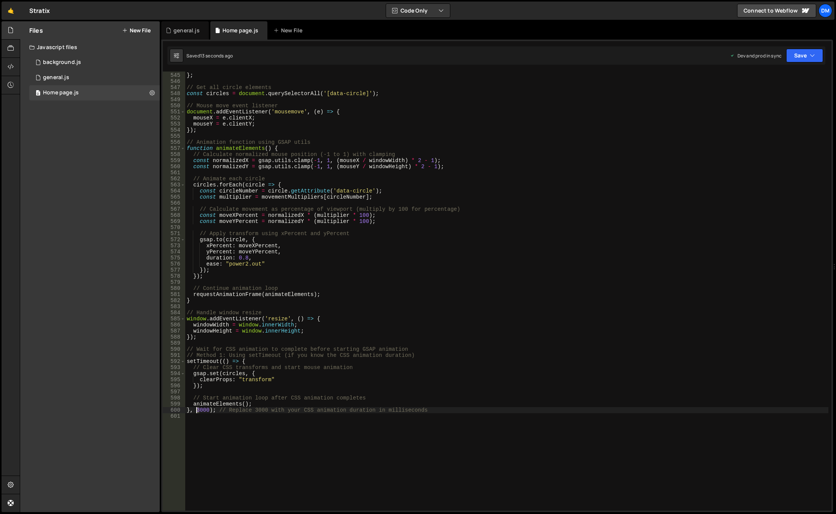
click at [197, 408] on div "6 : 0.20 // 20% } ; // Get all circle elements const circles = document . query…" at bounding box center [506, 291] width 643 height 451
type textarea "}, 5000); // Replace 3000 with your CSS animation duration in milliseconds"
click at [439, 341] on div "6 : 0.20 // 20% } ; // Get all circle elements const circles = document . query…" at bounding box center [506, 291] width 643 height 451
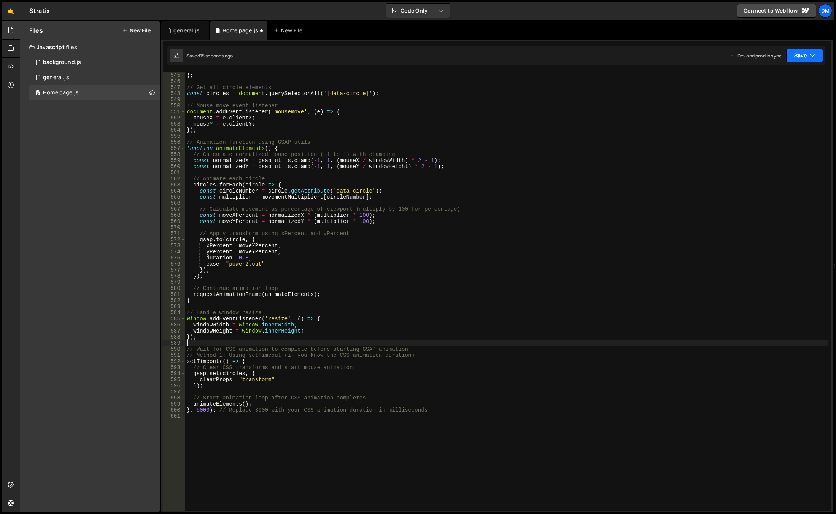
drag, startPoint x: 811, startPoint y: 50, endPoint x: 795, endPoint y: 89, distance: 41.6
click at [810, 52] on button "Save" at bounding box center [804, 56] width 37 height 14
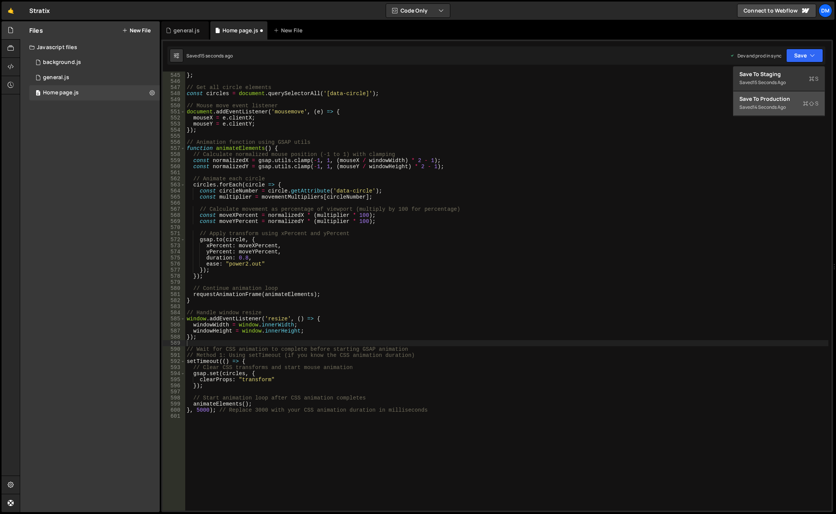
click at [778, 108] on div "14 seconds ago" at bounding box center [769, 107] width 33 height 6
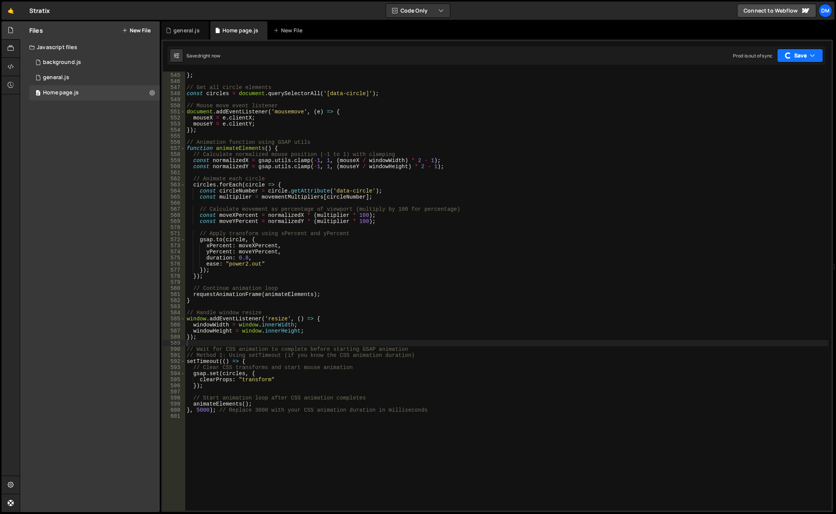
drag, startPoint x: 803, startPoint y: 60, endPoint x: 797, endPoint y: 68, distance: 10.9
click at [803, 59] on button "Save" at bounding box center [800, 56] width 46 height 14
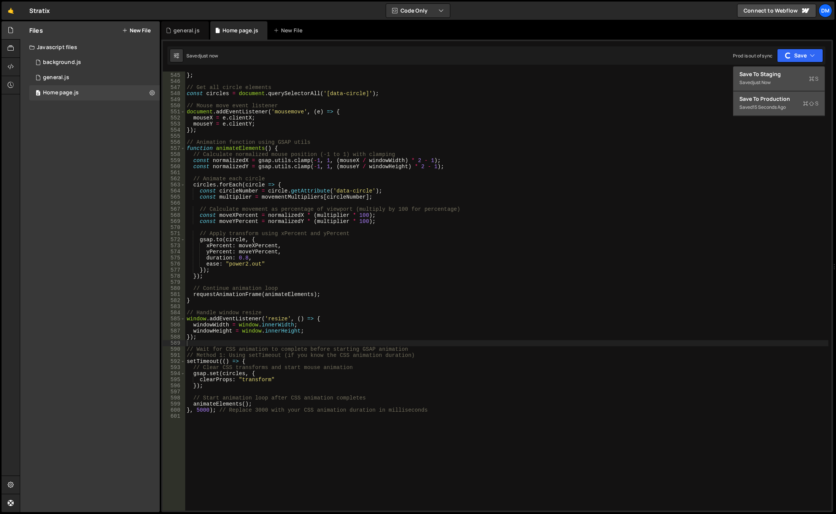
click at [785, 80] on div "Saved just now" at bounding box center [778, 82] width 79 height 9
click at [237, 429] on div "6 : 0.20 // 20% } ; // Get all circle elements const circles = document . query…" at bounding box center [506, 291] width 643 height 451
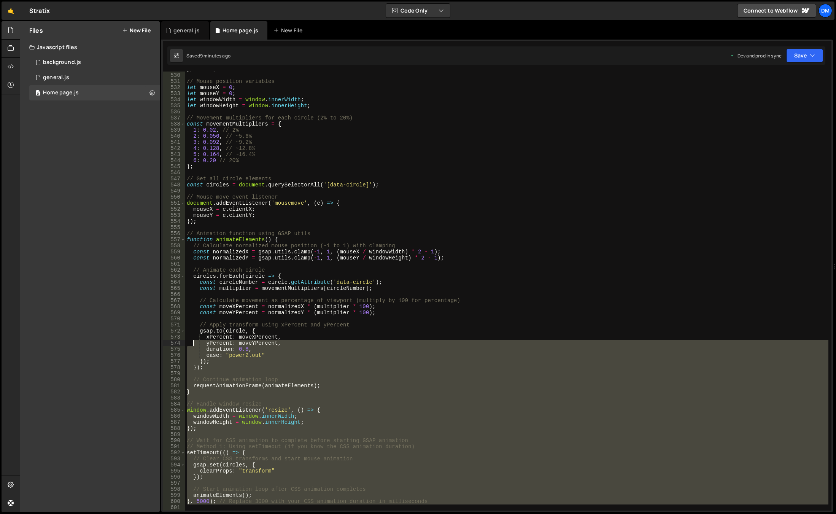
scroll to position [3081, 0]
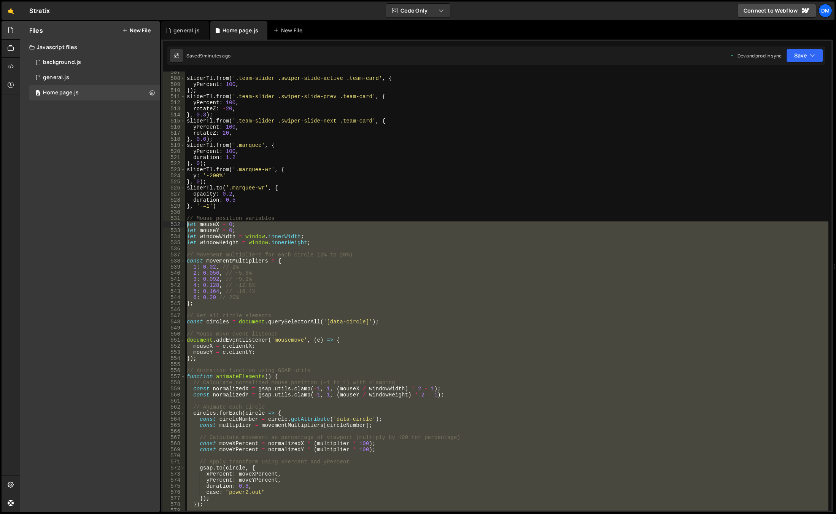
drag, startPoint x: 206, startPoint y: 419, endPoint x: 172, endPoint y: 224, distance: 198.1
click at [172, 224] on div "507 508 509 510 511 512 513 514 515 516 517 518 519 520 521 522 523 524 525 526…" at bounding box center [497, 290] width 669 height 439
paste textarea "animateElements()"
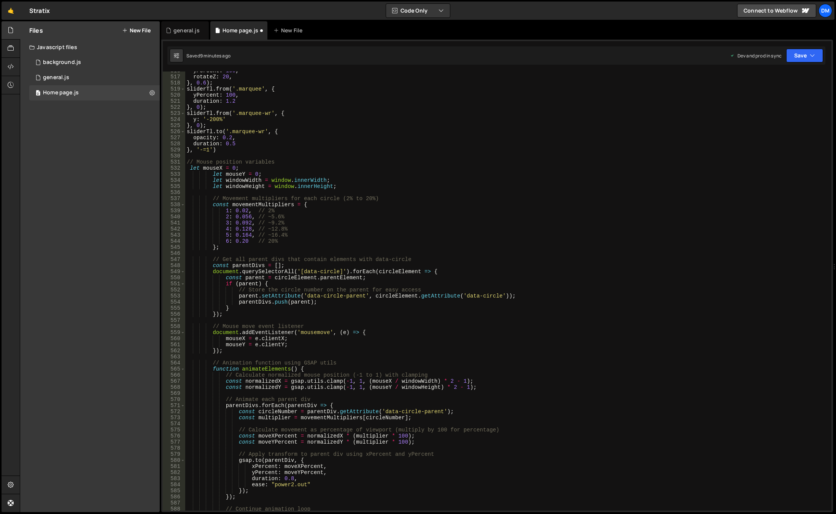
scroll to position [3069, 0]
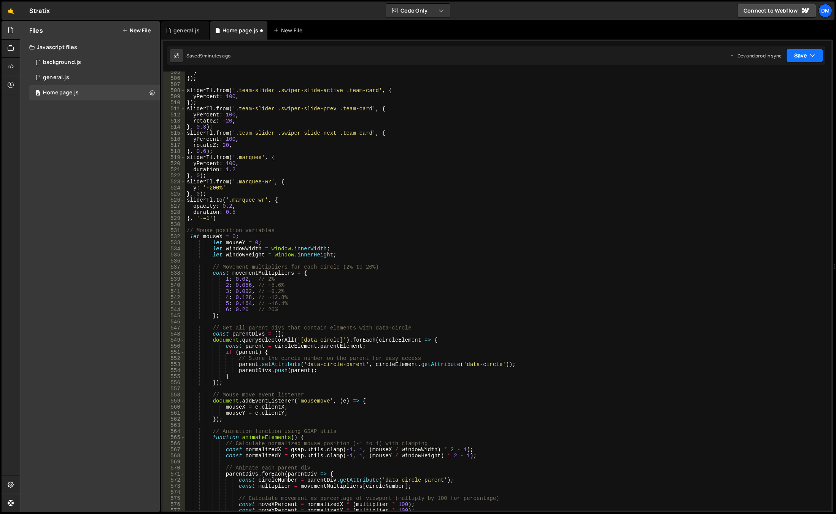
click at [799, 53] on button "Save" at bounding box center [804, 56] width 37 height 14
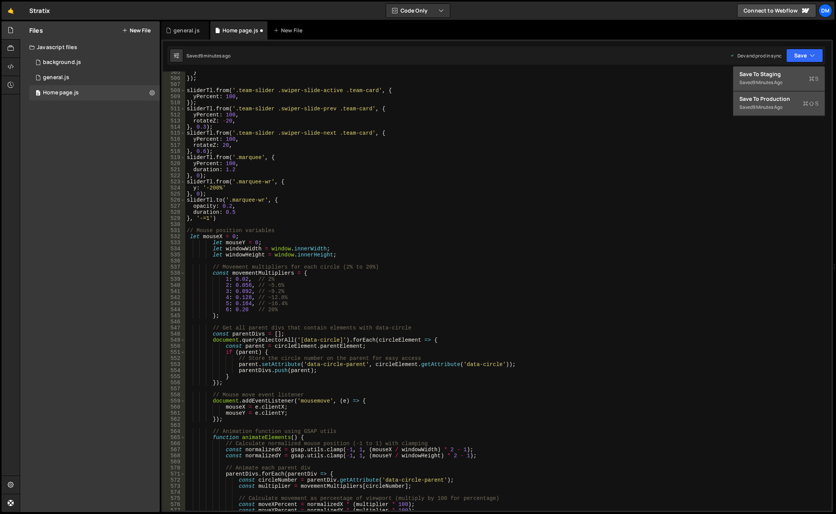
click at [776, 78] on div "Save to Staging S" at bounding box center [778, 74] width 79 height 8
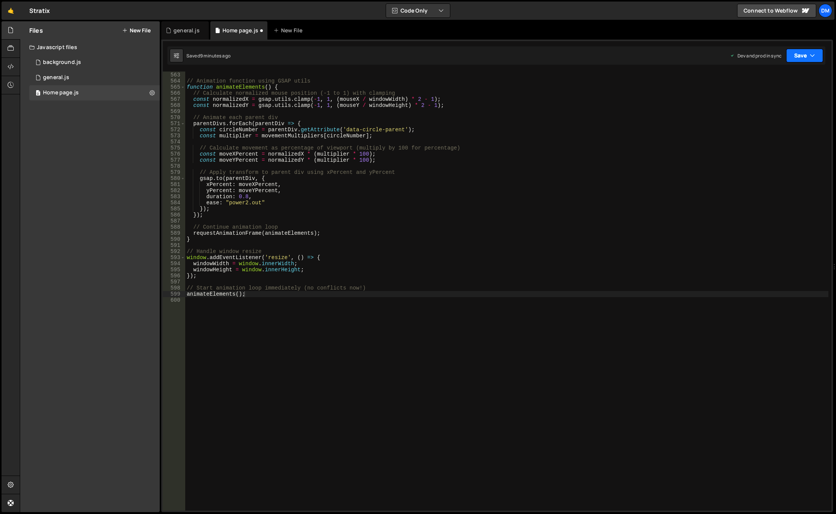
scroll to position [3419, 0]
drag, startPoint x: 793, startPoint y: 54, endPoint x: 783, endPoint y: 70, distance: 18.7
click at [793, 54] on button "Save" at bounding box center [804, 56] width 37 height 14
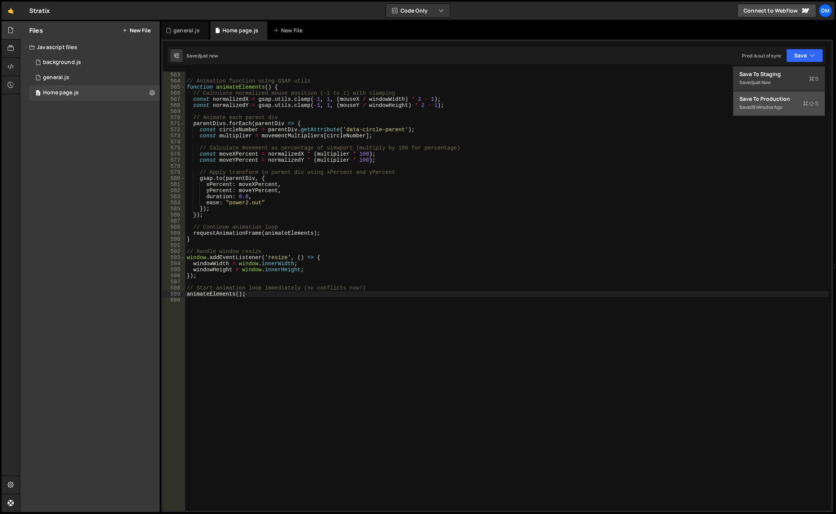
click at [767, 109] on div "9 minutes ago" at bounding box center [768, 107] width 30 height 6
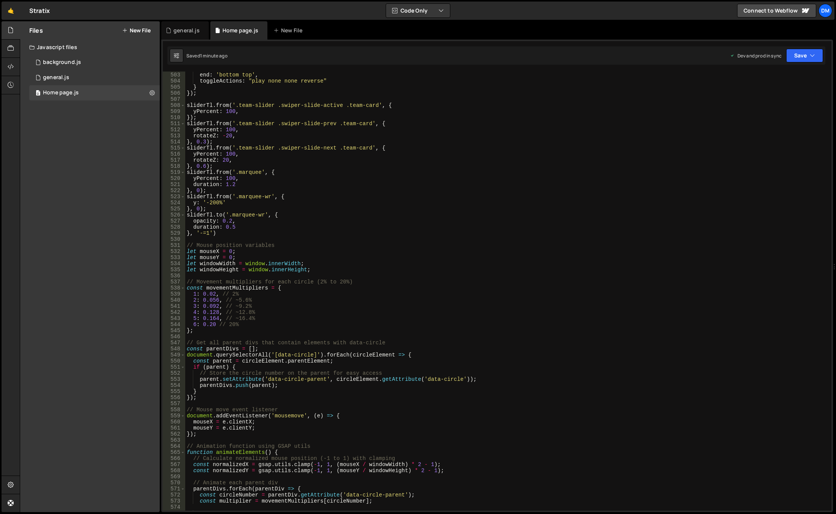
scroll to position [3122, 0]
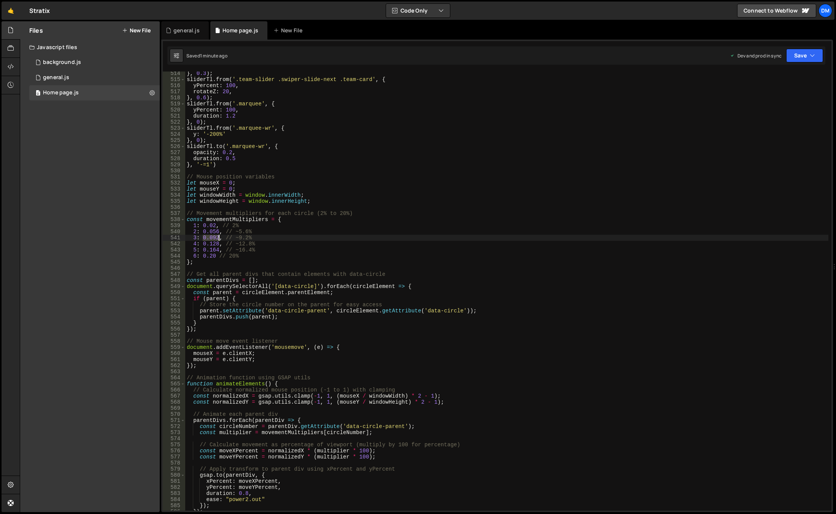
drag, startPoint x: 202, startPoint y: 238, endPoint x: 219, endPoint y: 239, distance: 16.8
click at [219, 239] on div "} , 0.3 ) ; sliderTl . from ( '.team-slider .swiper-slide-next .team-card' , { …" at bounding box center [506, 295] width 643 height 451
drag, startPoint x: 266, startPoint y: 215, endPoint x: 240, endPoint y: 238, distance: 35.0
click at [266, 215] on div "} , 0.3 ) ; sliderTl . from ( '.team-slider .swiper-slide-next .team-card' , { …" at bounding box center [506, 295] width 643 height 451
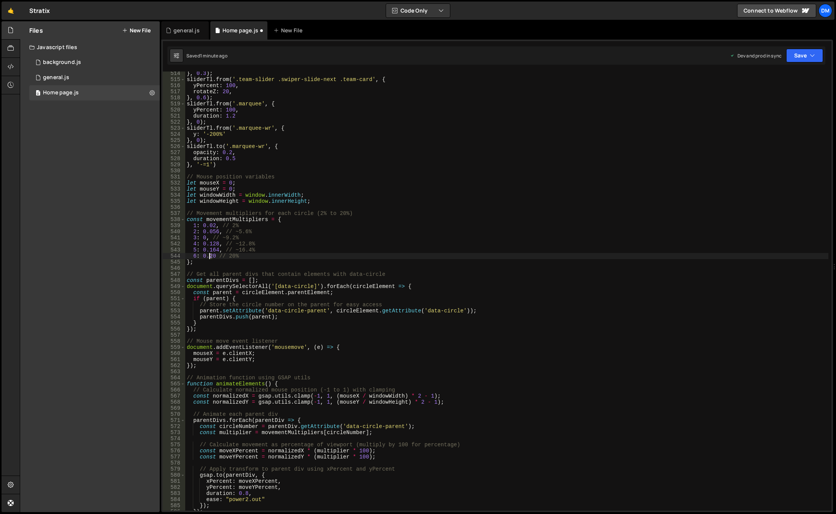
click at [210, 257] on div "} , 0.3 ) ; sliderTl . from ( '.team-slider .swiper-slide-next .team-card' , { …" at bounding box center [506, 295] width 643 height 451
drag, startPoint x: 232, startPoint y: 237, endPoint x: 228, endPoint y: 243, distance: 7.7
click at [232, 237] on div "} , 0.3 ) ; sliderTl . from ( '.team-slider .swiper-slide-next .team-card' , { …" at bounding box center [506, 295] width 643 height 451
click at [210, 251] on div "} , 0.3 ) ; sliderTl . from ( '.team-slider .swiper-slide-next .team-card' , { …" at bounding box center [506, 295] width 643 height 451
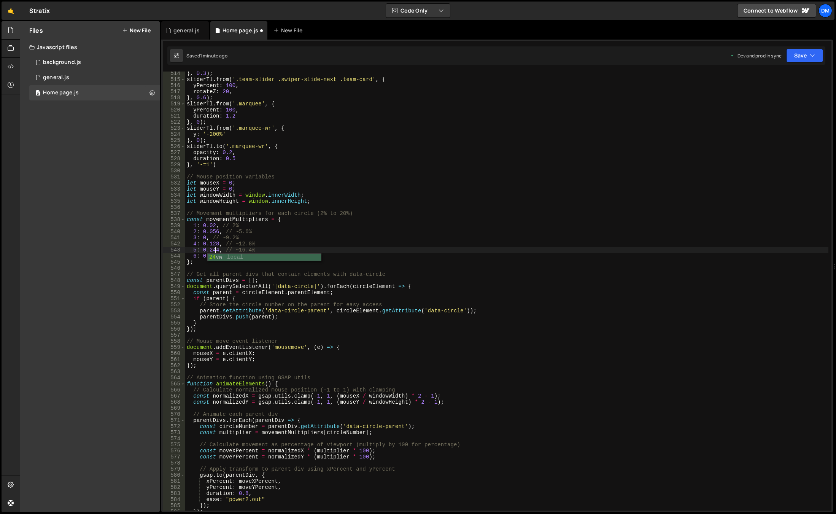
scroll to position [0, 2]
click at [317, 225] on div "} , 0.3 ) ; sliderTl . from ( '.team-slider .swiper-slide-next .team-card' , { …" at bounding box center [506, 295] width 643 height 451
click at [214, 243] on div "} , 0.3 ) ; sliderTl . from ( '.team-slider .swiper-slide-next .team-card' , { …" at bounding box center [506, 295] width 643 height 451
click at [467, 252] on div "} , 0.3 ) ; sliderTl . from ( '.team-slider .swiper-slide-next .team-card' , { …" at bounding box center [506, 295] width 643 height 451
click at [214, 233] on div "} , 0.3 ) ; sliderTl . from ( '.team-slider .swiper-slide-next .team-card' , { …" at bounding box center [506, 295] width 643 height 451
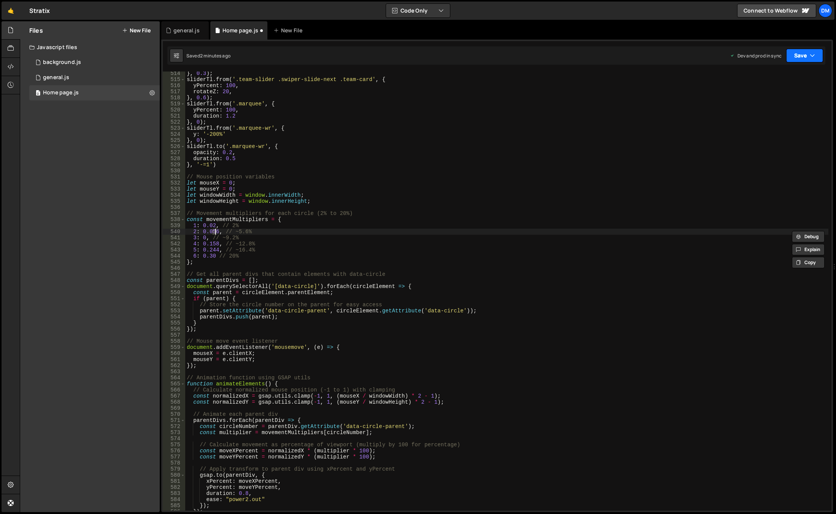
click at [809, 53] on button "Save" at bounding box center [804, 56] width 37 height 14
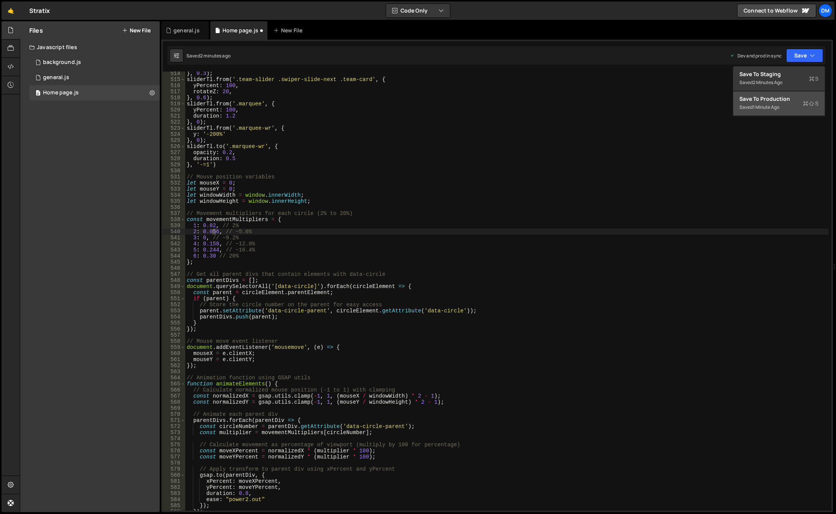
click at [774, 99] on div "Save to Production S" at bounding box center [778, 99] width 79 height 8
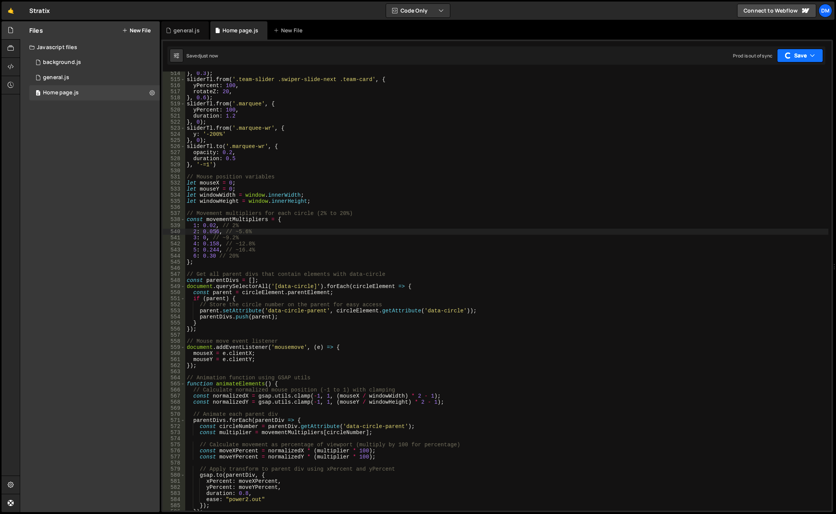
click at [803, 59] on button "Save" at bounding box center [800, 56] width 46 height 14
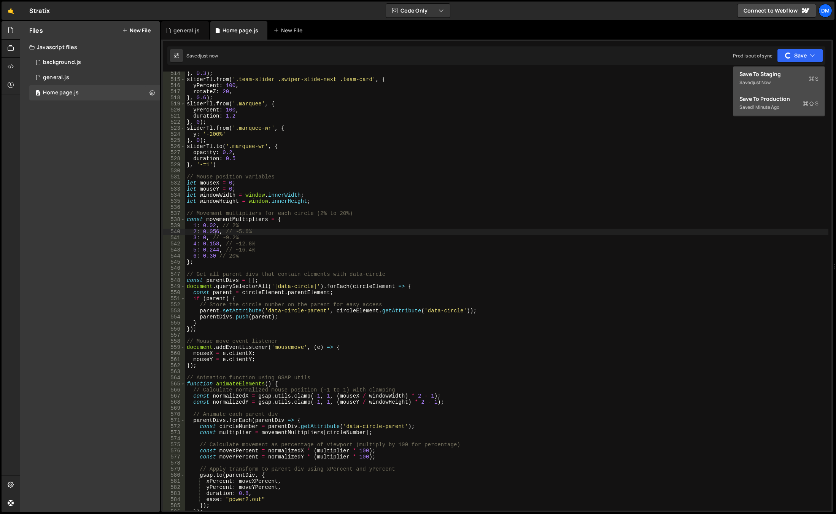
click at [770, 76] on div "Save to Staging S" at bounding box center [778, 74] width 79 height 8
click at [209, 238] on div "} , 0.3 ) ; sliderTl . from ( '.team-slider .swiper-slide-next .team-card' , { …" at bounding box center [506, 295] width 643 height 451
click at [206, 238] on div "} , 0.3 ) ; sliderTl . from ( '.team-slider .swiper-slide-next .team-card' , { …" at bounding box center [506, 295] width 643 height 451
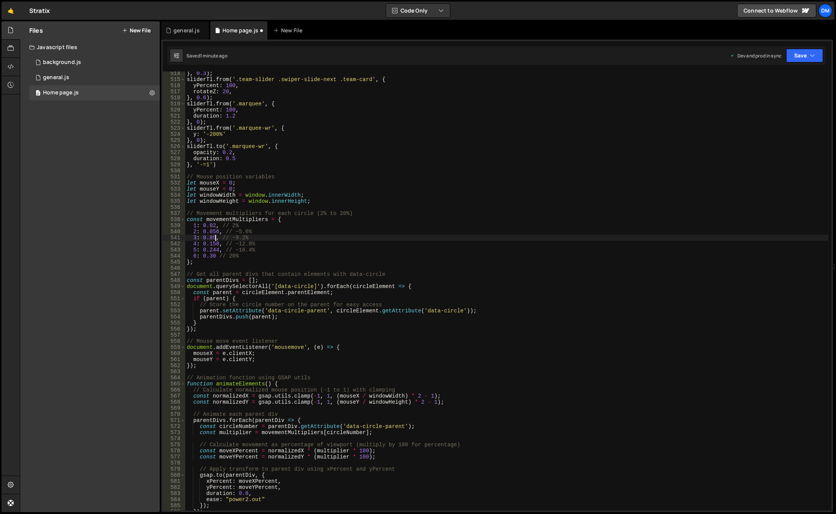
drag, startPoint x: 209, startPoint y: 236, endPoint x: 229, endPoint y: 270, distance: 39.3
click at [209, 236] on div "} , 0.3 ) ; sliderTl . from ( '.team-slider .swiper-slide-next .team-card' , { …" at bounding box center [506, 295] width 643 height 451
click at [492, 282] on div "} , 0.3 ) ; sliderTl . from ( '.team-slider .swiper-slide-next .team-card' , { …" at bounding box center [506, 295] width 643 height 451
drag, startPoint x: 808, startPoint y: 55, endPoint x: 808, endPoint y: 63, distance: 7.6
click at [808, 55] on button "Save" at bounding box center [804, 56] width 37 height 14
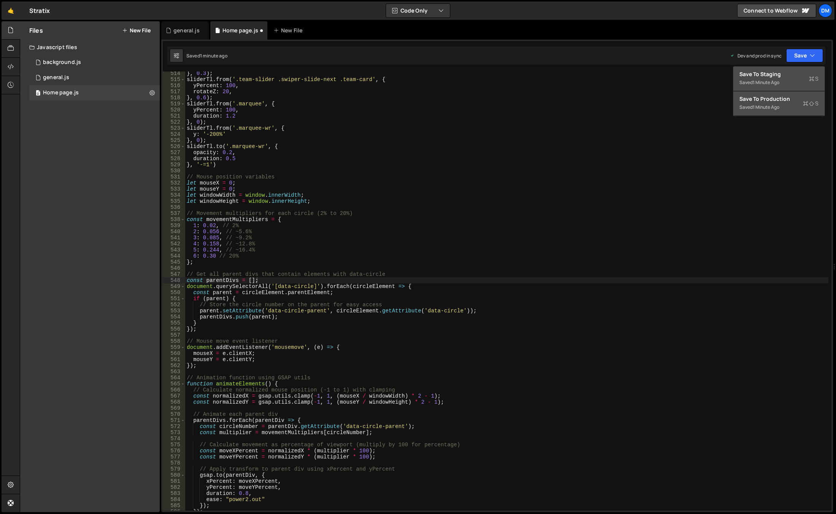
click at [800, 74] on div "Save to Staging S" at bounding box center [778, 74] width 79 height 8
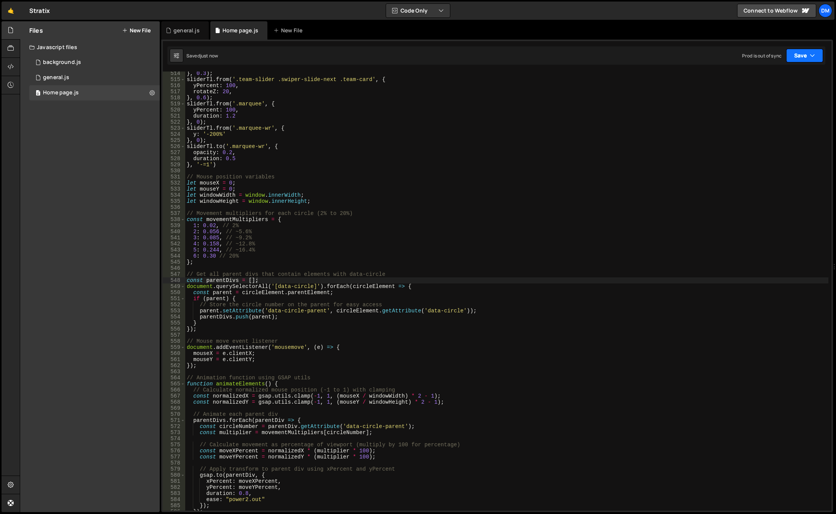
click at [810, 54] on icon "button" at bounding box center [812, 56] width 5 height 8
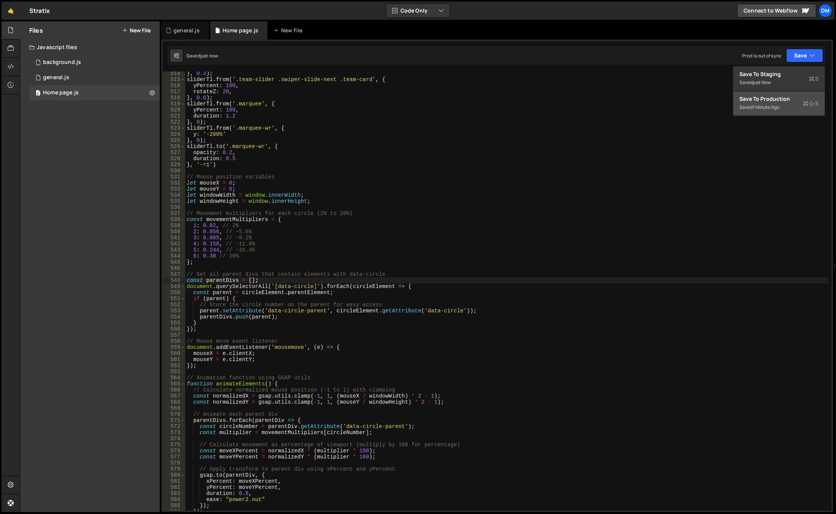
click at [776, 95] on button "Save to Production S Saved 1 minute ago" at bounding box center [778, 103] width 91 height 25
click at [324, 229] on div "} , 0.3 ) ; sliderTl . from ( '.team-slider .swiper-slide-next .team-card' , { …" at bounding box center [506, 295] width 643 height 451
click at [215, 224] on div "} , 0.3 ) ; sliderTl . from ( '.team-slider .swiper-slide-next .team-card' , { …" at bounding box center [506, 295] width 643 height 451
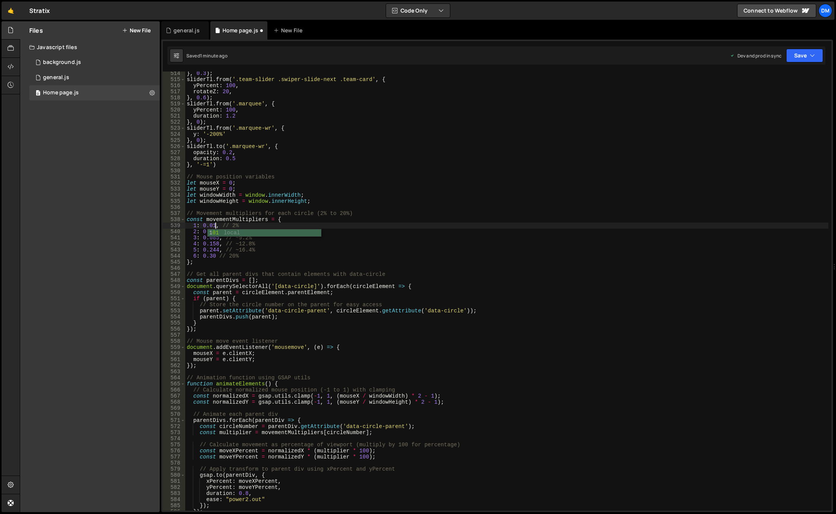
click at [240, 200] on div "} , 0.3 ) ; sliderTl . from ( '.team-slider .swiper-slide-next .team-card' , { …" at bounding box center [506, 295] width 643 height 451
click at [215, 234] on div "} , 0.3 ) ; sliderTl . from ( '.team-slider .swiper-slide-next .team-card' , { …" at bounding box center [506, 295] width 643 height 451
type textarea "2: 0.056, // ~5.6%"
click at [217, 231] on div "} , 0.3 ) ; sliderTl . from ( '.team-slider .swiper-slide-next .team-card' , { …" at bounding box center [506, 295] width 643 height 451
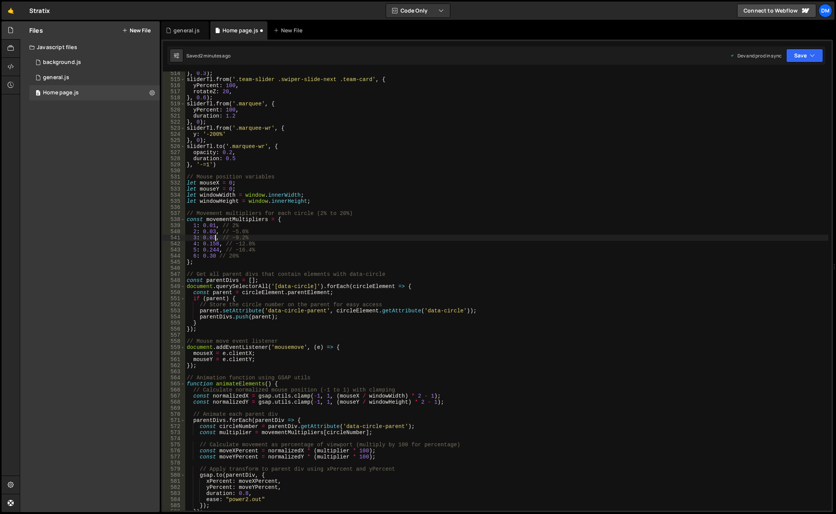
click at [281, 251] on div "} , 0.3 ) ; sliderTl . from ( '.team-slider .swiper-slide-next .team-card' , { …" at bounding box center [506, 295] width 643 height 451
type textarea "5: 0.244, // ~16.4%"
click at [795, 53] on button "Save" at bounding box center [804, 56] width 37 height 14
click at [780, 74] on div "Save to Staging S" at bounding box center [778, 74] width 79 height 8
click at [797, 57] on button "Save" at bounding box center [804, 56] width 37 height 14
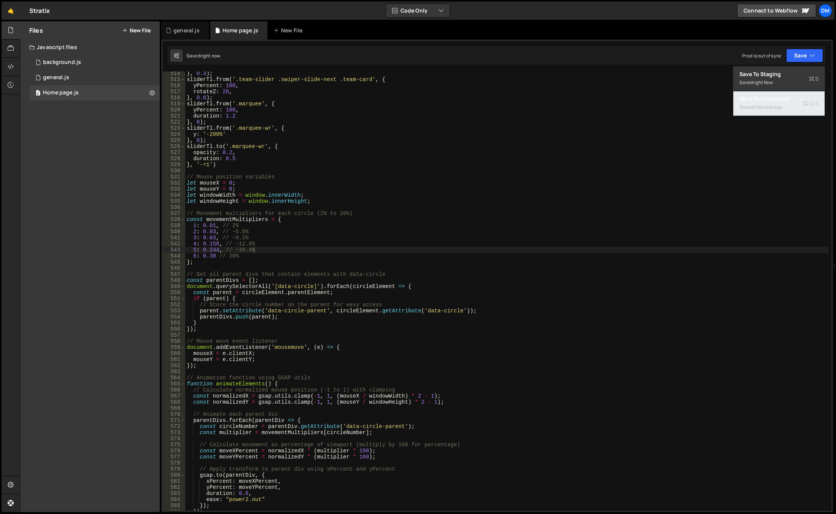
drag, startPoint x: 773, startPoint y: 100, endPoint x: 767, endPoint y: 104, distance: 7.7
click at [773, 100] on div "Save to Production S" at bounding box center [778, 99] width 79 height 8
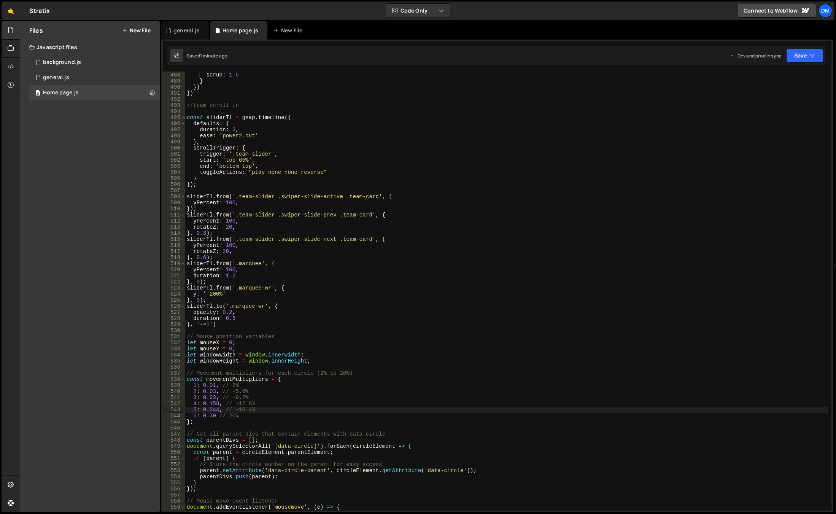
scroll to position [3054, 0]
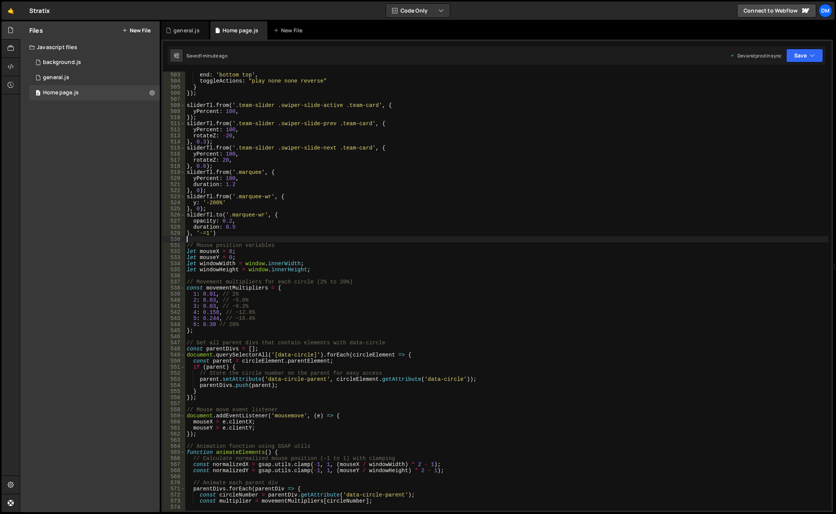
click at [230, 240] on div "start : 'top 65%' , end : 'bottom top' , toggleActions : "play none none revers…" at bounding box center [506, 291] width 643 height 451
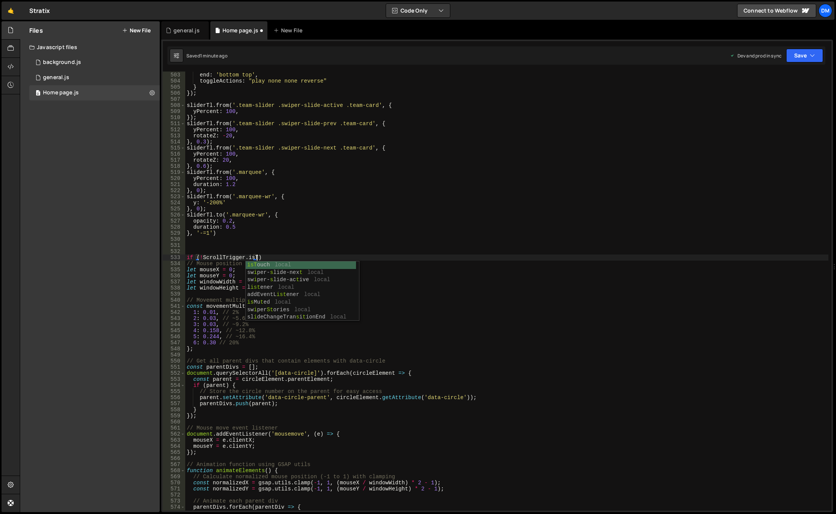
scroll to position [0, 5]
type textarea "if (!ScrollTrigger.isTouch) {"
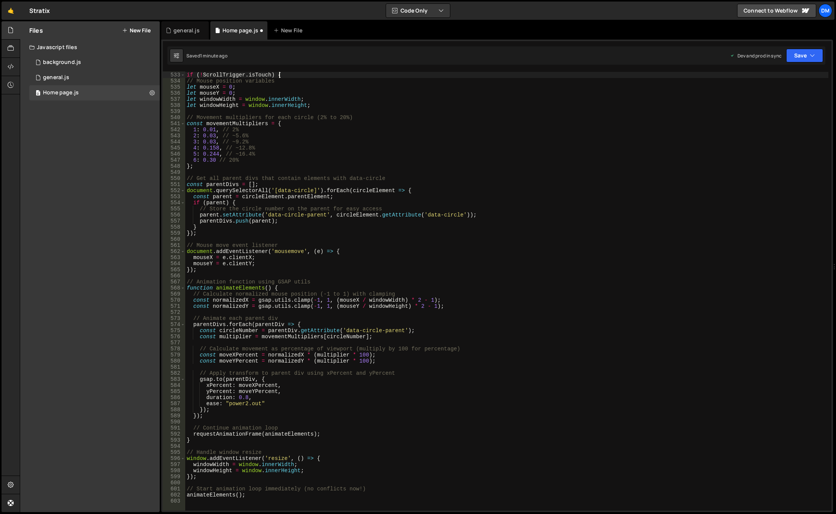
scroll to position [3351, 0]
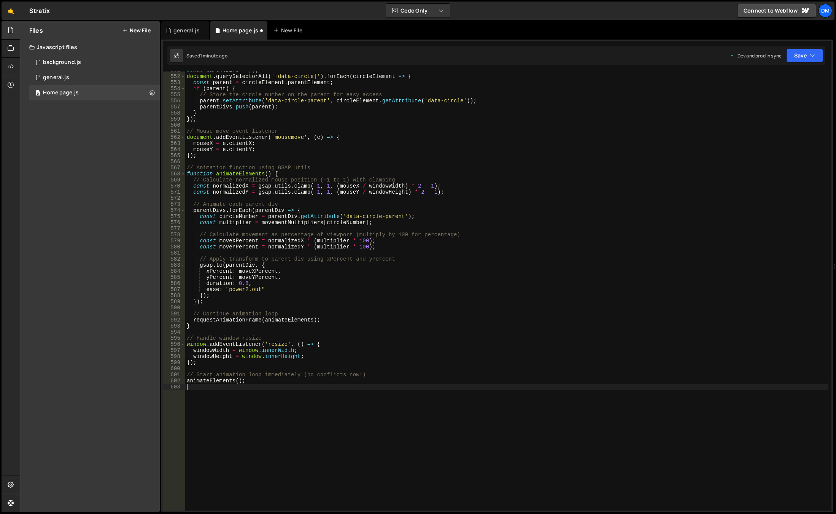
click at [236, 407] on div "const parentDivs = [ ] ; document . querySelectorAll ( '[data-circle]' ) . forE…" at bounding box center [506, 292] width 643 height 451
drag, startPoint x: 796, startPoint y: 59, endPoint x: 785, endPoint y: 103, distance: 45.4
click at [796, 59] on button "Save" at bounding box center [804, 56] width 37 height 14
drag, startPoint x: 772, startPoint y: 106, endPoint x: 782, endPoint y: 90, distance: 19.8
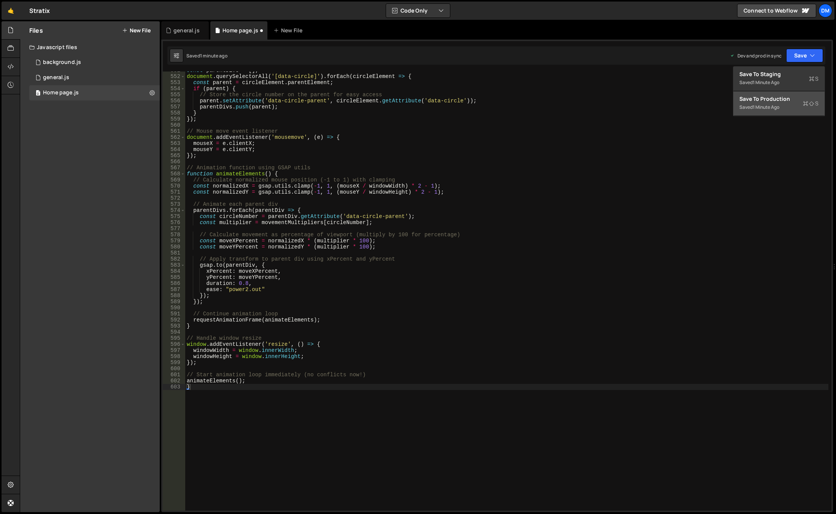
click at [772, 106] on div "1 minute ago" at bounding box center [766, 107] width 27 height 6
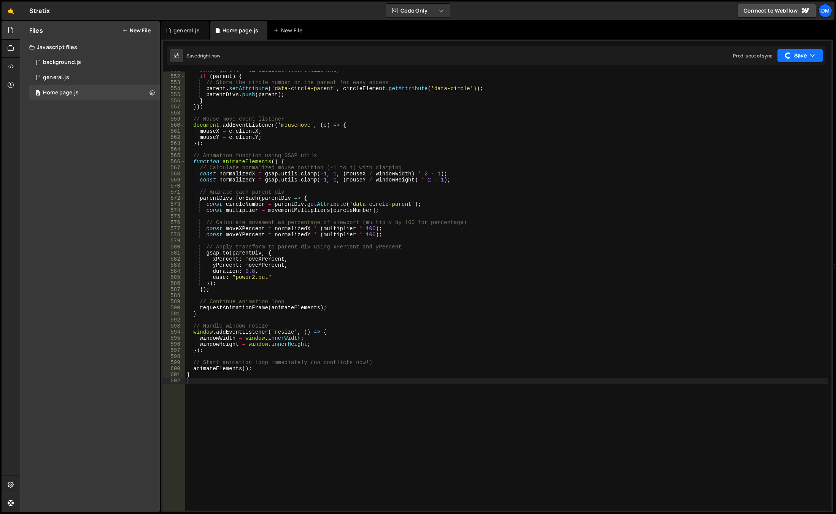
click at [805, 52] on button "Save" at bounding box center [800, 56] width 46 height 14
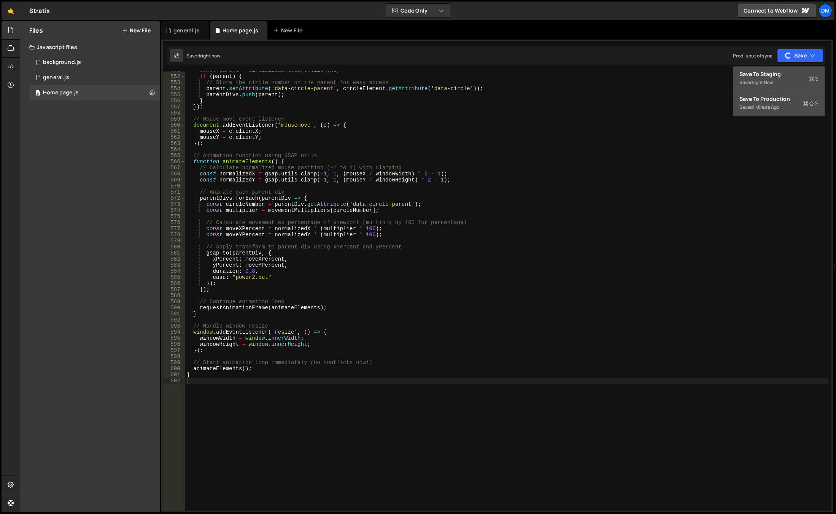
click at [779, 71] on div "Save to Staging S" at bounding box center [778, 74] width 79 height 8
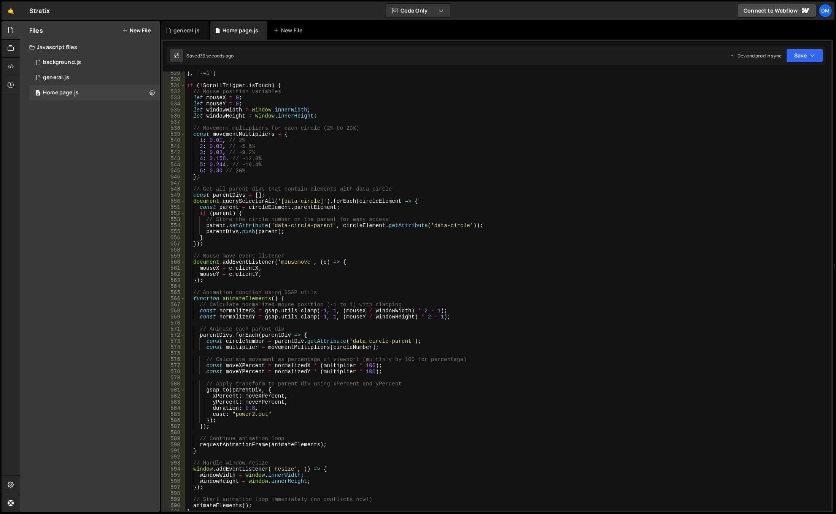
scroll to position [3145, 0]
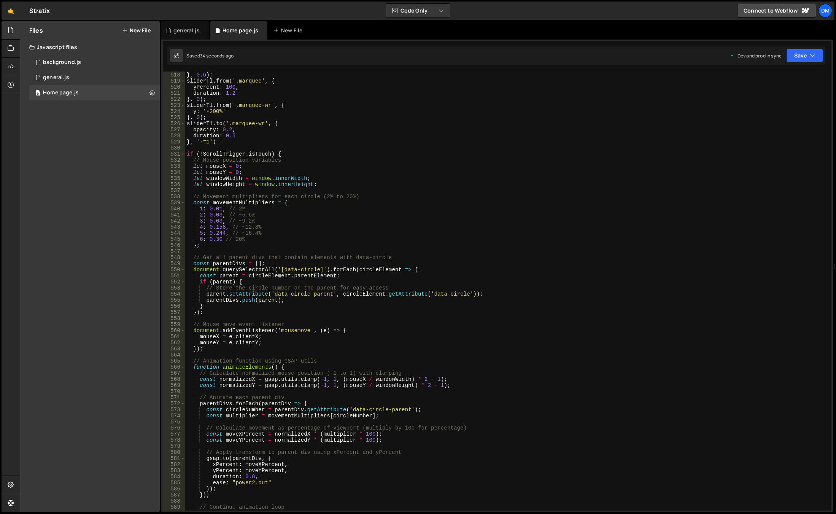
click at [221, 221] on div "rotateZ : 20 , } , 0.6 ) ; sliderTl . from ( '.marquee' , { yPercent : 100 , du…" at bounding box center [506, 291] width 643 height 451
type textarea "3: 0.02, // ~9.2%"
click at [804, 56] on button "Save" at bounding box center [804, 56] width 37 height 14
click at [785, 81] on div "42 seconds ago" at bounding box center [770, 82] width 34 height 6
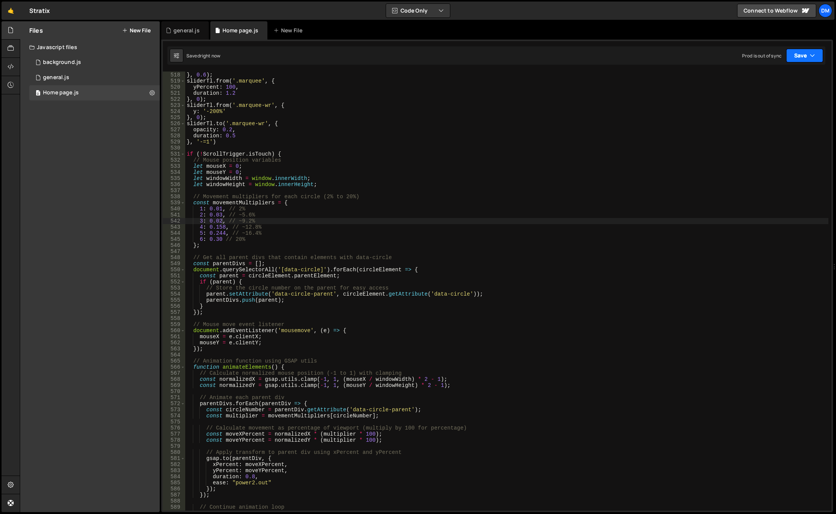
click at [810, 59] on icon "button" at bounding box center [812, 56] width 5 height 8
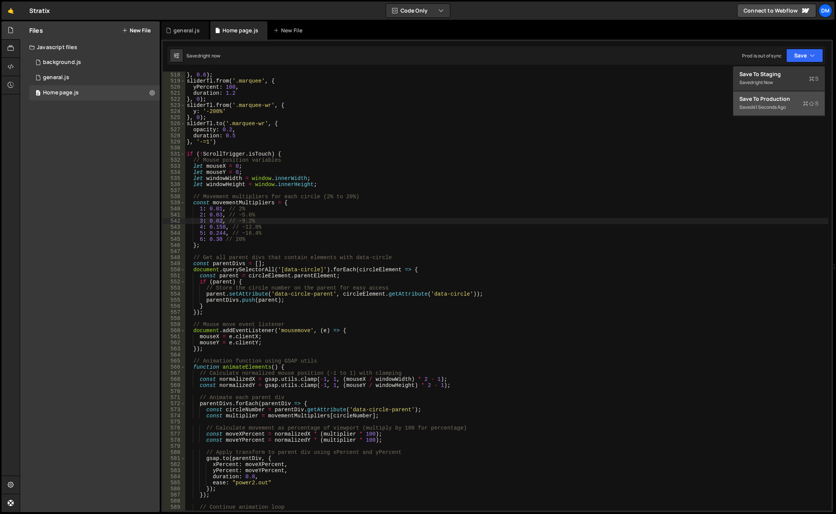
click at [780, 99] on div "Save to Production S" at bounding box center [778, 99] width 79 height 8
click at [82, 62] on div "0 background.js 0" at bounding box center [94, 62] width 130 height 15
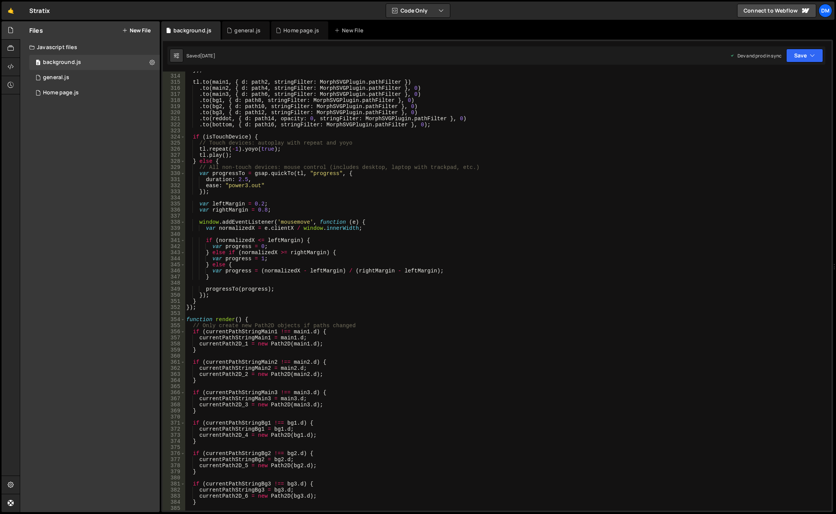
scroll to position [1825, 0]
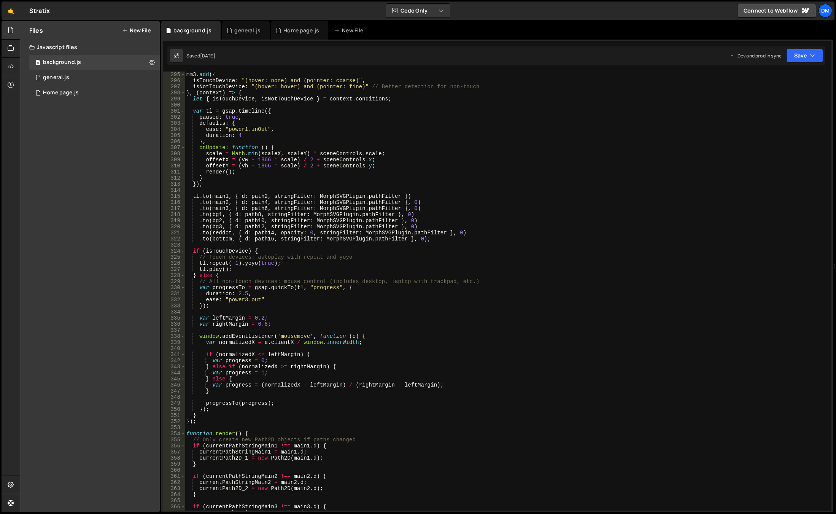
click at [257, 250] on div "mm3 . add ({ isTouchDevice : "(hover: none) and (pointer: coarse)" , isNotTouch…" at bounding box center [506, 296] width 643 height 451
click at [260, 251] on div "mm3 . add ({ isTouchDevice : "(hover: none) and (pointer: coarse)" , isNotTouch…" at bounding box center [506, 296] width 643 height 451
click at [216, 275] on div "mm3 . add ({ isTouchDevice : "(hover: none) and (pointer: coarse)" , isNotTouch…" at bounding box center [506, 296] width 643 height 451
click at [216, 276] on div "mm3 . add ({ isTouchDevice : "(hover: none) and (pointer: coarse)" , isNotTouch…" at bounding box center [506, 296] width 643 height 451
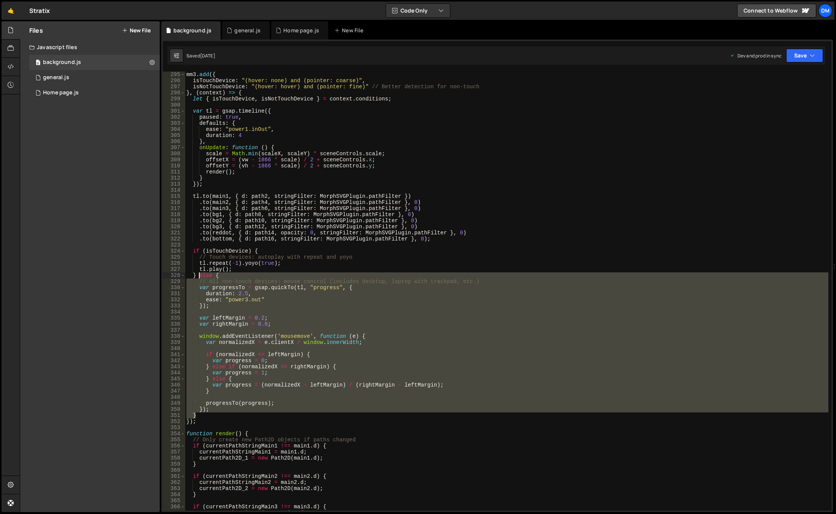
drag, startPoint x: 197, startPoint y: 414, endPoint x: 200, endPoint y: 276, distance: 138.1
click at [200, 276] on div "mm3 . add ({ isTouchDevice : "(hover: none) and (pointer: coarse)" , isNotTouch…" at bounding box center [506, 296] width 643 height 451
click at [200, 276] on div "mm3 . add ({ isTouchDevice : "(hover: none) and (pointer: coarse)" , isNotTouch…" at bounding box center [506, 290] width 643 height 439
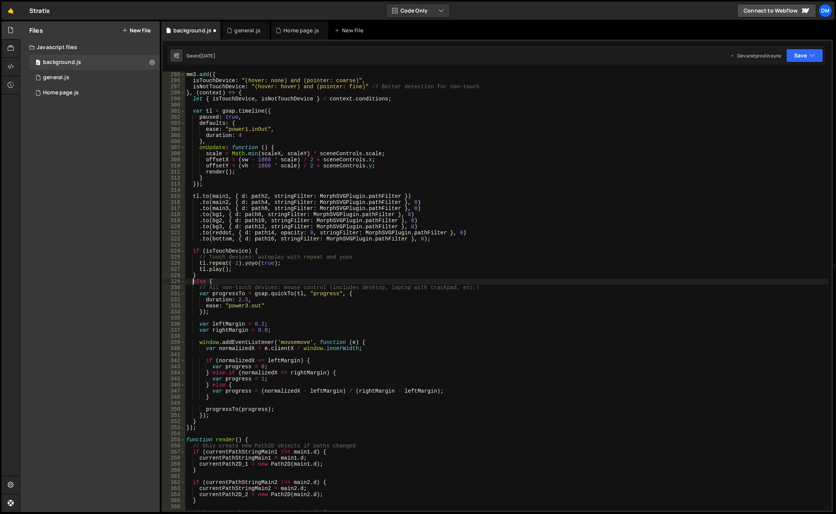
scroll to position [0, 0]
drag, startPoint x: 212, startPoint y: 283, endPoint x: 212, endPoint y: 303, distance: 20.2
click at [212, 283] on div "mm3 . add ({ isTouchDevice : "(hover: none) and (pointer: coarse)" , isNotTouch…" at bounding box center [506, 296] width 643 height 451
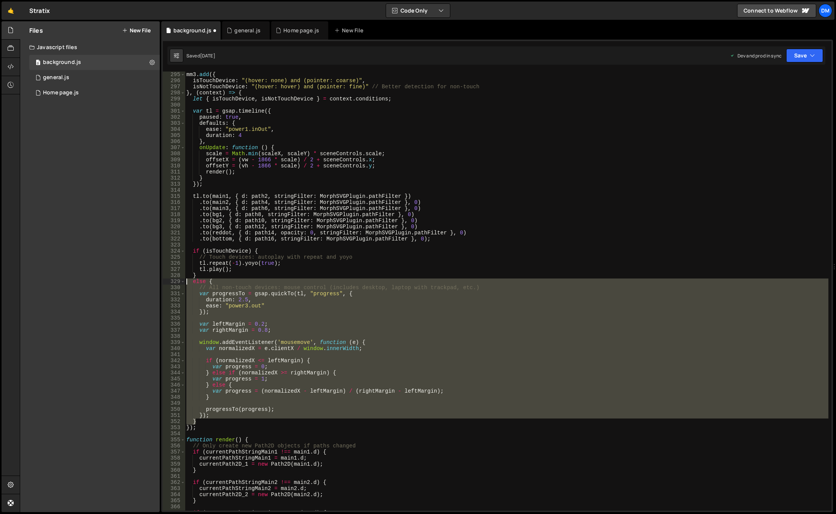
drag, startPoint x: 197, startPoint y: 419, endPoint x: 164, endPoint y: 283, distance: 141.0
click at [164, 283] on div "else { 295 296 297 298 299 300 301 302 303 304 305 306 307 308 309 310 311 312 …" at bounding box center [497, 290] width 669 height 439
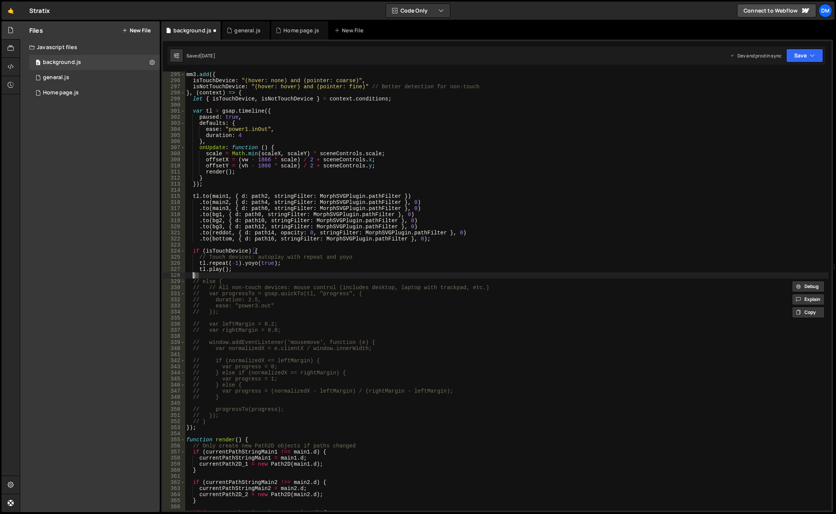
drag, startPoint x: 198, startPoint y: 274, endPoint x: 192, endPoint y: 274, distance: 6.5
click at [192, 274] on div "mm3 . add ({ isTouchDevice : "(hover: none) and (pointer: coarse)" , isNotTouch…" at bounding box center [506, 296] width 643 height 451
type textarea "}"
drag, startPoint x: 260, startPoint y: 249, endPoint x: 181, endPoint y: 249, distance: 78.7
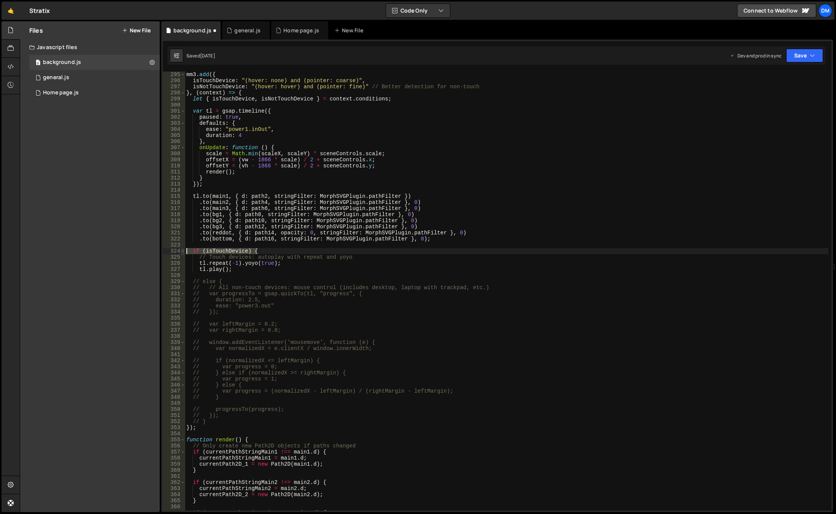
click at [181, 249] on div "295 296 297 298 299 300 301 302 303 304 305 306 307 308 309 310 311 312 313 314…" at bounding box center [497, 290] width 669 height 439
type textarea "if (isTouchDevice) {"
click at [796, 54] on button "Save" at bounding box center [804, 56] width 37 height 14
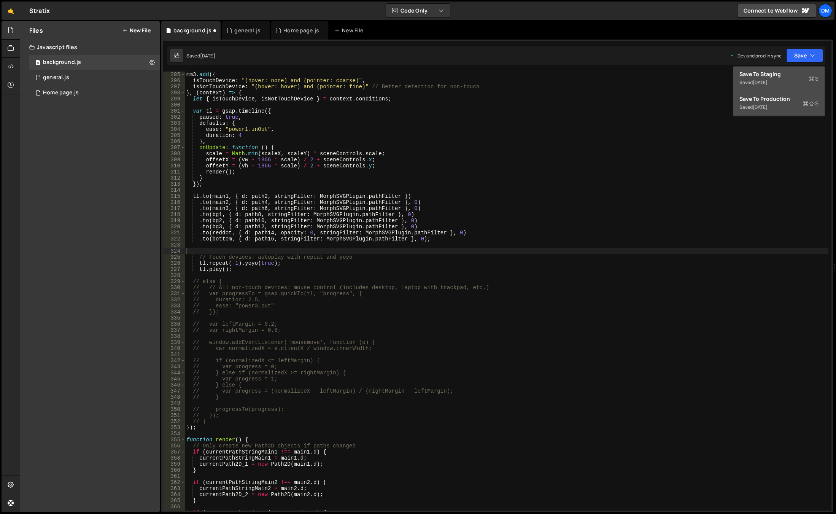
click at [767, 80] on div "3 days ago" at bounding box center [760, 82] width 15 height 6
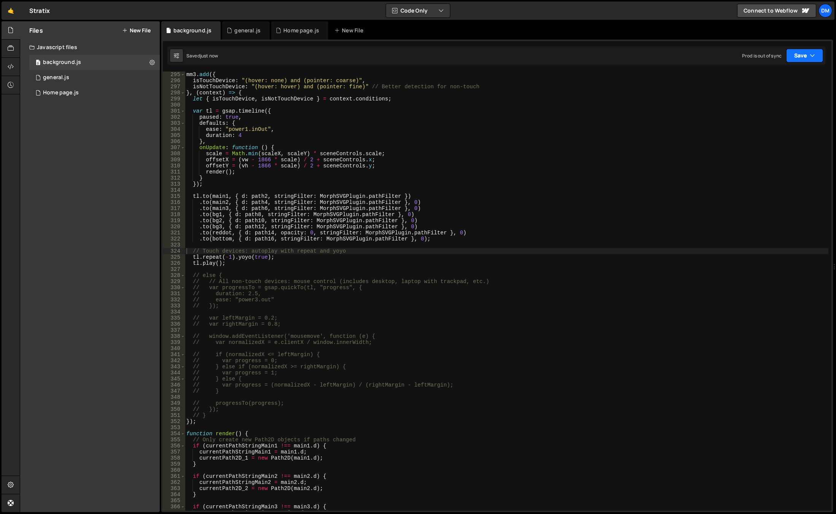
click at [807, 54] on button "Save" at bounding box center [804, 56] width 37 height 14
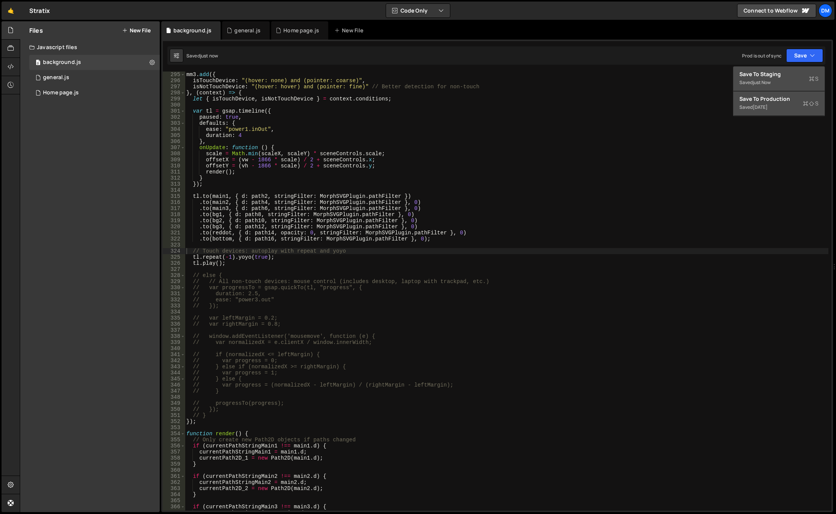
click at [770, 98] on div "Save to Production S" at bounding box center [778, 99] width 79 height 8
click at [64, 91] on div "Home page.js" at bounding box center [61, 92] width 36 height 7
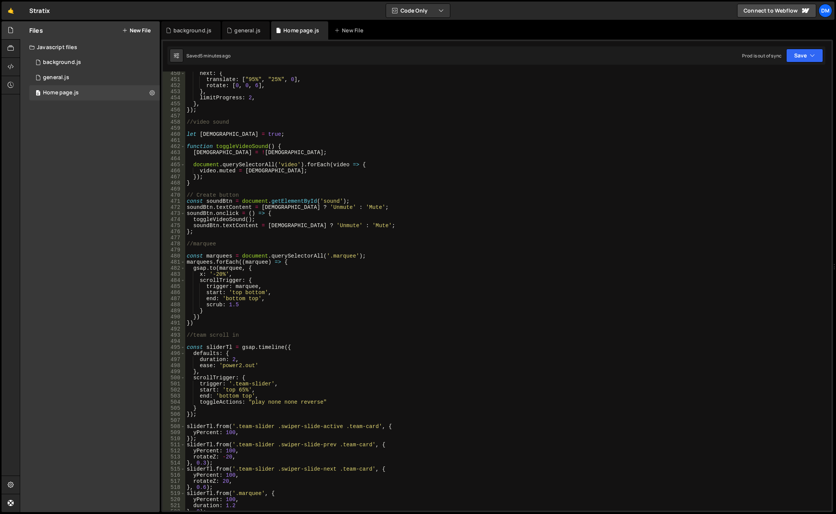
scroll to position [2733, 0]
click at [804, 57] on button "Save" at bounding box center [804, 56] width 37 height 14
click at [793, 73] on div "Save to Staging S" at bounding box center [778, 74] width 79 height 8
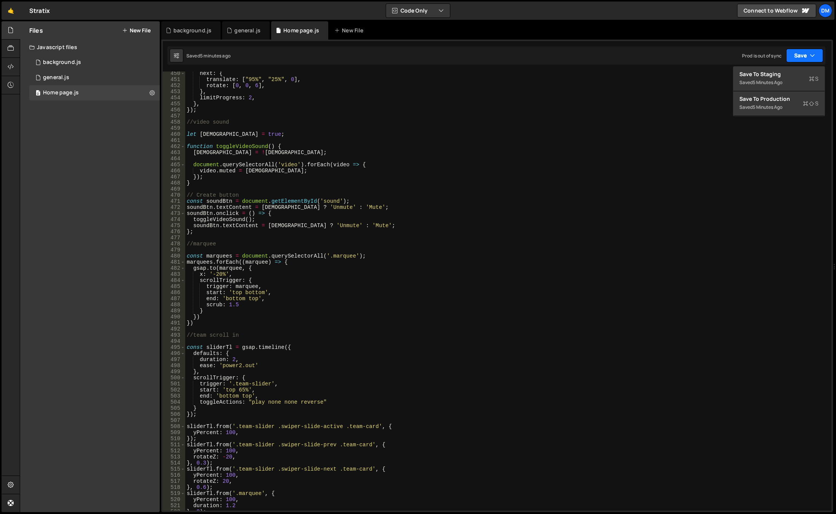
scroll to position [3072, 0]
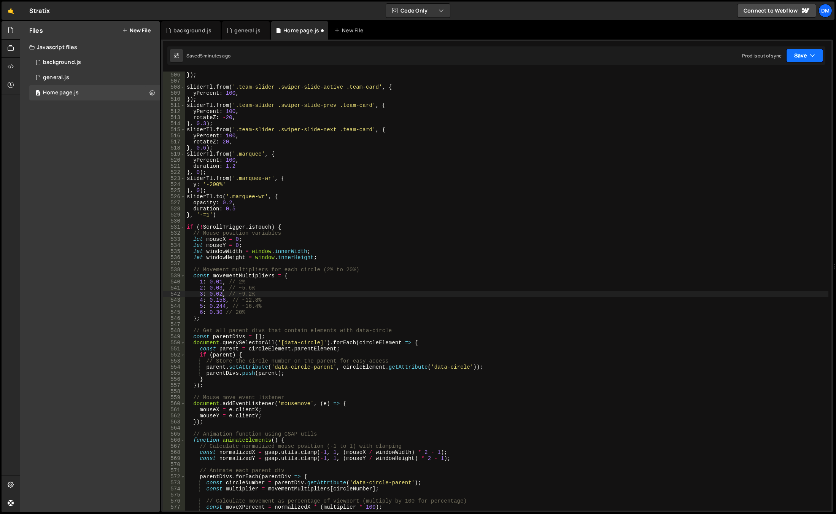
click at [812, 50] on button "Save" at bounding box center [804, 56] width 37 height 14
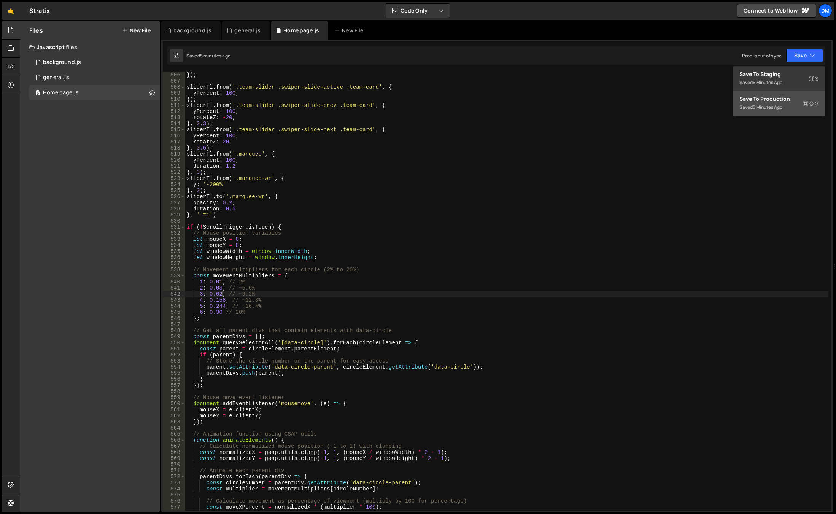
click at [775, 102] on div "Save to Production S" at bounding box center [778, 99] width 79 height 8
click at [775, 102] on div "} }) ; sliderTl . from ( '.team-slider .swiper-slide-active .team-card' , { yPe…" at bounding box center [506, 291] width 643 height 451
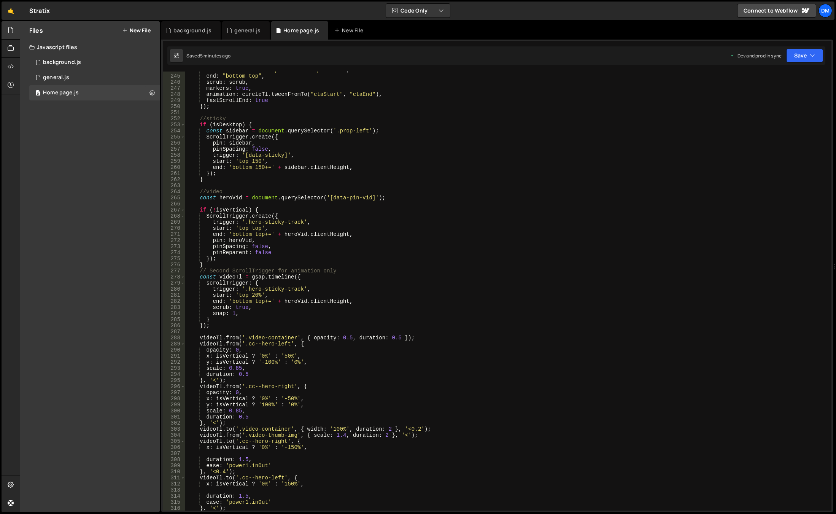
scroll to position [1437, 0]
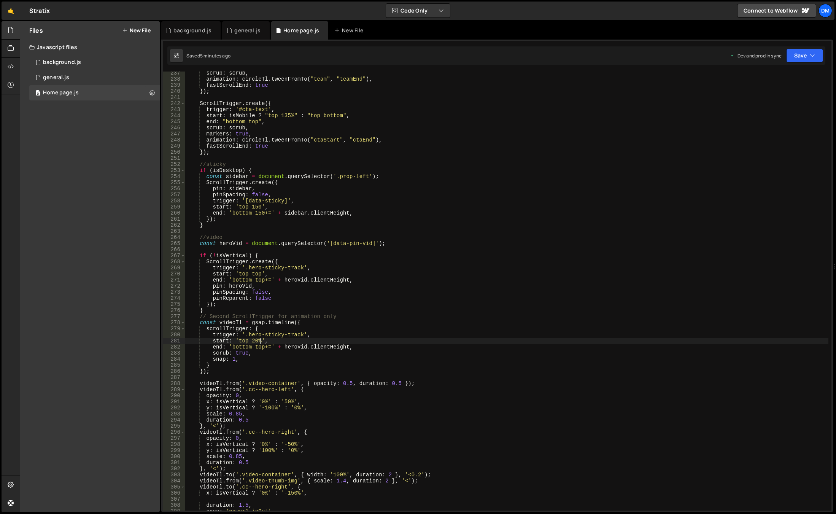
click at [261, 338] on div "scrub : scrub , animation : circleTl . tweenFromTo ( "team" , "teamEnd" ) , fas…" at bounding box center [506, 295] width 643 height 451
click at [805, 57] on button "Save" at bounding box center [804, 56] width 37 height 14
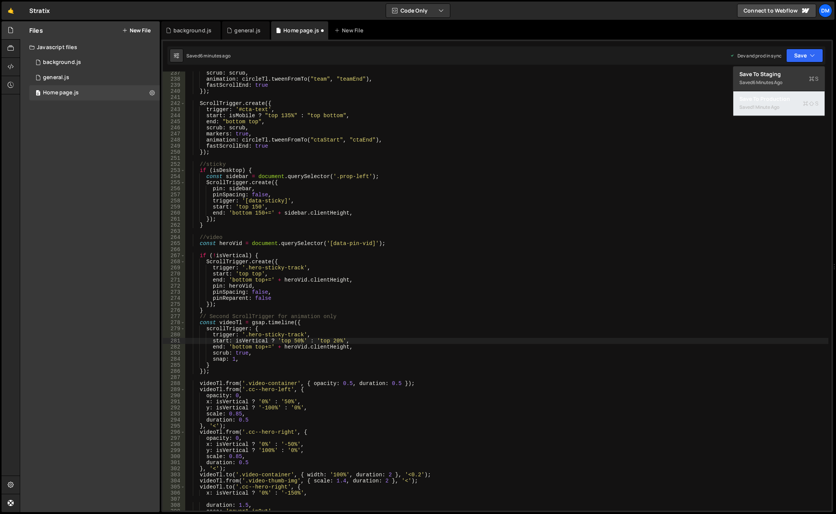
click at [778, 109] on div "1 minute ago" at bounding box center [766, 107] width 27 height 6
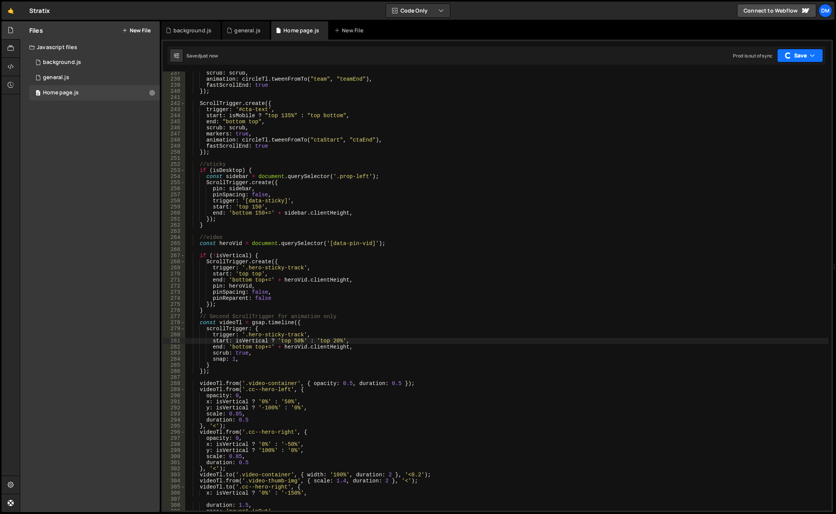
click at [794, 57] on button "Save" at bounding box center [800, 56] width 46 height 14
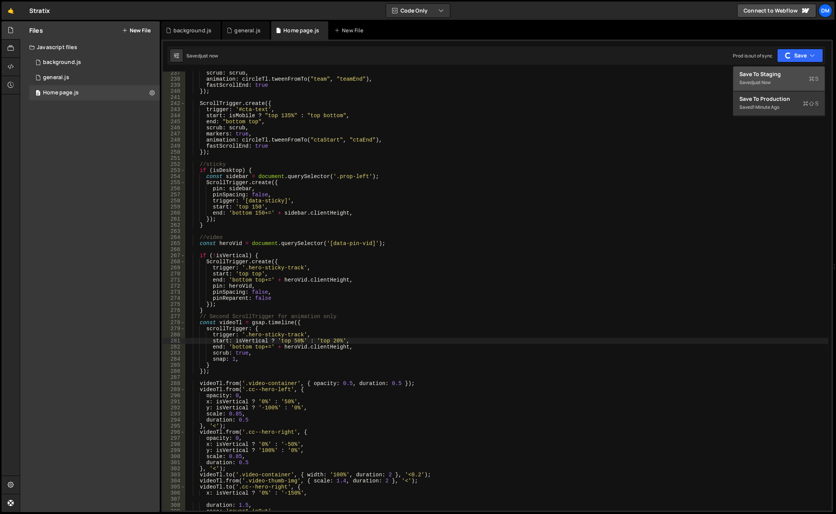
click at [783, 73] on div "Save to Staging S" at bounding box center [778, 74] width 79 height 8
drag, startPoint x: 313, startPoint y: 335, endPoint x: 308, endPoint y: 339, distance: 6.2
click at [313, 335] on div "scrub : scrub , animation : circleTl . tweenFromTo ( "team" , "teamEnd" ) , fas…" at bounding box center [506, 295] width 643 height 451
click at [297, 339] on div "scrub : scrub , animation : circleTl . tweenFromTo ( "team" , "teamEnd" ) , fas…" at bounding box center [506, 295] width 643 height 451
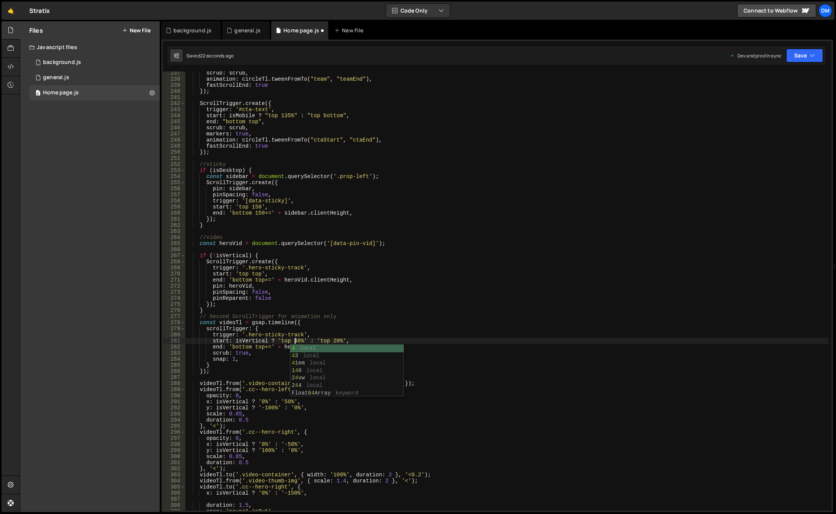
click at [563, 257] on div "scrub : scrub , animation : circleTl . tweenFromTo ( "team" , "teamEnd" ) , fas…" at bounding box center [506, 295] width 643 height 451
drag, startPoint x: 799, startPoint y: 57, endPoint x: 790, endPoint y: 78, distance: 23.3
click at [799, 57] on button "Save" at bounding box center [804, 56] width 37 height 14
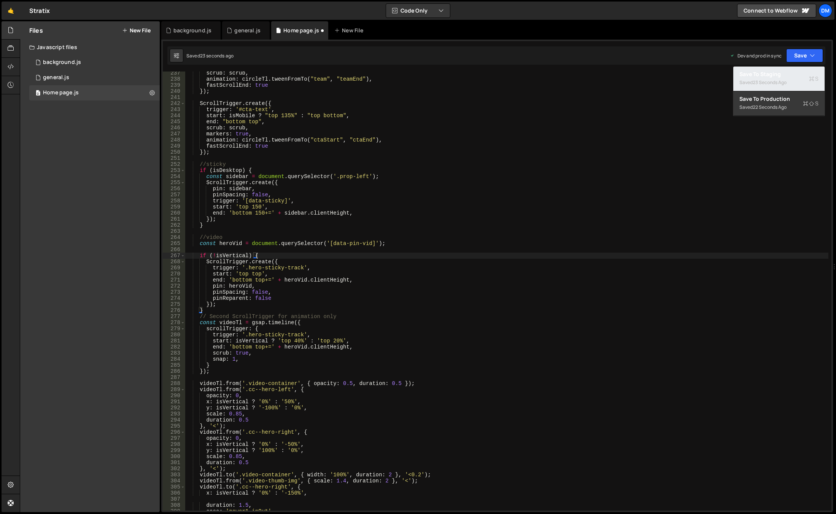
click at [786, 81] on div "23 seconds ago" at bounding box center [770, 82] width 34 height 6
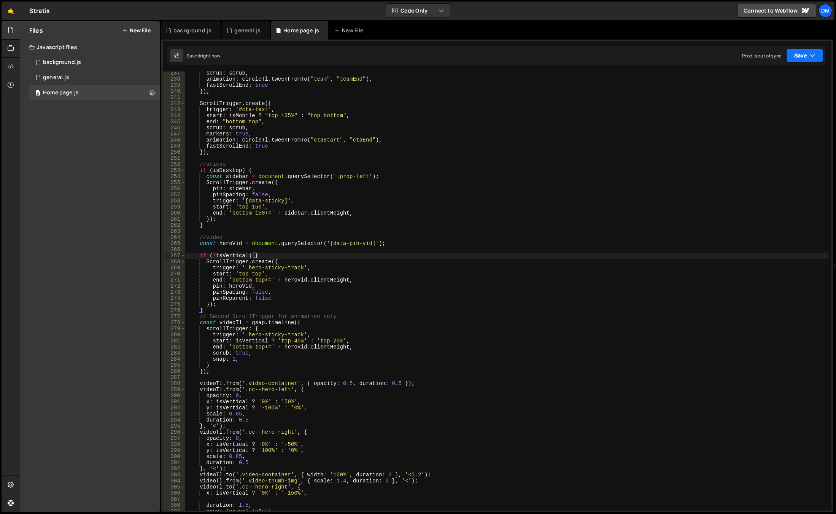
drag, startPoint x: 804, startPoint y: 57, endPoint x: 769, endPoint y: 95, distance: 52.5
click at [804, 57] on button "Save" at bounding box center [804, 56] width 37 height 14
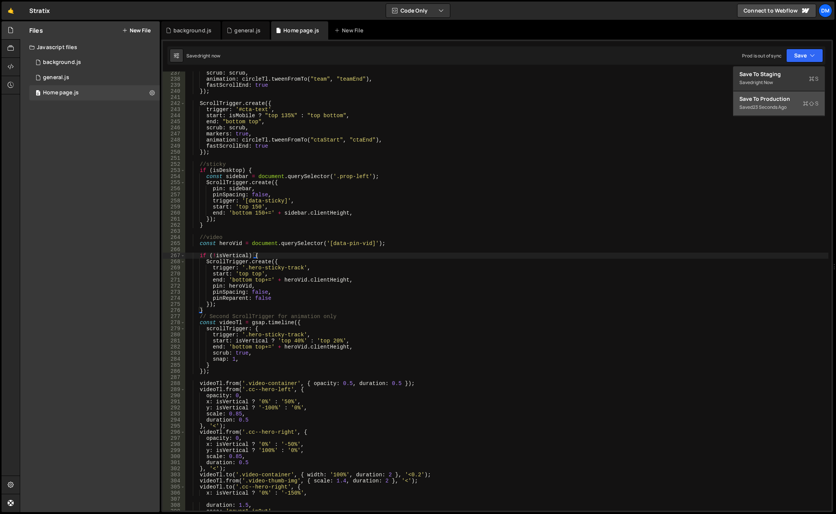
click at [764, 101] on div "Save to Production S" at bounding box center [778, 99] width 79 height 8
click at [295, 341] on div "scrub : scrub , animation : circleTl . tweenFromTo ( "team" , "teamEnd" ) , fas…" at bounding box center [506, 295] width 643 height 451
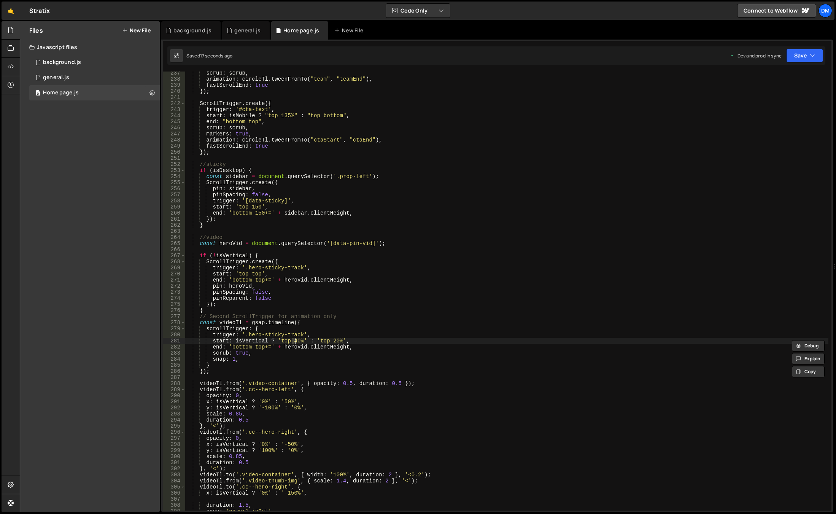
scroll to position [0, 7]
click at [295, 342] on div "scrub : scrub , animation : circleTl . tweenFromTo ( "team" , "teamEnd" ) , fas…" at bounding box center [506, 295] width 643 height 451
click at [405, 279] on div "scrub : scrub , animation : circleTl . tweenFromTo ( "team" , "teamEnd" ) , fas…" at bounding box center [506, 295] width 643 height 451
type textarea "end: 'bottom top+=' + heroVid.clientHeight,"
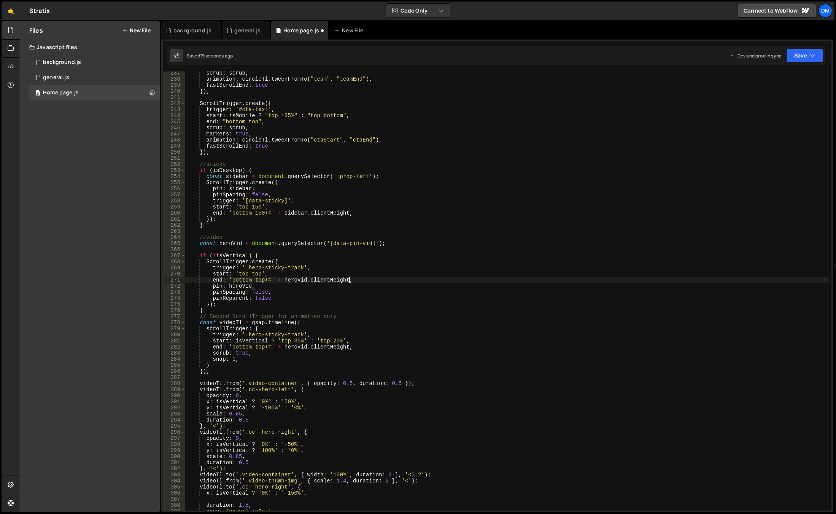
click at [784, 51] on div "Dev and prod in sync Upgrade to Edit Save Save to Staging S Saved 19 seconds ag…" at bounding box center [776, 56] width 93 height 14
click at [796, 57] on button "Save" at bounding box center [804, 56] width 37 height 14
click at [779, 80] on div "20 seconds ago" at bounding box center [770, 82] width 34 height 6
click at [799, 52] on button "Save" at bounding box center [804, 56] width 37 height 14
click at [771, 98] on div "Save to Production S" at bounding box center [778, 99] width 79 height 8
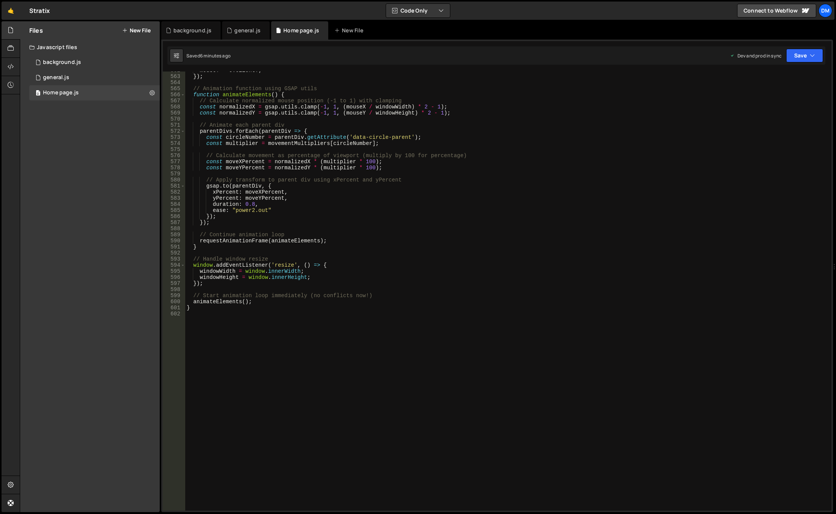
scroll to position [3417, 0]
click at [329, 326] on div "mouseY = e . clientY ; }) ; // Animation function using GSAP utils function ani…" at bounding box center [506, 292] width 643 height 451
paste textarea "});"
drag, startPoint x: 314, startPoint y: 340, endPoint x: 301, endPoint y: 340, distance: 13.3
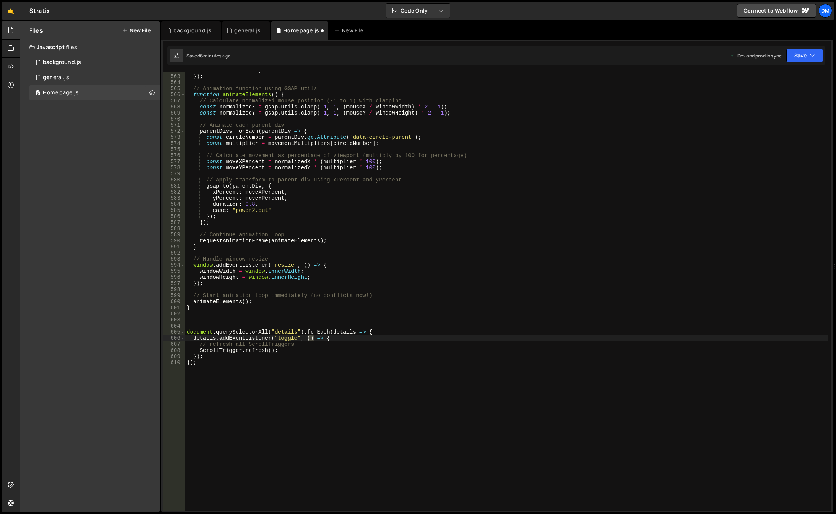
click at [301, 340] on div "mouseY = e . clientY ; }) ; // Animation function using GSAP utils function ani…" at bounding box center [506, 292] width 643 height 451
click at [299, 345] on div "mouseY = e . clientY ; }) ; // Animation function using GSAP utils function ani…" at bounding box center [506, 292] width 643 height 451
type textarea "// refresh all ScrollTriggers"
drag, startPoint x: 300, startPoint y: 344, endPoint x: 160, endPoint y: 344, distance: 140.3
click at [160, 344] on div "Files New File Javascript files 0 background.js 0 0 general.js 0 0 Home page.js…" at bounding box center [428, 266] width 816 height 491
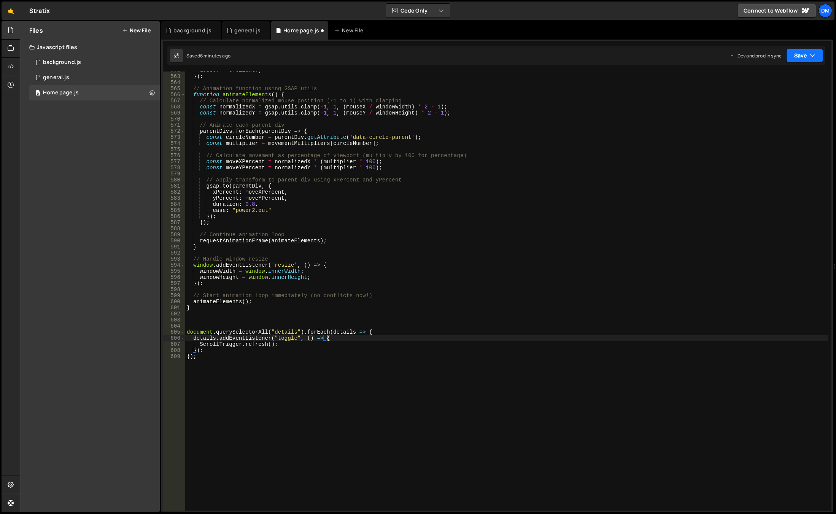
click at [801, 51] on button "Save" at bounding box center [804, 56] width 37 height 14
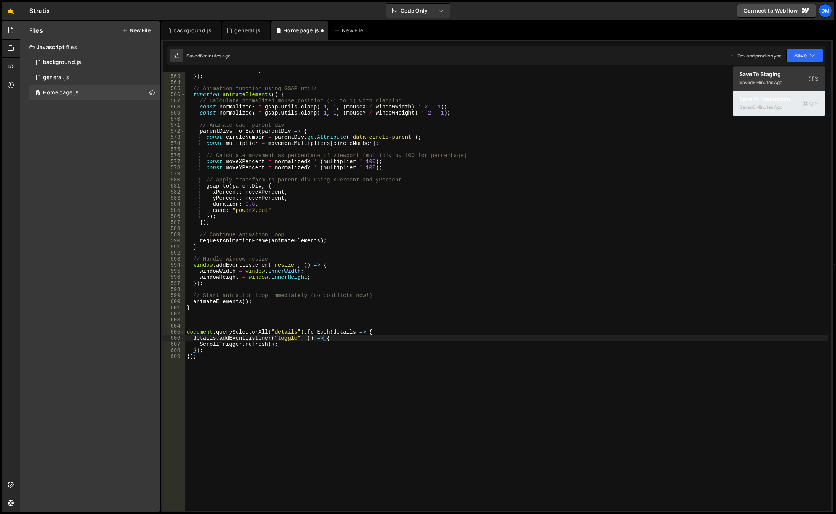
click at [781, 111] on div "Saved 6 minutes ago" at bounding box center [778, 107] width 79 height 9
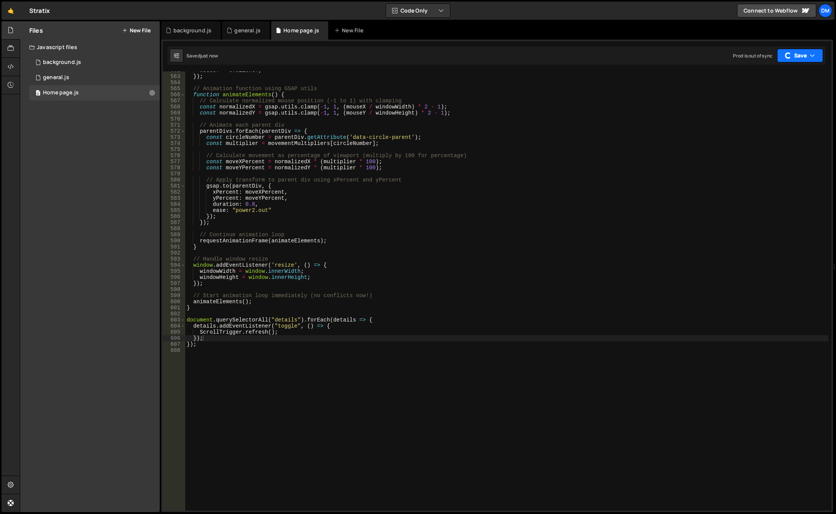
click at [803, 57] on button "Save" at bounding box center [800, 56] width 46 height 14
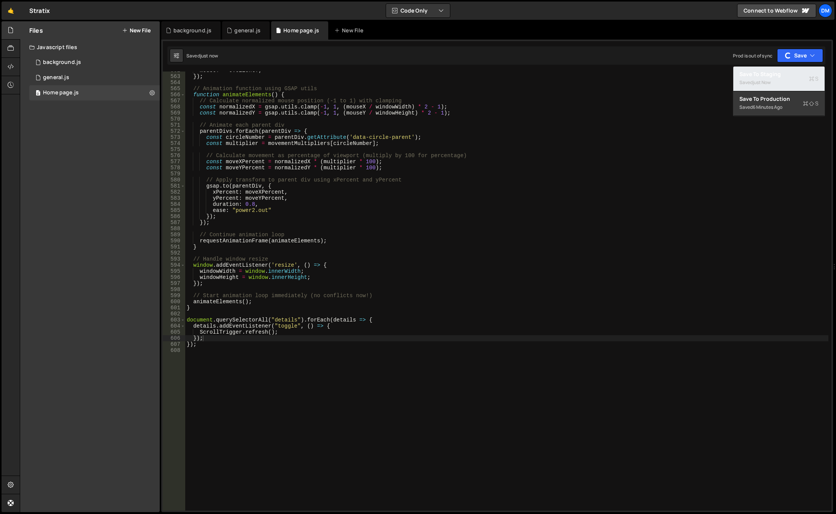
click at [788, 81] on div "Saved just now" at bounding box center [778, 82] width 79 height 9
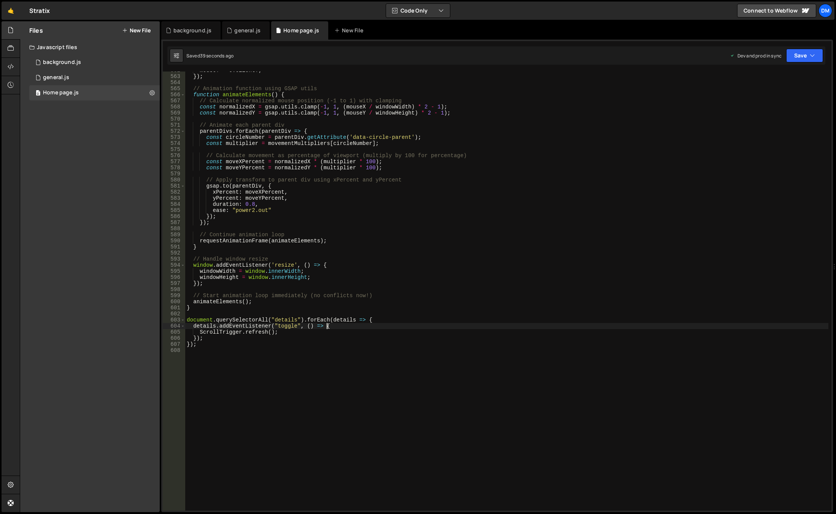
click at [337, 328] on div "mouseY = e . clientY ; }) ; // Animation function using GSAP utils function ani…" at bounding box center [506, 292] width 643 height 451
click at [324, 324] on div "mouseY = e . clientY ; }) ; // Animation function using GSAP utils function ani…" at bounding box center [506, 292] width 643 height 451
drag, startPoint x: 335, startPoint y: 324, endPoint x: 330, endPoint y: 327, distance: 5.6
click at [334, 325] on div "mouseY = e . clientY ; }) ; // Animation function using GSAP utils function ani…" at bounding box center [506, 292] width 643 height 451
click at [284, 326] on div "mouseY = e . clientY ; }) ; // Animation function using GSAP utils function ani…" at bounding box center [506, 292] width 643 height 451
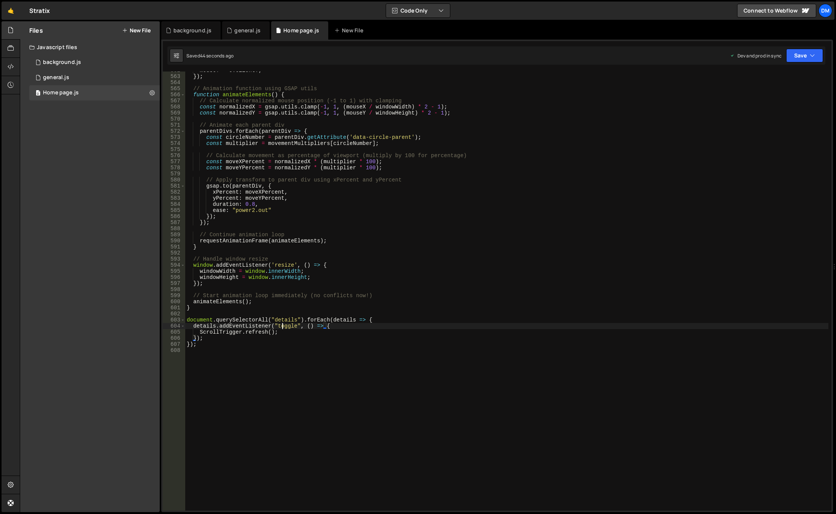
click at [284, 326] on div "mouseY = e . clientY ; }) ; // Animation function using GSAP utils function ani…" at bounding box center [506, 292] width 643 height 451
type textarea "details.addEventListener("click", () => {"
click at [505, 288] on div "mouseY = e . clientY ; }) ; // Animation function using GSAP utils function ani…" at bounding box center [506, 292] width 643 height 451
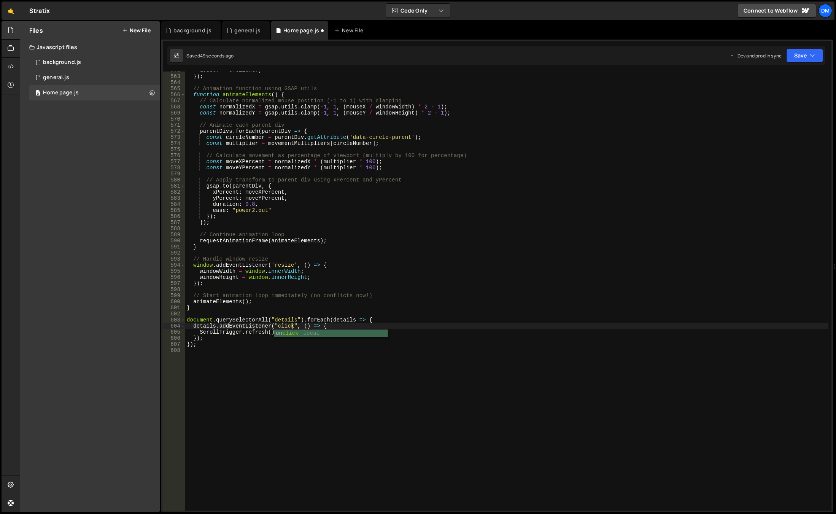
scroll to position [0, 0]
click at [795, 60] on button "Save" at bounding box center [804, 56] width 37 height 14
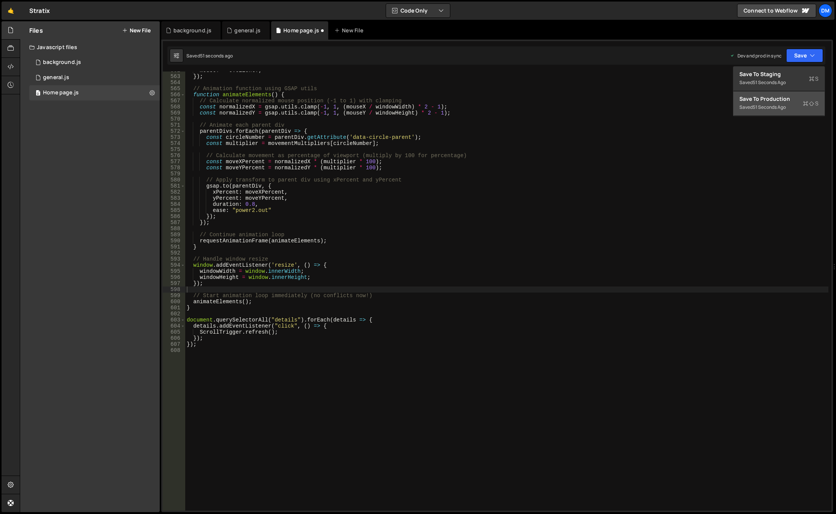
click at [767, 102] on div "Save to Production S" at bounding box center [778, 99] width 79 height 8
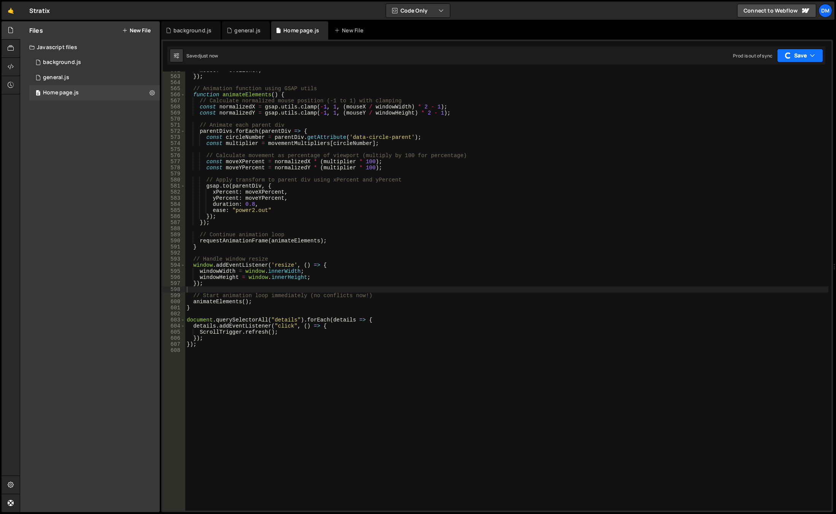
click at [800, 59] on button "Save" at bounding box center [800, 56] width 46 height 14
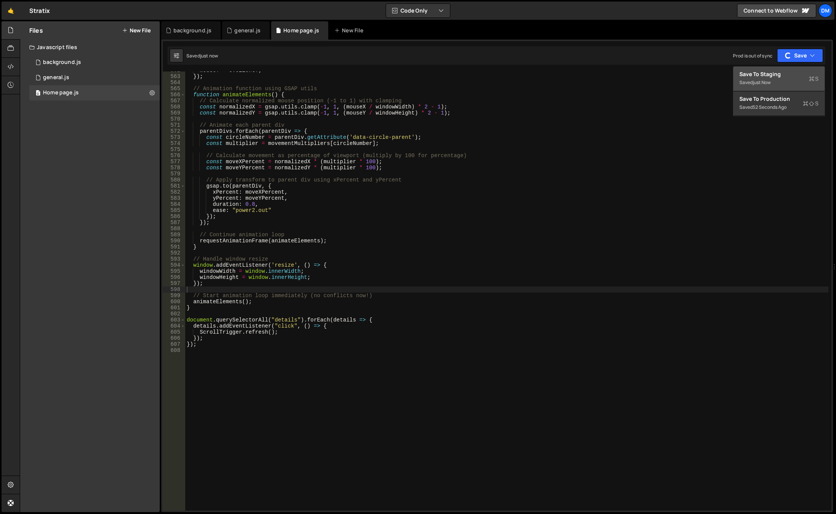
click at [788, 75] on div "Save to Staging S" at bounding box center [778, 74] width 79 height 8
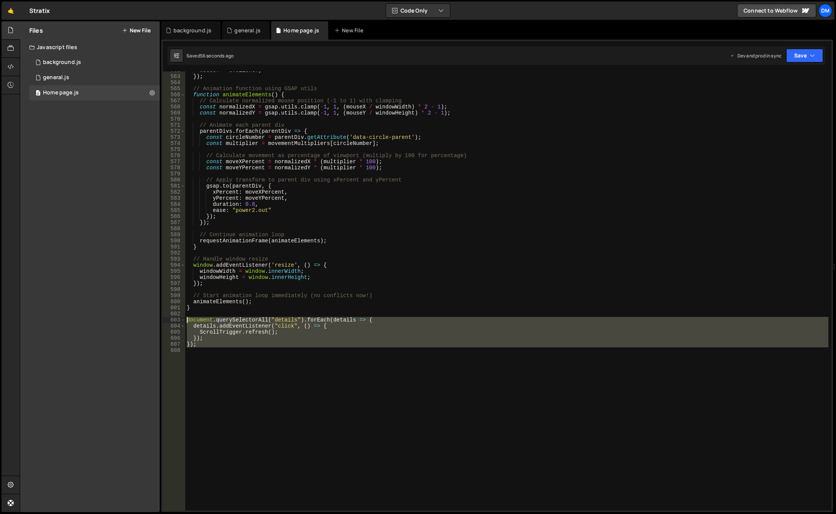
drag, startPoint x: 194, startPoint y: 338, endPoint x: 171, endPoint y: 322, distance: 27.8
click at [171, 322] on div "562 563 564 565 566 567 568 569 570 571 572 573 574 575 576 577 578 579 580 581…" at bounding box center [497, 290] width 669 height 439
type textarea "document.querySelectorAll("details").forEach(details => { details.addEventListe…"
paste textarea
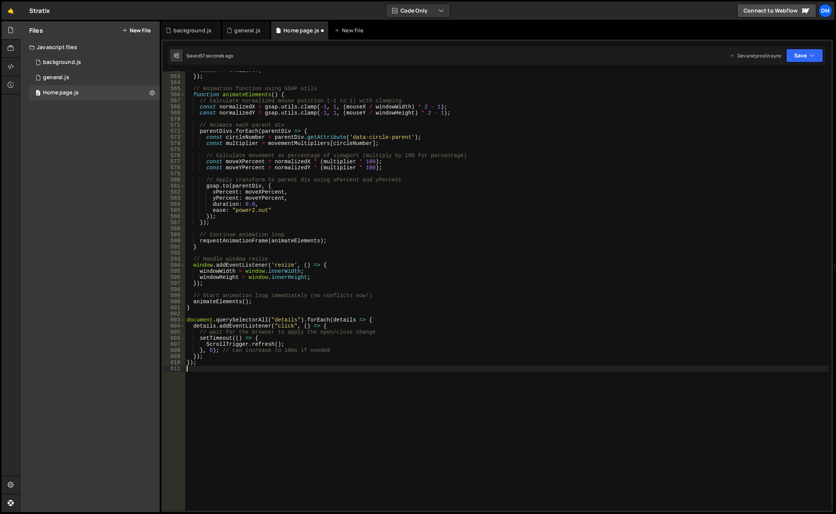
drag, startPoint x: 526, startPoint y: 303, endPoint x: 538, endPoint y: 288, distance: 19.5
click at [526, 303] on div "mouseY = e . clientY ; }) ; // Animation function using GSAP utils function ani…" at bounding box center [506, 292] width 643 height 451
click at [809, 59] on button "Save" at bounding box center [804, 56] width 37 height 14
click at [791, 78] on div "Saved 58 seconds ago" at bounding box center [778, 82] width 79 height 9
drag, startPoint x: 808, startPoint y: 56, endPoint x: 804, endPoint y: 62, distance: 7.9
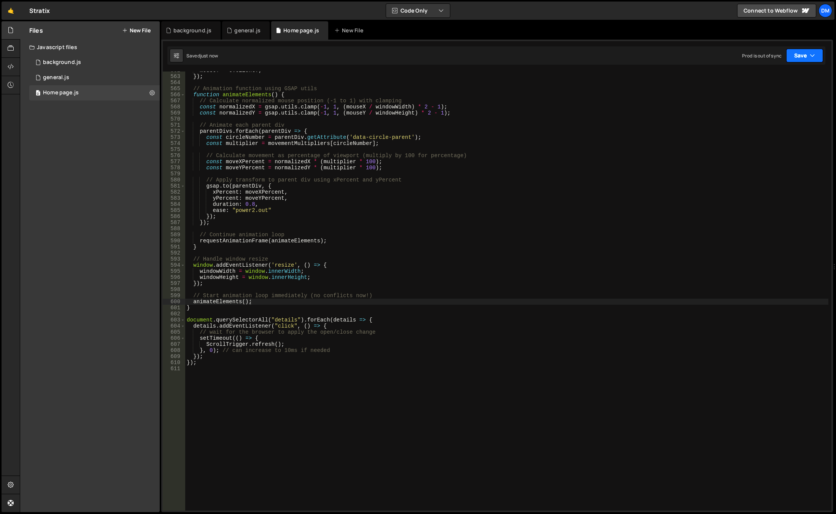
click at [808, 56] on button "Save" at bounding box center [804, 56] width 37 height 14
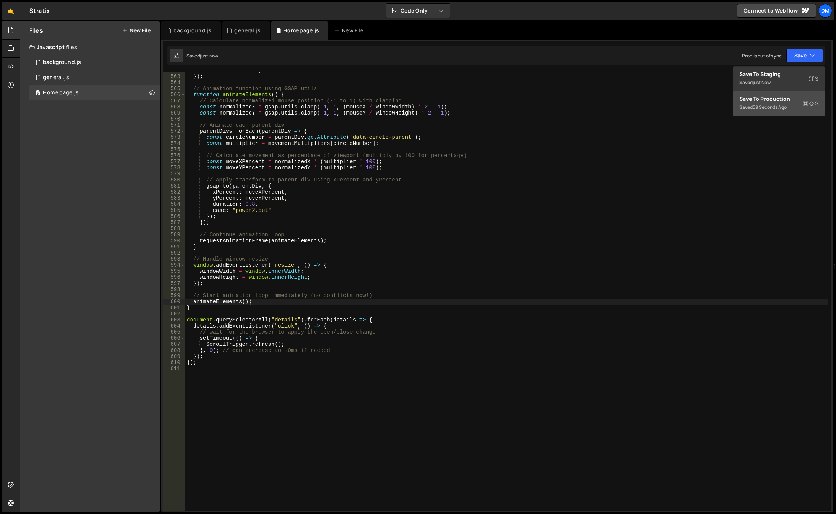
click at [775, 102] on div "Save to Production S" at bounding box center [778, 99] width 79 height 8
drag, startPoint x: 213, startPoint y: 351, endPoint x: 211, endPoint y: 369, distance: 18.4
click at [213, 351] on div "mouseY = e . clientY ; }) ; // Animation function using GSAP utils function ani…" at bounding box center [506, 292] width 643 height 451
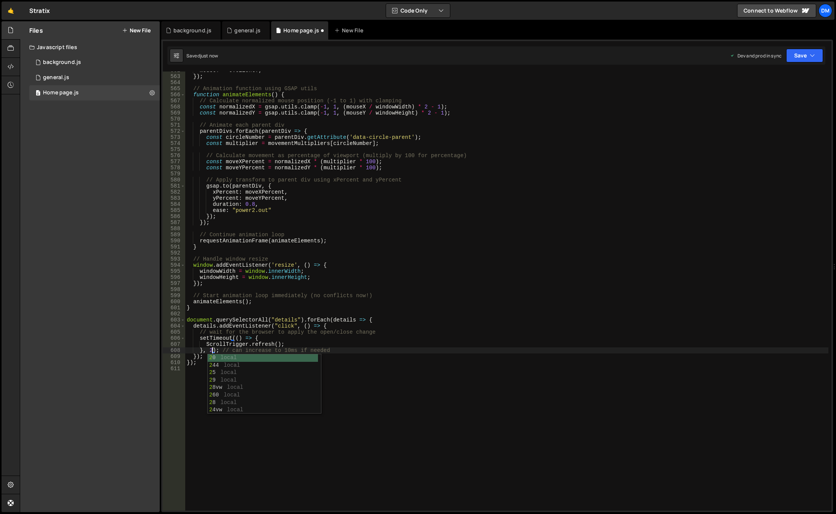
scroll to position [0, 2]
click at [796, 56] on button "Save" at bounding box center [804, 56] width 37 height 14
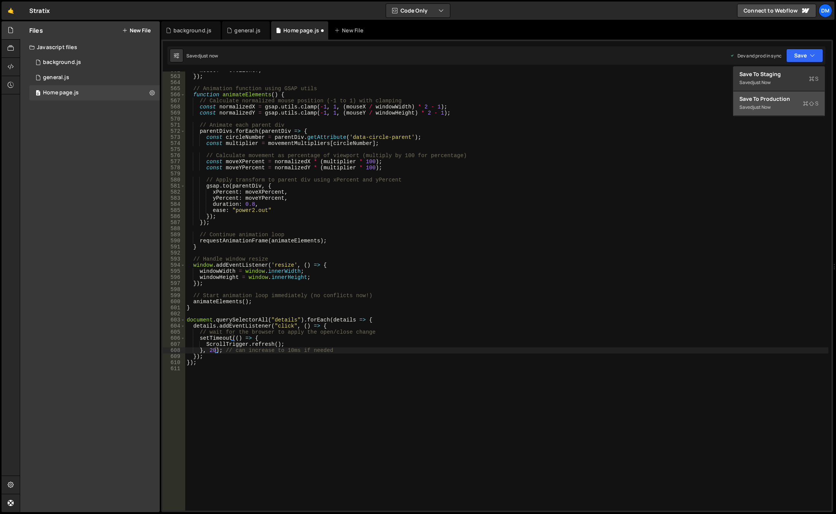
click at [763, 103] on div "Saved just now" at bounding box center [778, 107] width 79 height 9
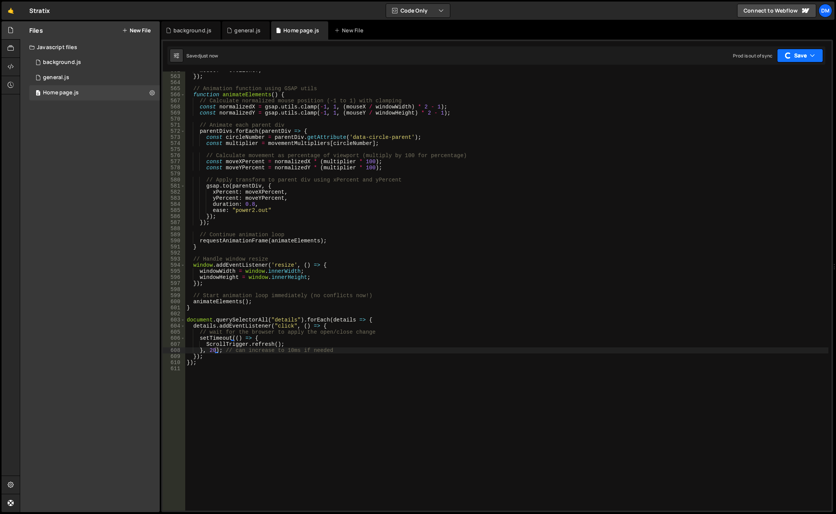
click at [794, 58] on button "Save" at bounding box center [800, 56] width 46 height 14
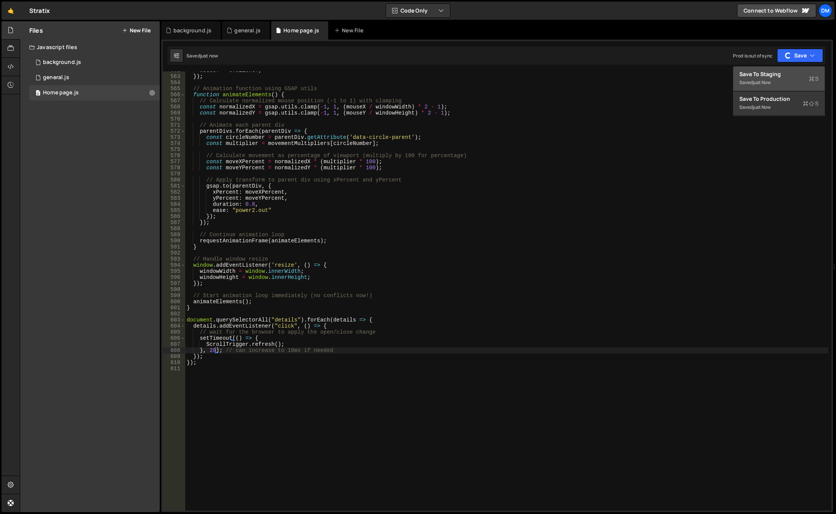
click at [772, 77] on div "Save to Staging S" at bounding box center [778, 74] width 79 height 8
click at [214, 350] on div "mouseY = e . clientY ; }) ; // Animation function using GSAP utils function ani…" at bounding box center [506, 292] width 643 height 451
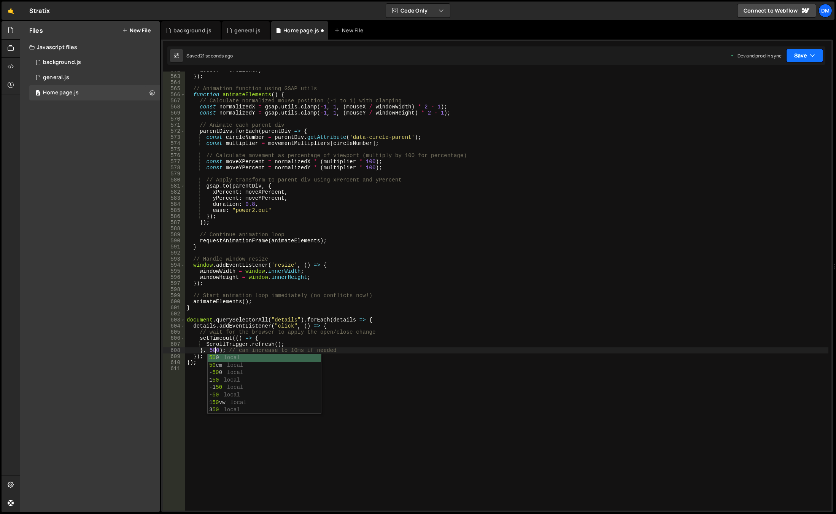
click at [800, 59] on button "Save" at bounding box center [804, 56] width 37 height 14
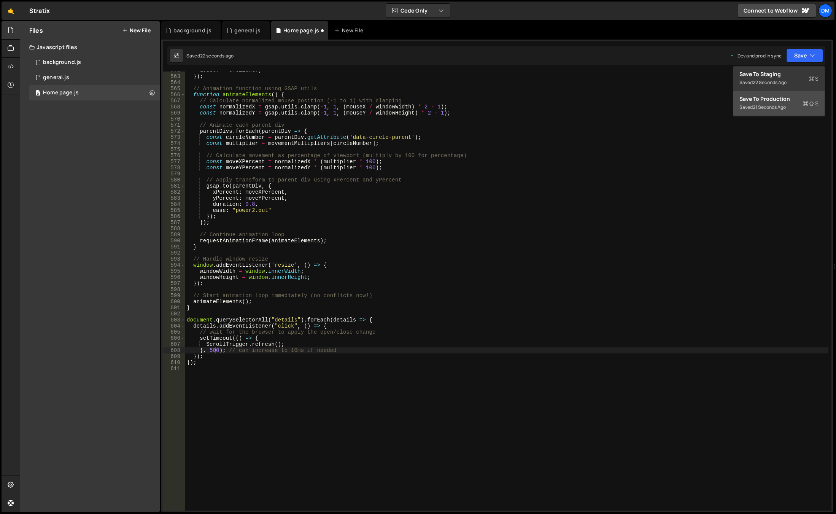
click at [767, 95] on div "Save to Production S" at bounding box center [778, 99] width 79 height 8
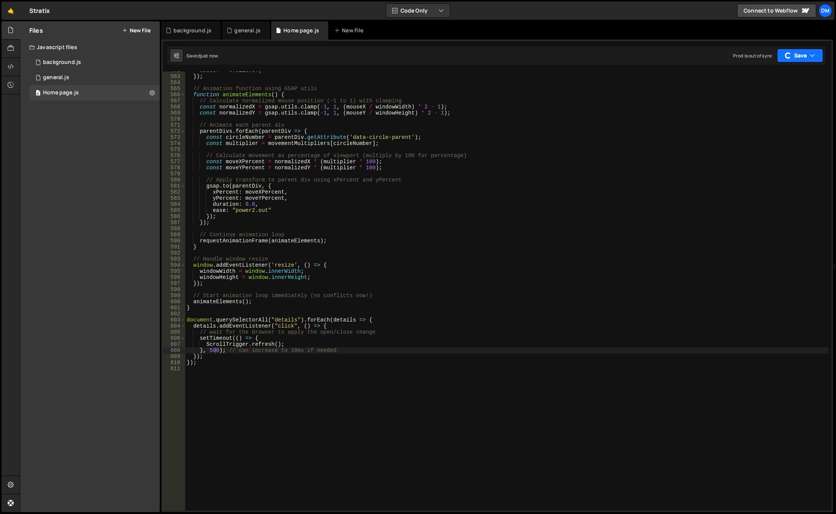
click at [793, 56] on button "Save" at bounding box center [800, 56] width 46 height 14
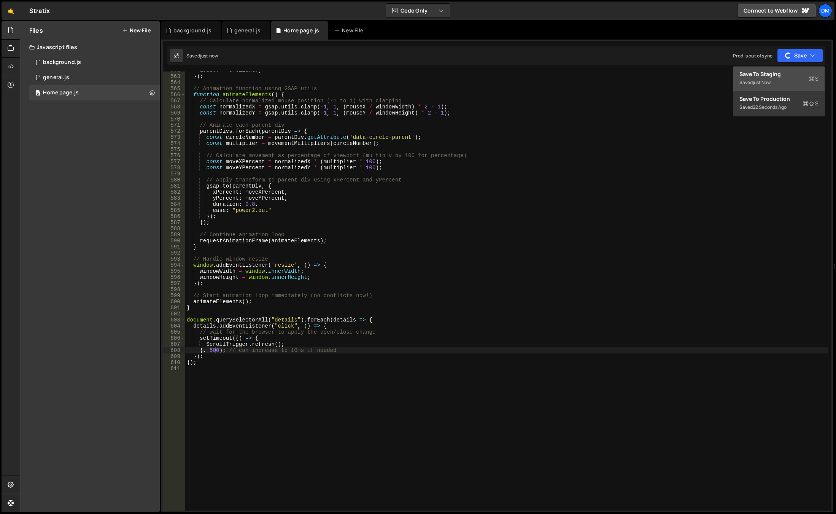
click at [776, 80] on div "Saved just now" at bounding box center [778, 82] width 79 height 9
click at [212, 350] on div "mouseY = e . clientY ; }) ; // Animation function using GSAP utils function ani…" at bounding box center [506, 292] width 643 height 451
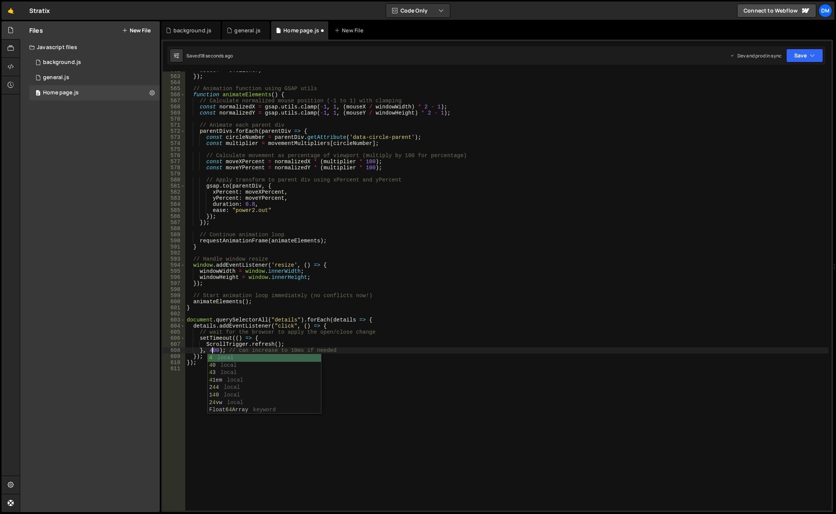
click at [530, 223] on div "mouseY = e . clientY ; }) ; // Animation function using GSAP utils function ani…" at bounding box center [506, 292] width 643 height 451
click at [792, 54] on button "Save" at bounding box center [804, 56] width 37 height 14
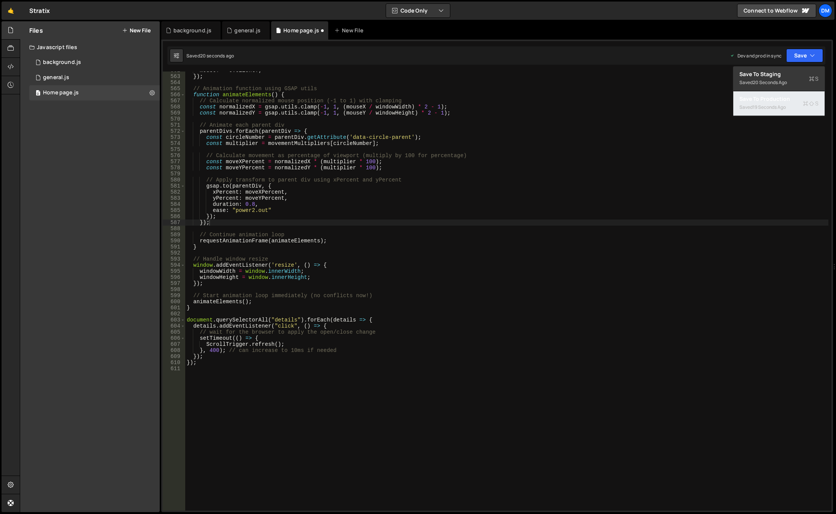
click at [775, 95] on div "Save to Production S" at bounding box center [778, 99] width 79 height 8
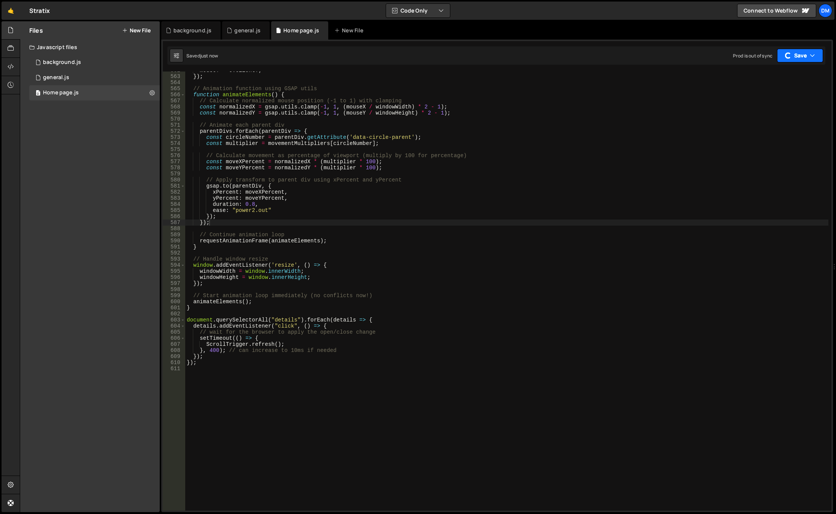
click at [794, 52] on button "Save" at bounding box center [800, 56] width 46 height 14
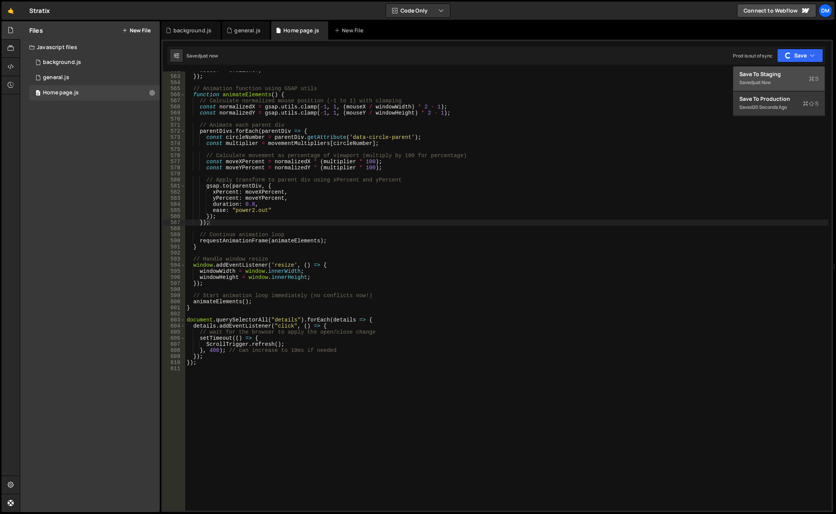
click at [788, 70] on button "Save to Staging S Saved just now" at bounding box center [778, 79] width 91 height 25
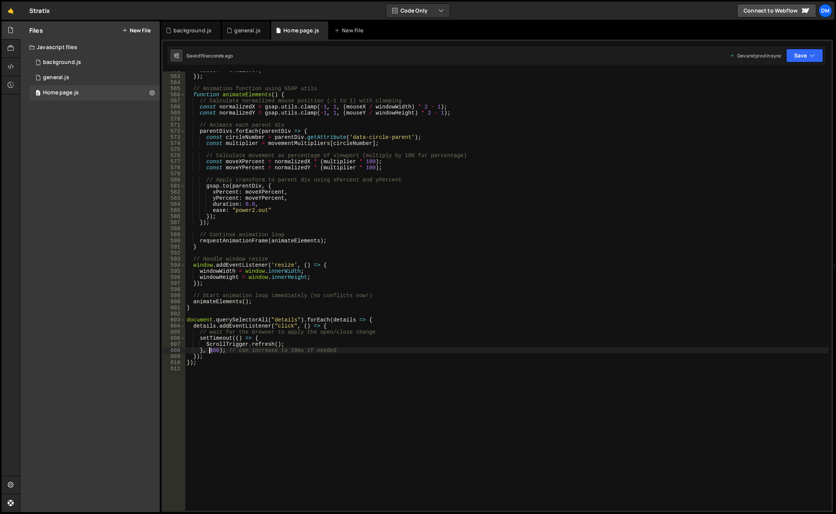
click at [209, 350] on div "mouseY = e . clientY ; }) ; // Animation function using GSAP utils function ani…" at bounding box center [506, 292] width 643 height 451
drag, startPoint x: 491, startPoint y: 246, endPoint x: 660, endPoint y: 105, distance: 220.8
click at [491, 246] on div "mouseY = e . clientY ; }) ; // Animation function using GSAP utils function ani…" at bounding box center [506, 292] width 643 height 451
type textarea "}"
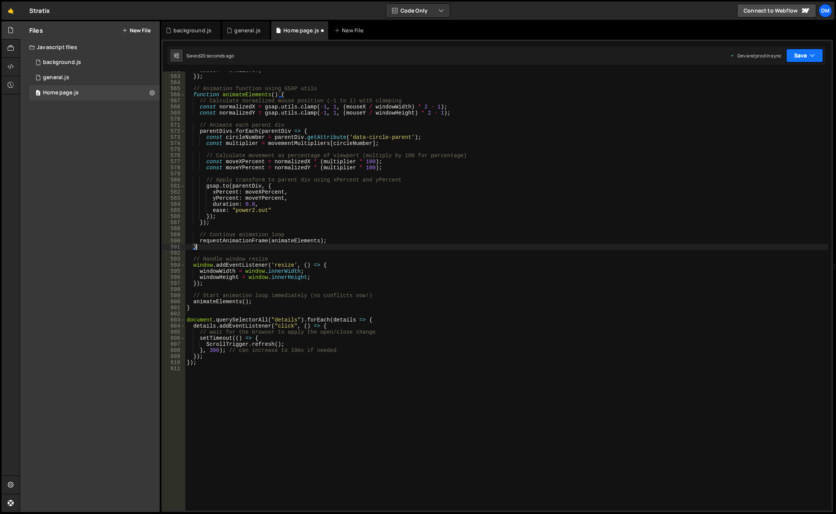
click at [795, 57] on button "Save" at bounding box center [804, 56] width 37 height 14
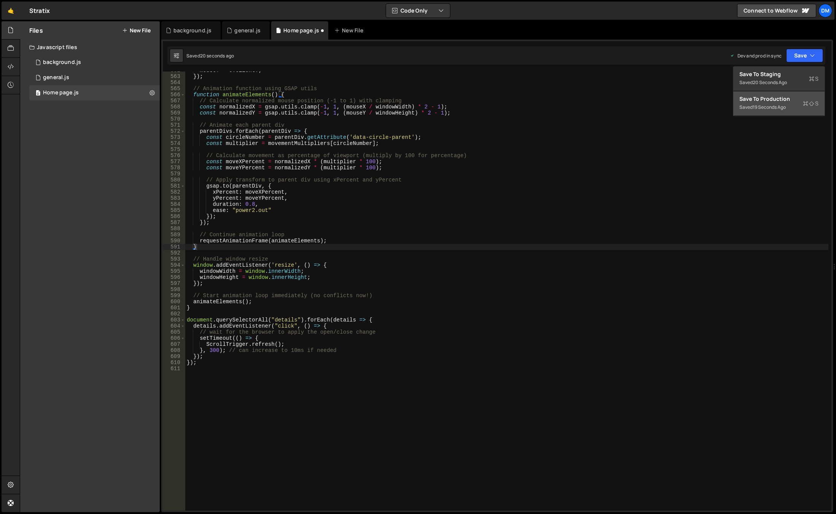
click at [777, 99] on div "Save to Production S" at bounding box center [778, 99] width 79 height 8
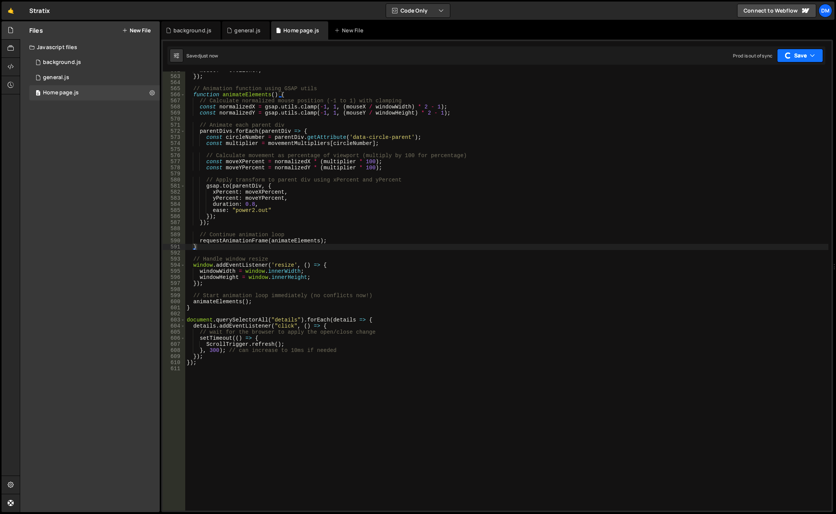
click at [800, 56] on button "Save" at bounding box center [800, 56] width 46 height 14
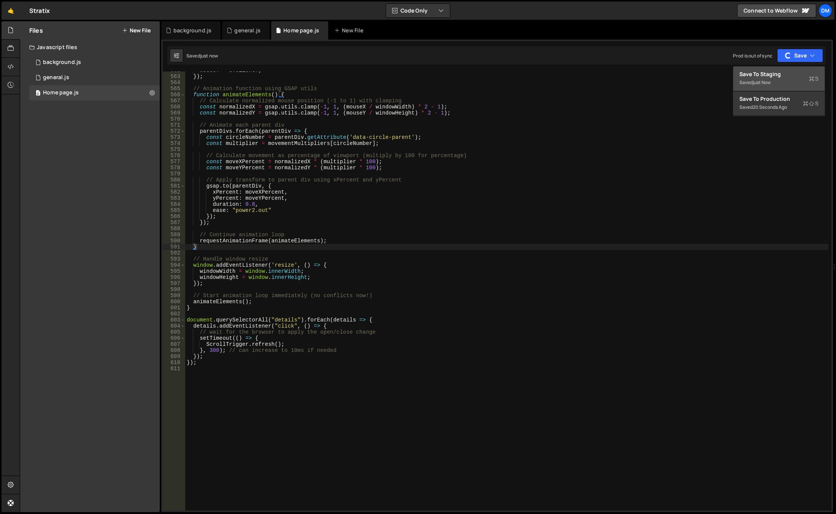
click at [788, 77] on div "Save to Staging S" at bounding box center [778, 74] width 79 height 8
